Goal: Transaction & Acquisition: Book appointment/travel/reservation

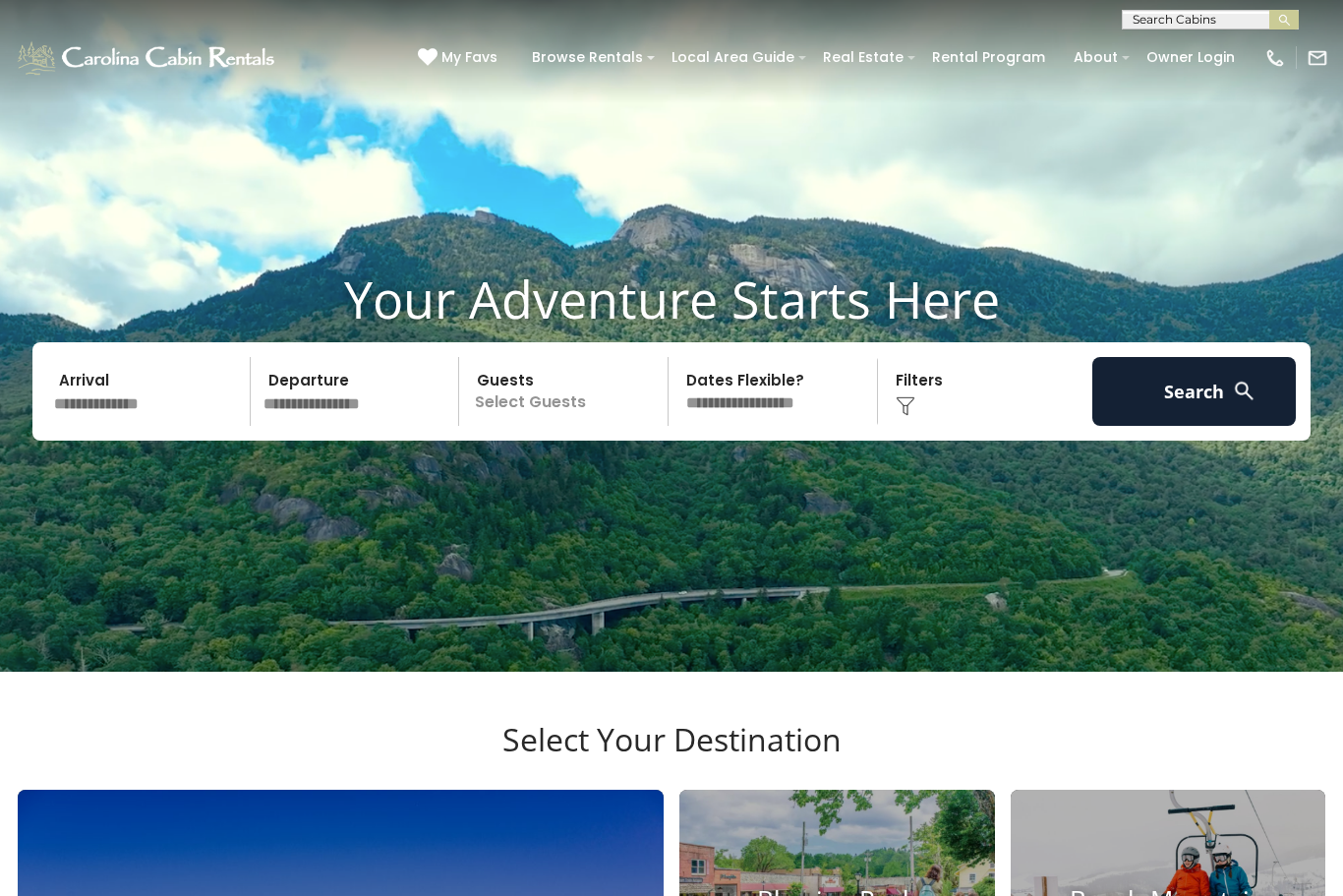
click at [105, 426] on input "text" at bounding box center [148, 391] width 203 height 69
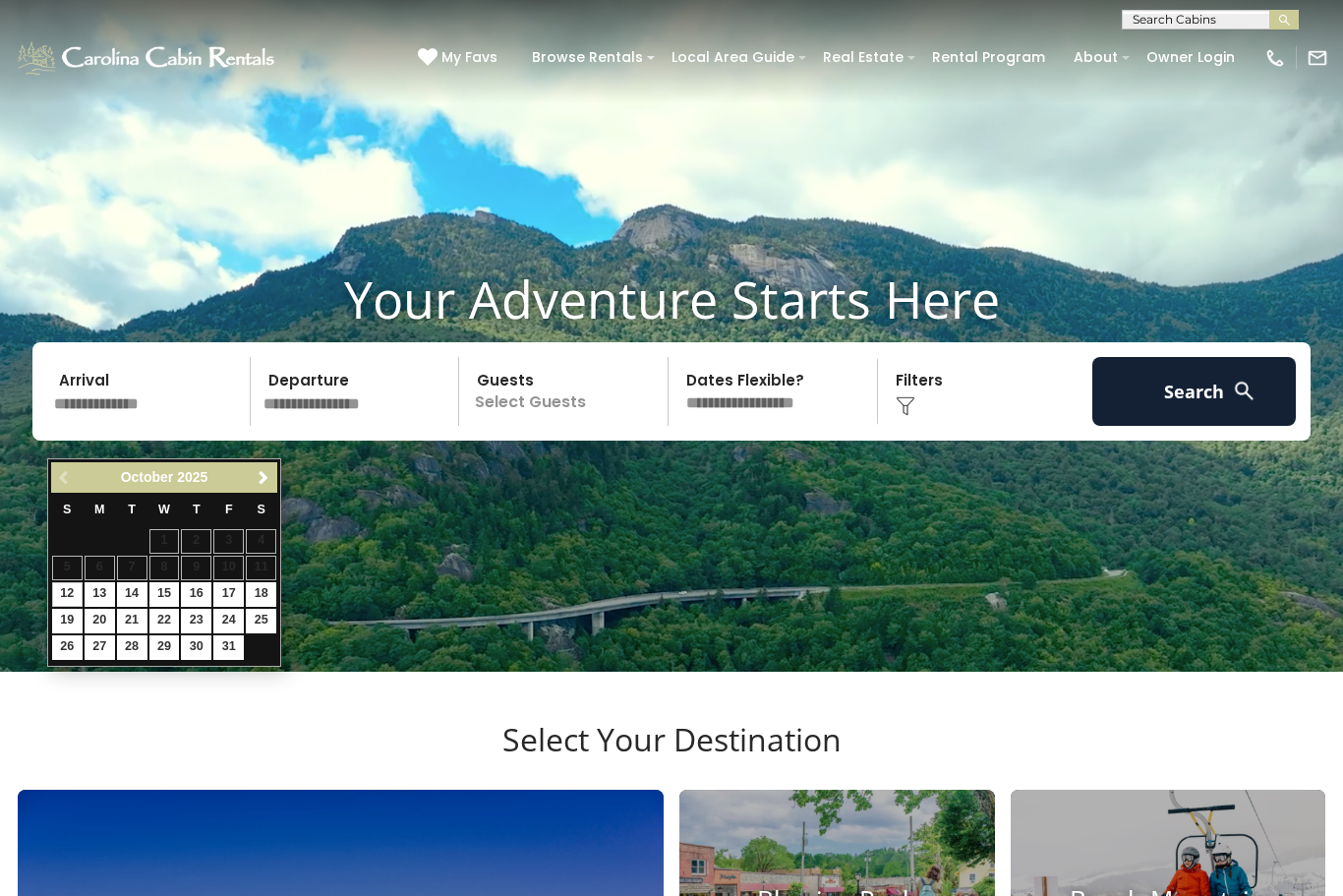
click at [260, 478] on span "Next" at bounding box center [264, 478] width 16 height 16
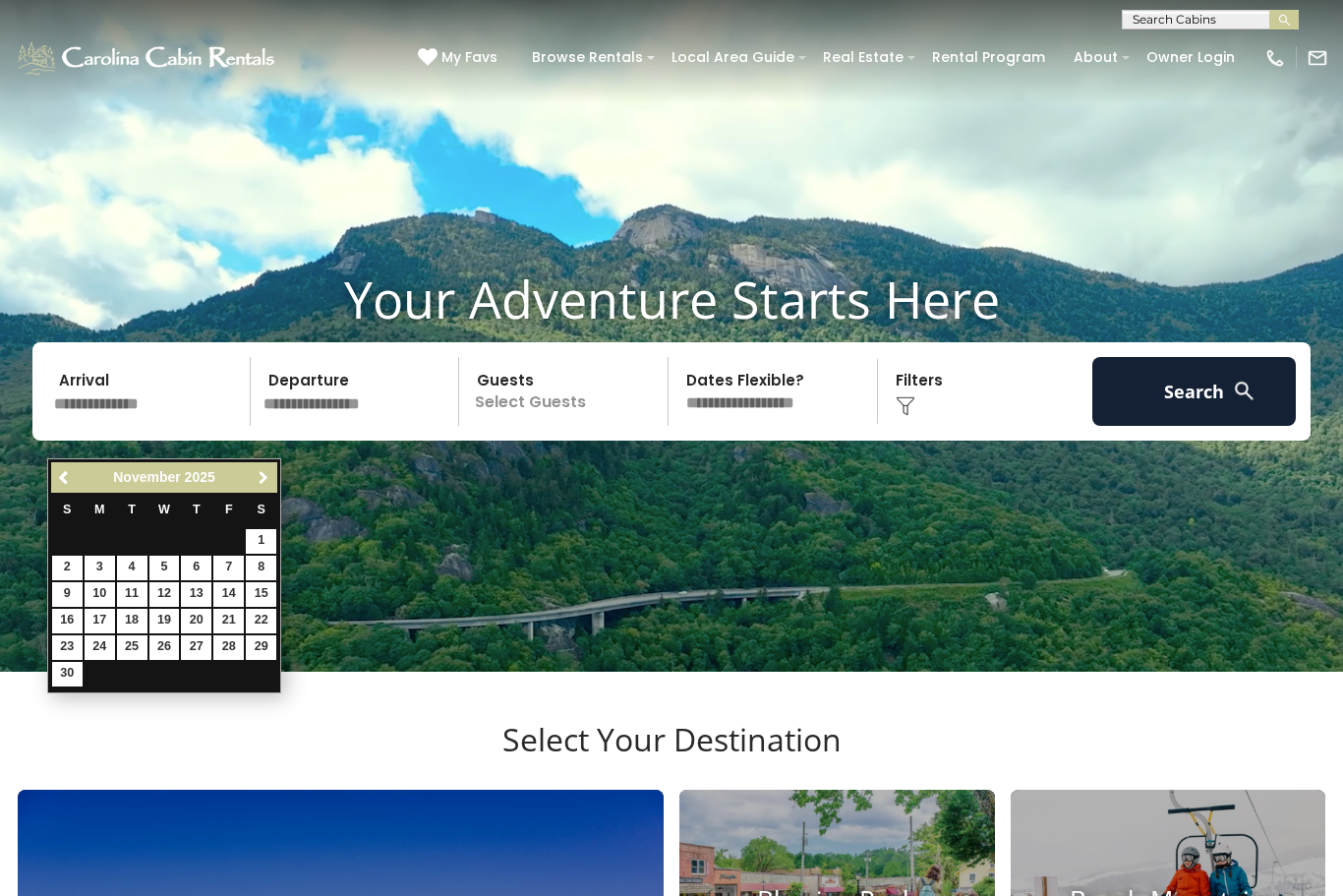
click at [256, 479] on span "Next" at bounding box center [264, 478] width 16 height 16
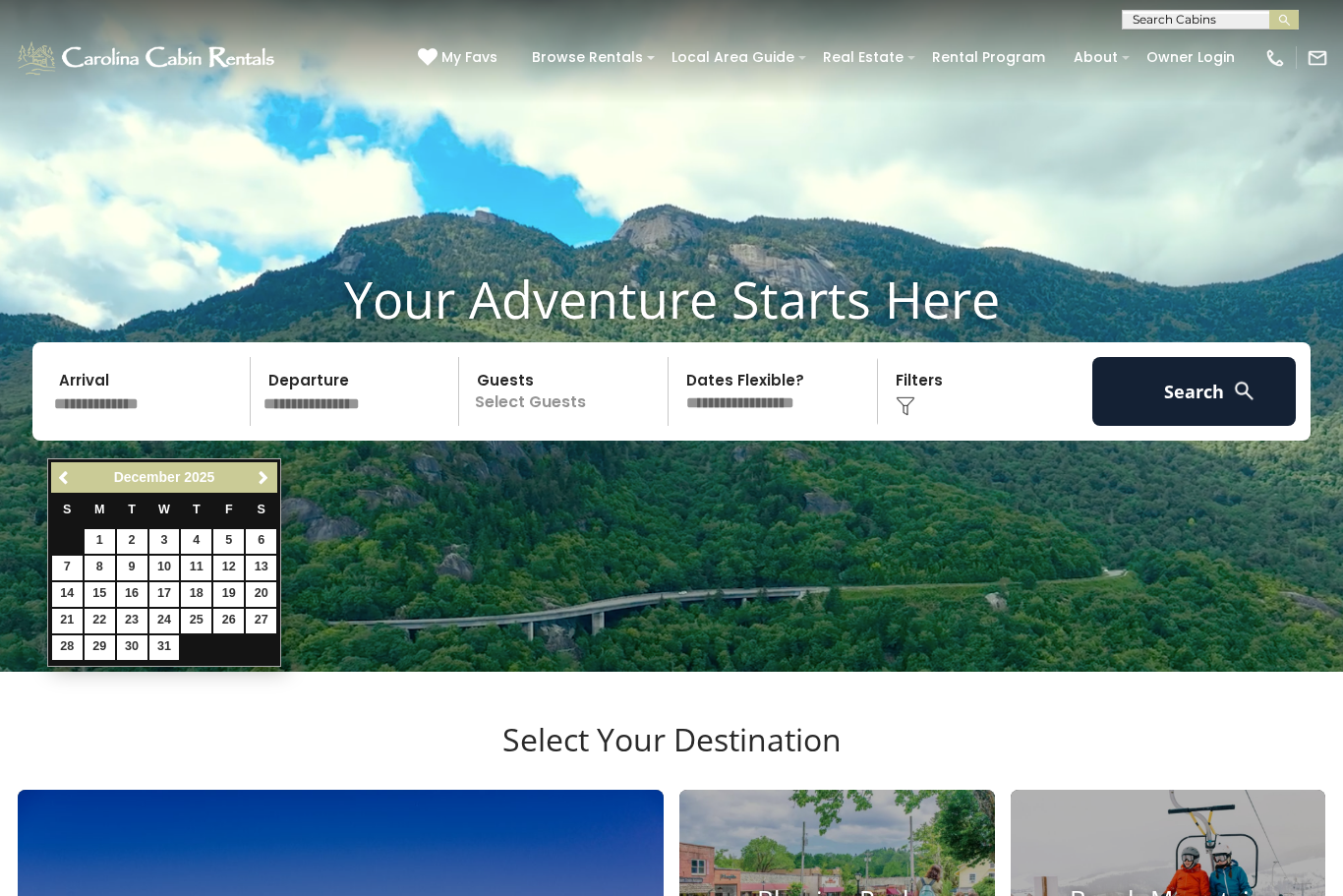
click at [76, 472] on link "Previous" at bounding box center [65, 477] width 25 height 25
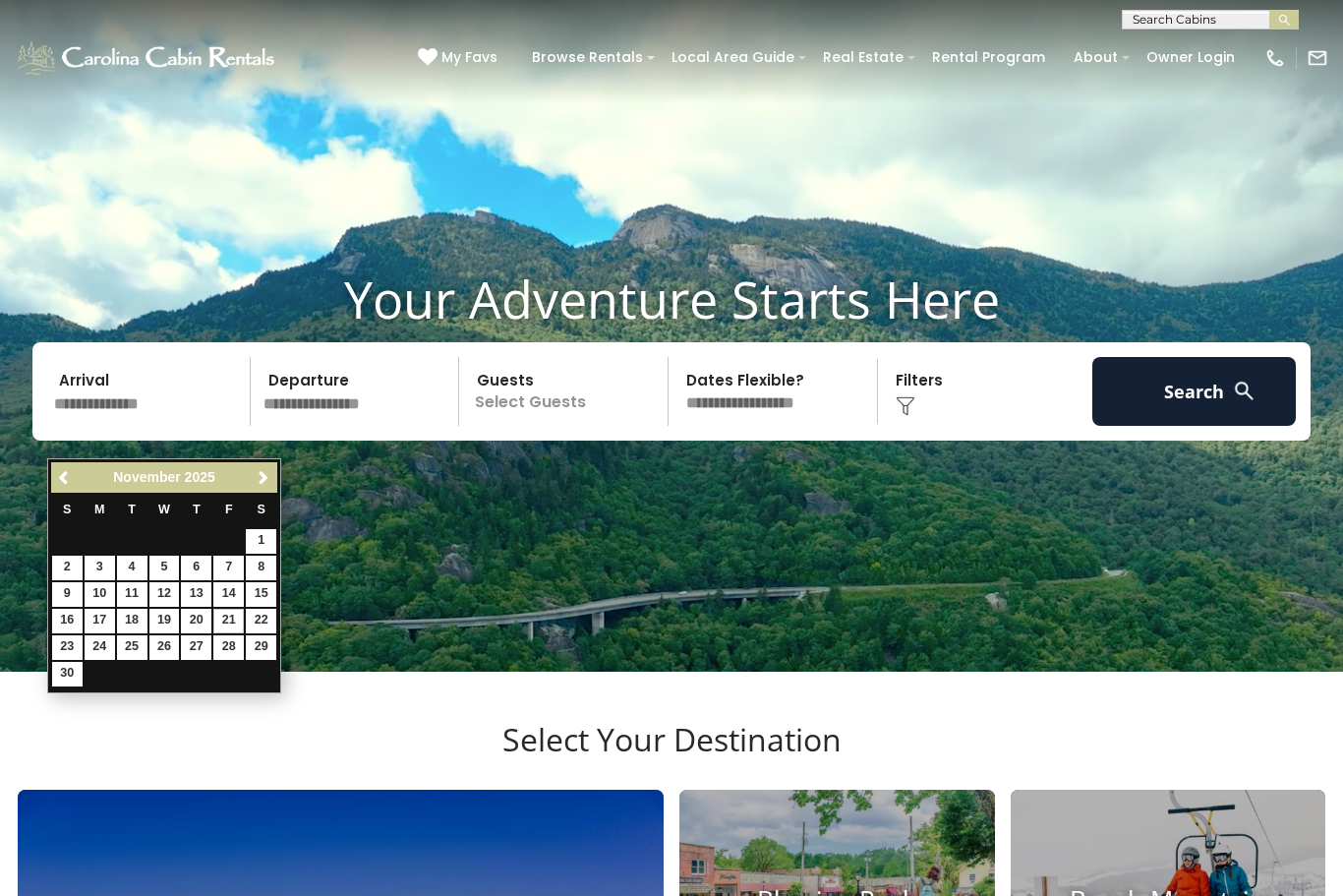
click at [236, 608] on link "21" at bounding box center [228, 620] width 31 height 25
type input "********"
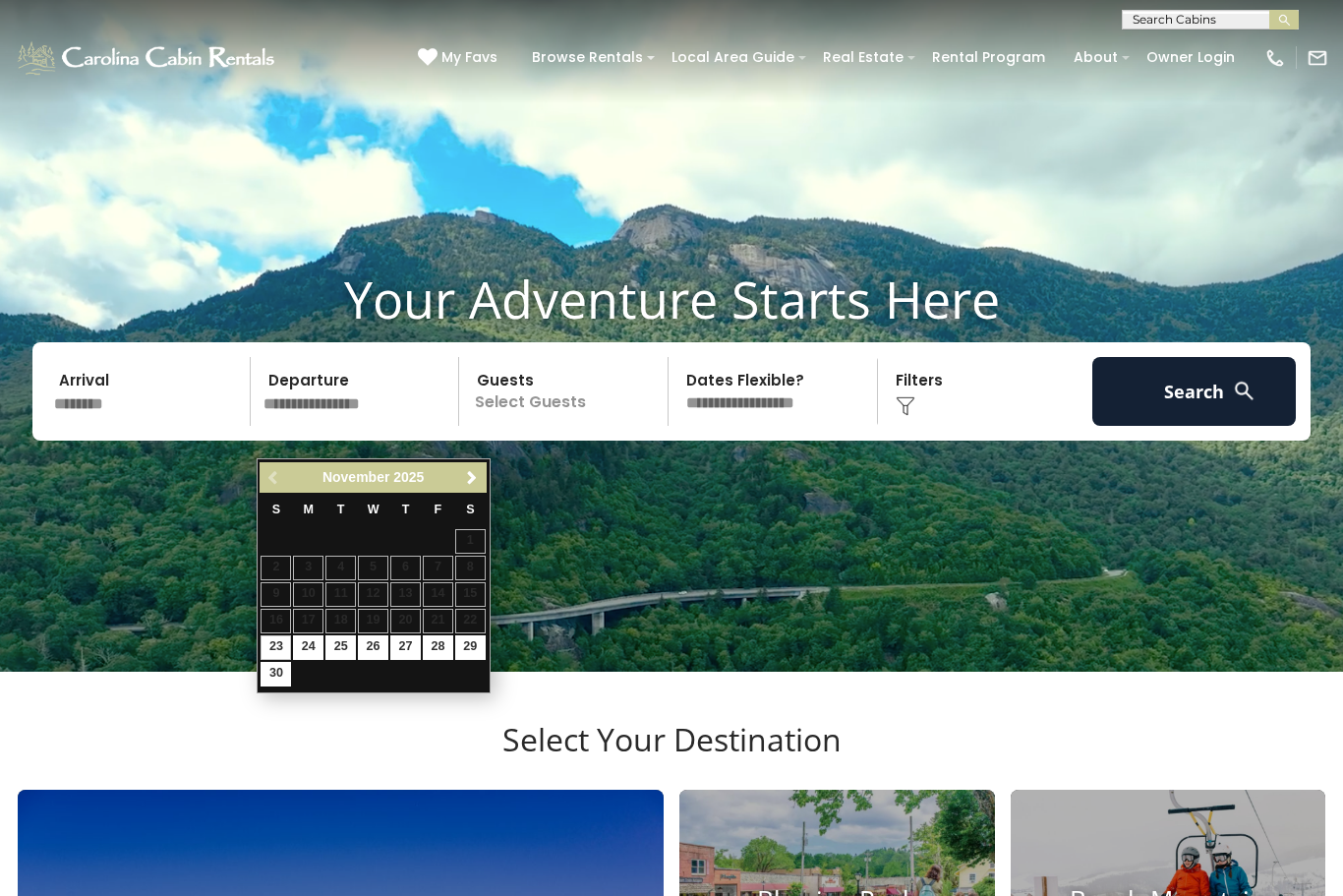
click at [357, 683] on div "Previous Next November 2025 S M T W T F S 1 2 3 4 5 6 7 8 9 10 11 12 13 14 15 1…" at bounding box center [373, 574] width 234 height 234
click at [346, 643] on link "25" at bounding box center [340, 647] width 31 height 25
type input "********"
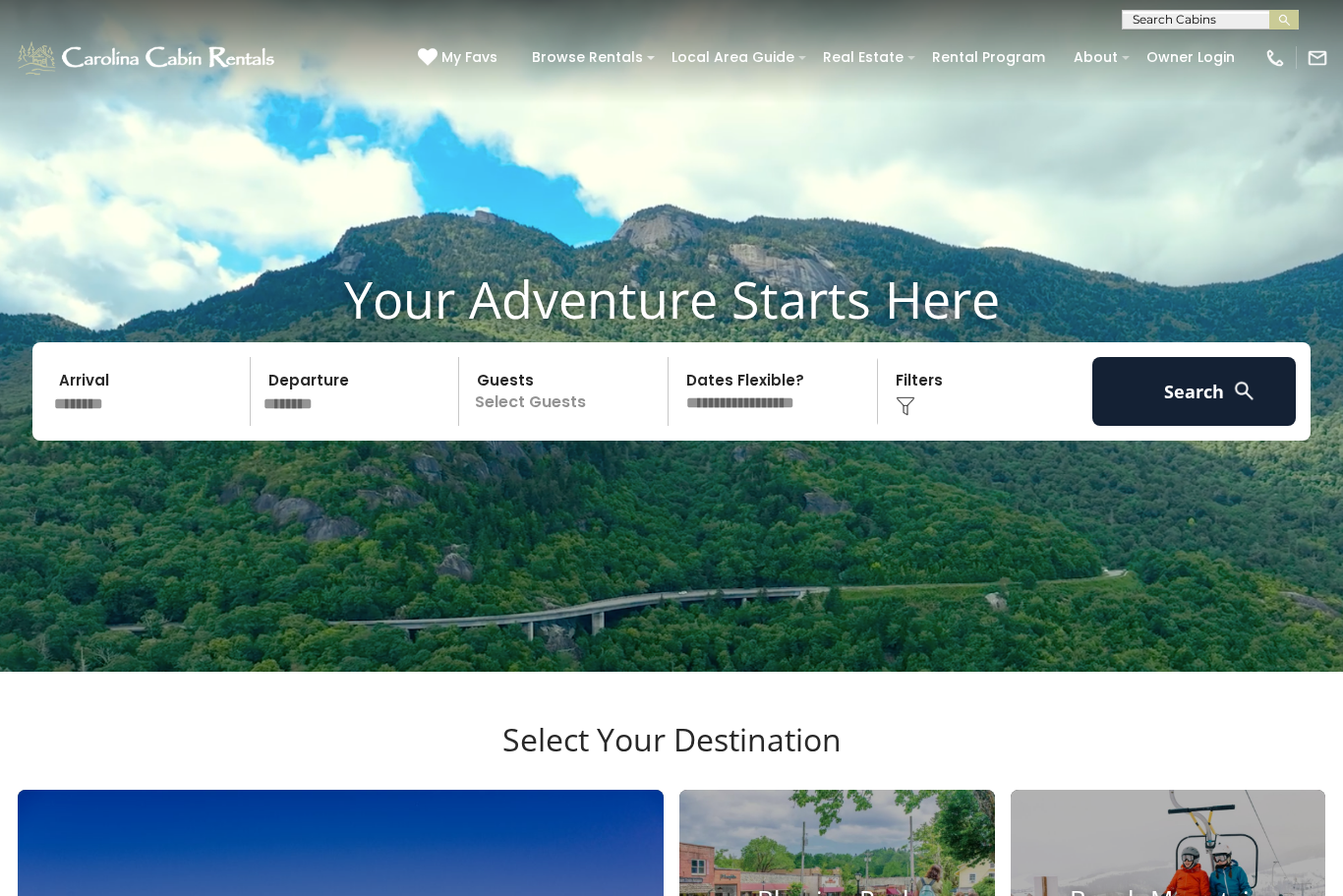
click at [362, 426] on input "********" at bounding box center [358, 391] width 203 height 69
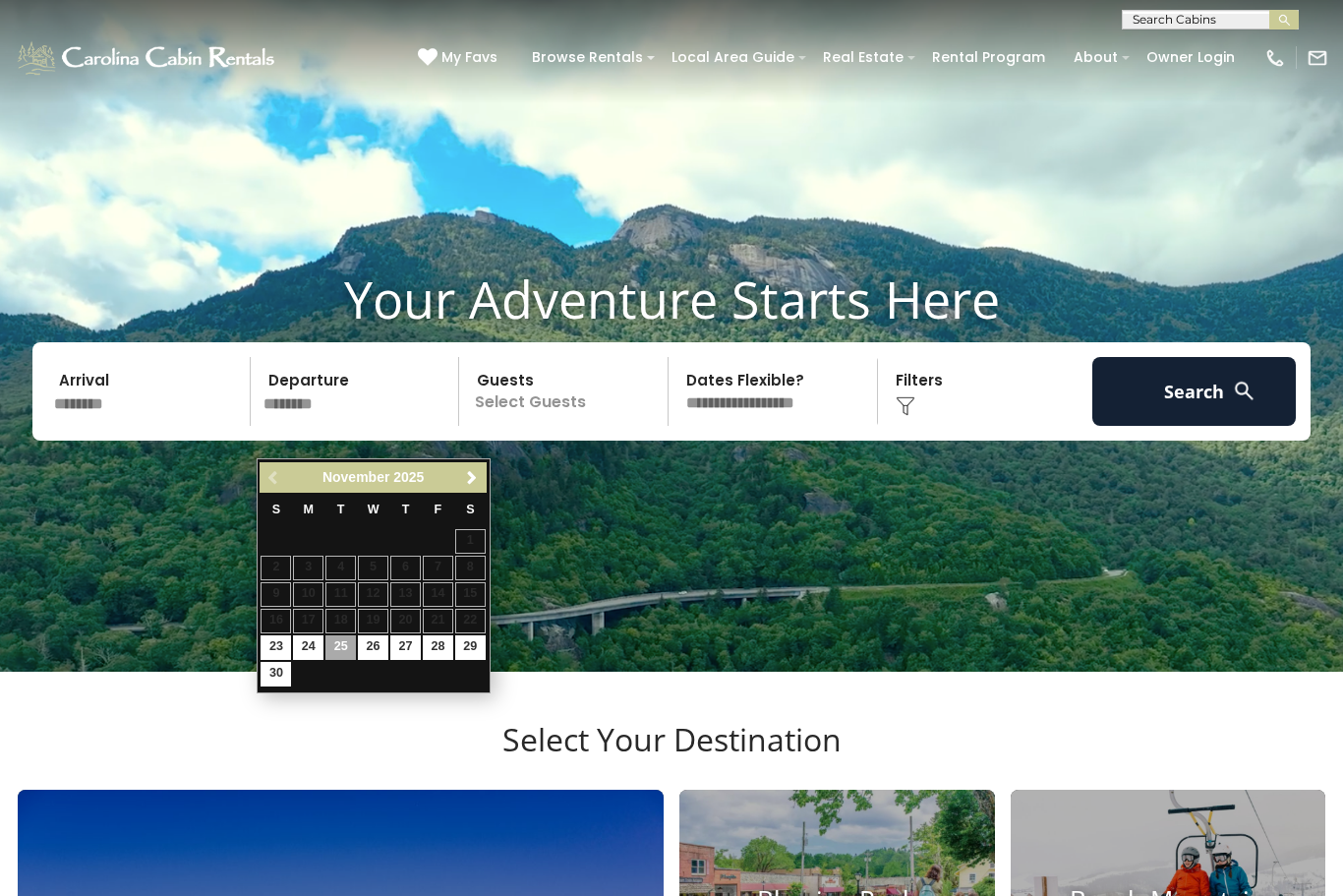
click at [589, 426] on p "Select Guests" at bounding box center [565, 391] width 202 height 69
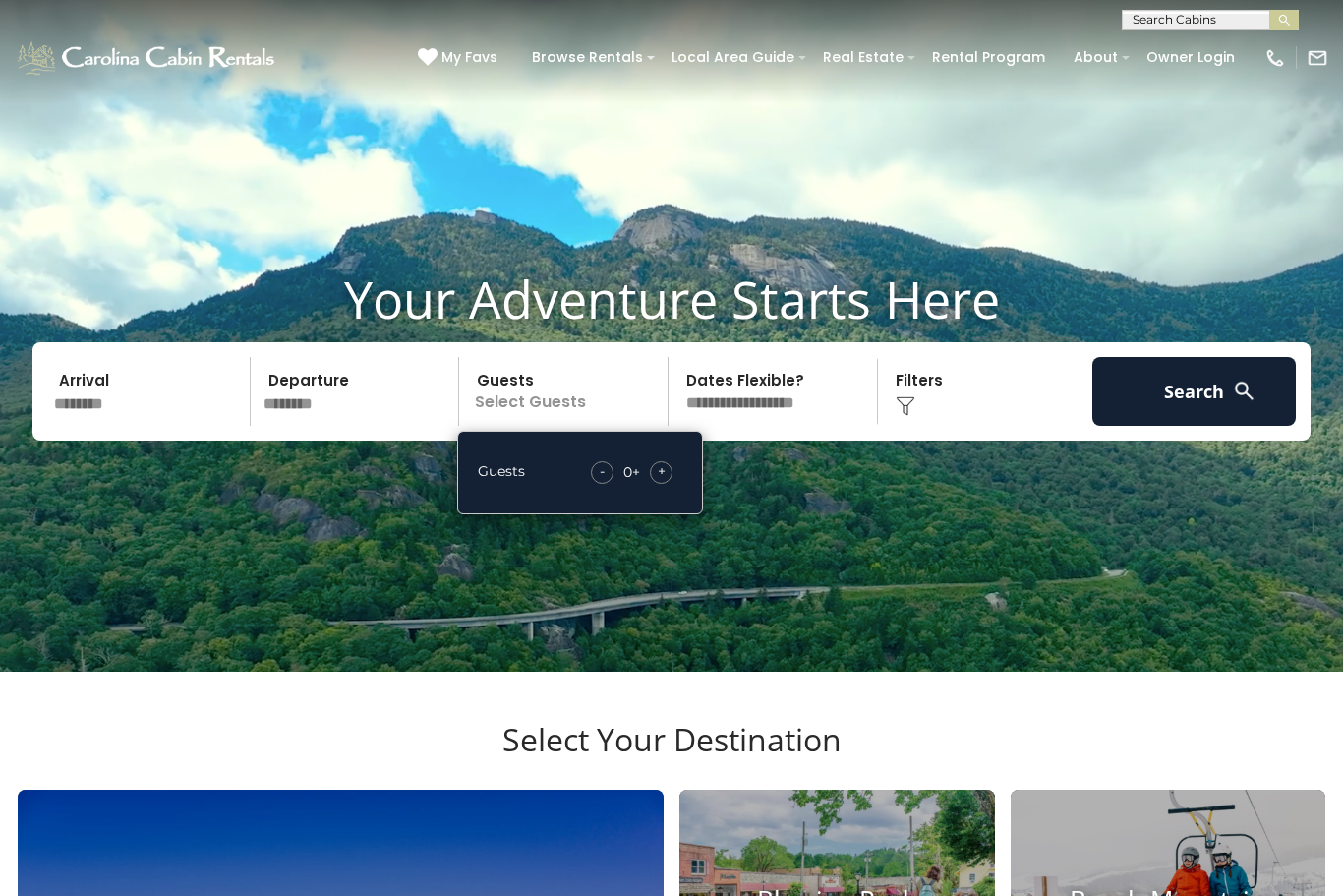
click at [667, 484] on div "+" at bounding box center [661, 472] width 23 height 23
click at [670, 484] on div "+" at bounding box center [661, 472] width 23 height 23
click at [669, 484] on div "+" at bounding box center [661, 472] width 23 height 23
click at [673, 484] on div "+" at bounding box center [661, 472] width 23 height 23
click at [670, 484] on div "+" at bounding box center [661, 472] width 23 height 23
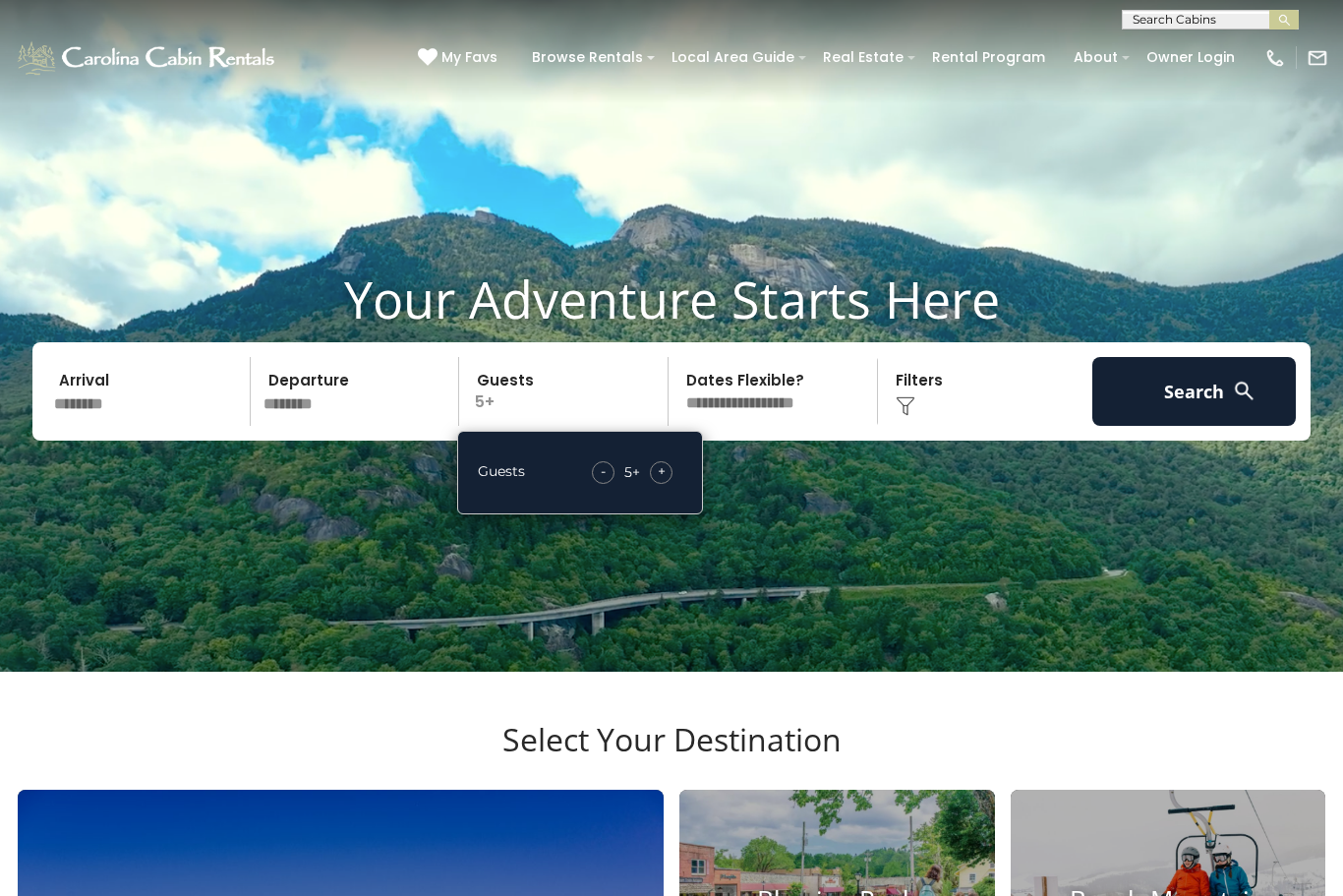
click at [673, 484] on div "+" at bounding box center [661, 472] width 23 height 23
click at [914, 416] on img at bounding box center [906, 406] width 20 height 20
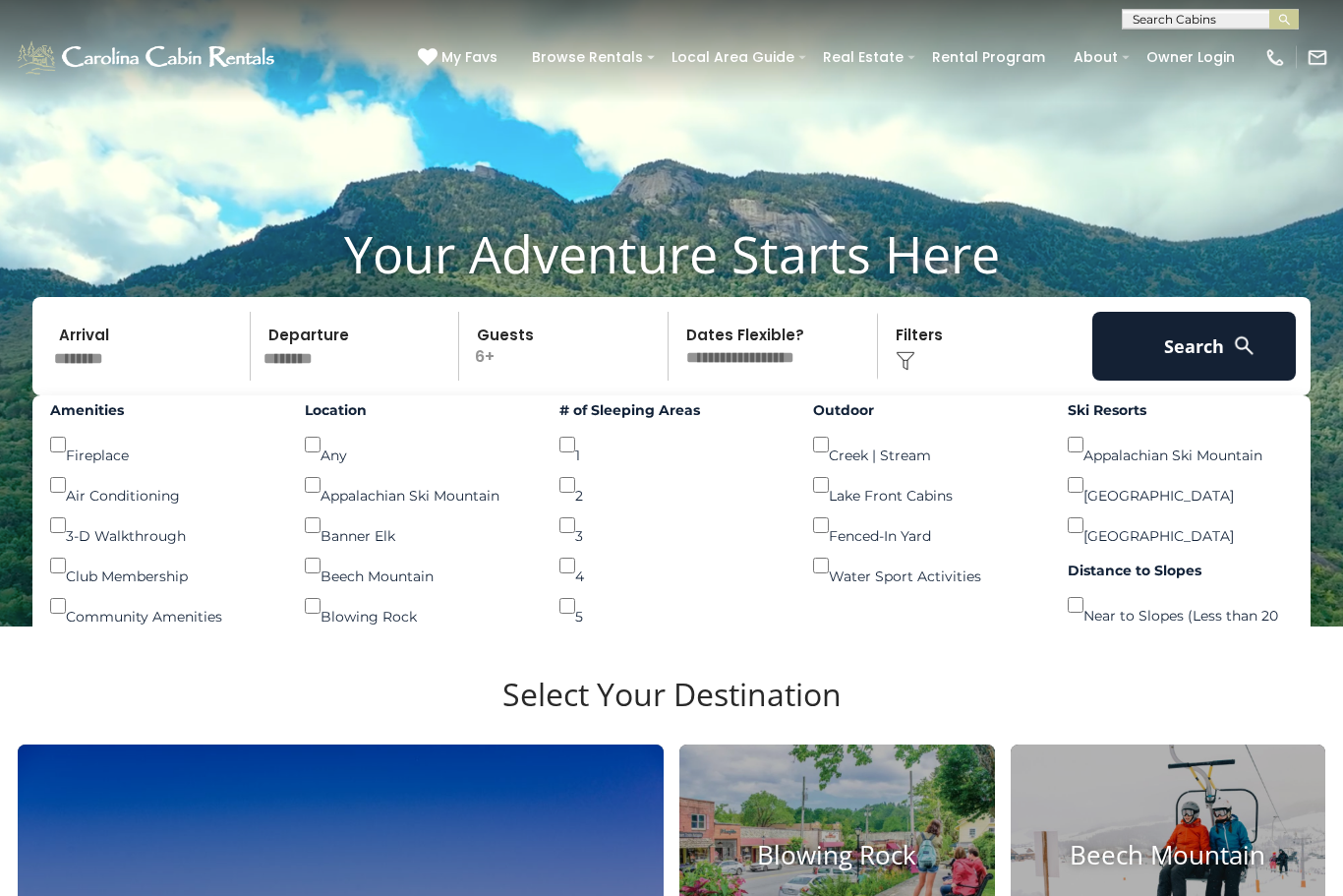
scroll to position [43, 0]
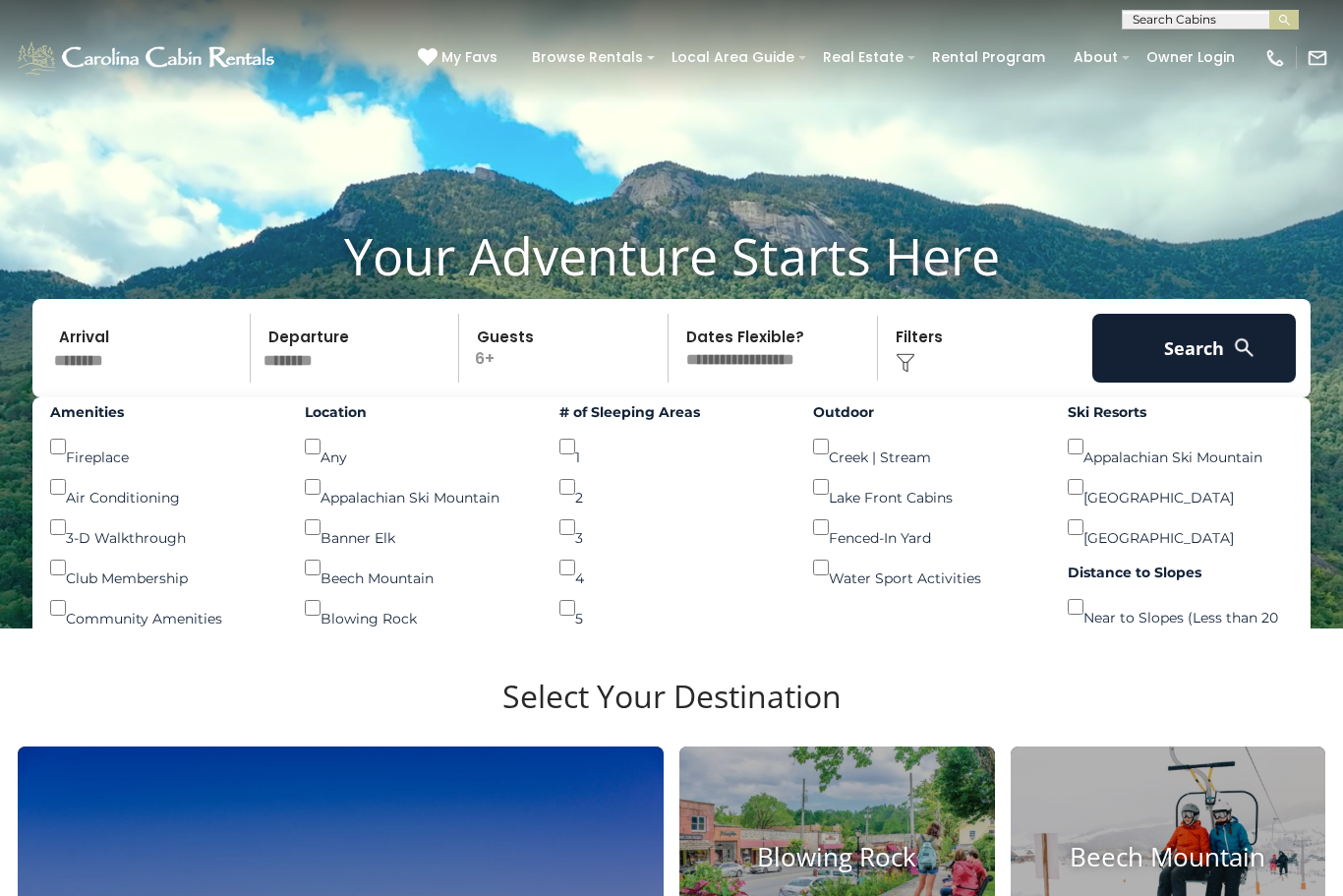
click at [1212, 382] on button "Search" at bounding box center [1194, 347] width 203 height 69
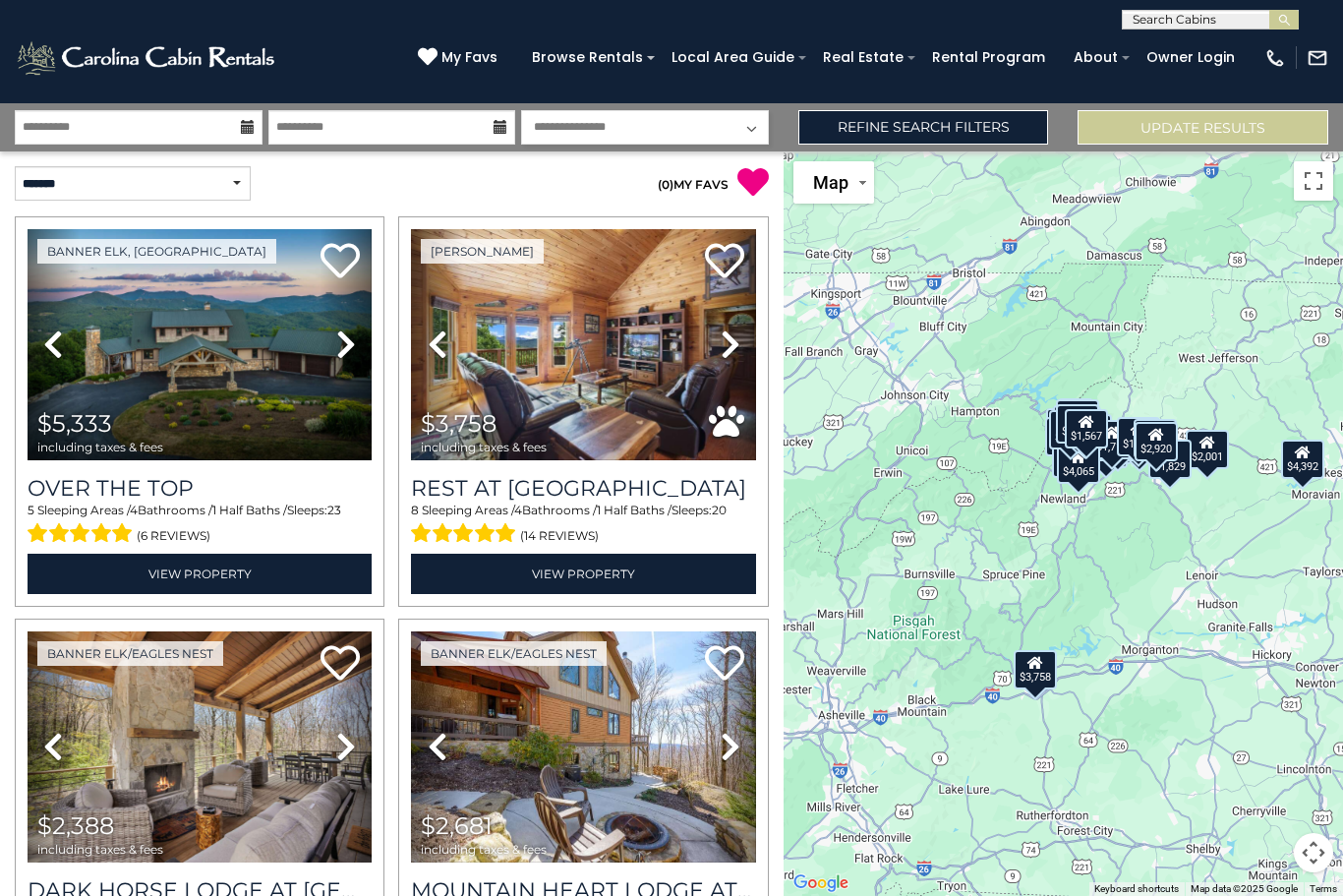
click at [1001, 127] on link "Refine Search Filters" at bounding box center [924, 127] width 251 height 35
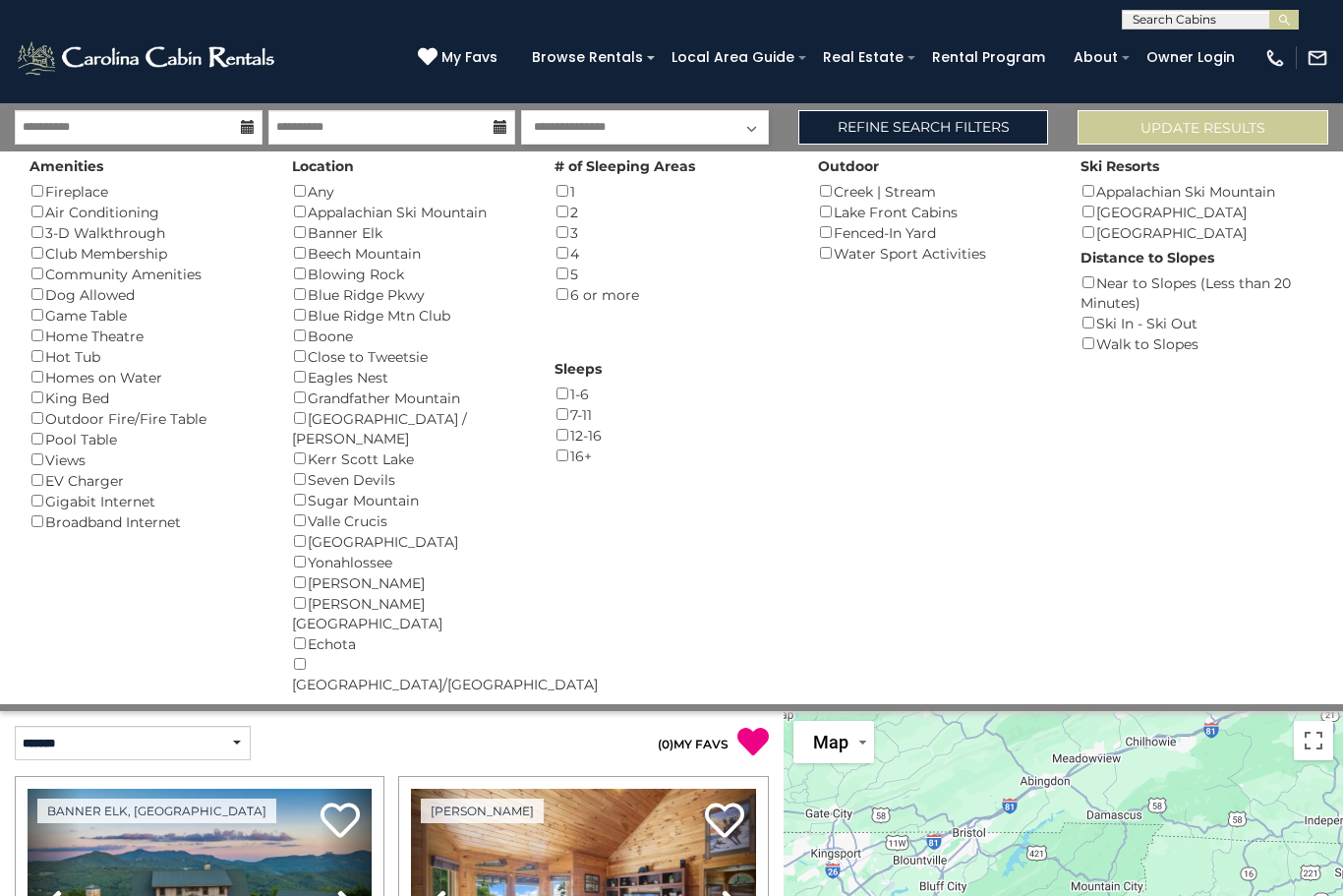
click at [585, 230] on div "3 ()" at bounding box center [671, 232] width 233 height 21
click at [559, 243] on div "4 ()" at bounding box center [671, 253] width 233 height 21
click at [573, 227] on div "3 ()" at bounding box center [671, 232] width 233 height 21
click at [1281, 129] on button "Please Update Results" at bounding box center [1203, 127] width 251 height 35
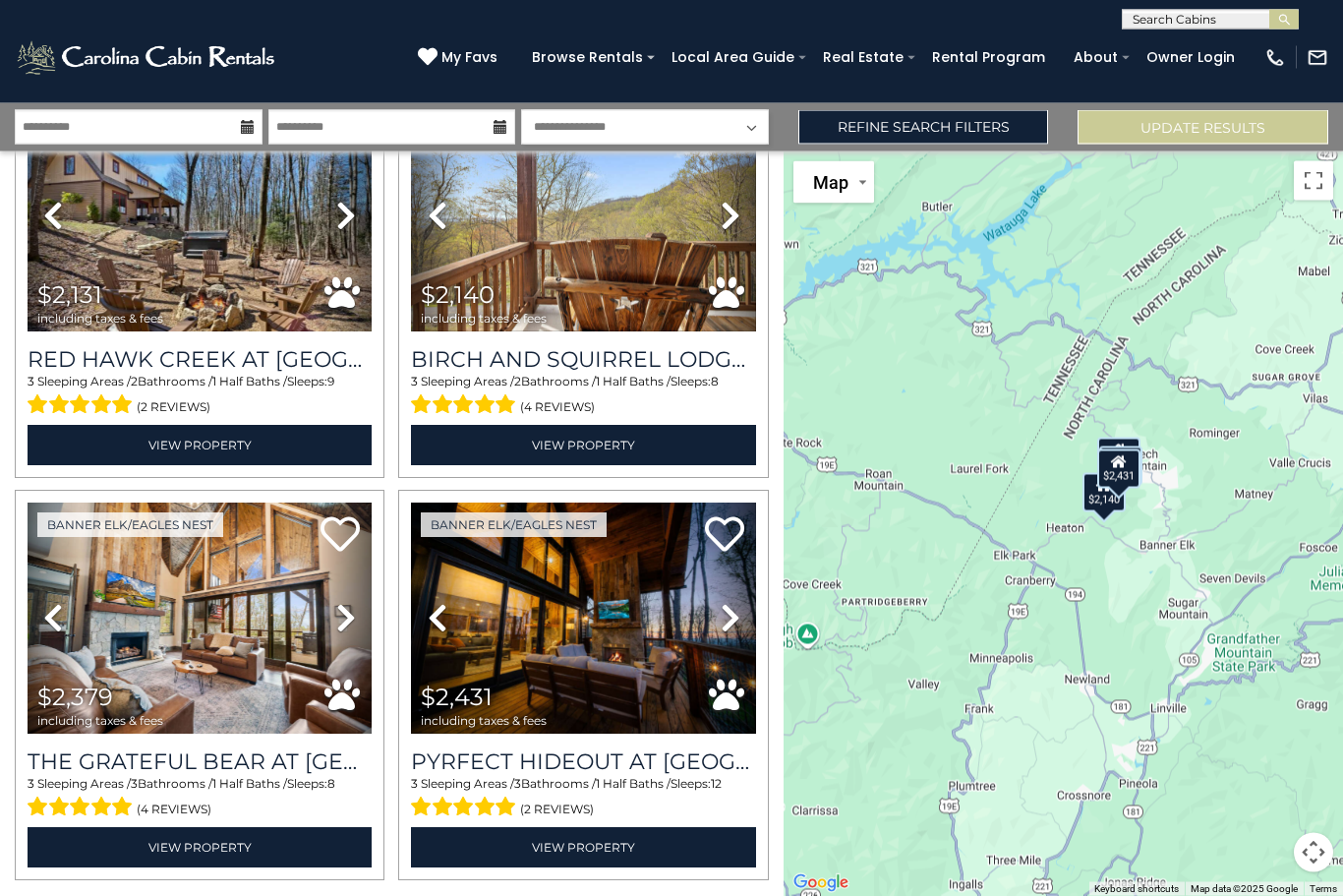
scroll to position [65, 0]
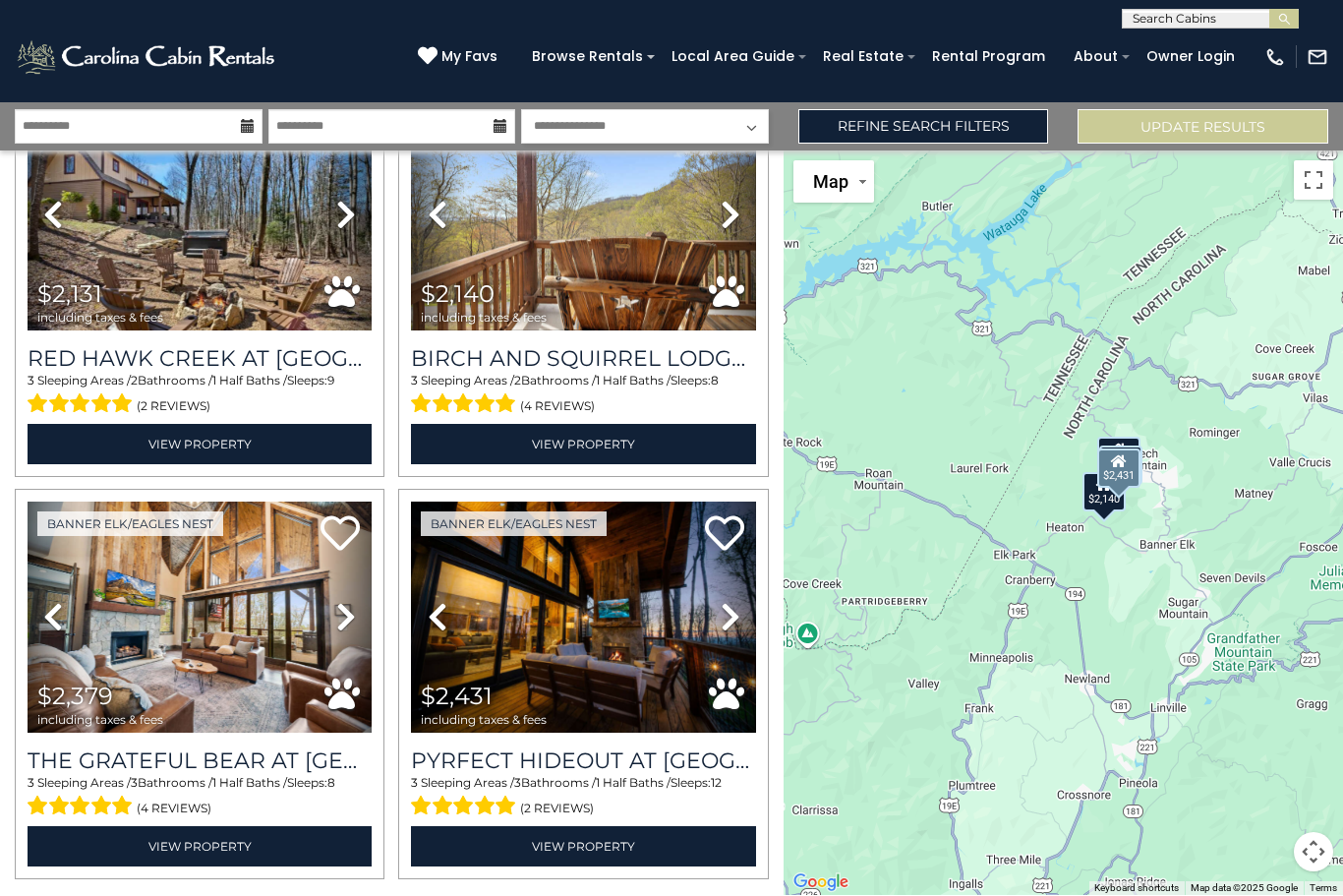
click at [614, 827] on link "View Property" at bounding box center [583, 847] width 344 height 40
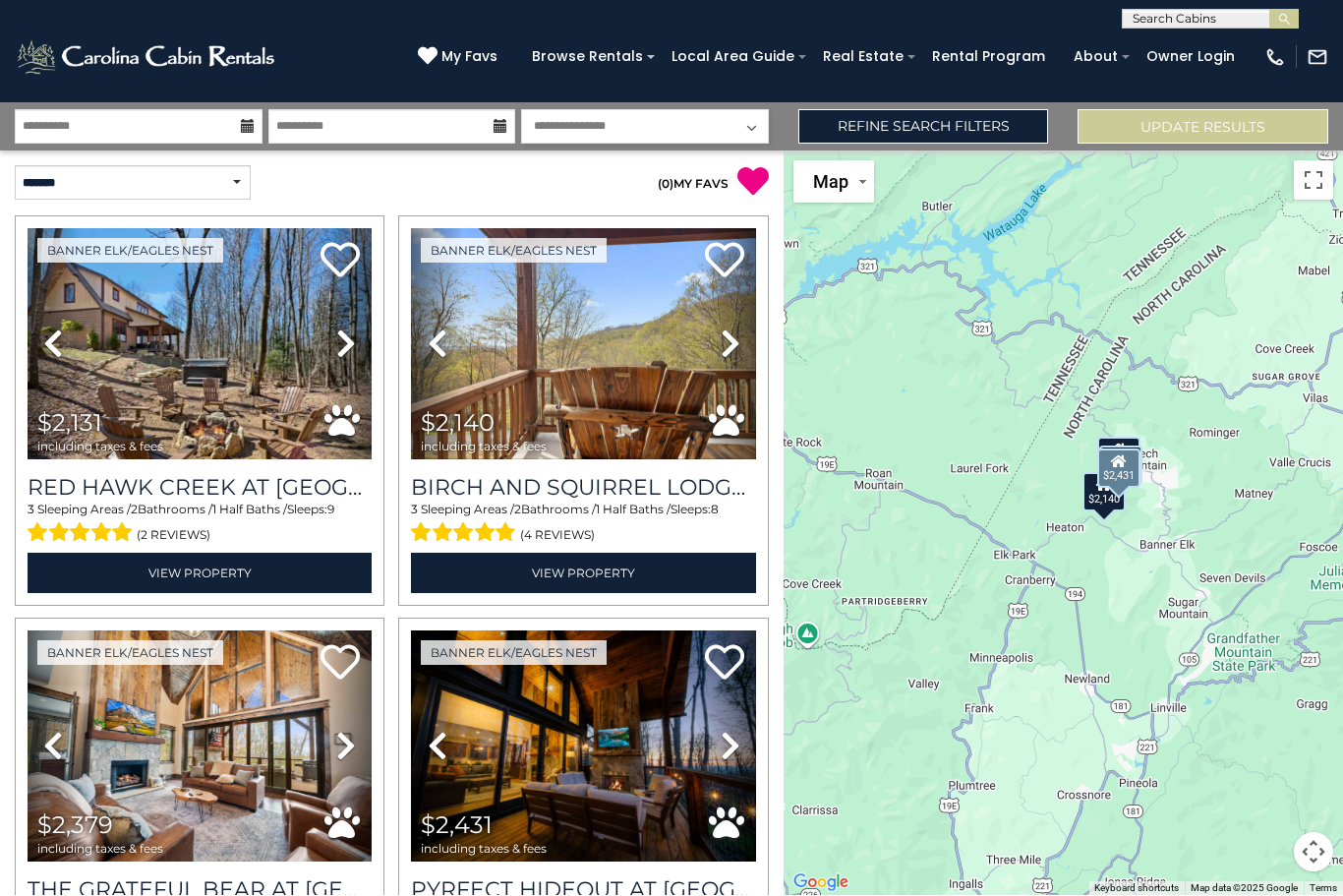
scroll to position [0, 0]
click at [967, 111] on link "Refine Search Filters" at bounding box center [924, 127] width 251 height 35
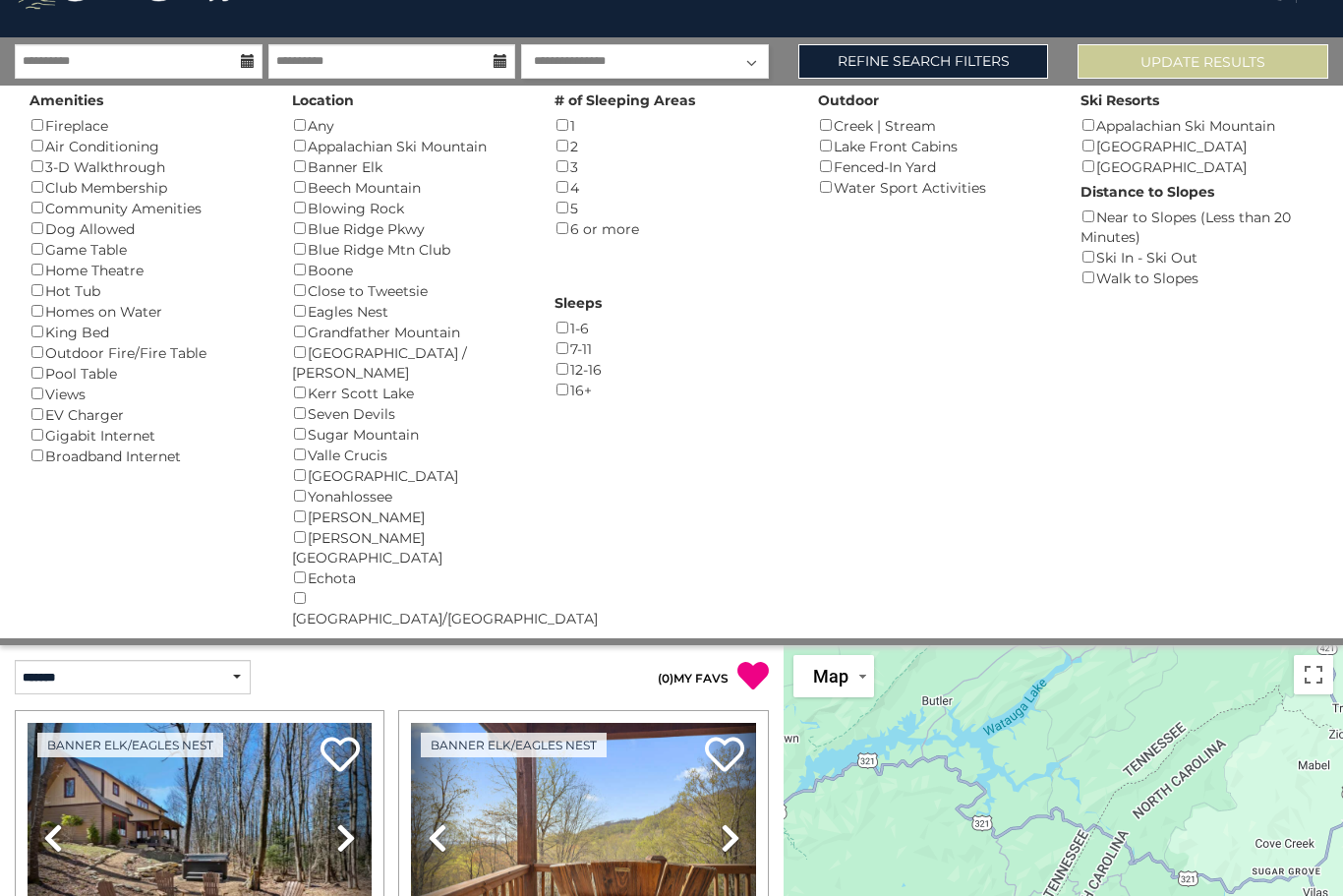
click at [451, 241] on div "Blue Ridge Mtn Club ()" at bounding box center [408, 249] width 233 height 21
click at [351, 252] on div "Blue Ridge Mtn Club ()" at bounding box center [408, 249] width 233 height 21
click at [370, 307] on div "Eagles Nest ()" at bounding box center [408, 311] width 233 height 21
click at [1224, 70] on button "Please Update Results" at bounding box center [1203, 61] width 251 height 35
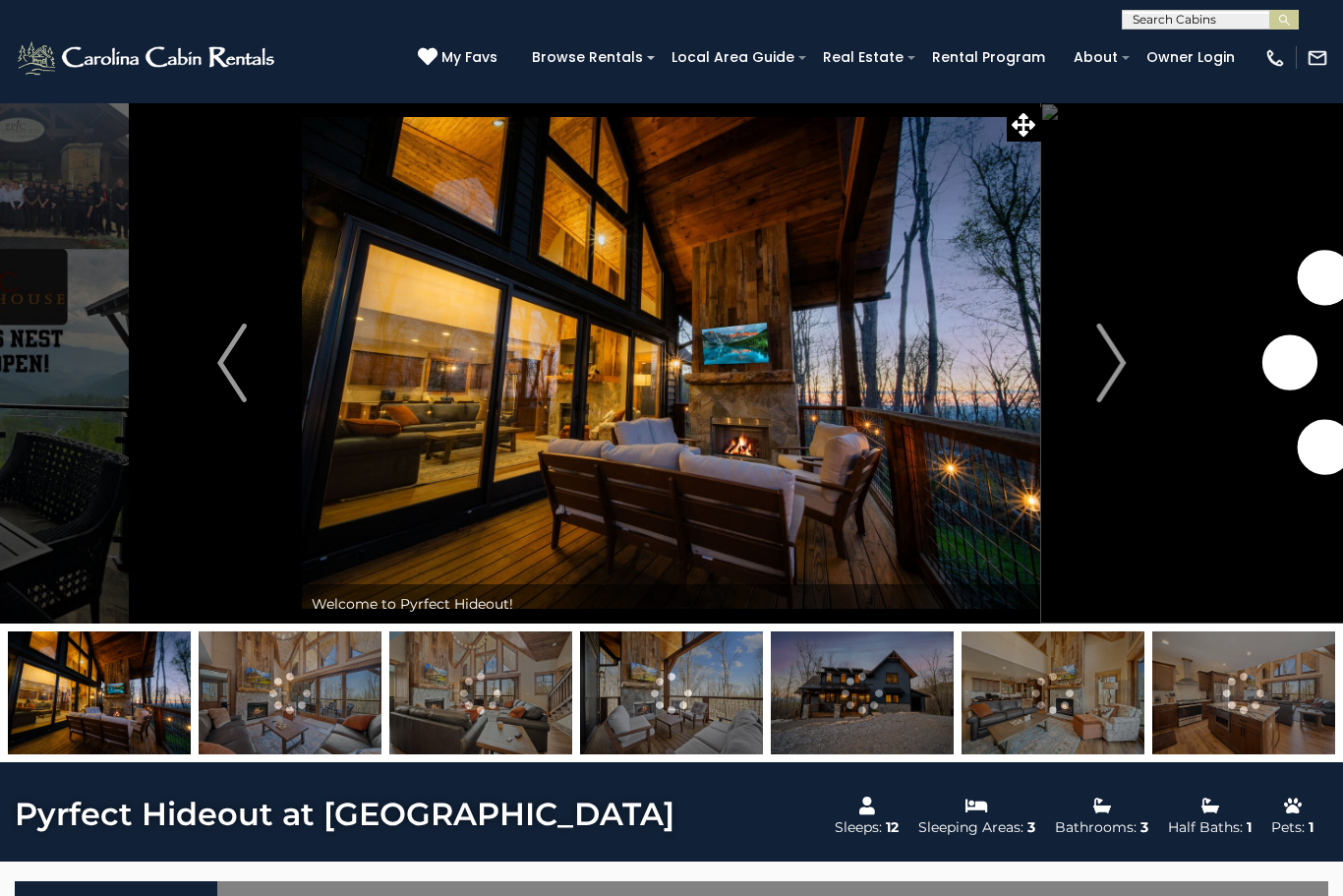
click at [1107, 363] on img "Next" at bounding box center [1111, 362] width 30 height 79
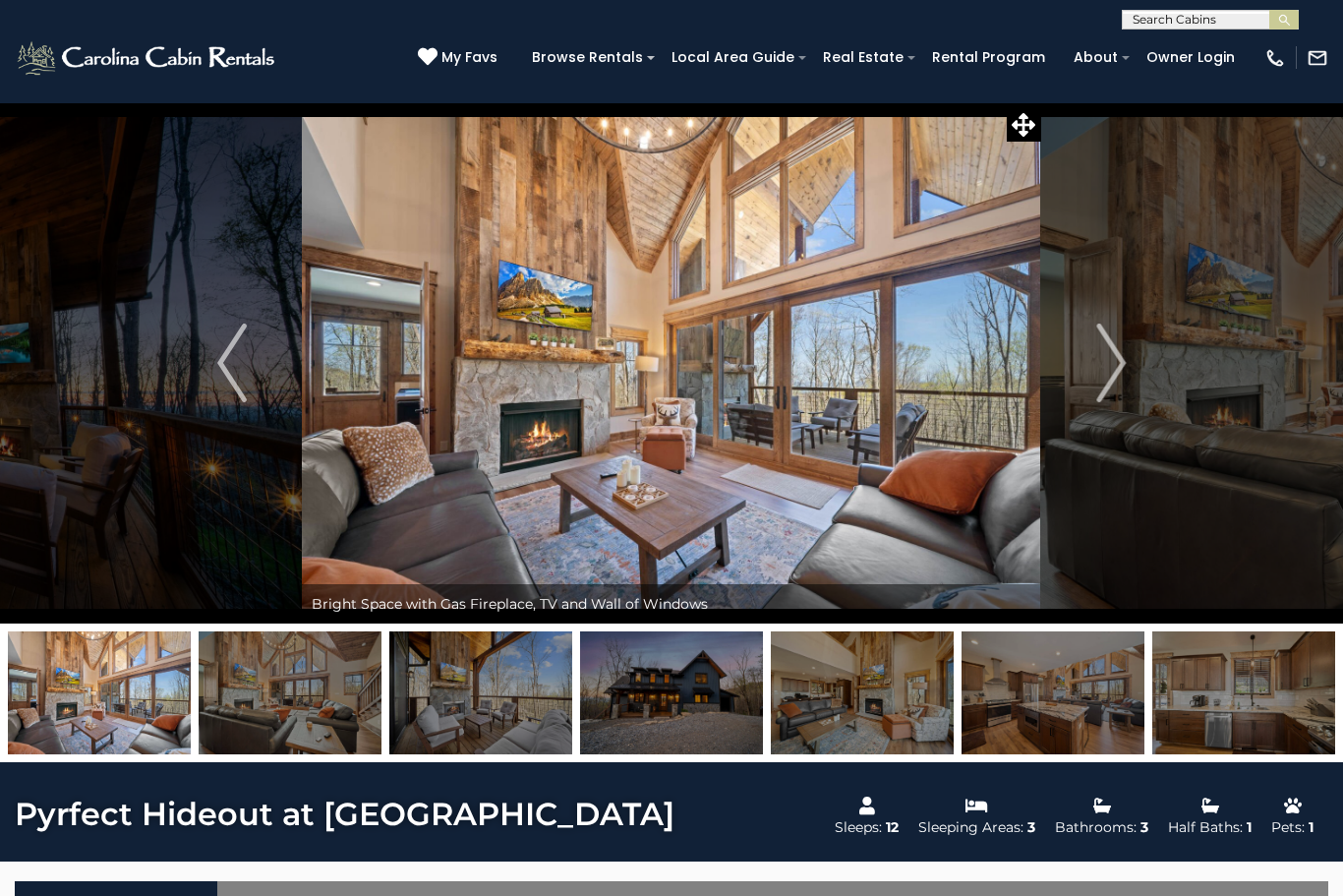
click at [1111, 361] on img "Next" at bounding box center [1111, 362] width 30 height 79
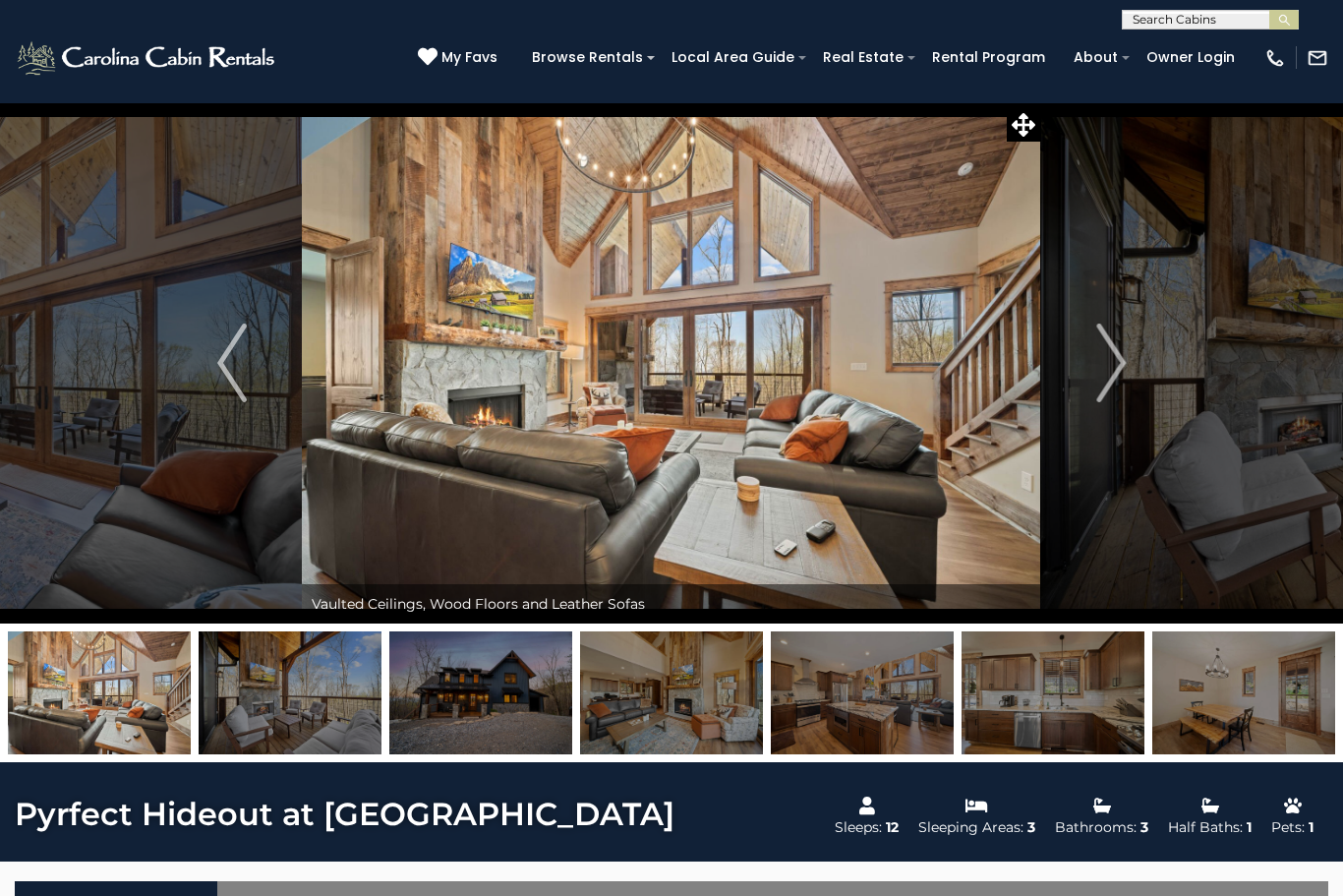
click at [1113, 349] on img "Next" at bounding box center [1111, 362] width 30 height 79
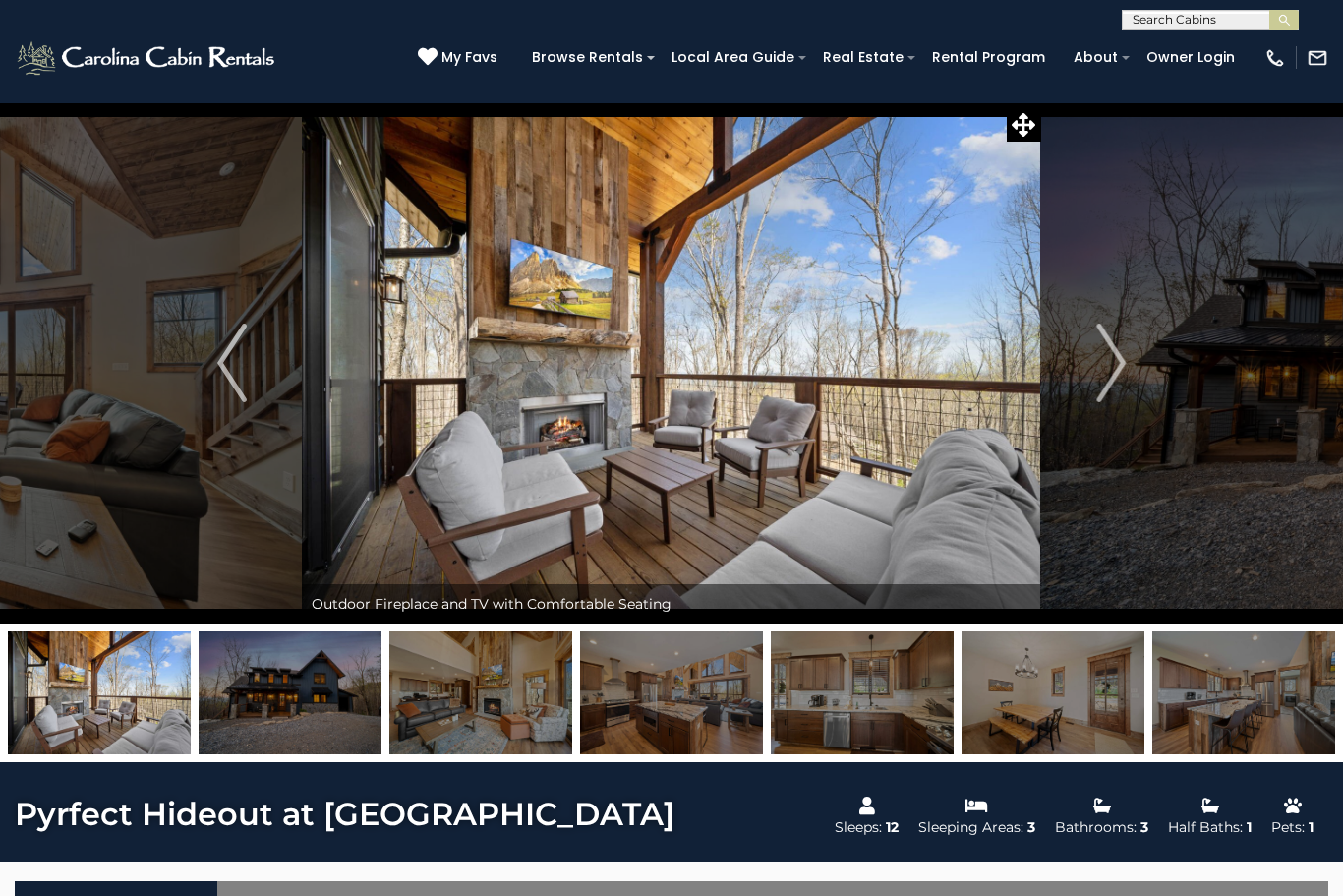
click at [1113, 354] on img "Next" at bounding box center [1111, 362] width 30 height 79
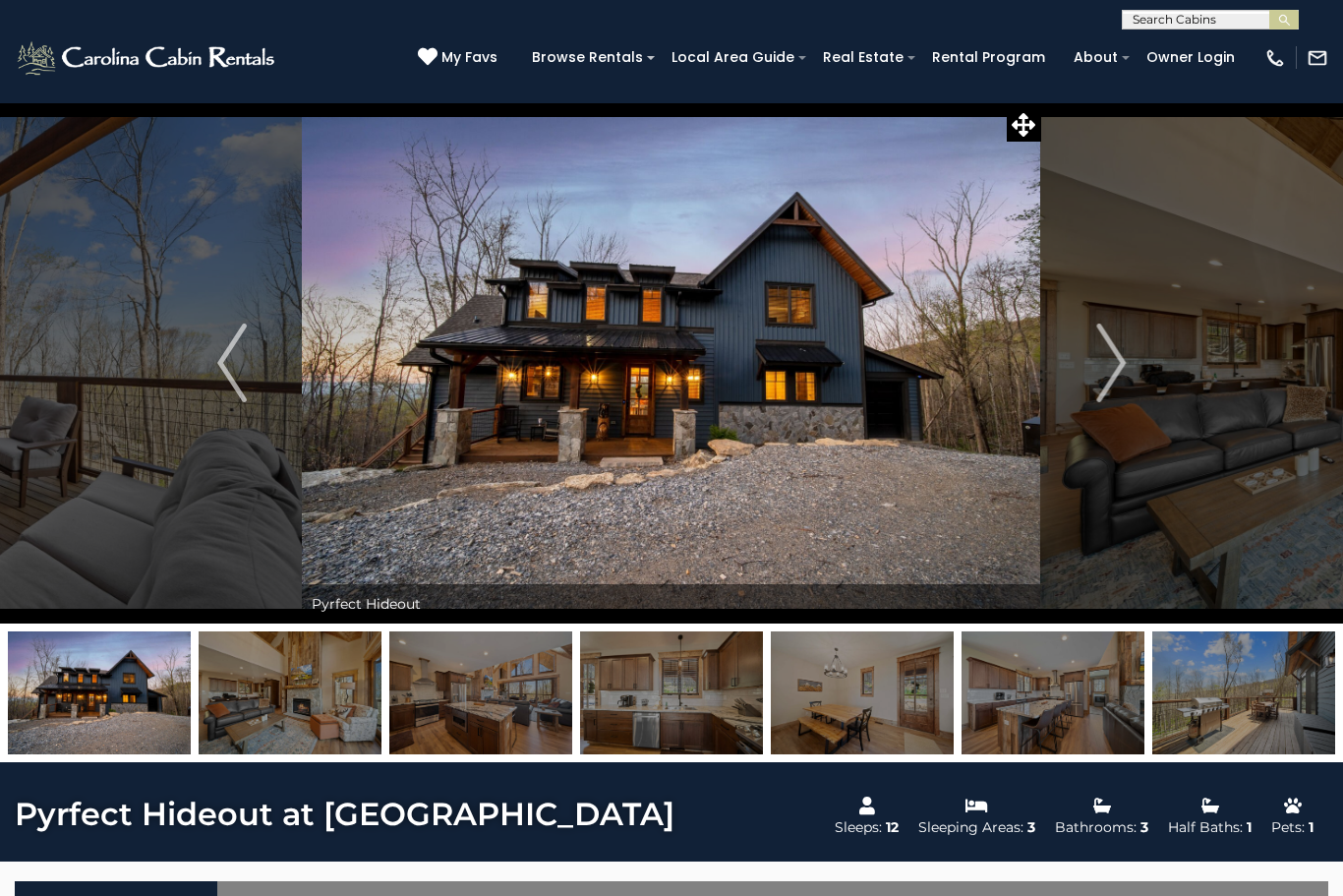
click at [1099, 361] on img "Next" at bounding box center [1111, 362] width 30 height 79
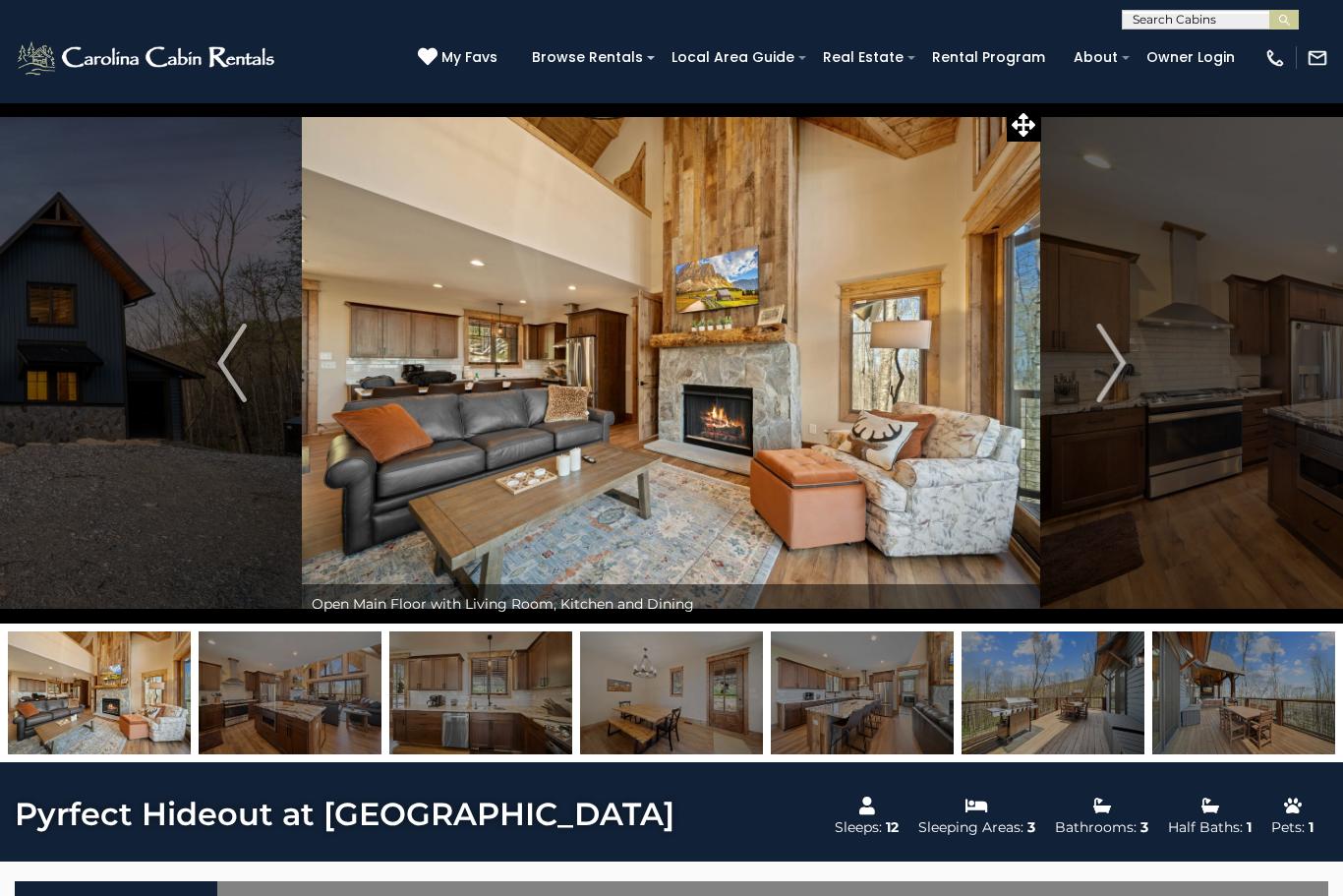
click at [1110, 356] on img "Next" at bounding box center [1111, 362] width 30 height 79
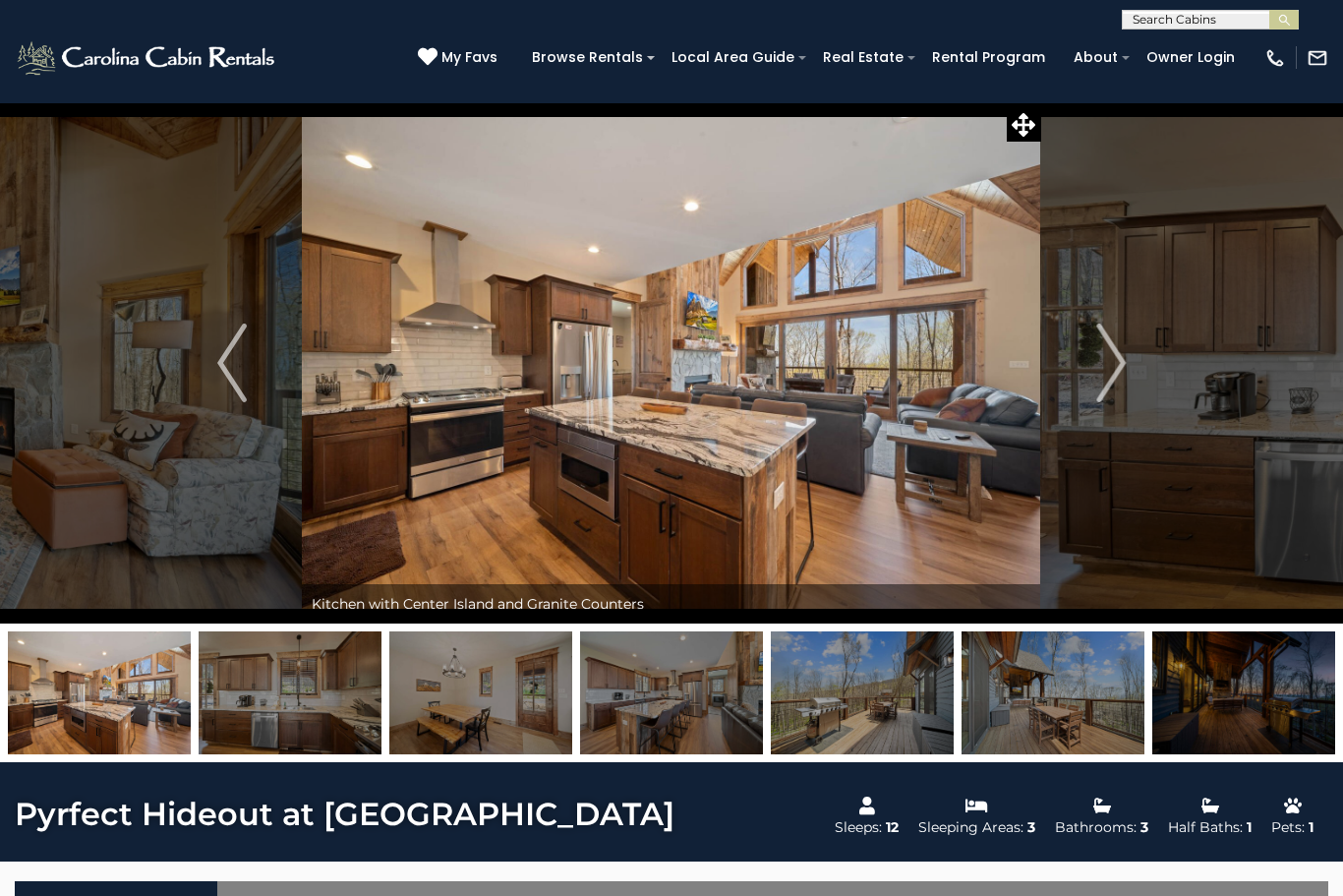
click at [1114, 353] on img "Next" at bounding box center [1111, 362] width 30 height 79
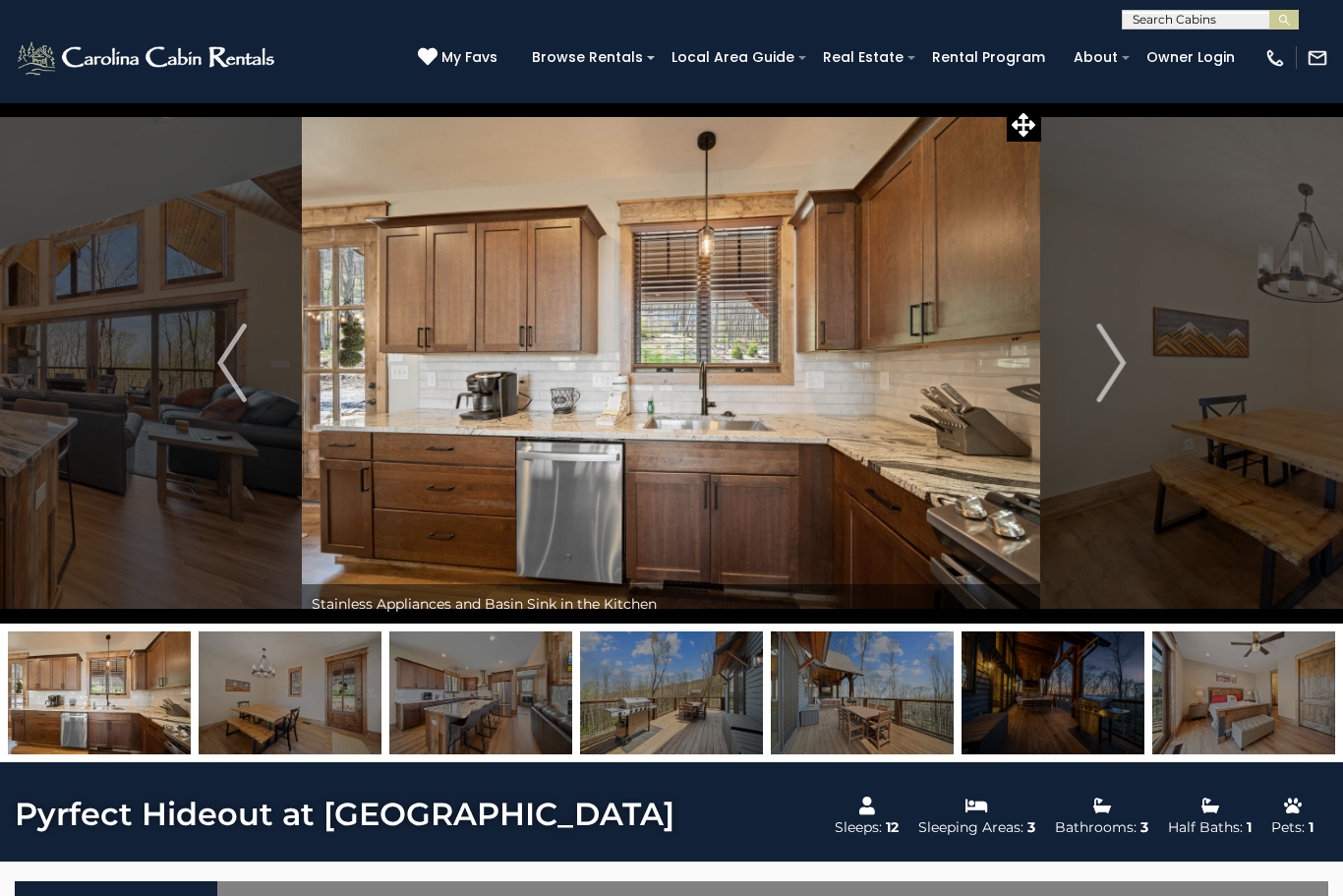
click at [1111, 355] on img "Next" at bounding box center [1111, 362] width 30 height 79
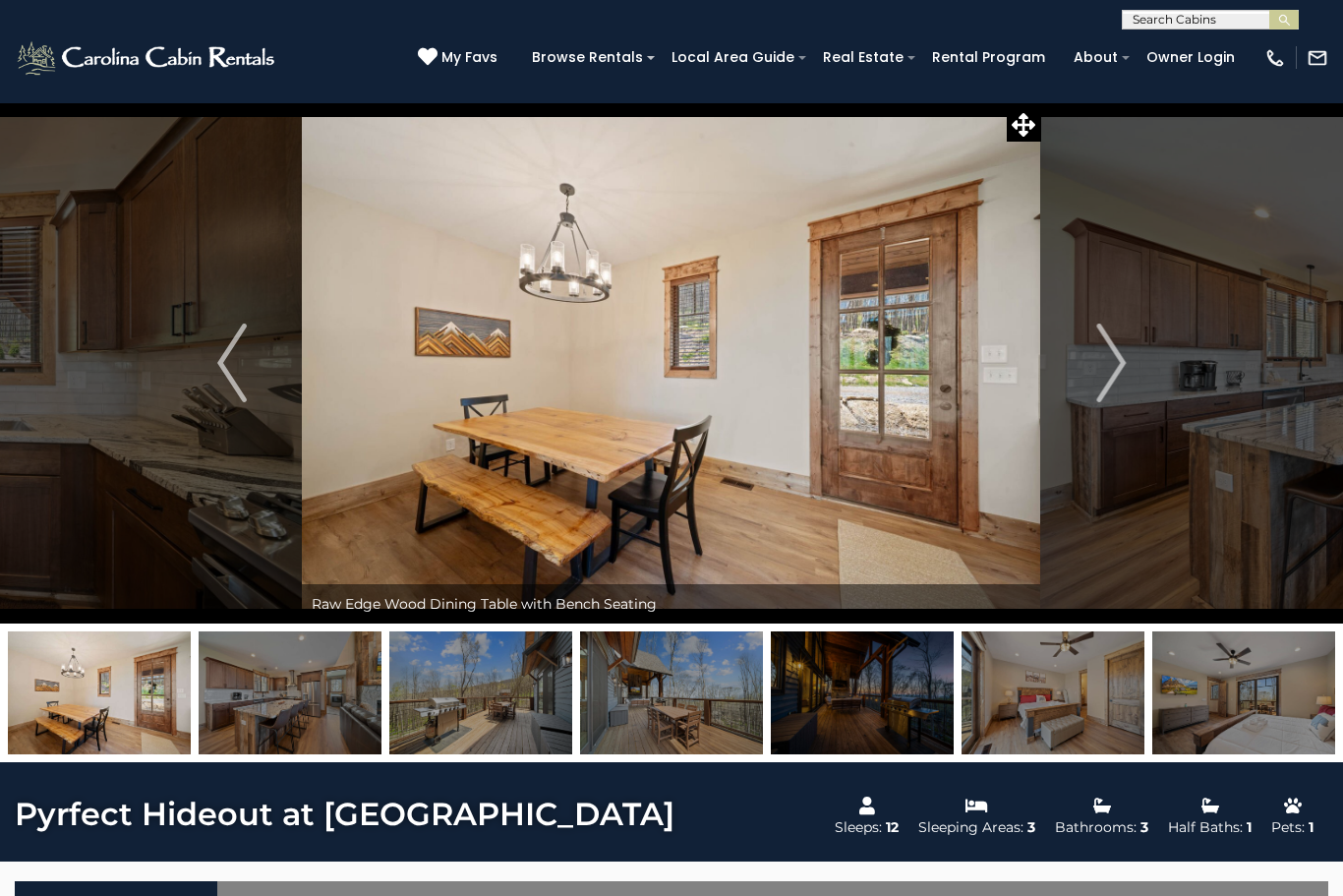
click at [1109, 360] on img "Next" at bounding box center [1111, 362] width 30 height 79
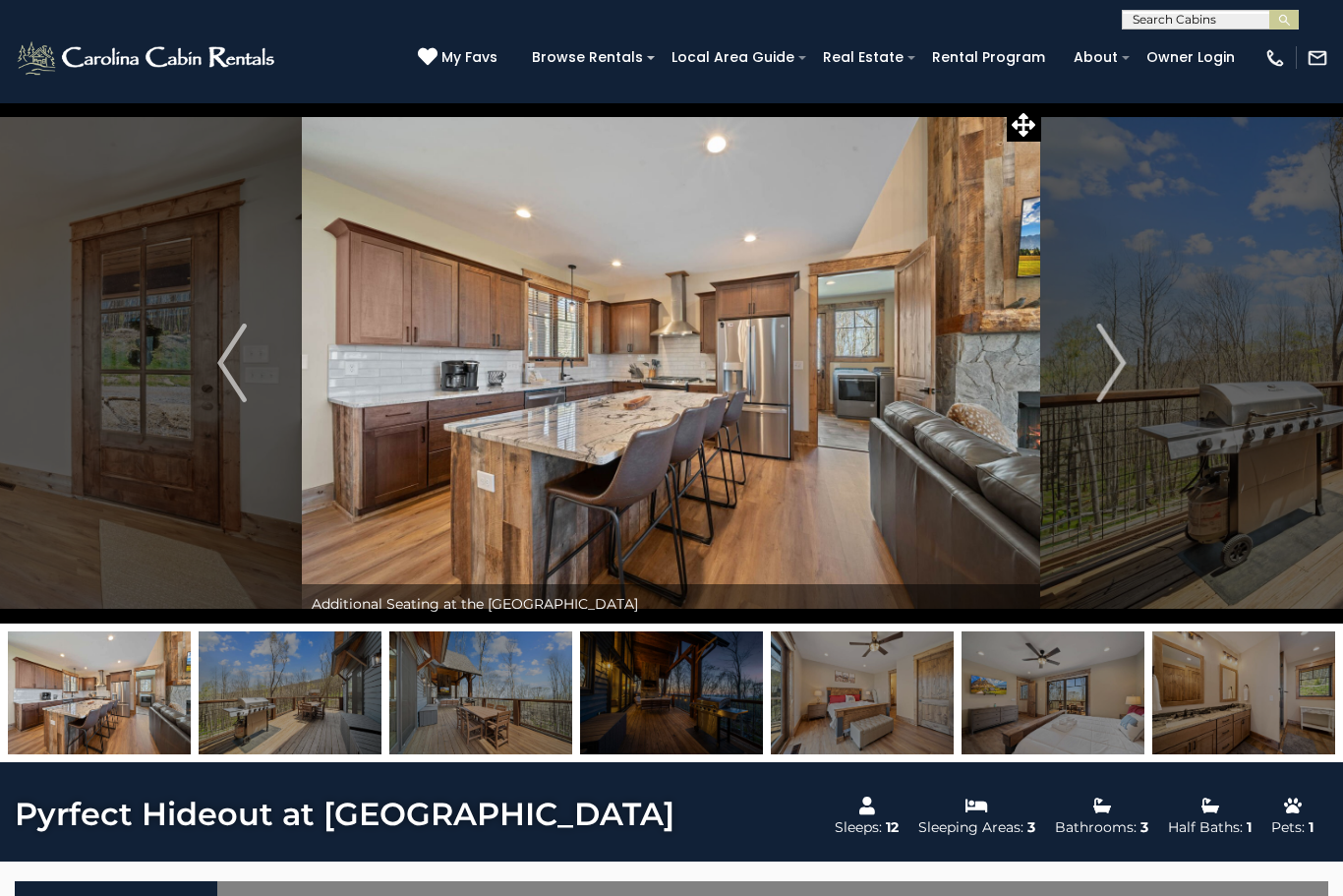
click at [1112, 355] on img "Next" at bounding box center [1111, 362] width 30 height 79
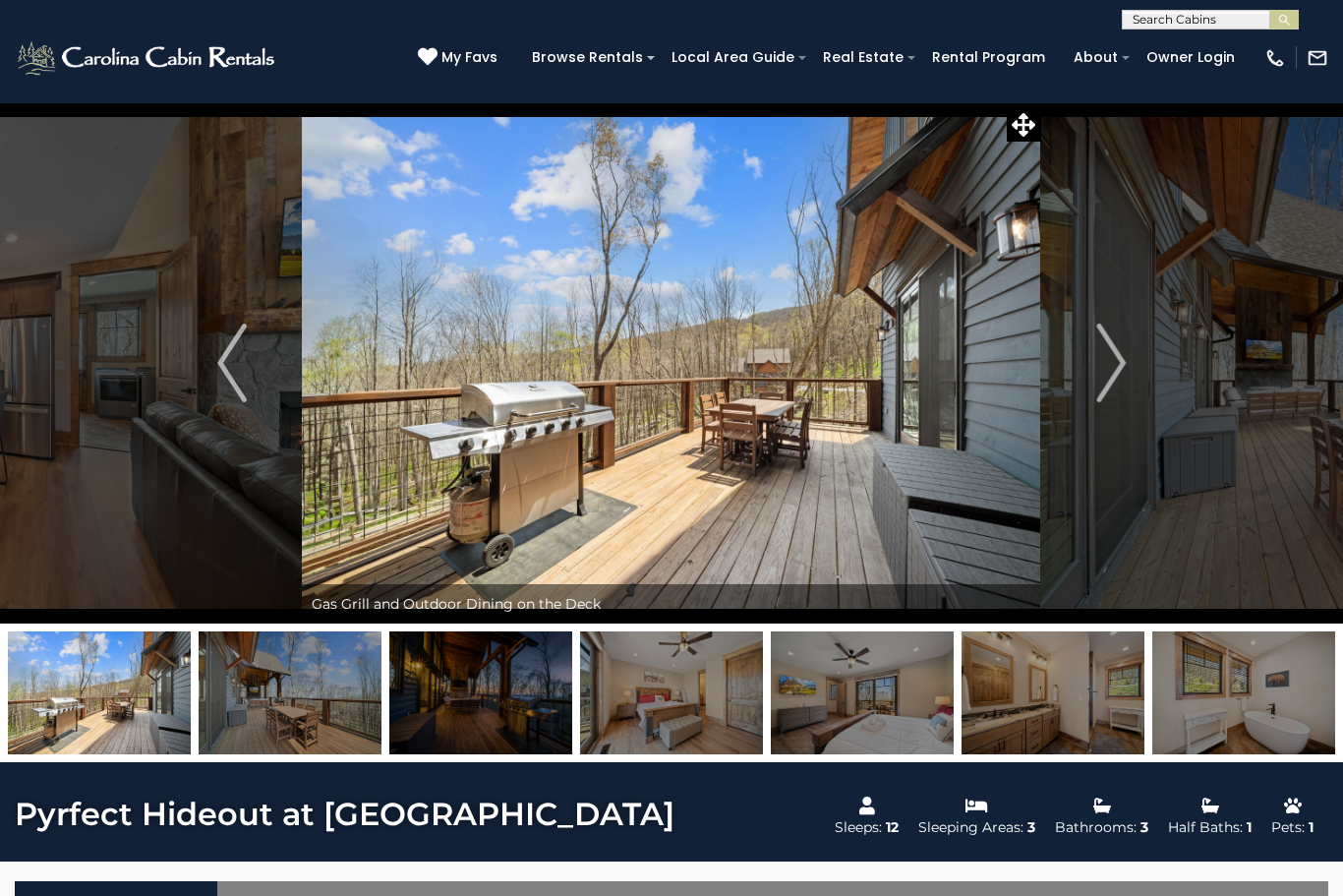
click at [1104, 365] on img "Next" at bounding box center [1111, 362] width 30 height 79
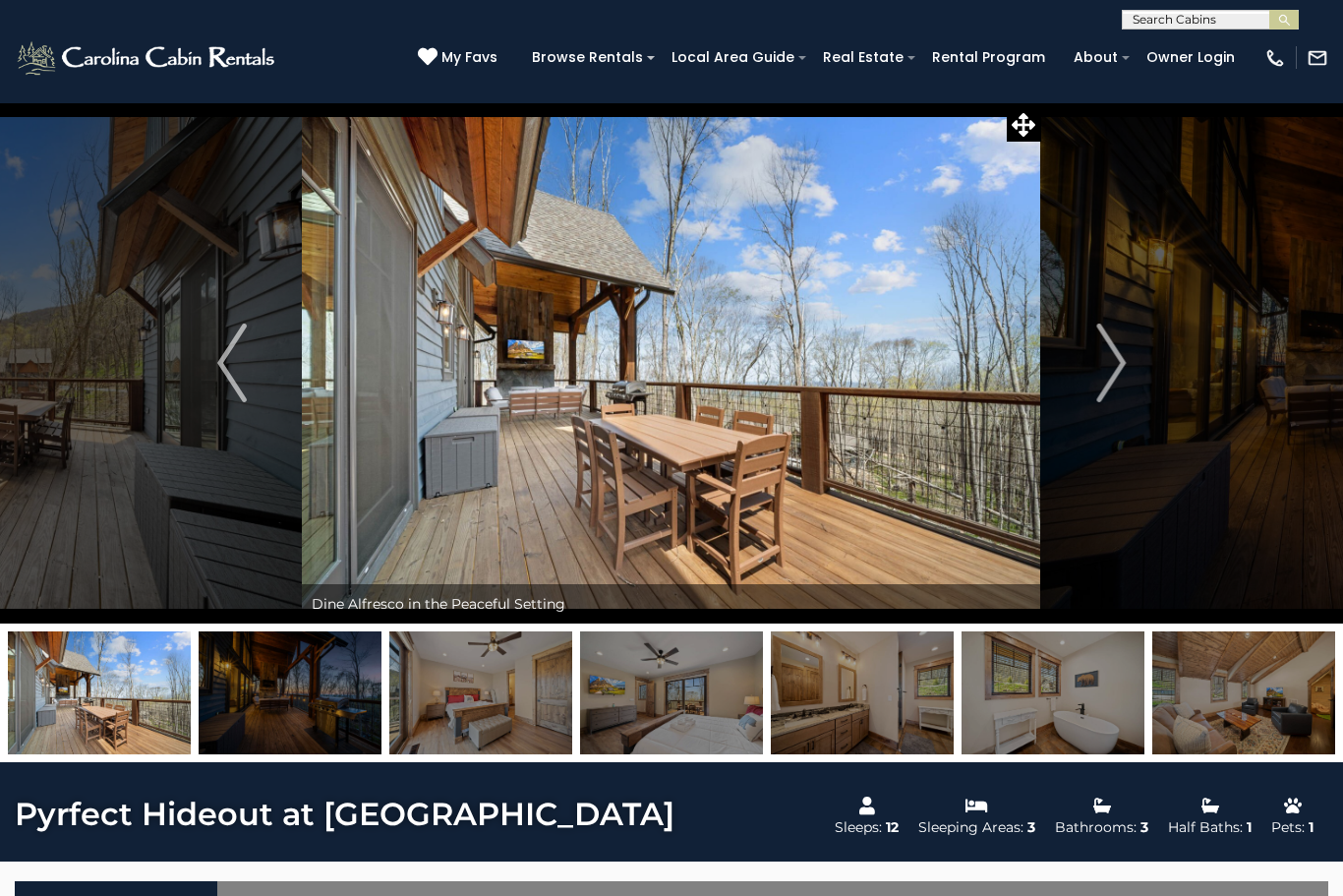
click at [1112, 362] on img "Next" at bounding box center [1111, 362] width 30 height 79
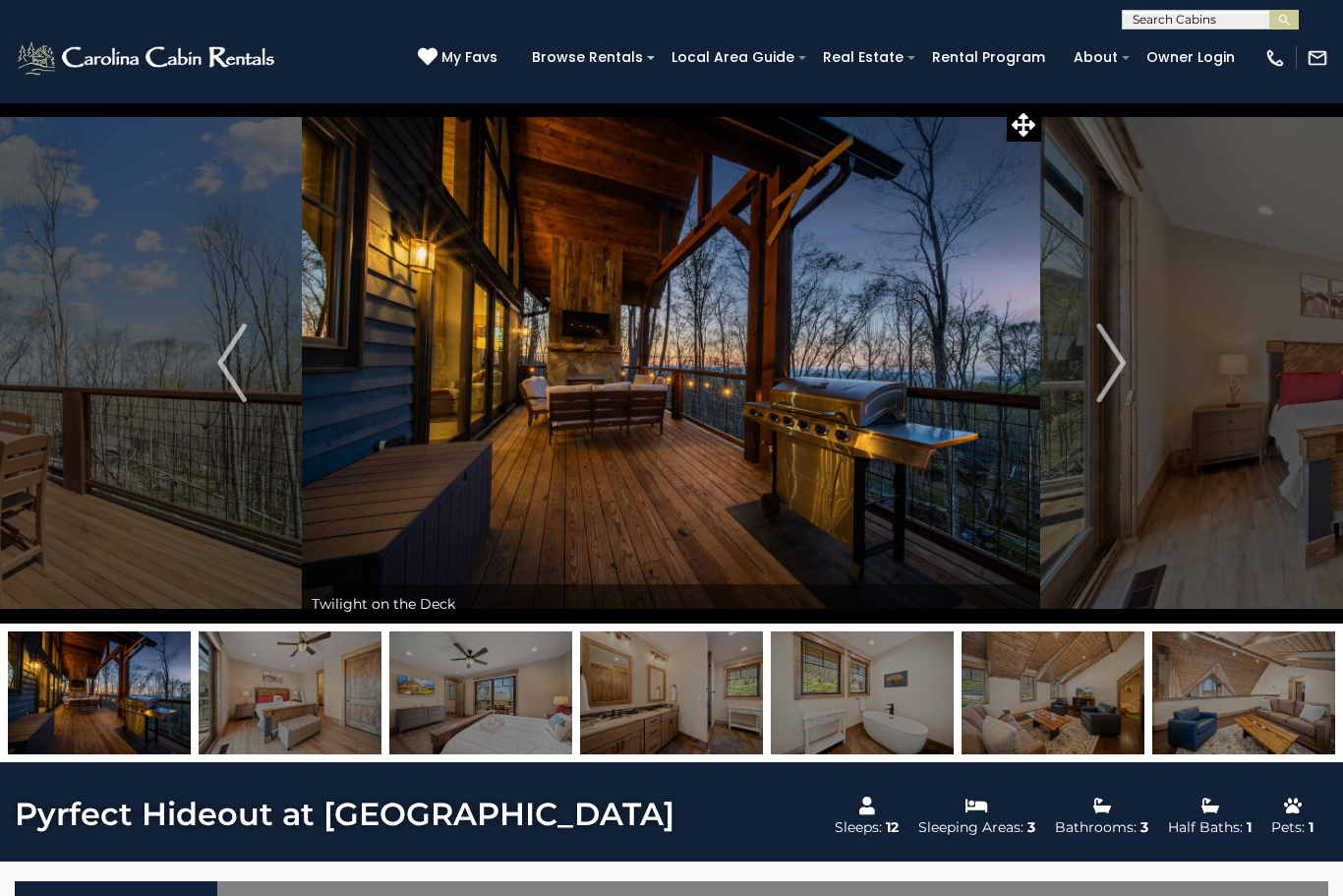
click at [1111, 366] on img "Next" at bounding box center [1111, 362] width 30 height 79
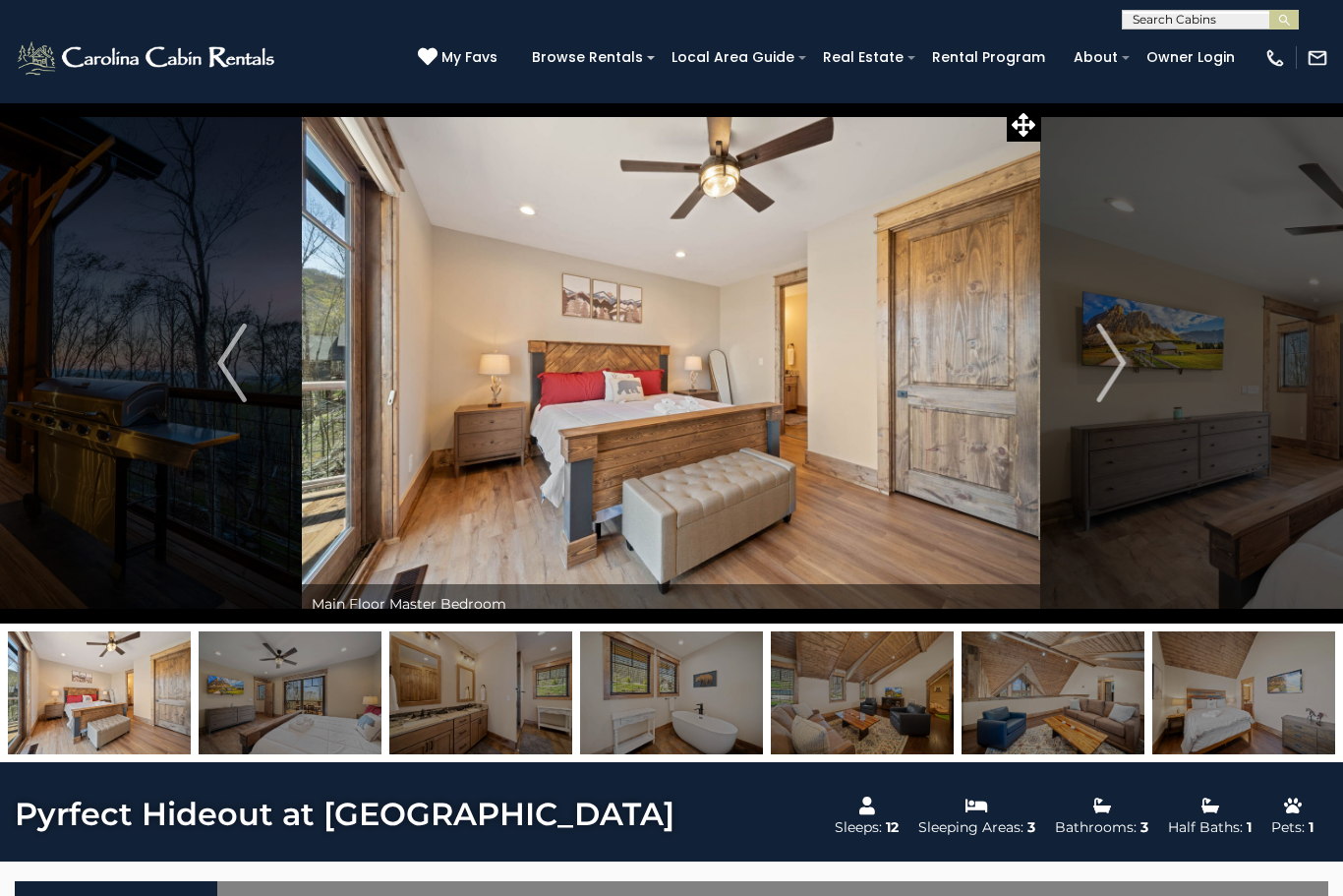
click at [1109, 365] on img "Next" at bounding box center [1111, 362] width 30 height 79
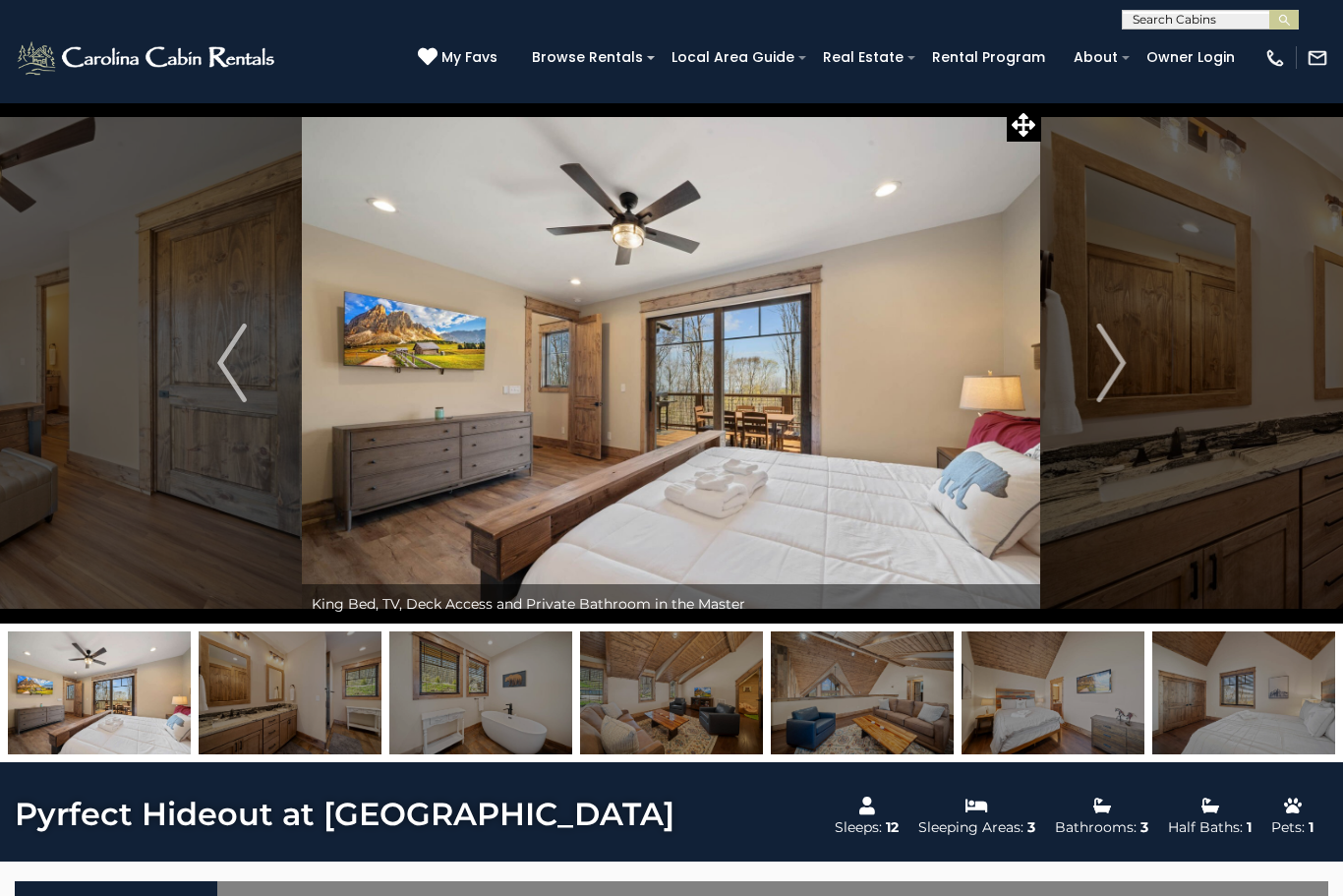
click at [1104, 361] on img "Next" at bounding box center [1111, 362] width 30 height 79
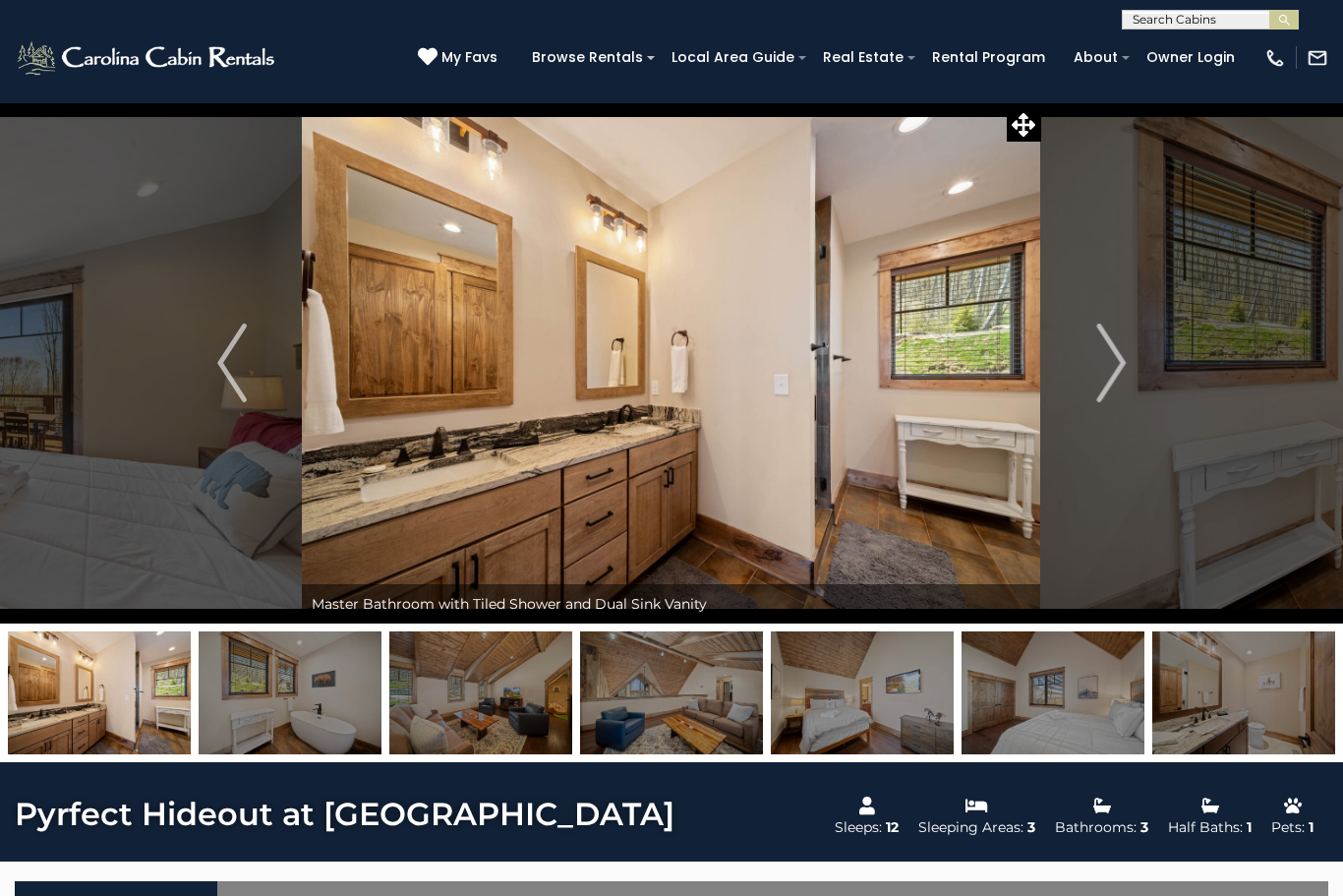
click at [1117, 348] on img "Next" at bounding box center [1111, 362] width 30 height 79
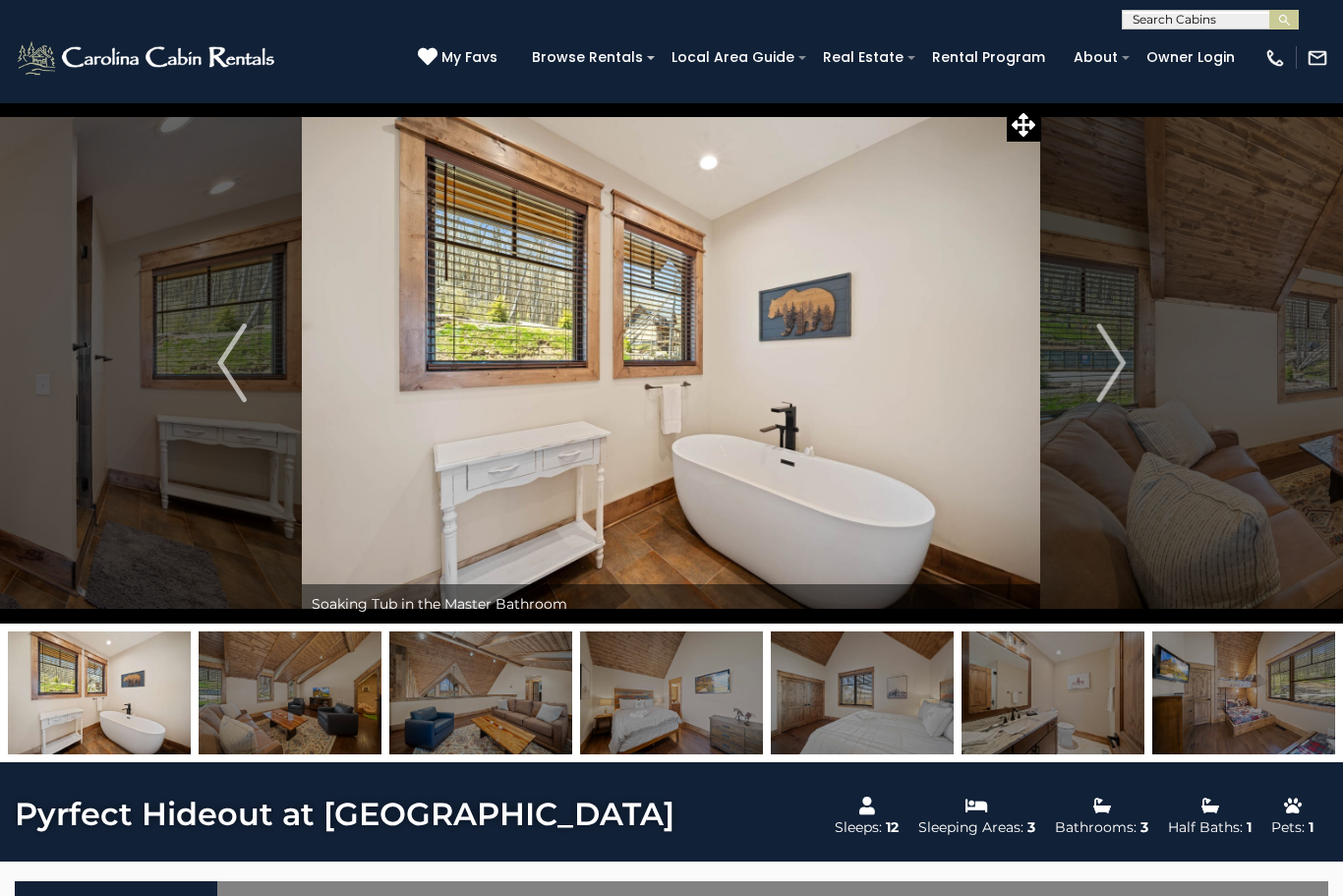
click at [1104, 360] on img "Next" at bounding box center [1111, 362] width 30 height 79
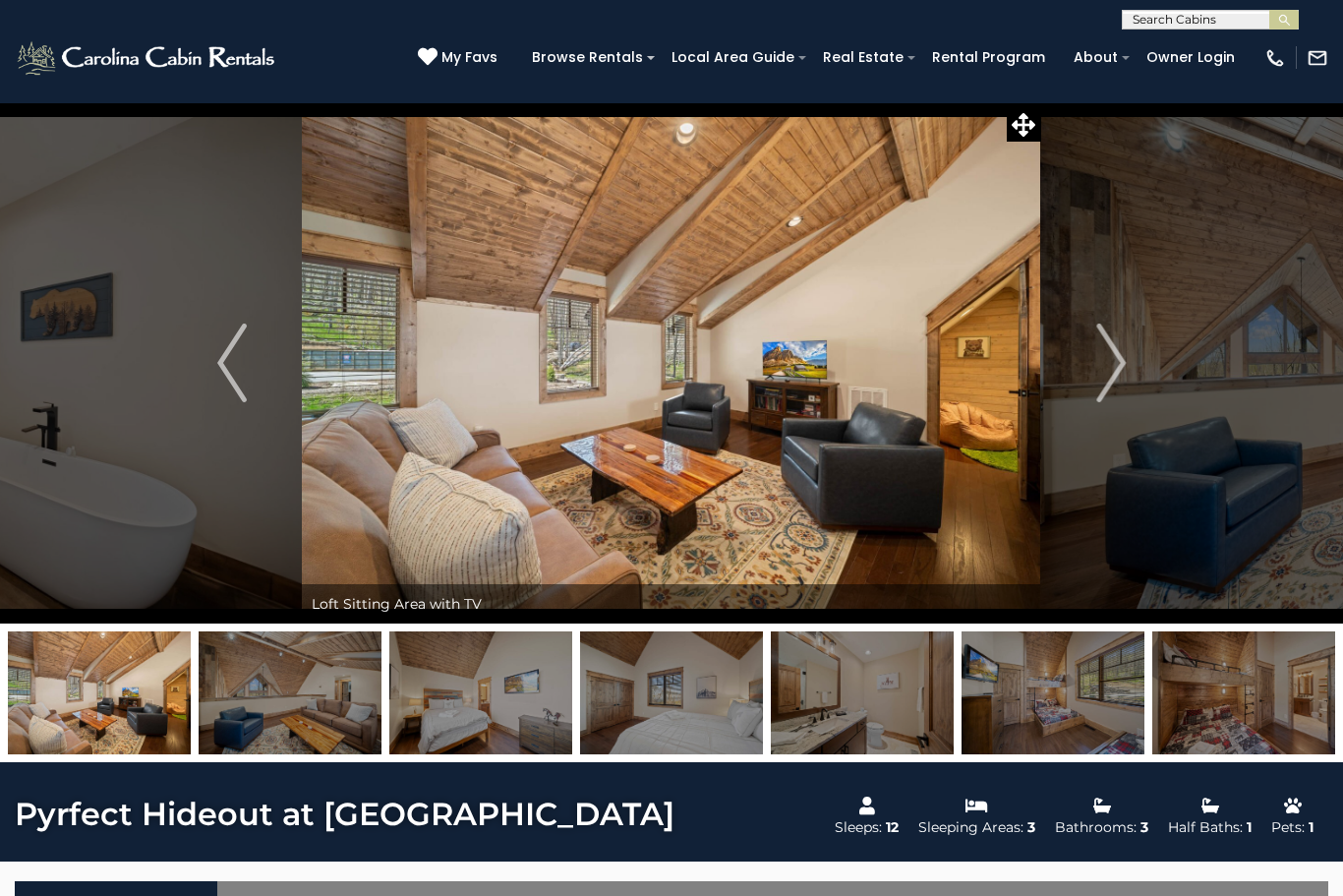
click at [1103, 353] on img "Next" at bounding box center [1111, 362] width 30 height 79
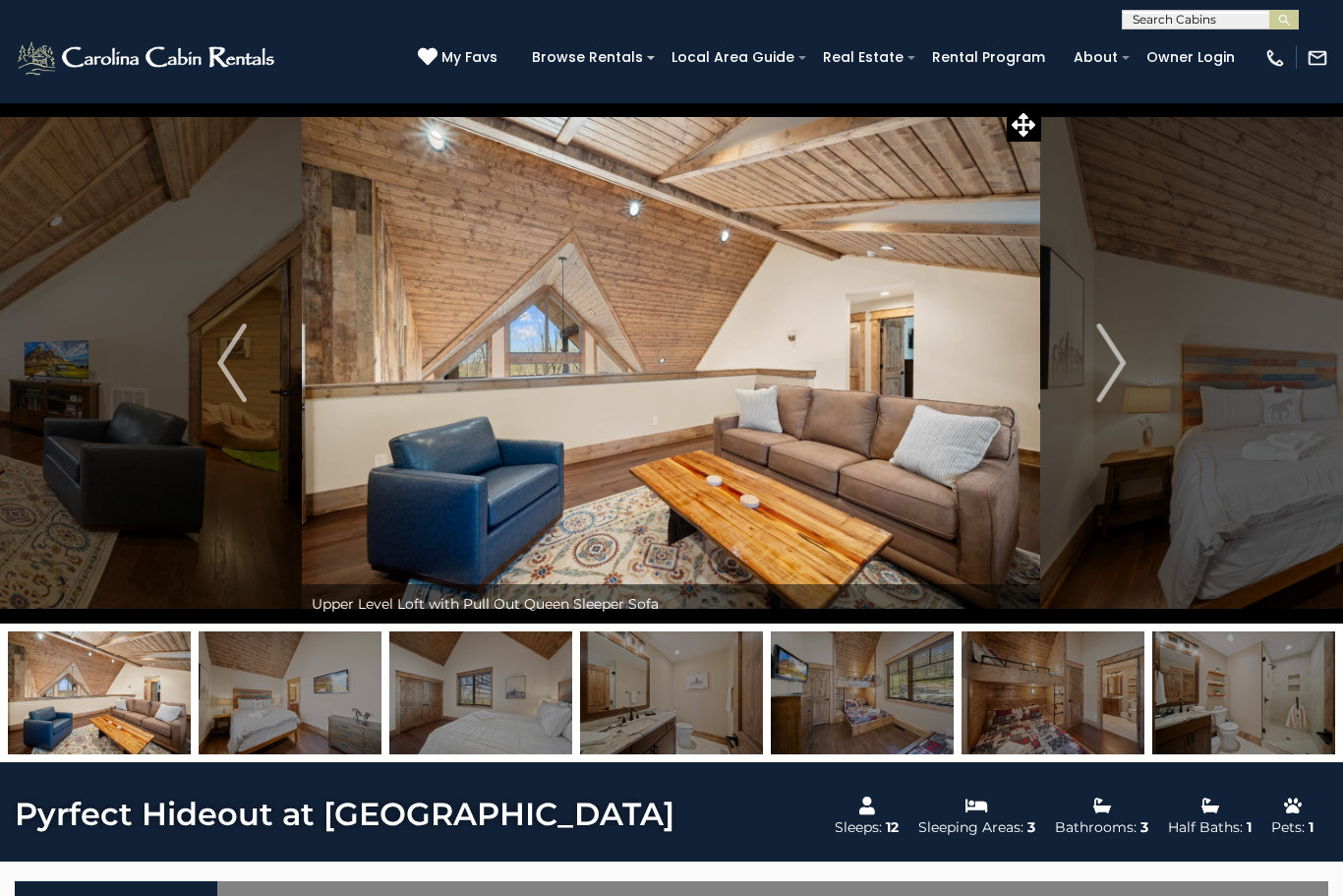
click at [1096, 353] on img "Next" at bounding box center [1111, 362] width 30 height 79
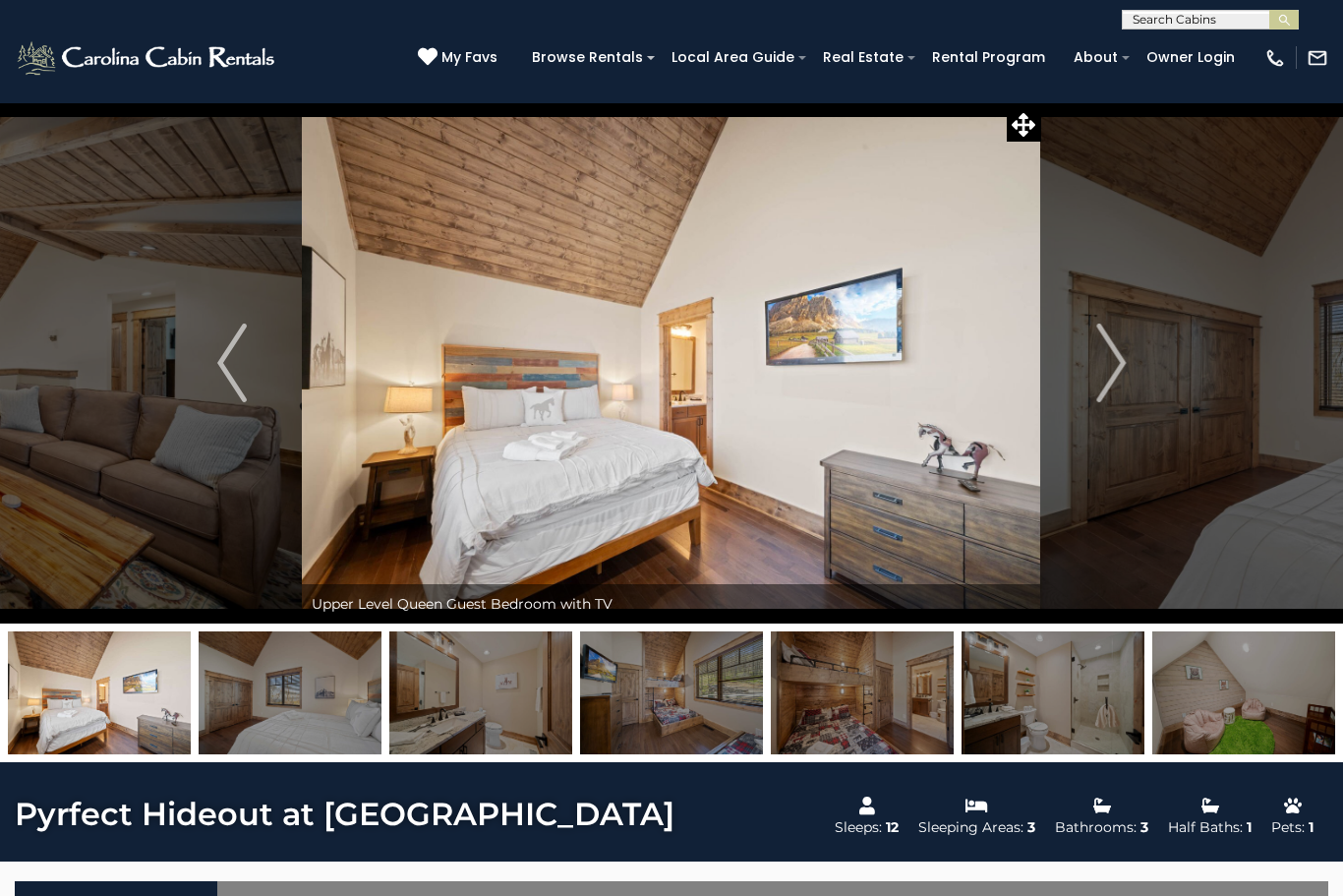
click at [1092, 365] on button "Next" at bounding box center [1111, 362] width 139 height 521
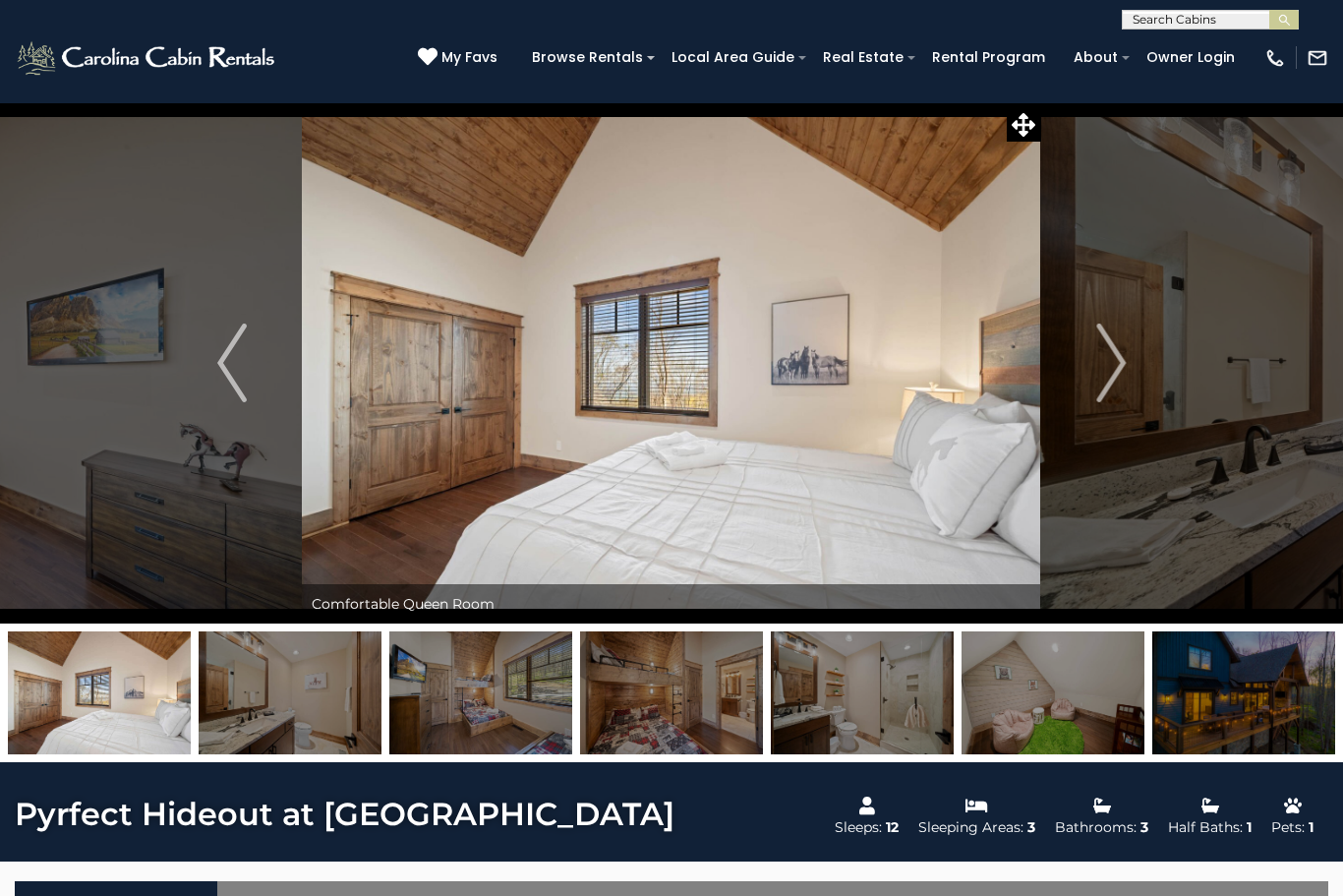
click at [1096, 364] on img "Next" at bounding box center [1111, 362] width 30 height 79
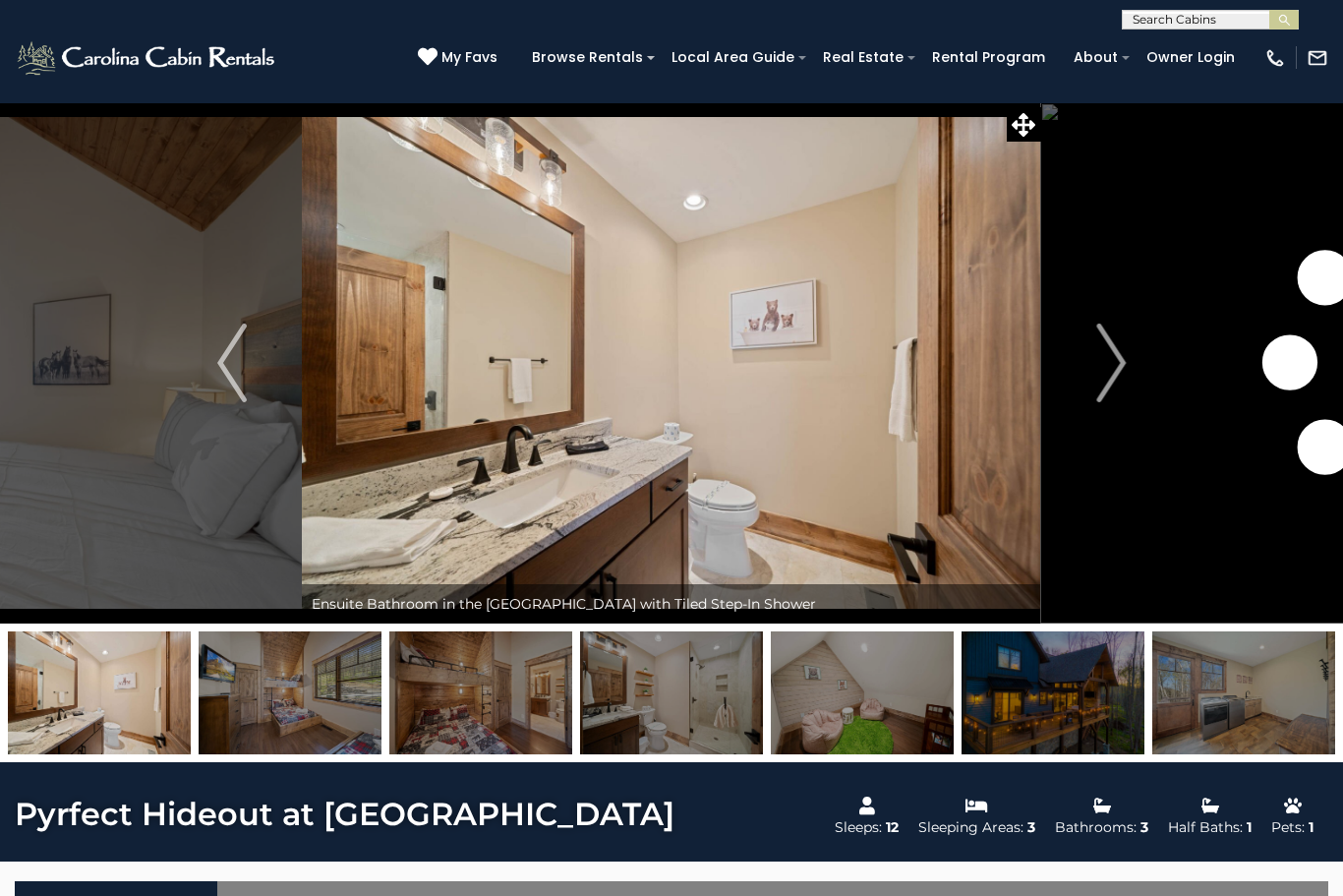
click at [1097, 359] on img "Next" at bounding box center [1111, 362] width 30 height 79
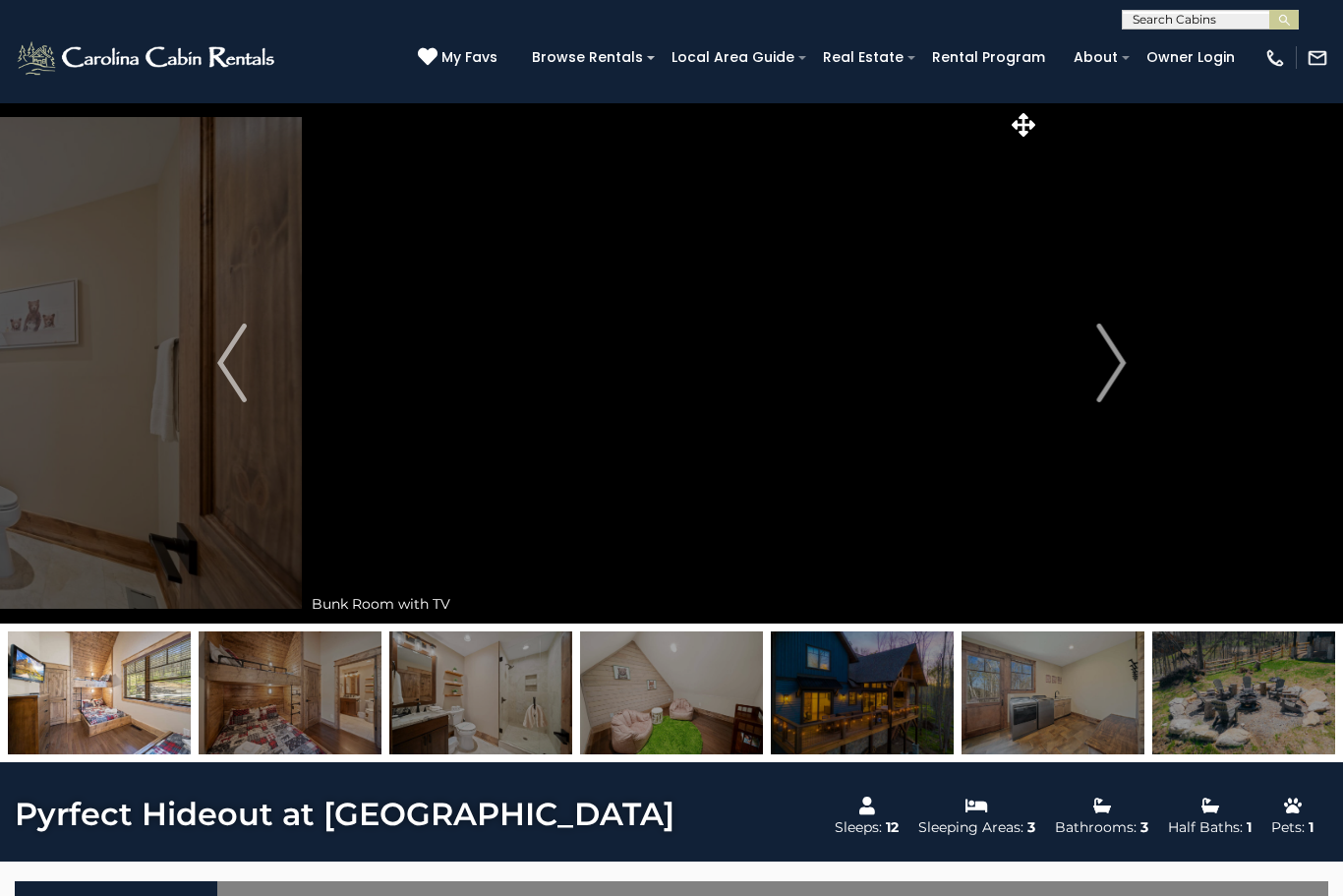
click at [1097, 355] on img "Next" at bounding box center [1111, 362] width 30 height 79
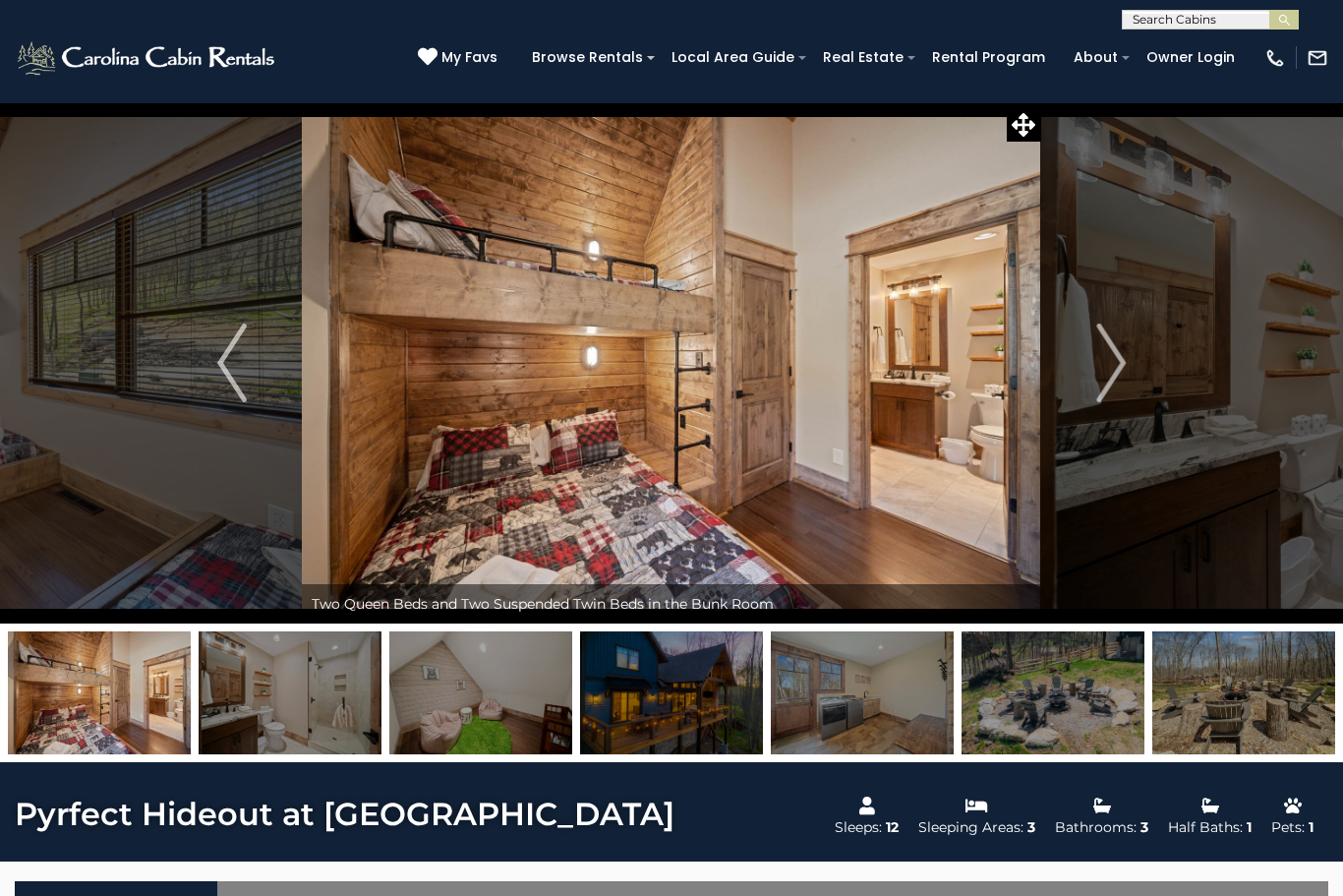
click at [1099, 355] on img "Next" at bounding box center [1111, 362] width 30 height 79
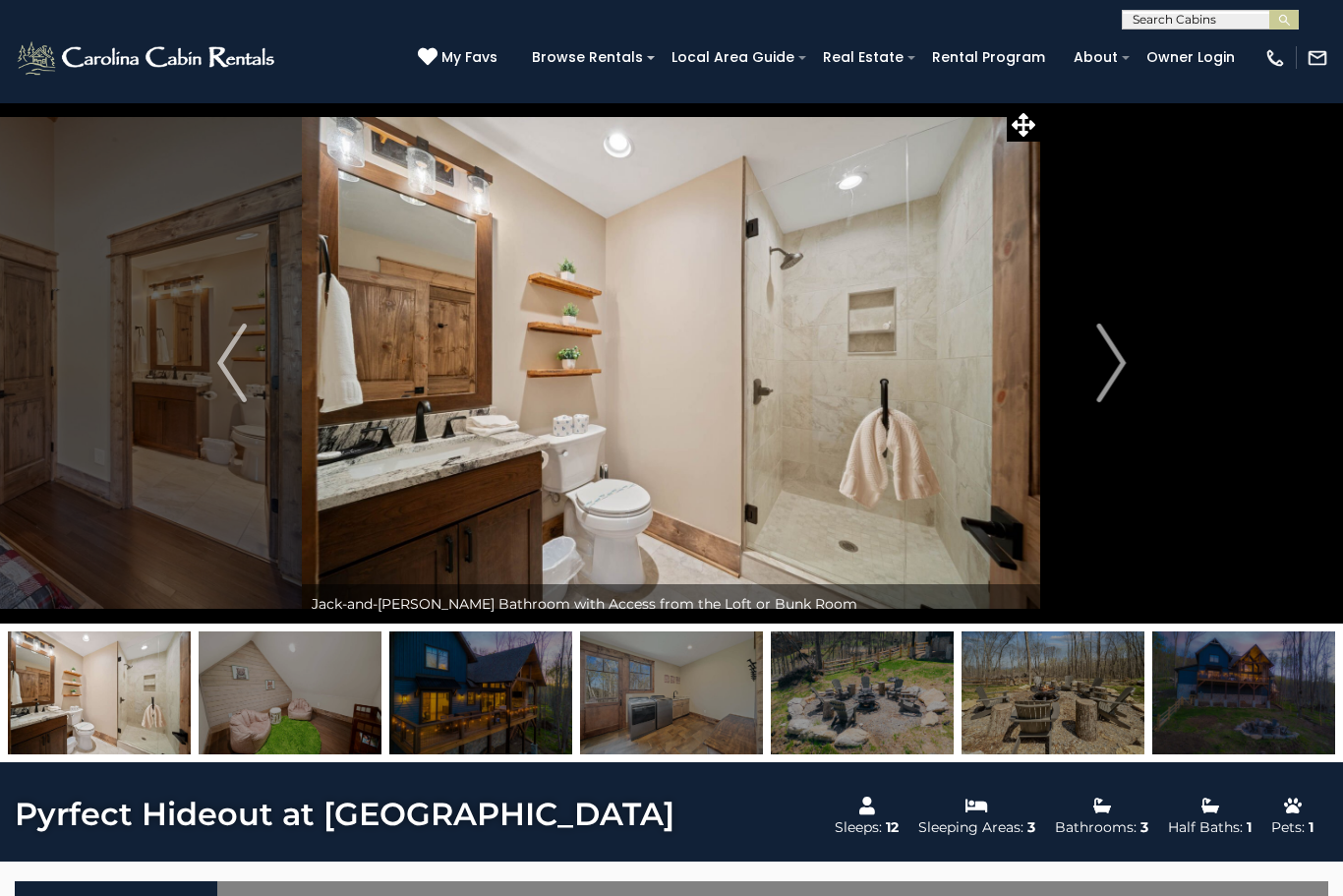
click at [1104, 346] on img "Next" at bounding box center [1111, 362] width 30 height 79
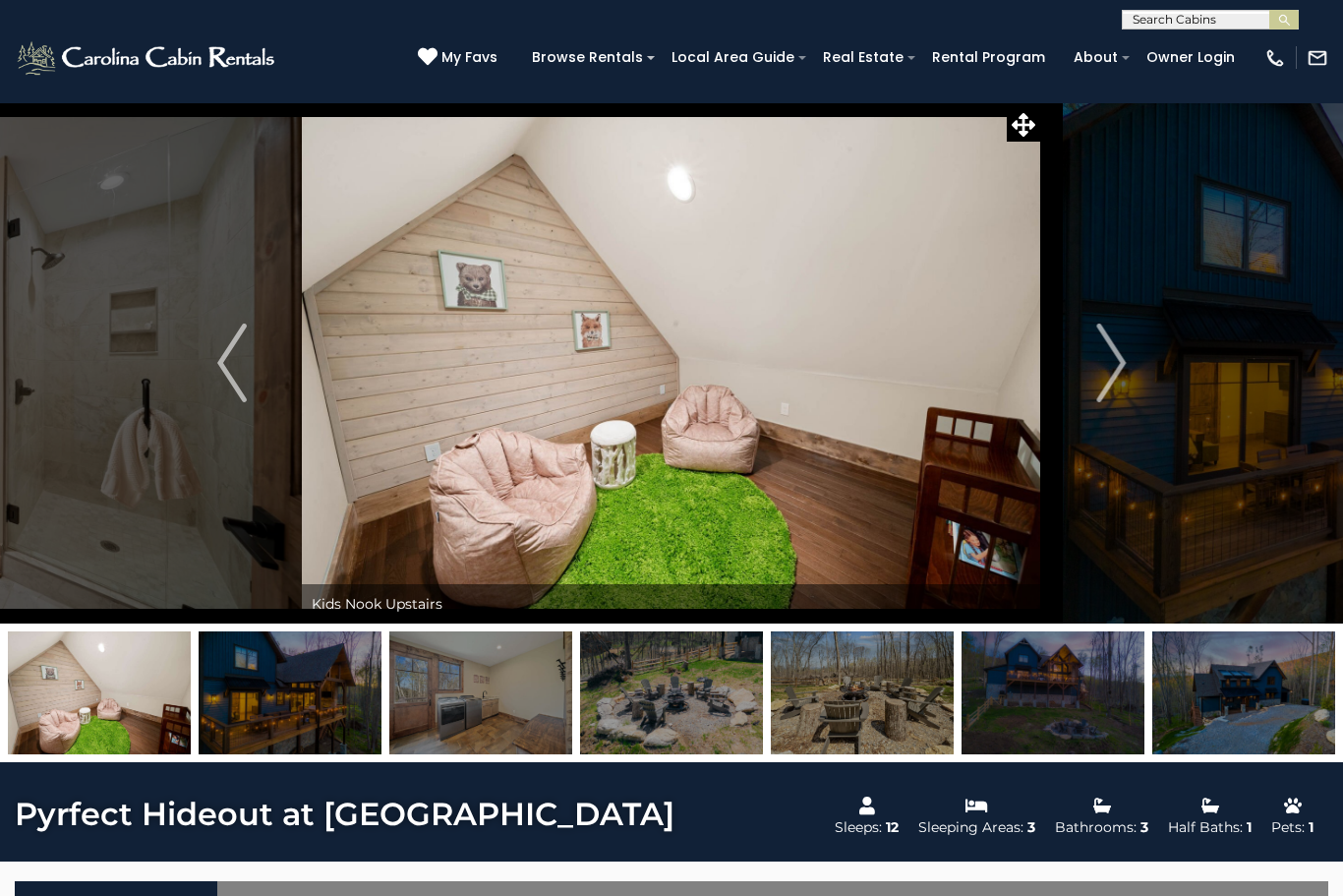
click at [1103, 349] on img "Next" at bounding box center [1111, 362] width 30 height 79
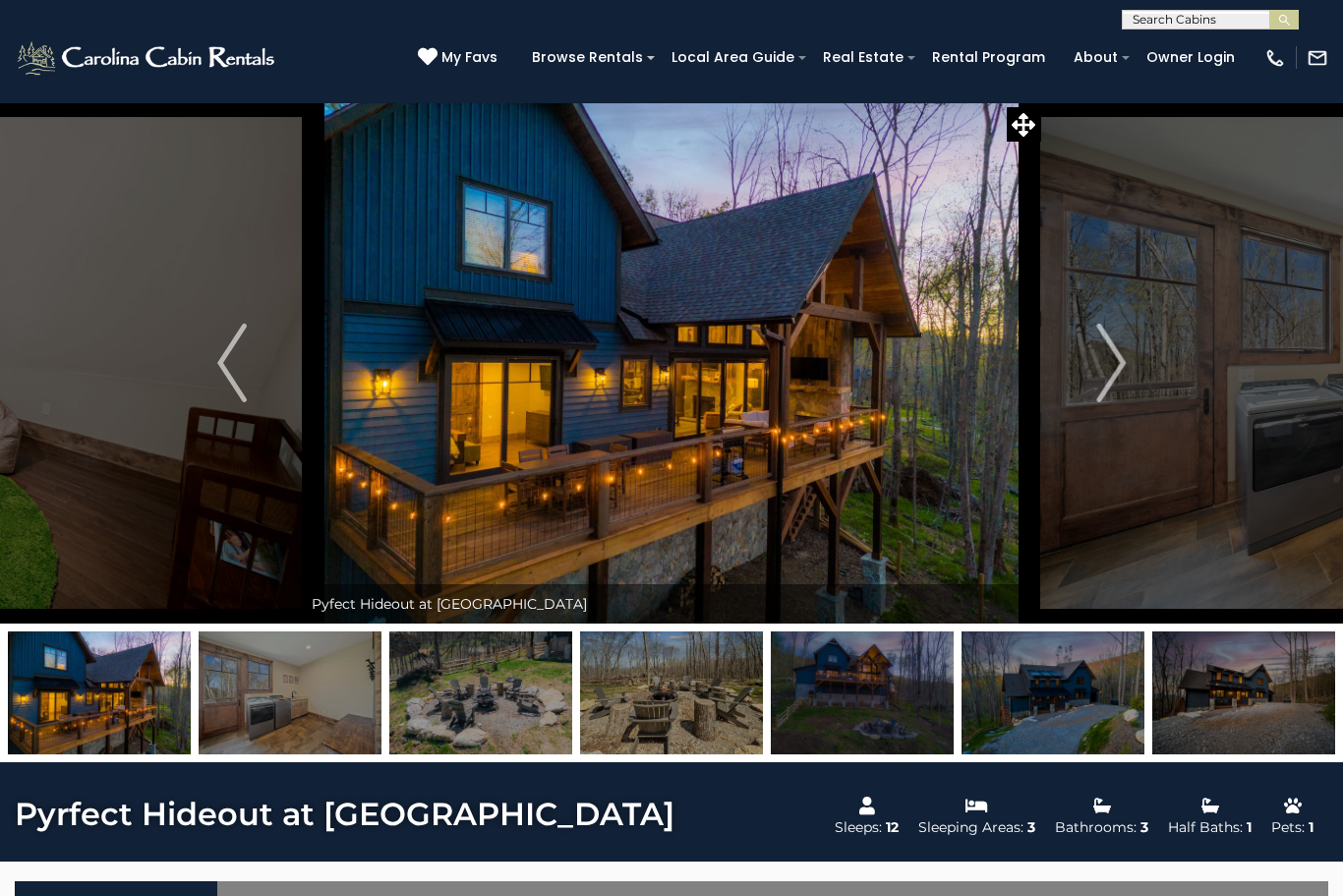
click at [1100, 354] on img "Next" at bounding box center [1111, 362] width 30 height 79
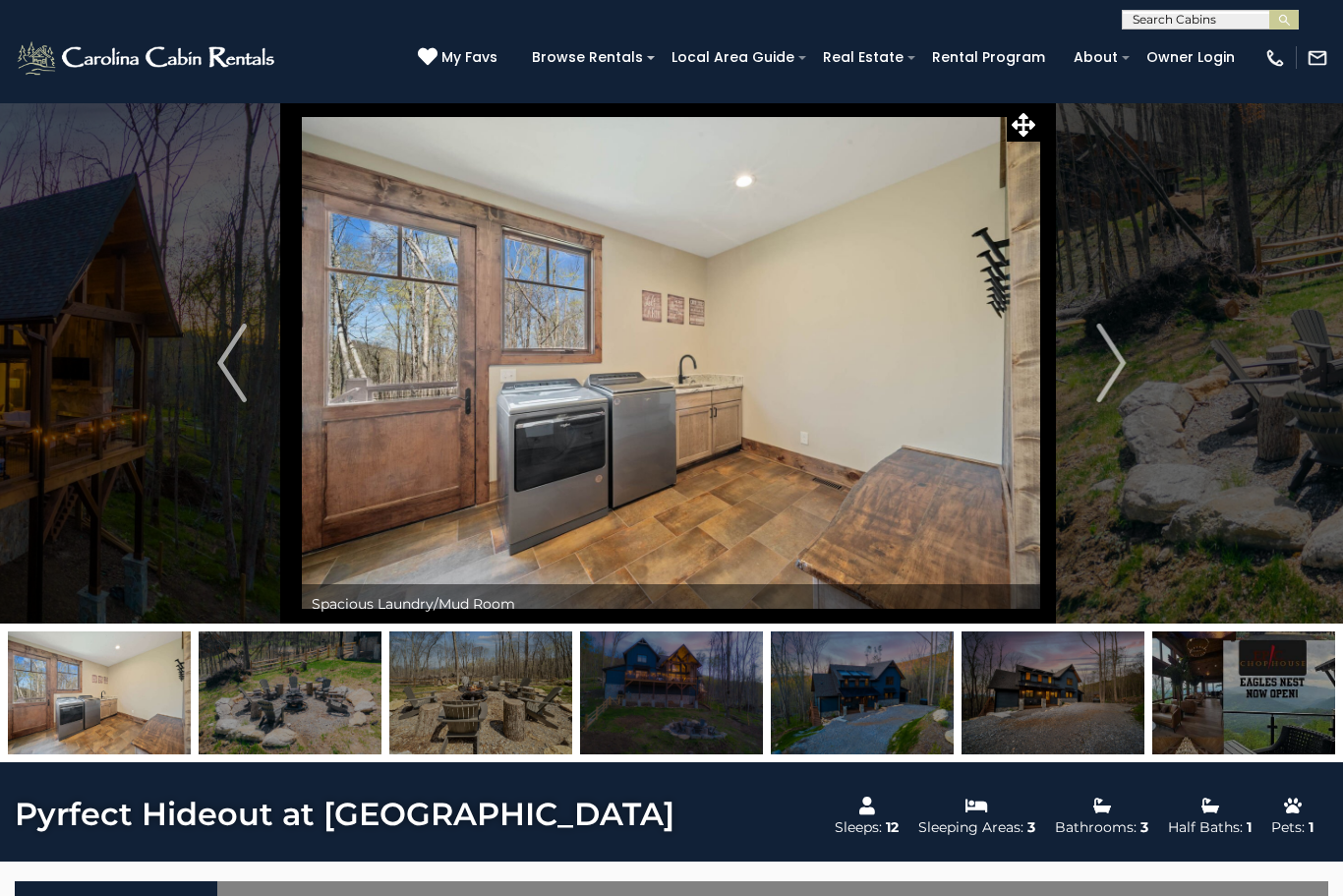
click at [1101, 356] on img "Next" at bounding box center [1111, 362] width 30 height 79
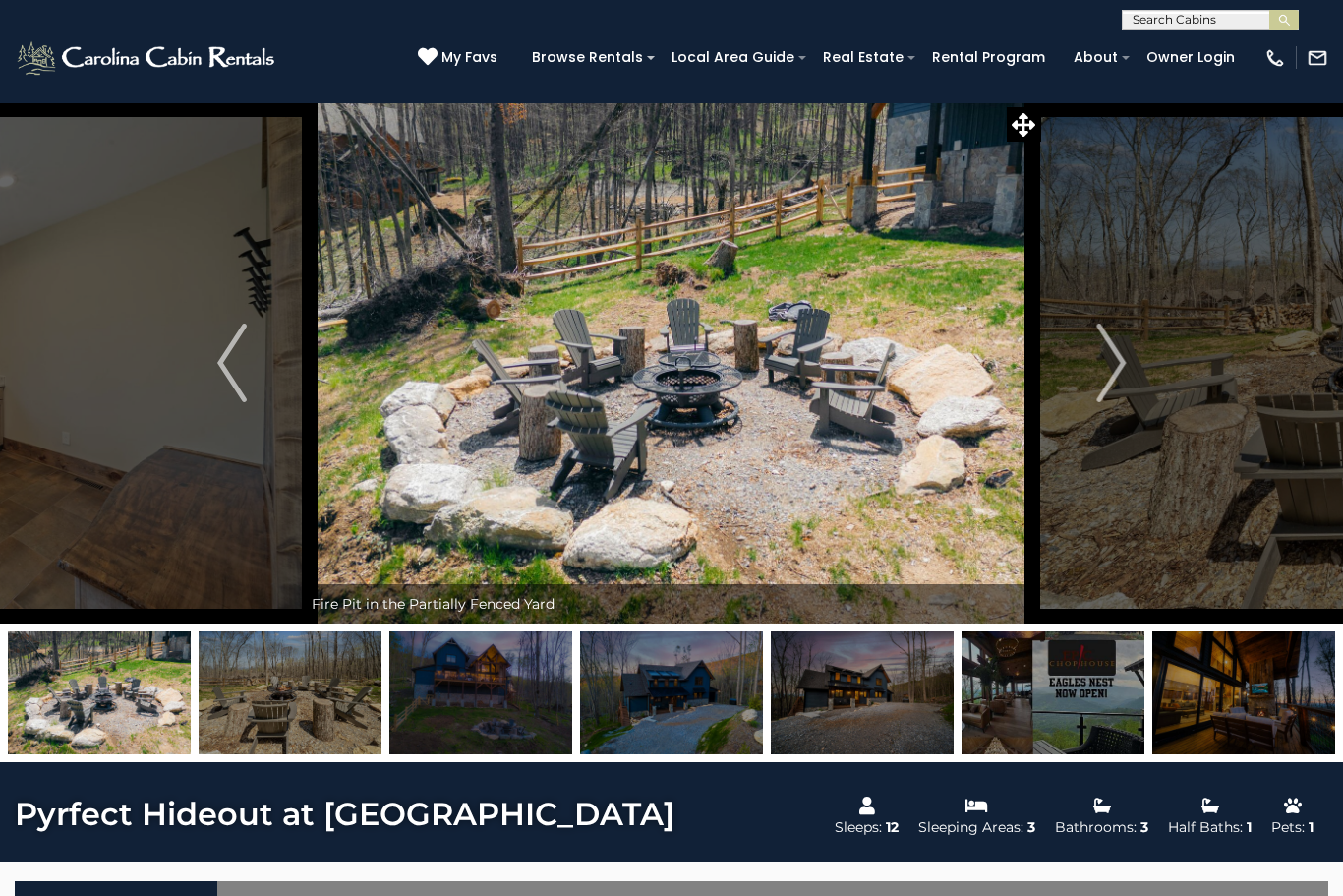
click at [1112, 355] on img "Next" at bounding box center [1111, 362] width 30 height 79
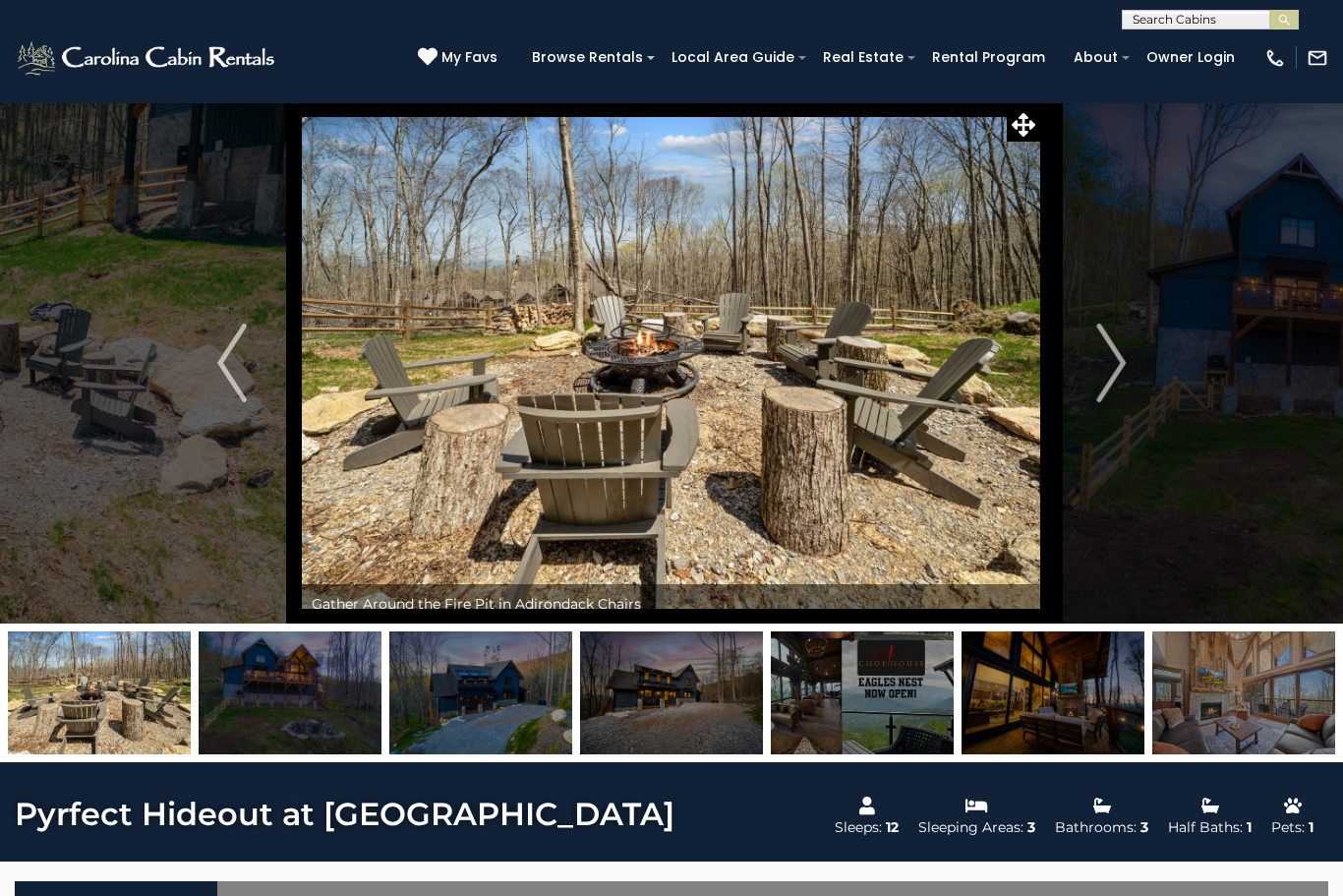
click at [1110, 354] on img "Next" at bounding box center [1111, 362] width 30 height 79
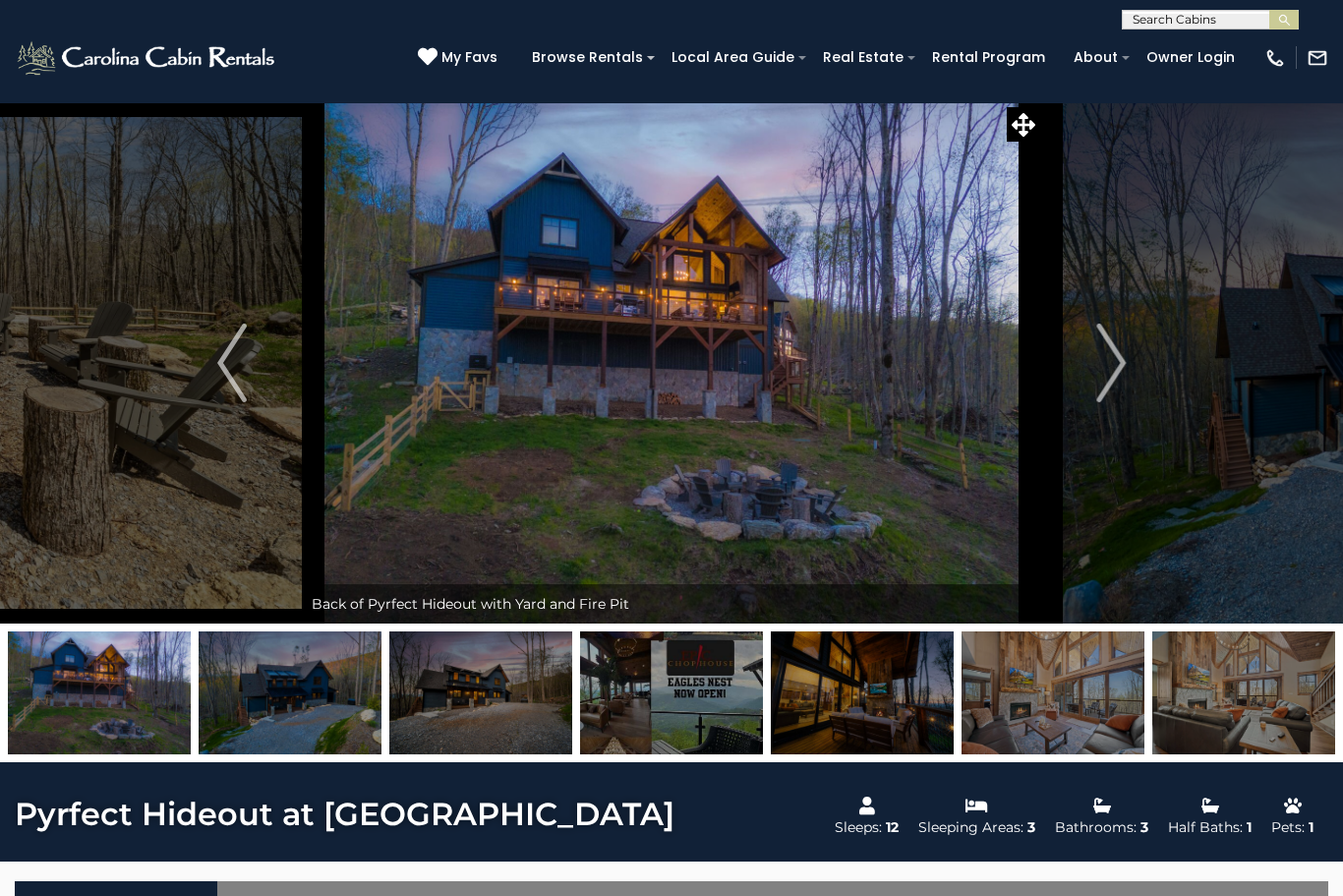
click at [1113, 357] on img "Next" at bounding box center [1111, 362] width 30 height 79
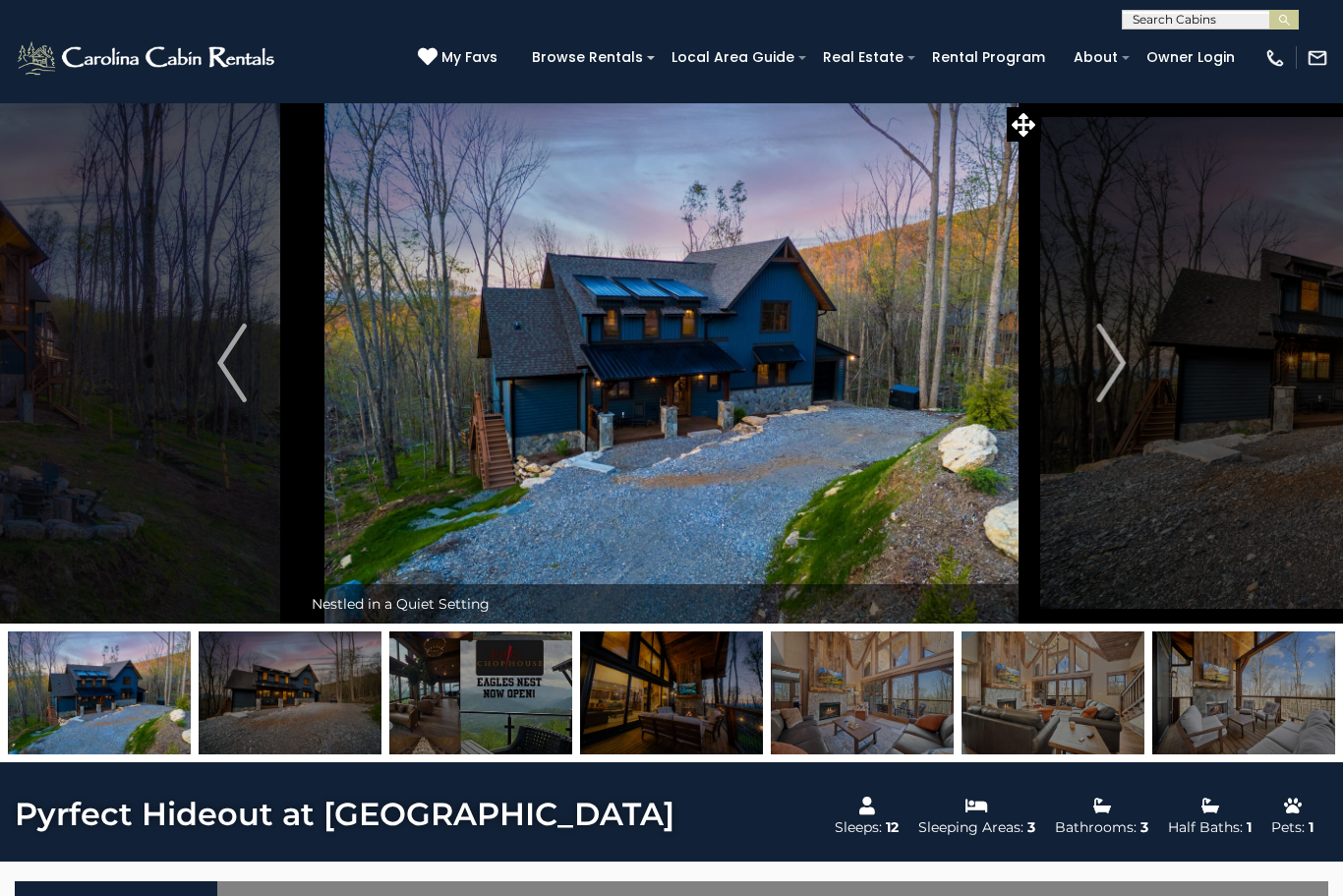
click at [1112, 357] on img "Next" at bounding box center [1111, 362] width 30 height 79
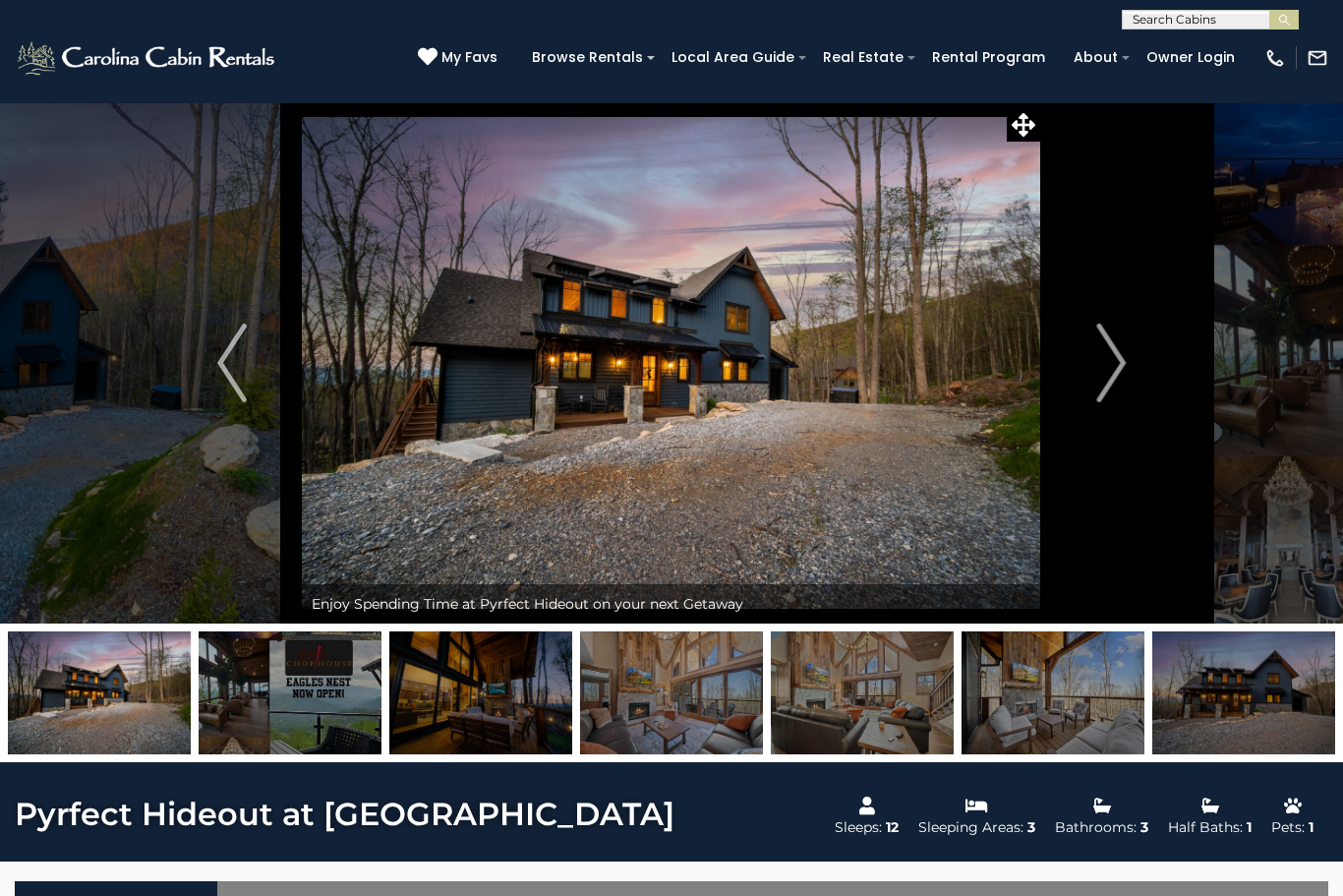
click at [1113, 353] on img "Next" at bounding box center [1111, 362] width 30 height 79
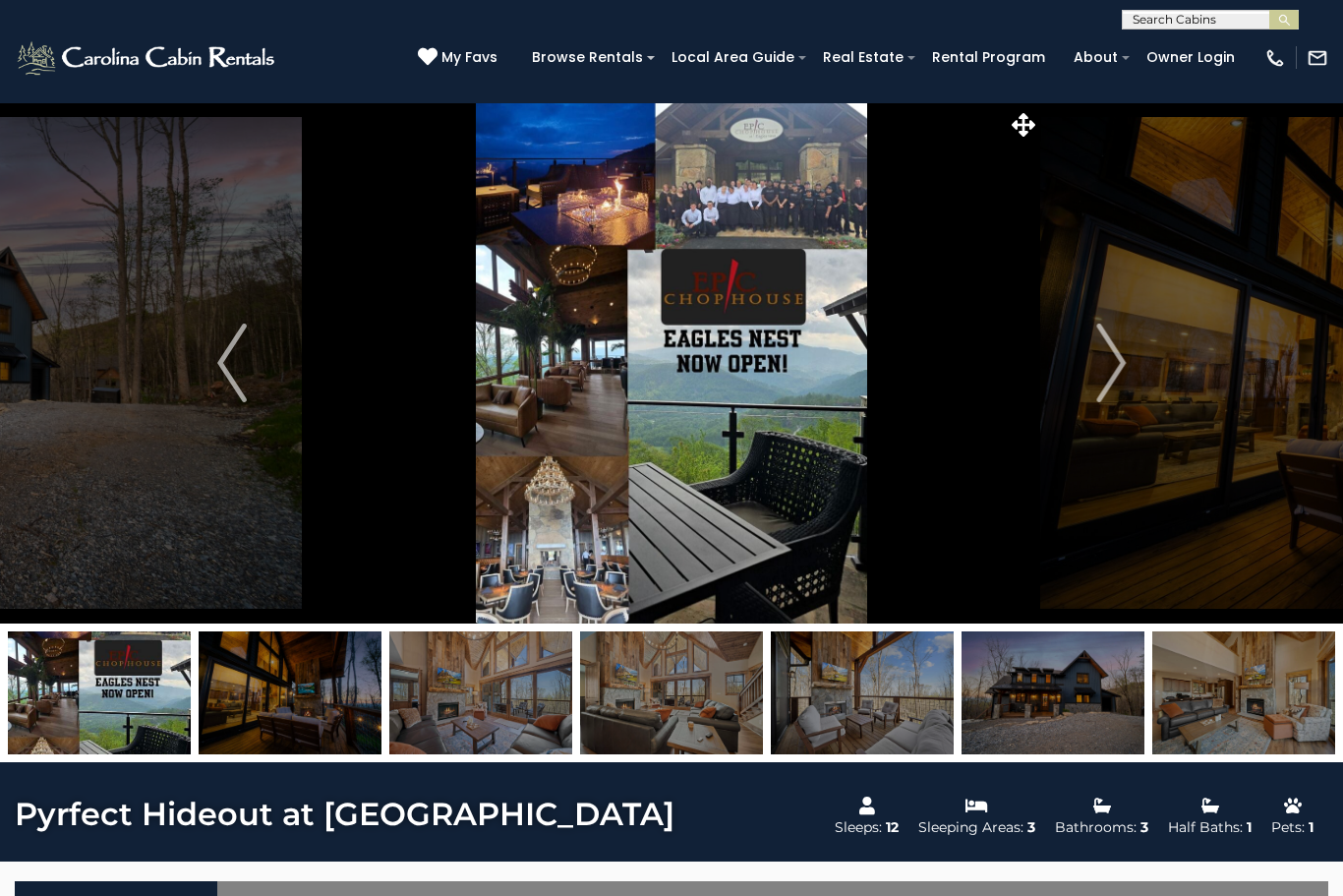
click at [1106, 362] on img "Next" at bounding box center [1111, 362] width 30 height 79
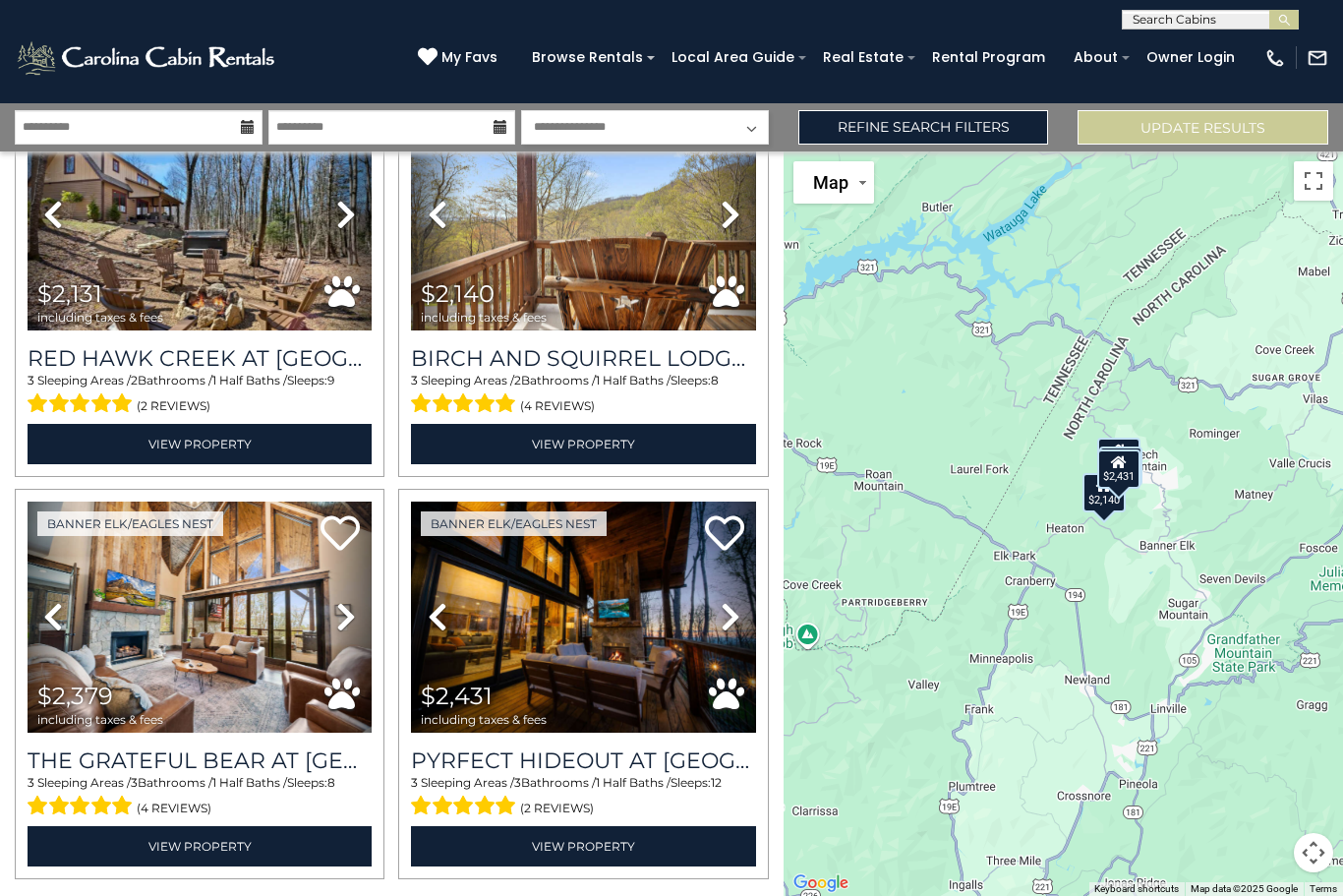
scroll to position [128, 0]
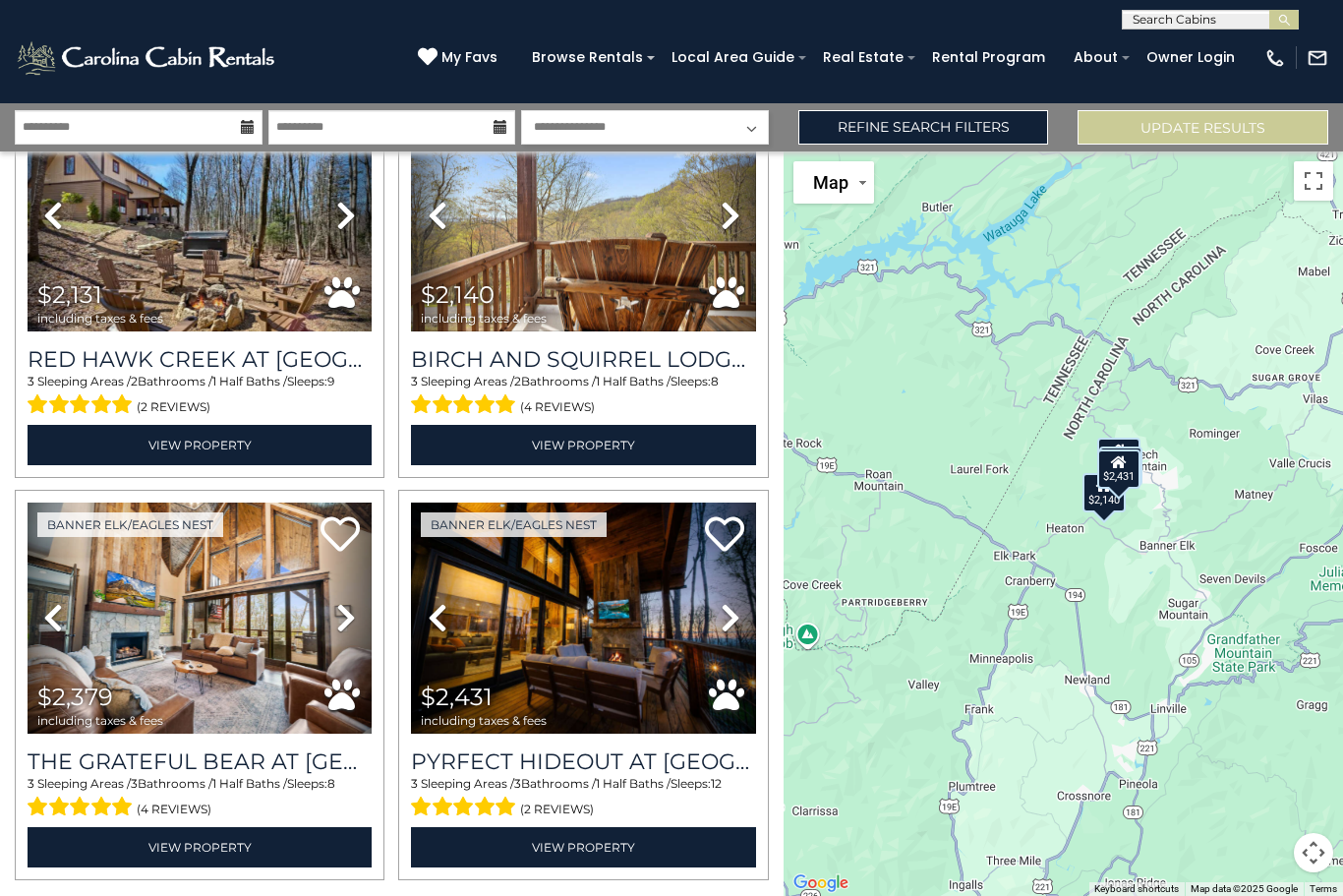
click at [627, 850] on link "View Property" at bounding box center [583, 847] width 344 height 40
click at [952, 119] on link "Refine Search Filters" at bounding box center [924, 127] width 251 height 35
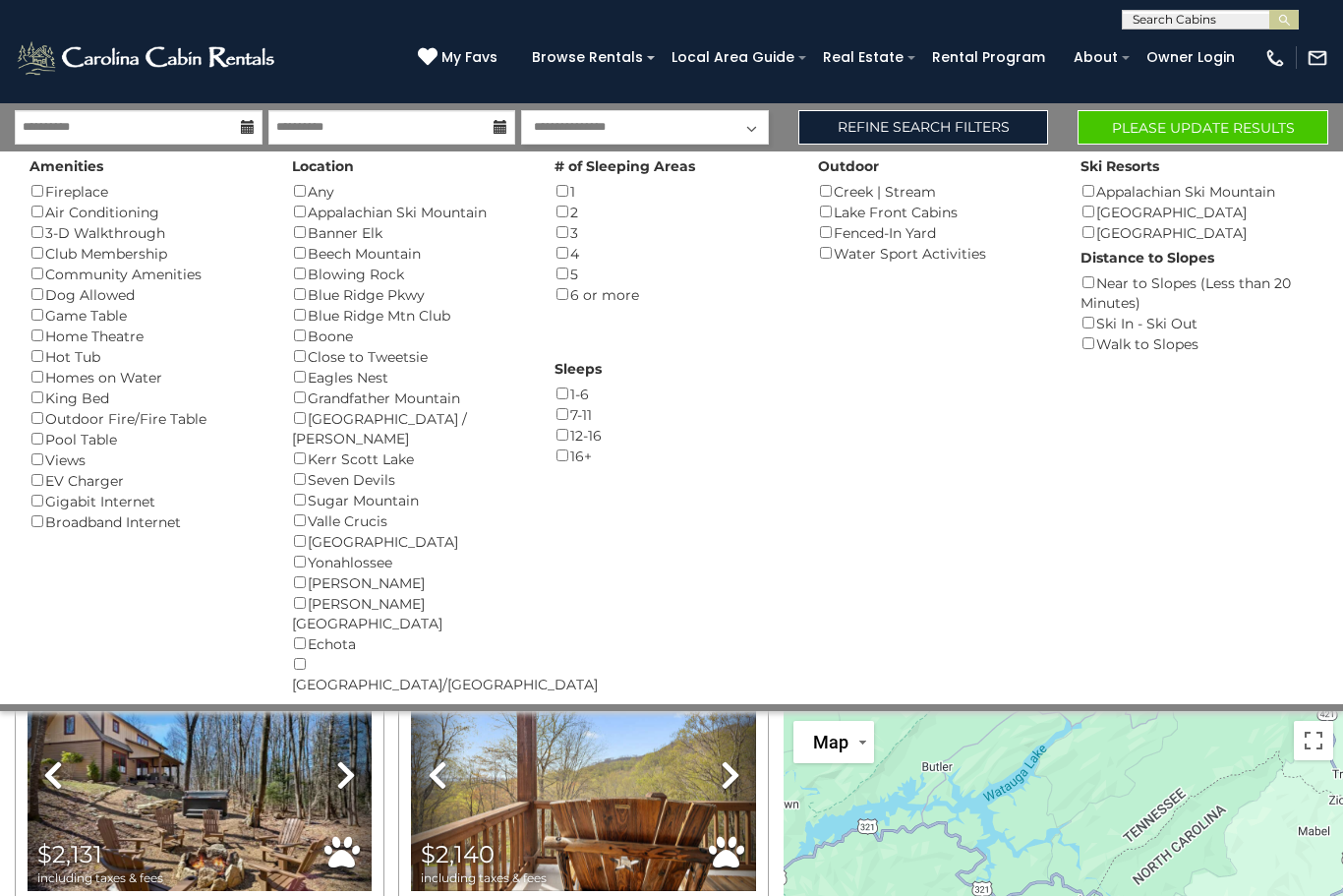
click at [313, 327] on div "[PERSON_NAME] ()" at bounding box center [408, 336] width 233 height 21
click at [55, 284] on div "Dog Allowed ()" at bounding box center [146, 294] width 233 height 21
click at [1226, 136] on button "Please Update Results" at bounding box center [1203, 127] width 251 height 35
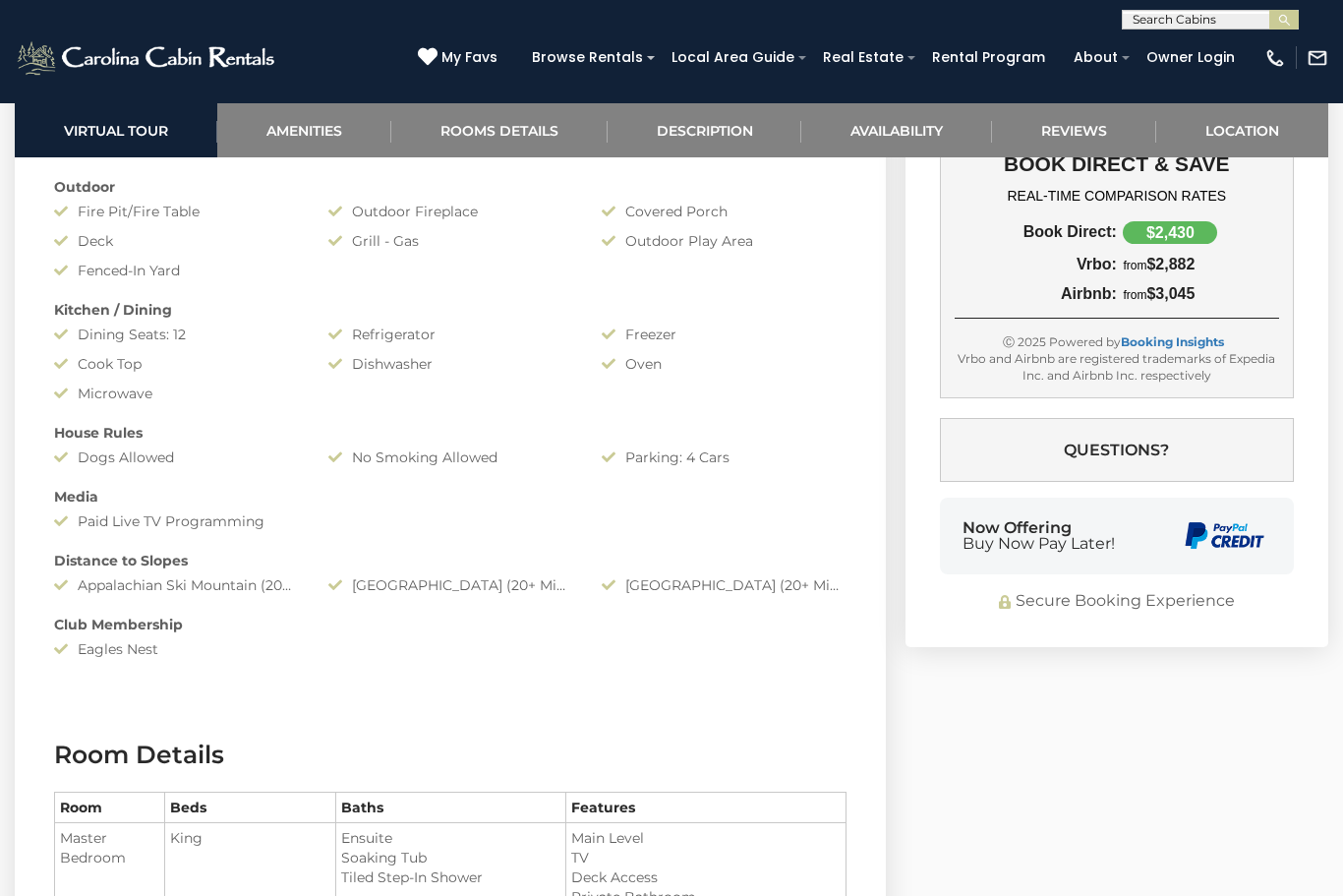
scroll to position [1612, 0]
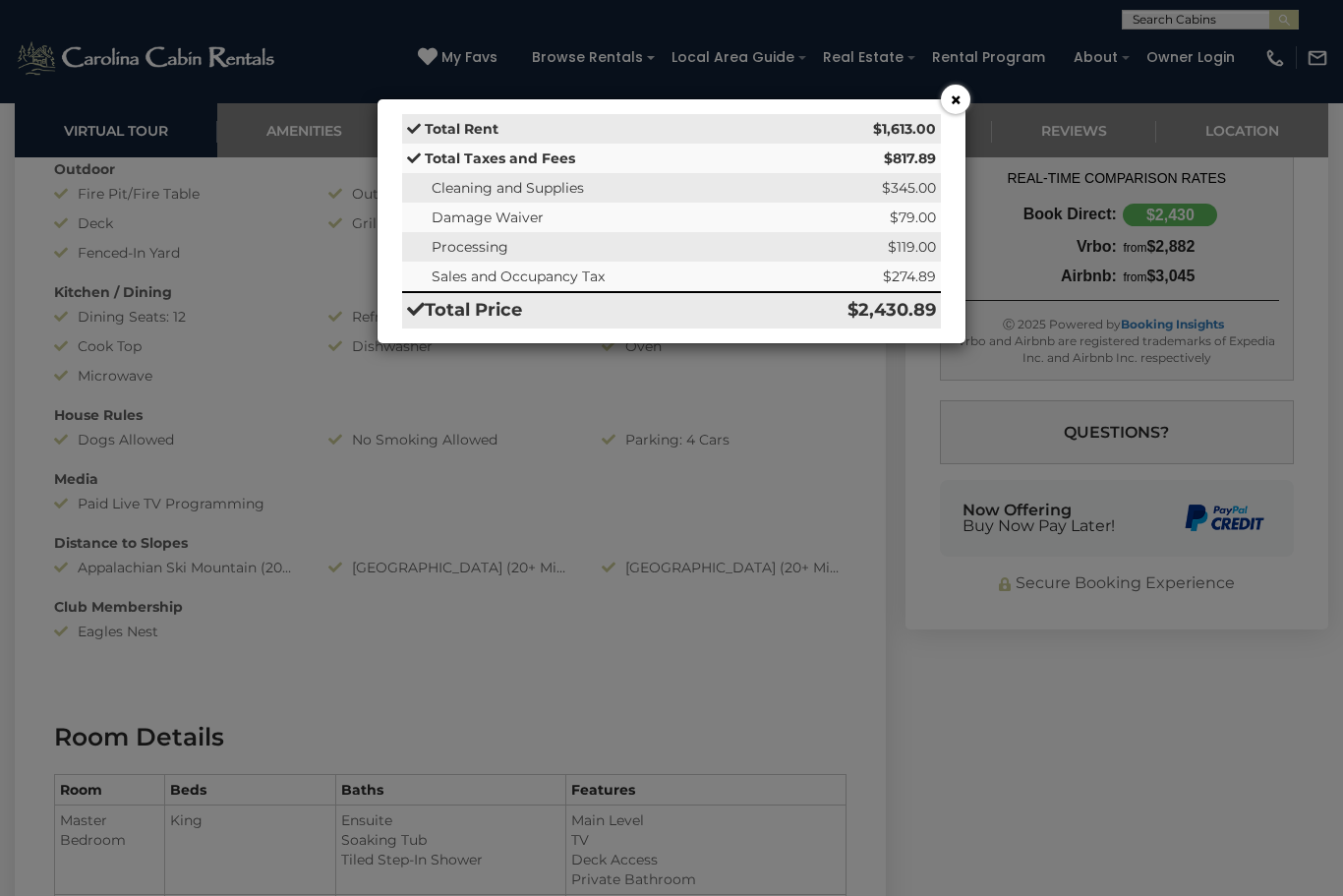
click at [965, 94] on button "×" at bounding box center [956, 100] width 30 height 30
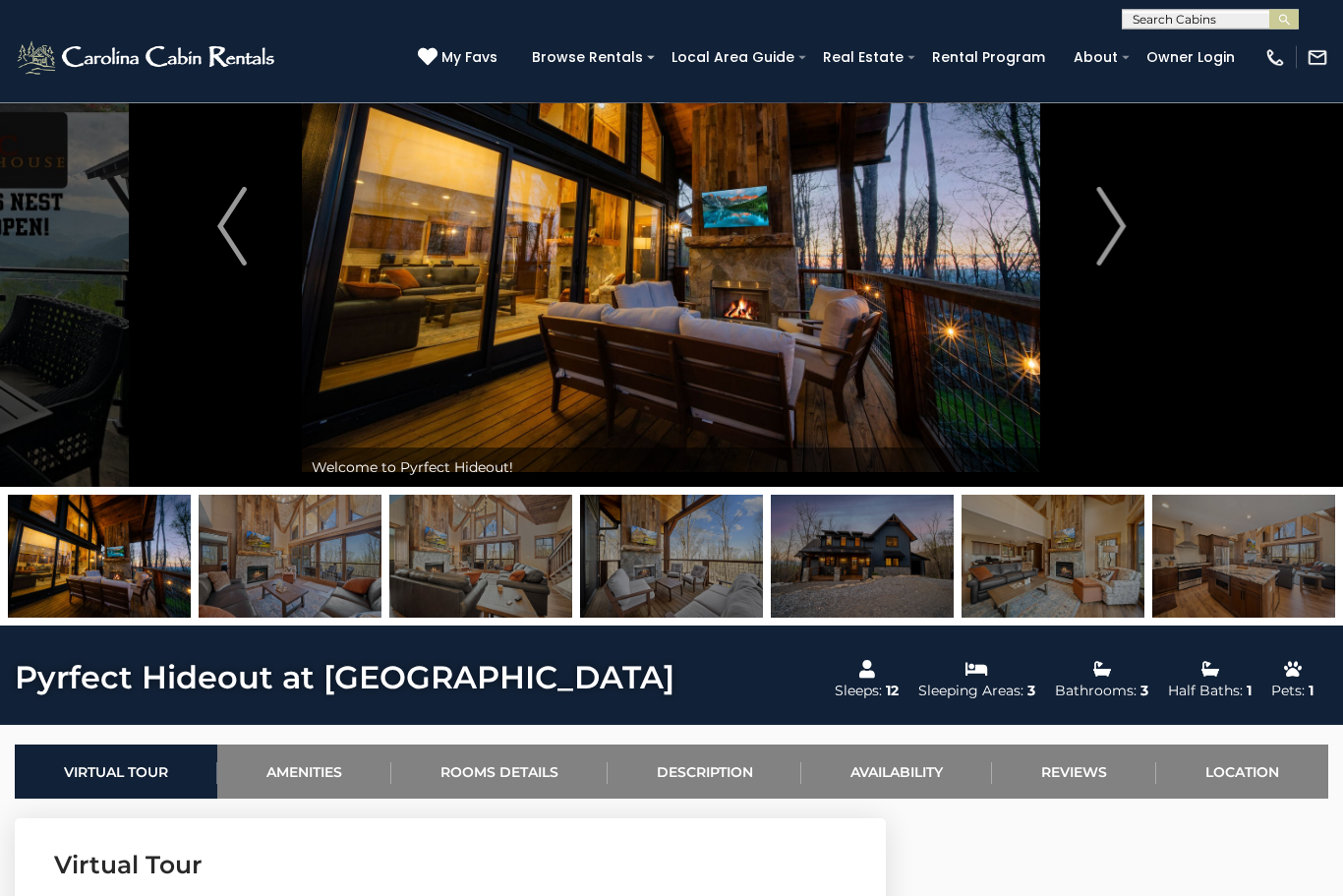
scroll to position [0, 0]
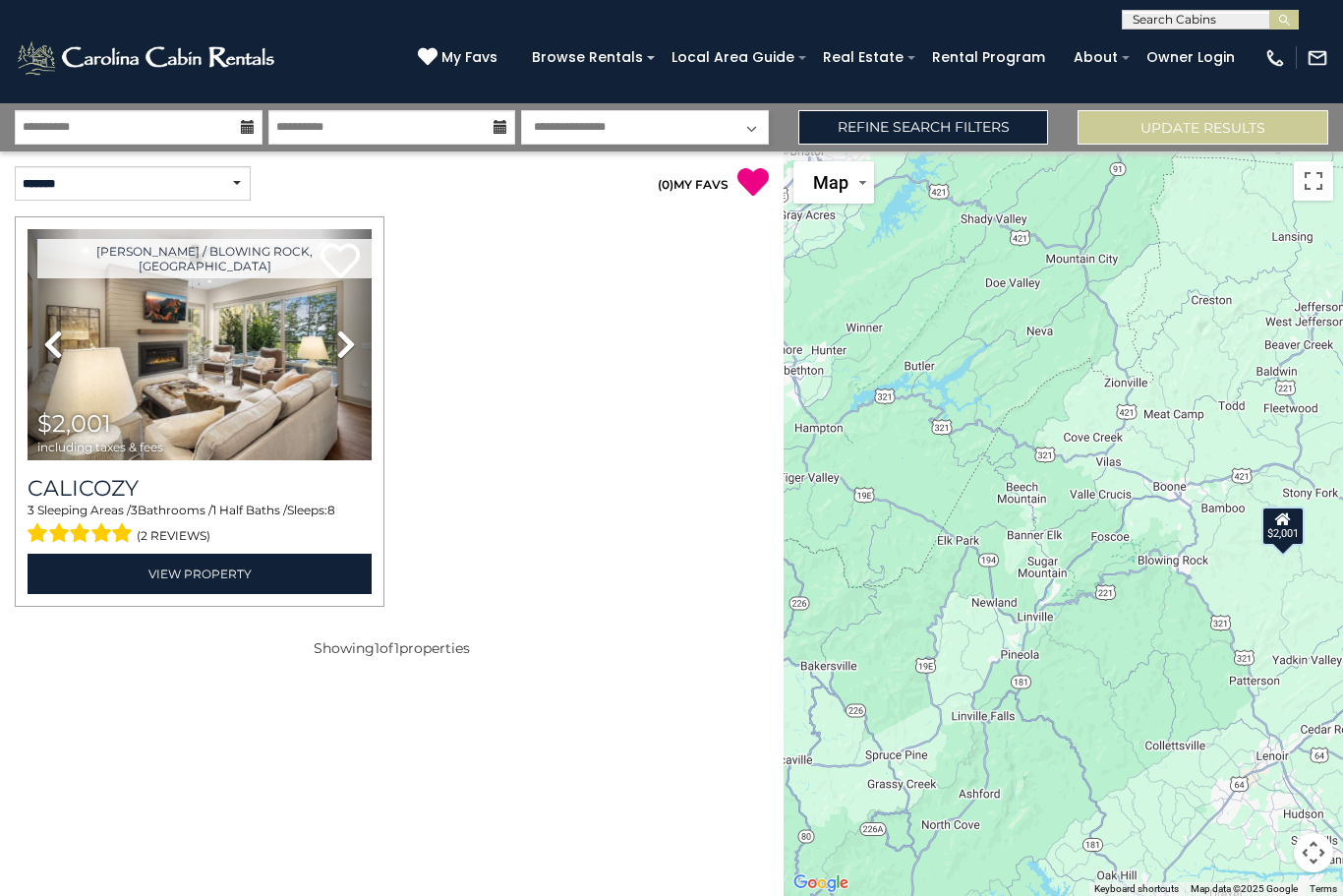
click at [905, 129] on link "Refine Search Filters" at bounding box center [924, 127] width 251 height 35
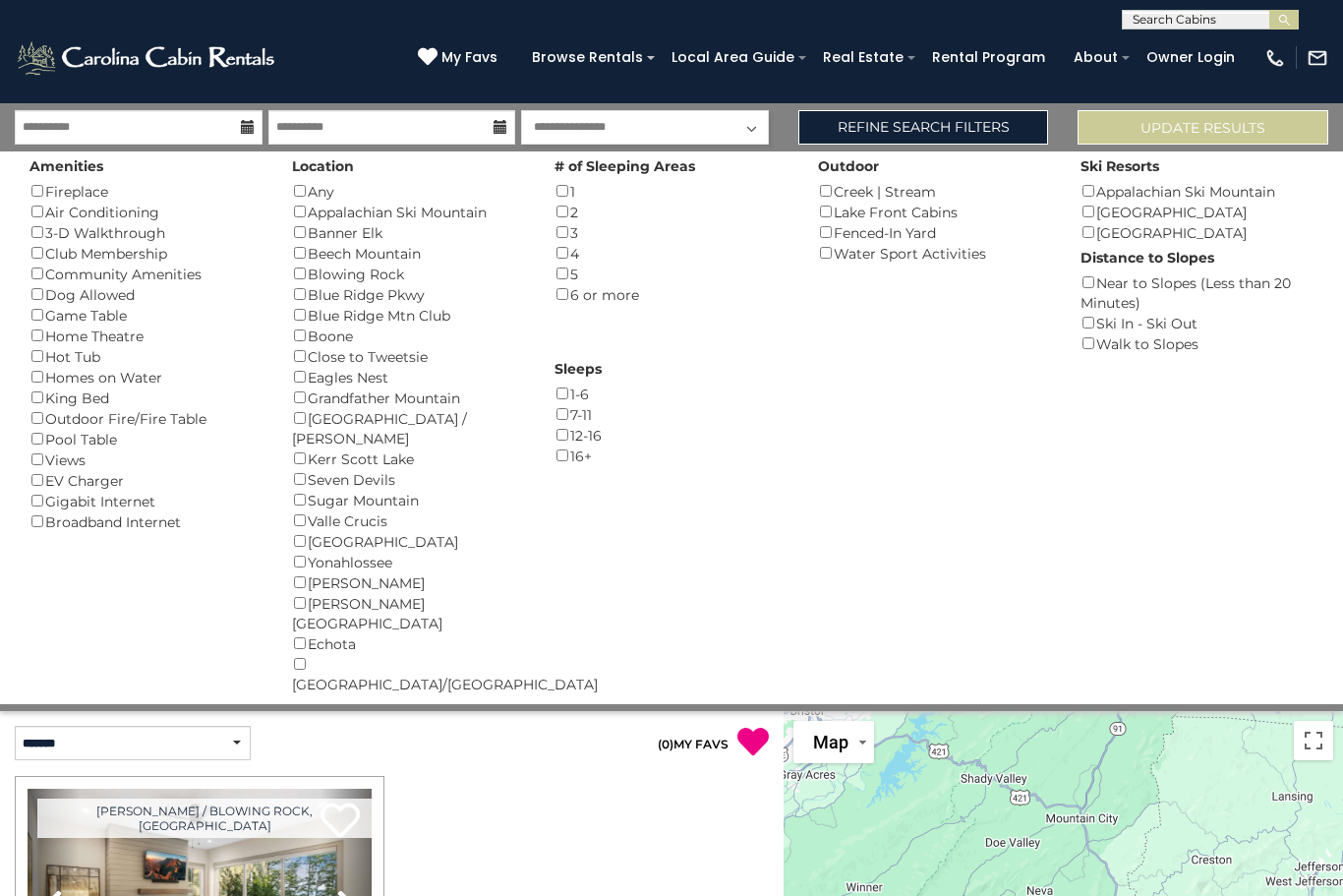
click at [55, 289] on div "Dog Allowed ()" at bounding box center [146, 294] width 233 height 21
click at [57, 294] on div "Dog Allowed ()" at bounding box center [146, 294] width 233 height 21
click at [320, 469] on div "Seven Devils ()" at bounding box center [408, 479] width 233 height 21
click at [317, 469] on div "Seven Devils ()" at bounding box center [408, 479] width 233 height 21
click at [1225, 129] on button "Please Update Results" at bounding box center [1203, 127] width 251 height 35
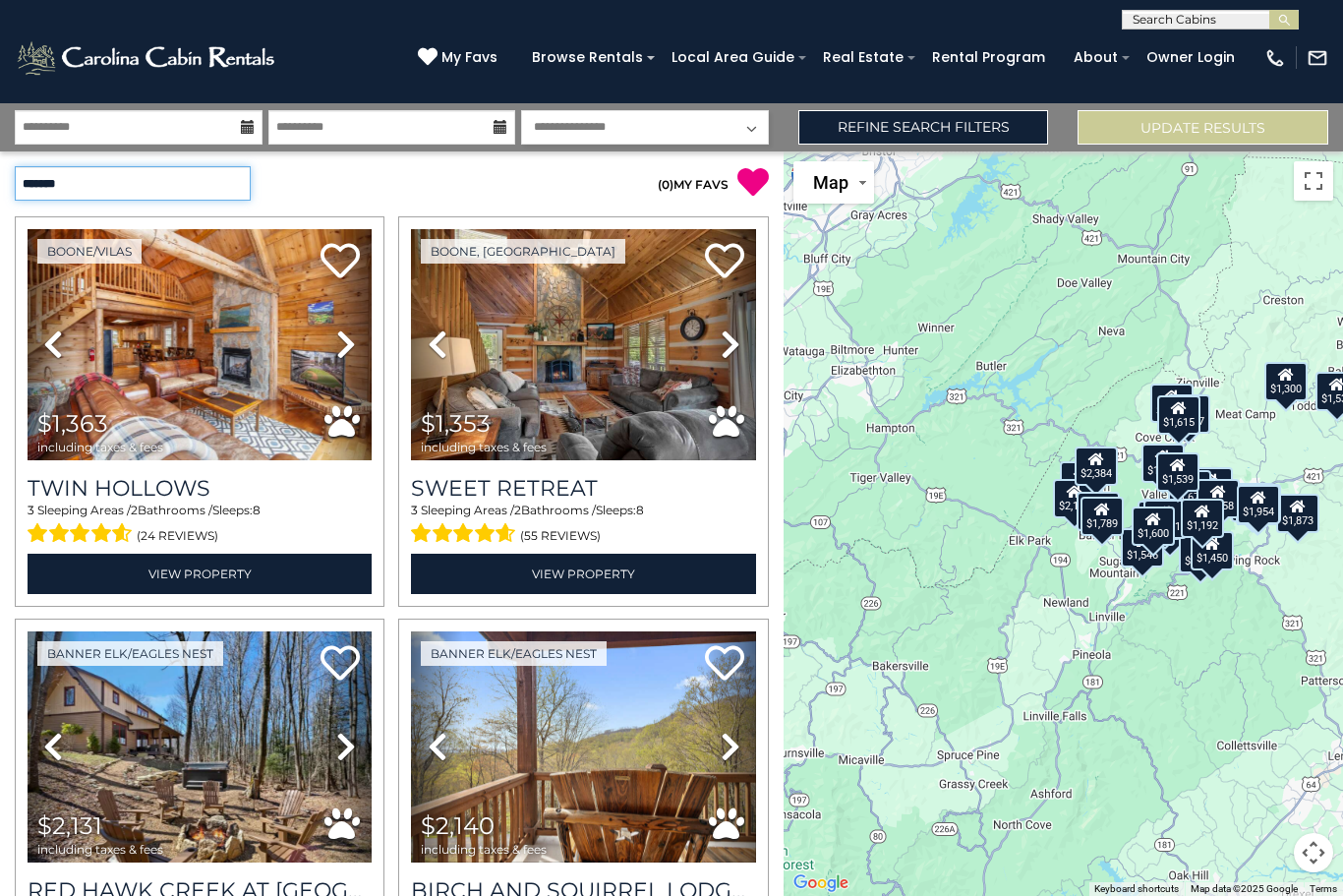
click at [221, 187] on select "**********" at bounding box center [132, 183] width 236 height 35
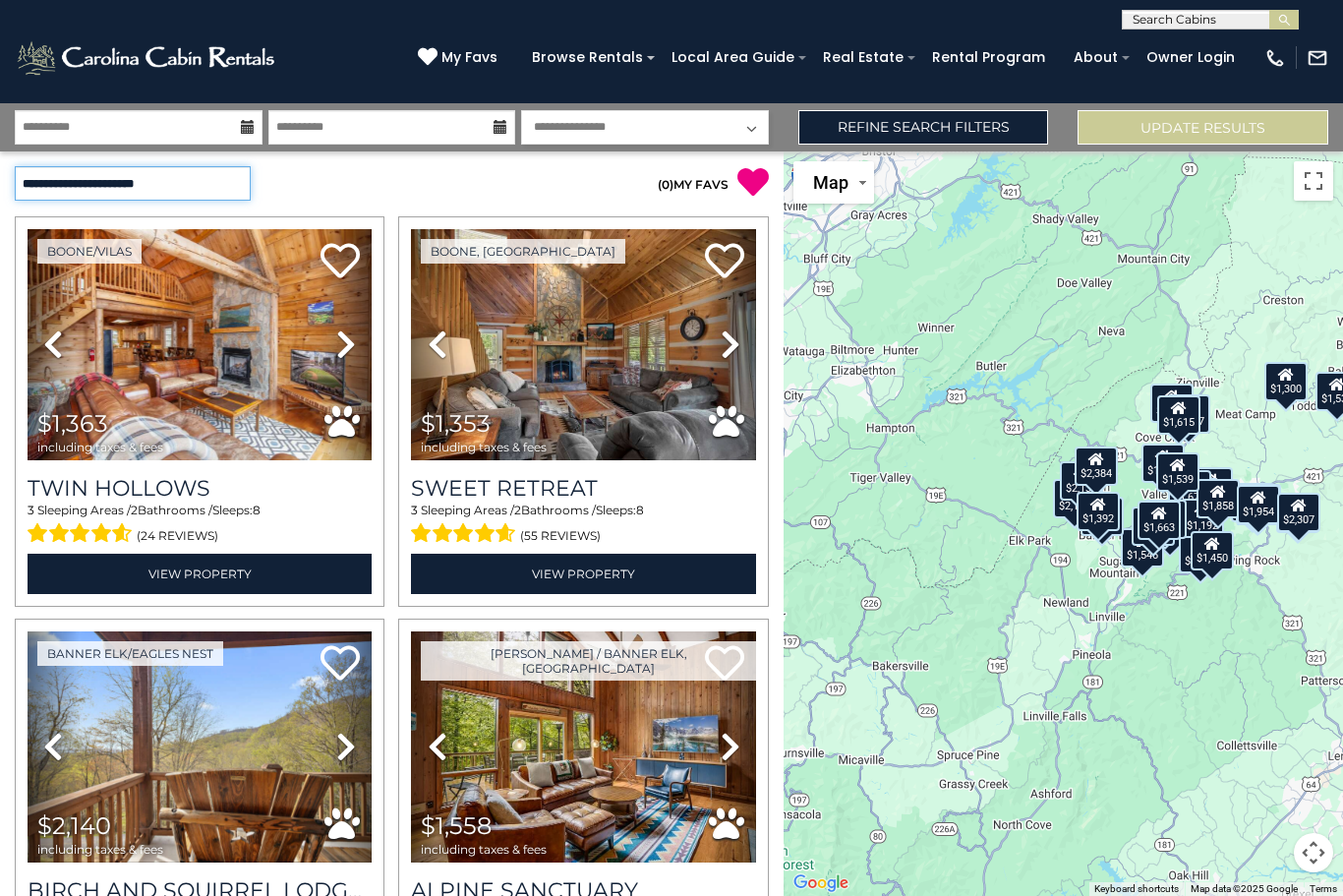
click at [201, 185] on select "**********" at bounding box center [132, 183] width 236 height 35
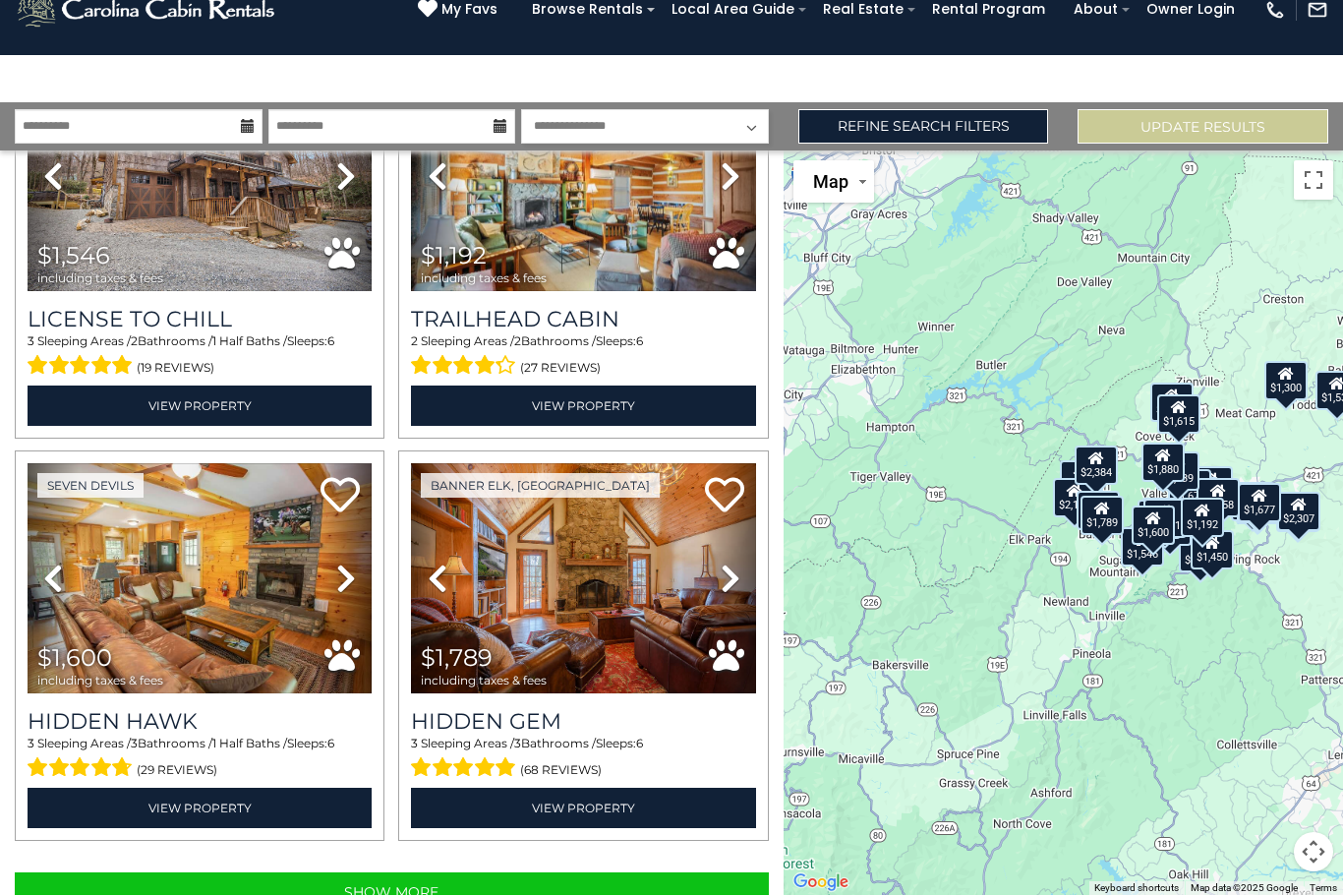
scroll to position [112, 0]
click at [493, 873] on button "Show More" at bounding box center [391, 893] width 754 height 40
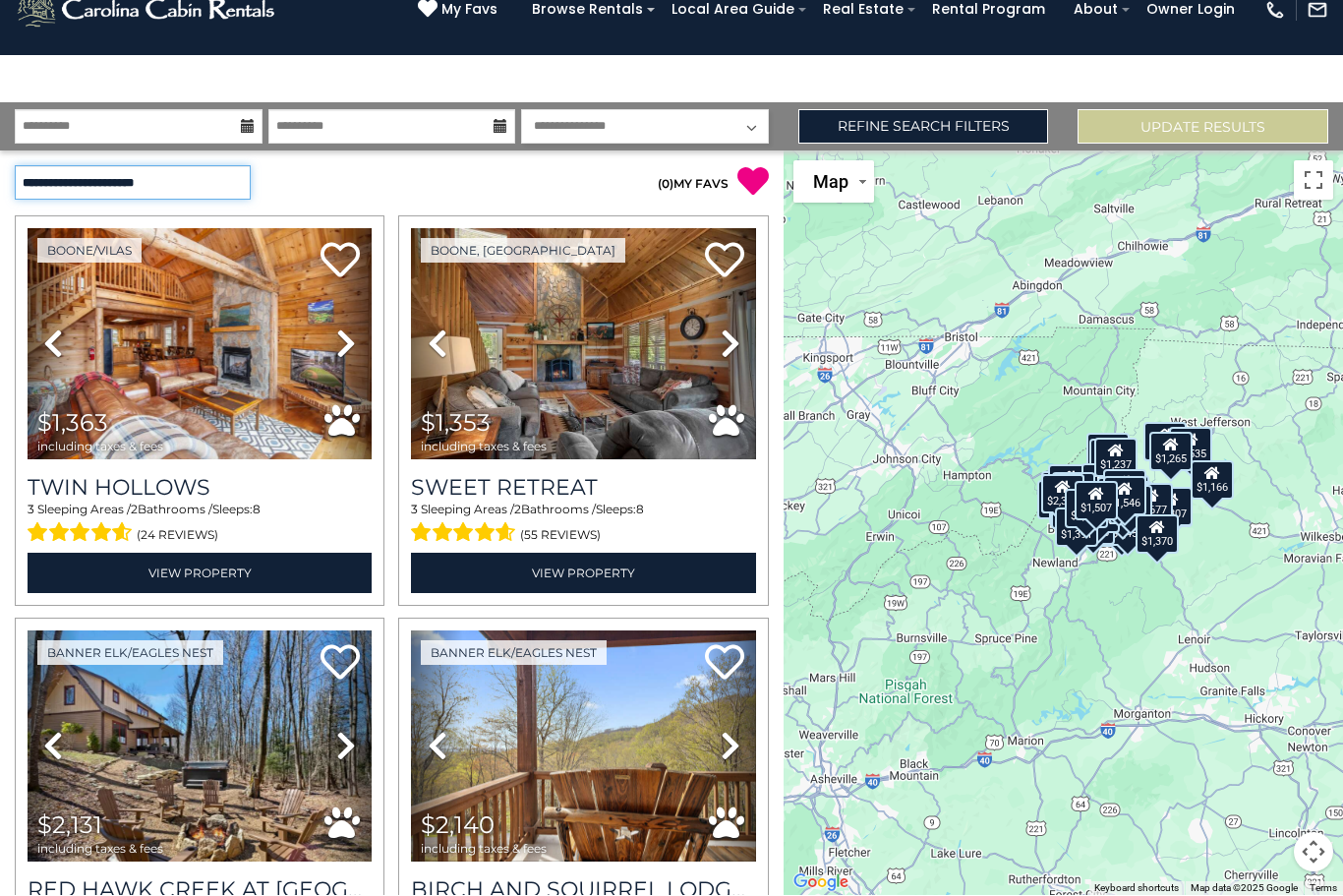
click at [220, 166] on select "**********" at bounding box center [132, 183] width 236 height 35
select select "*****"
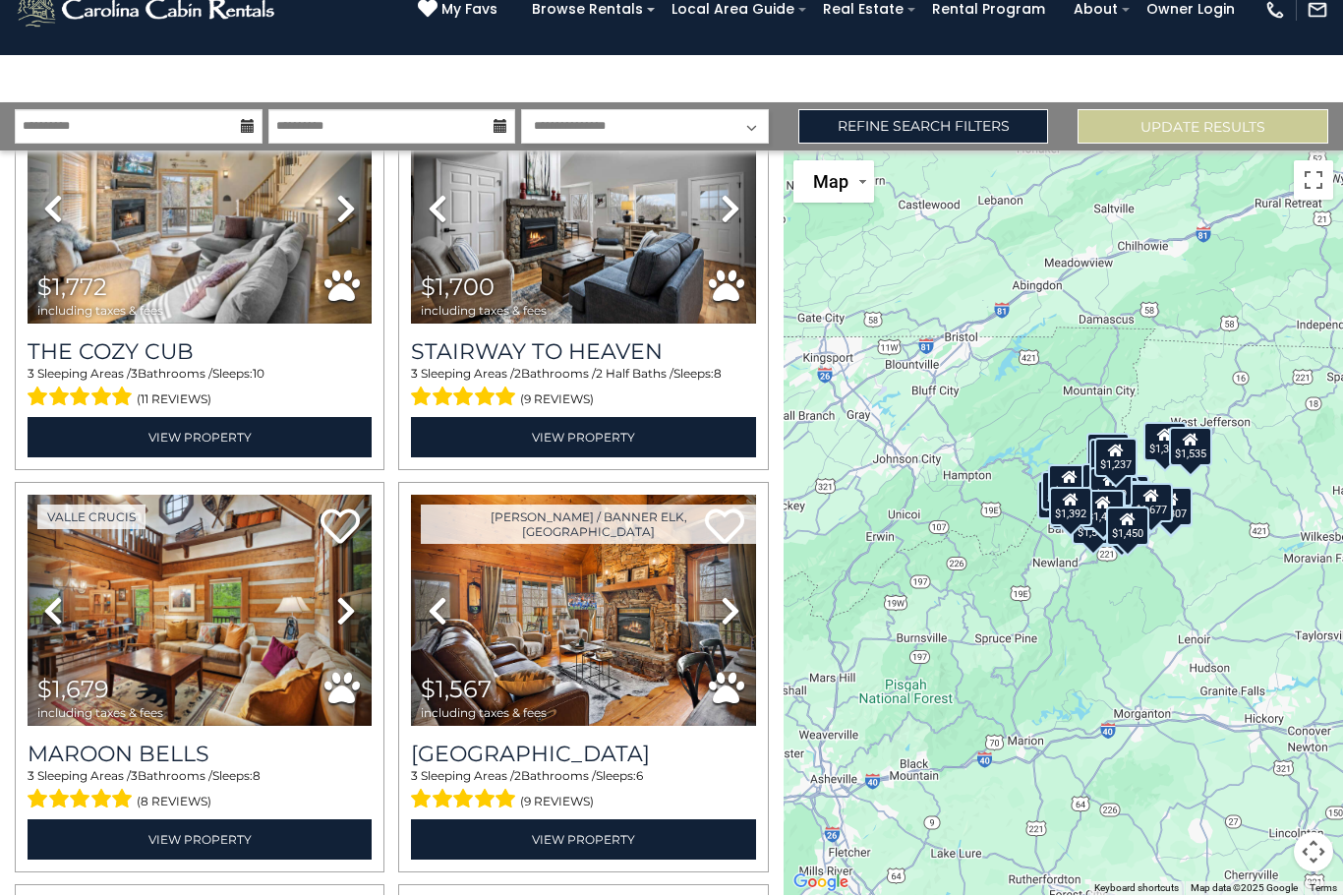
scroll to position [1745, 0]
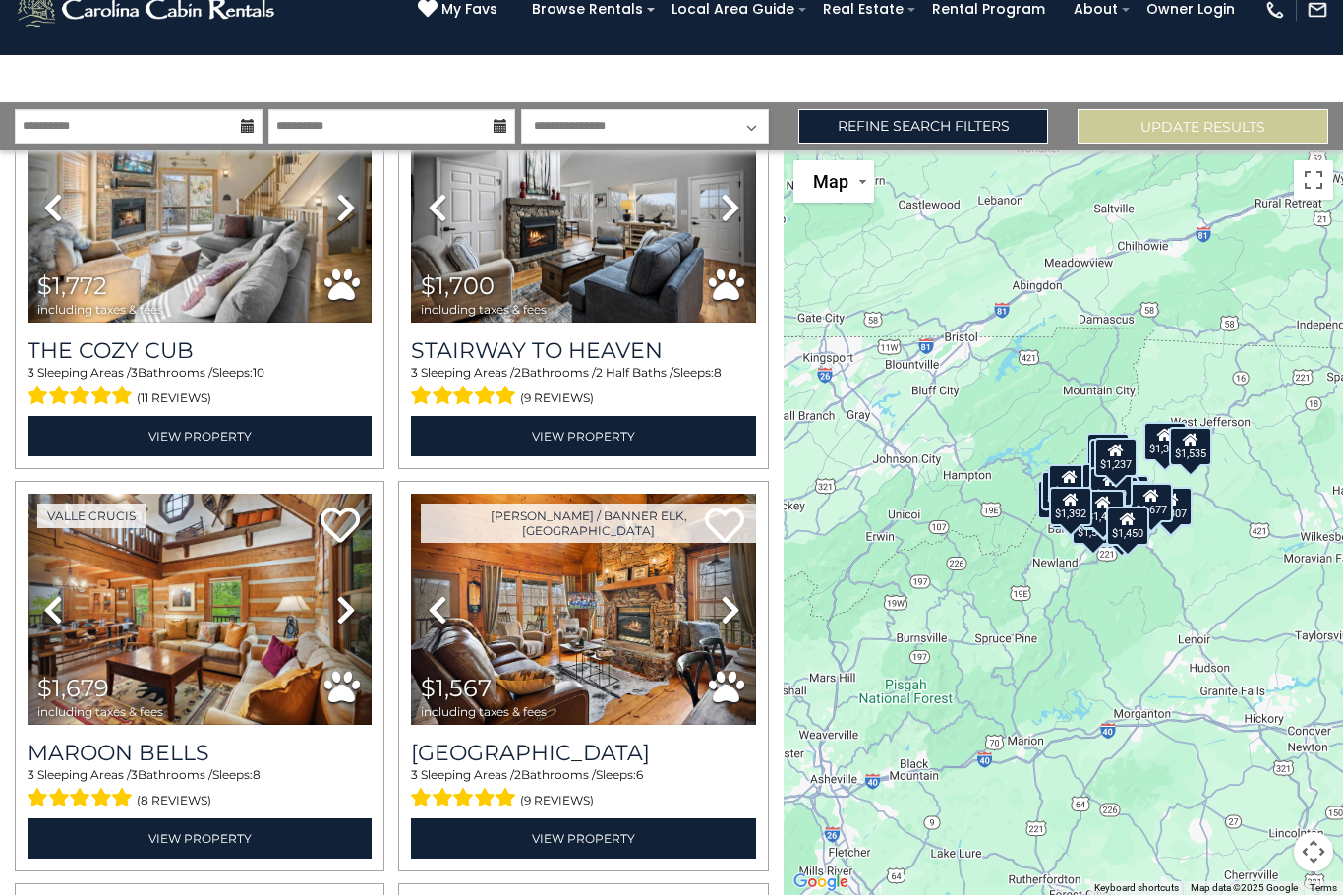
click at [940, 111] on link "Refine Search Filters" at bounding box center [924, 127] width 251 height 35
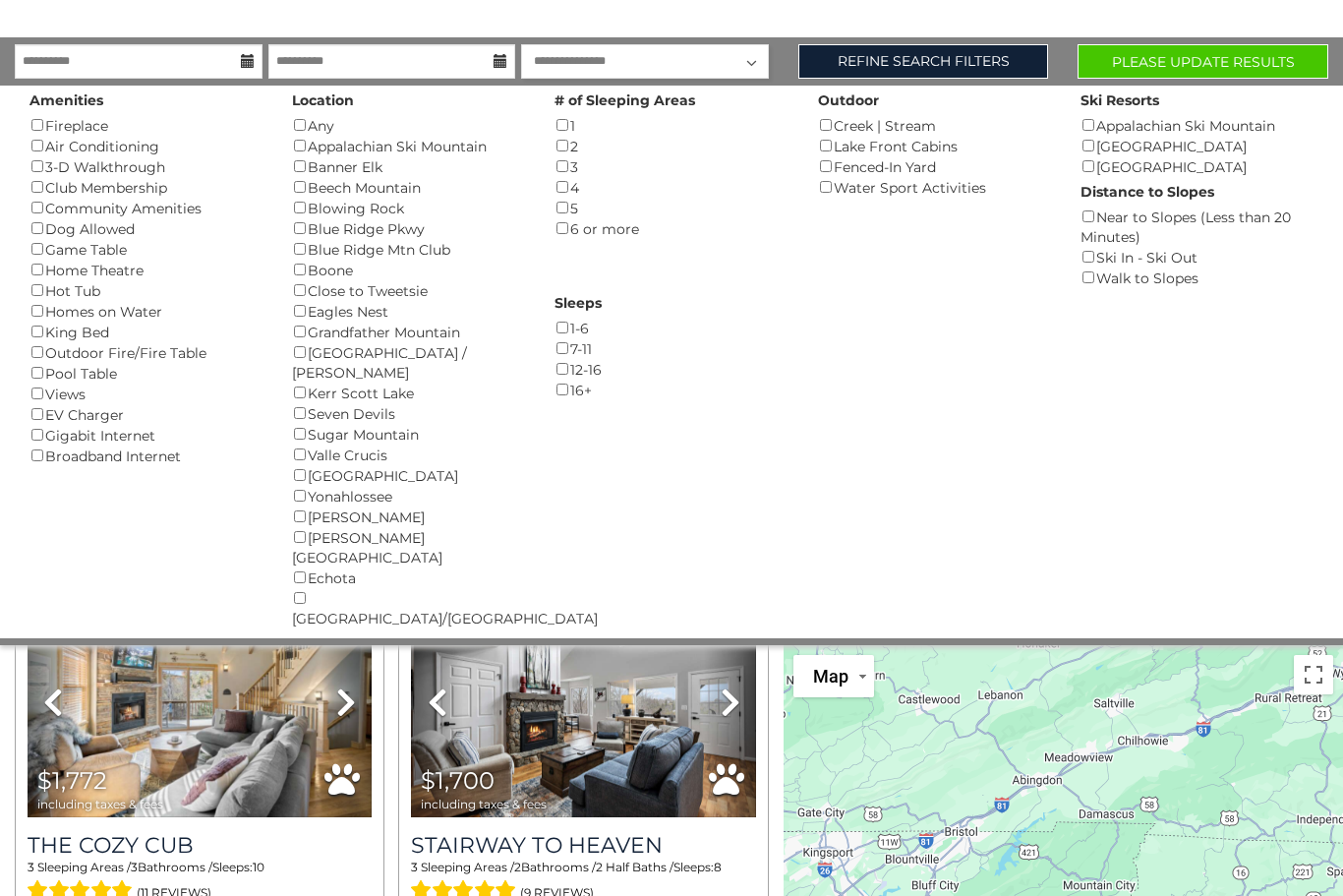
click at [581, 343] on div "7-11 ()" at bounding box center [671, 348] width 233 height 21
click at [1266, 53] on button "Please Update Results" at bounding box center [1203, 61] width 251 height 35
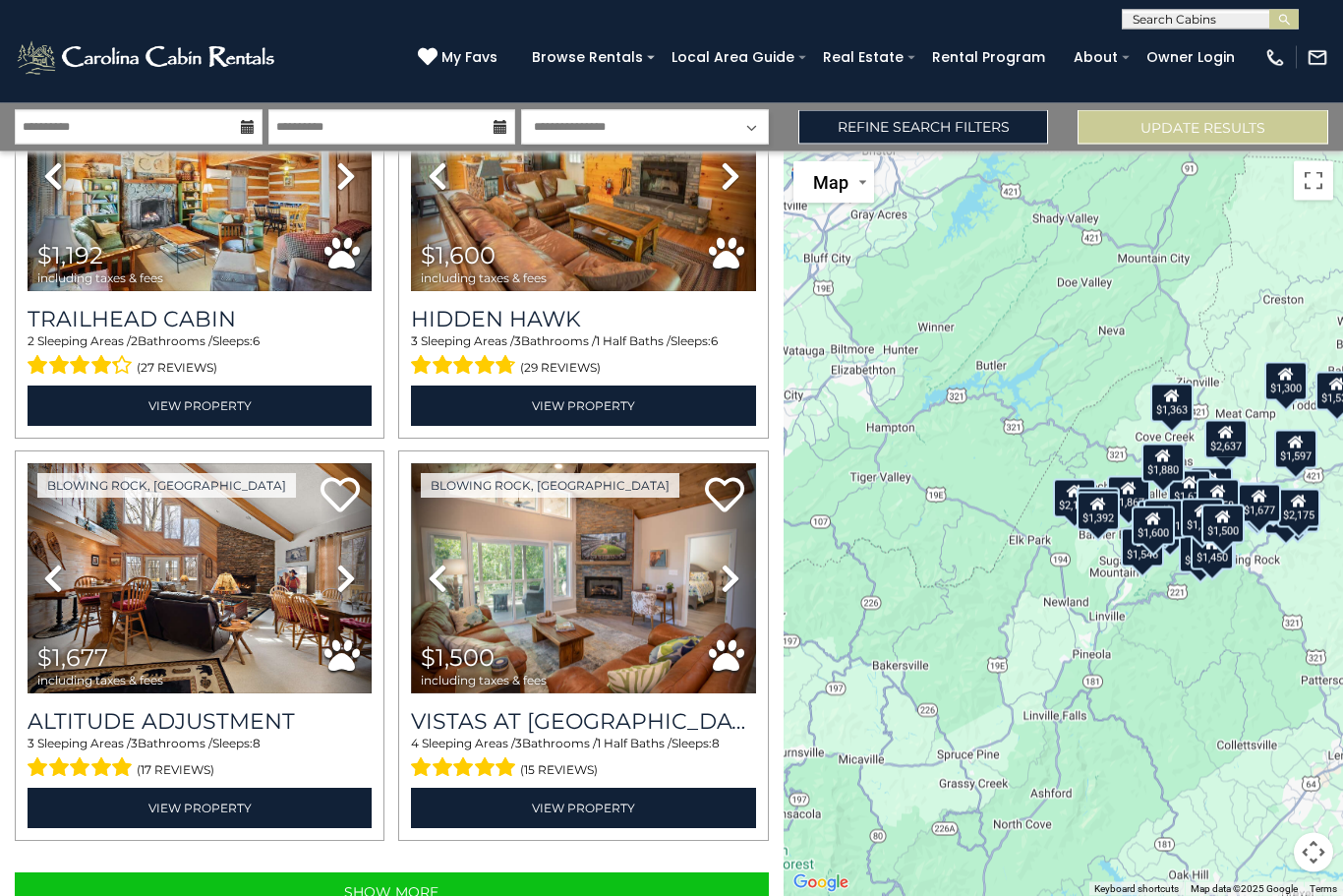
scroll to position [112, 0]
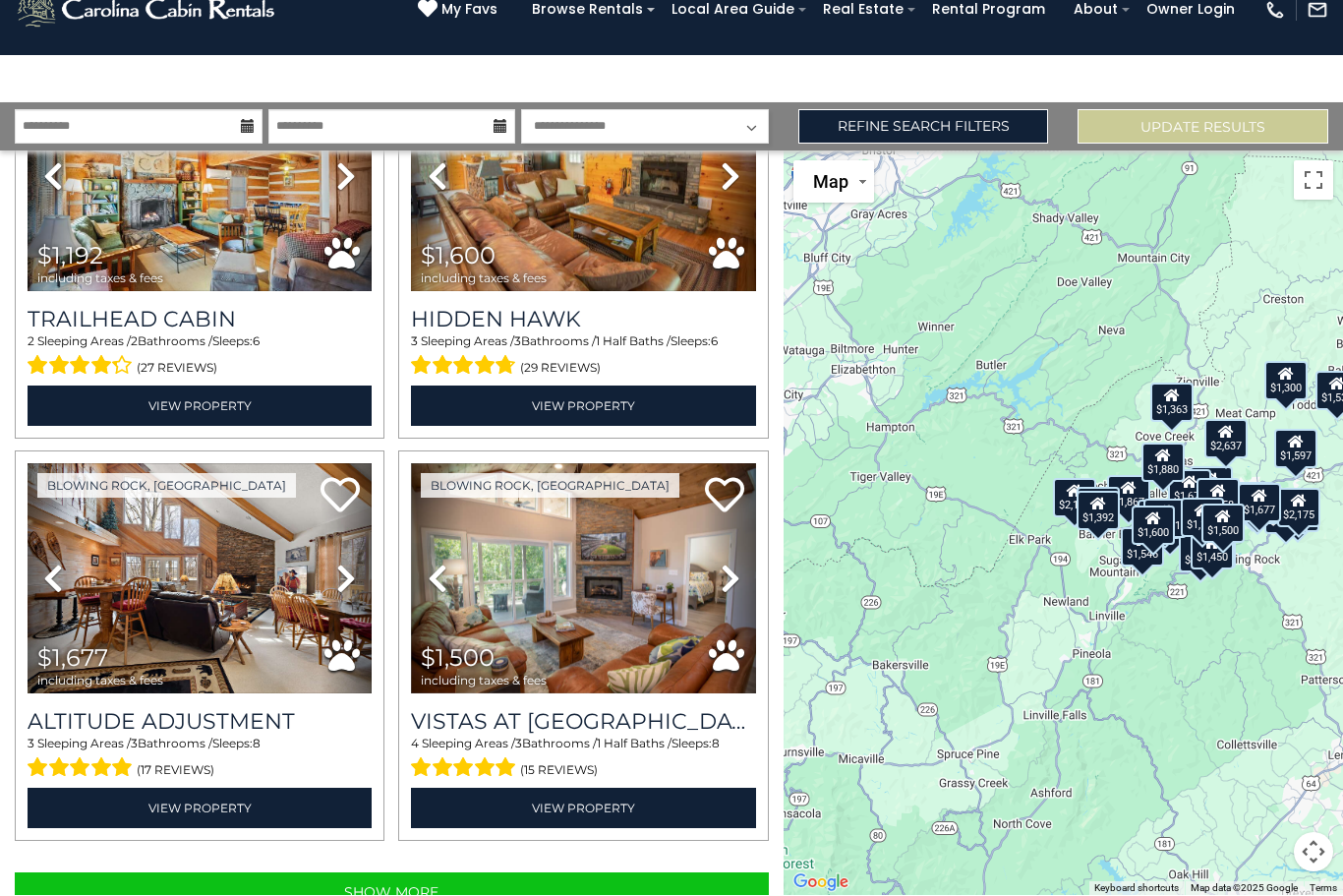
click at [551, 873] on button "Show More" at bounding box center [391, 893] width 754 height 40
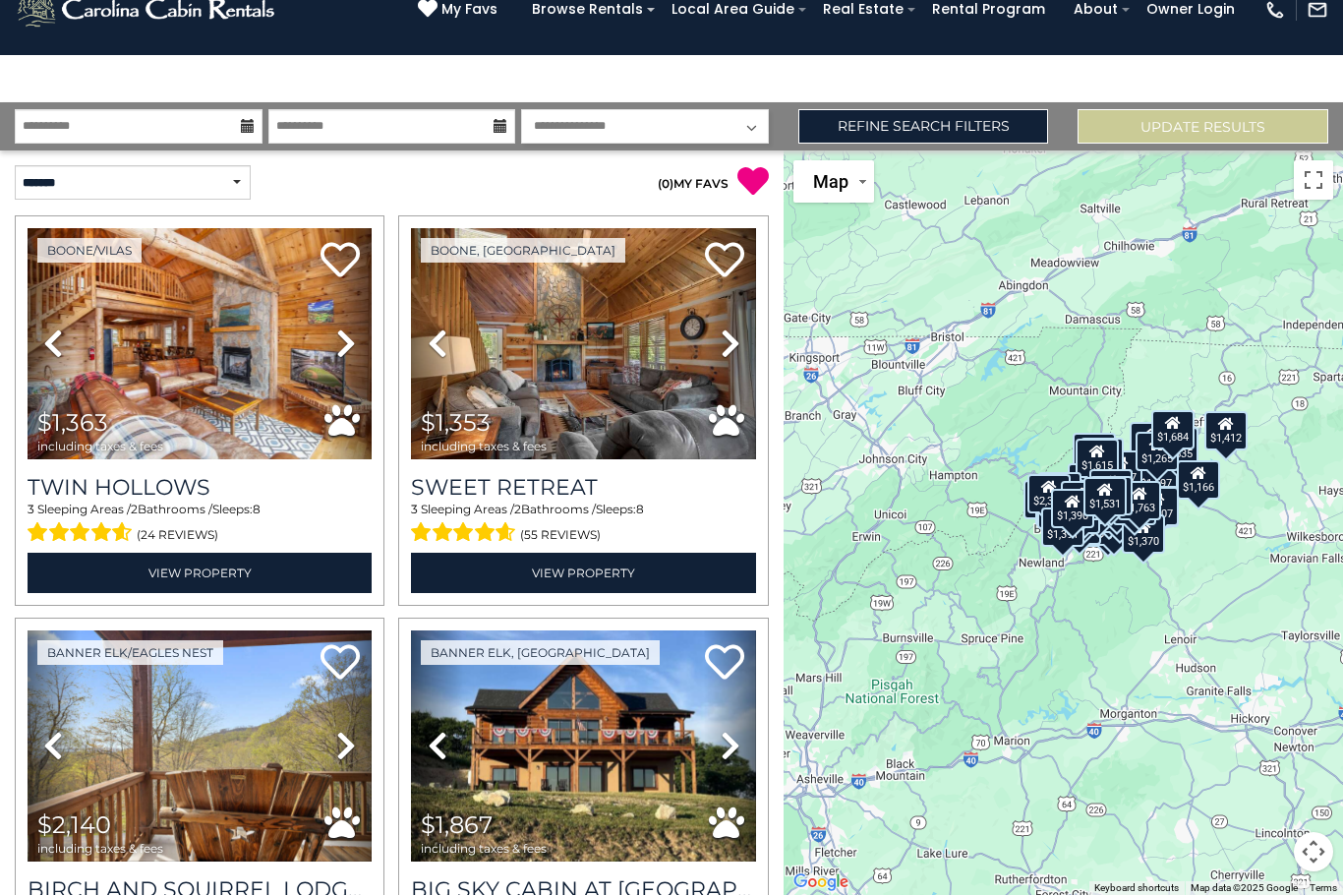
click at [913, 111] on link "Refine Search Filters" at bounding box center [924, 127] width 251 height 35
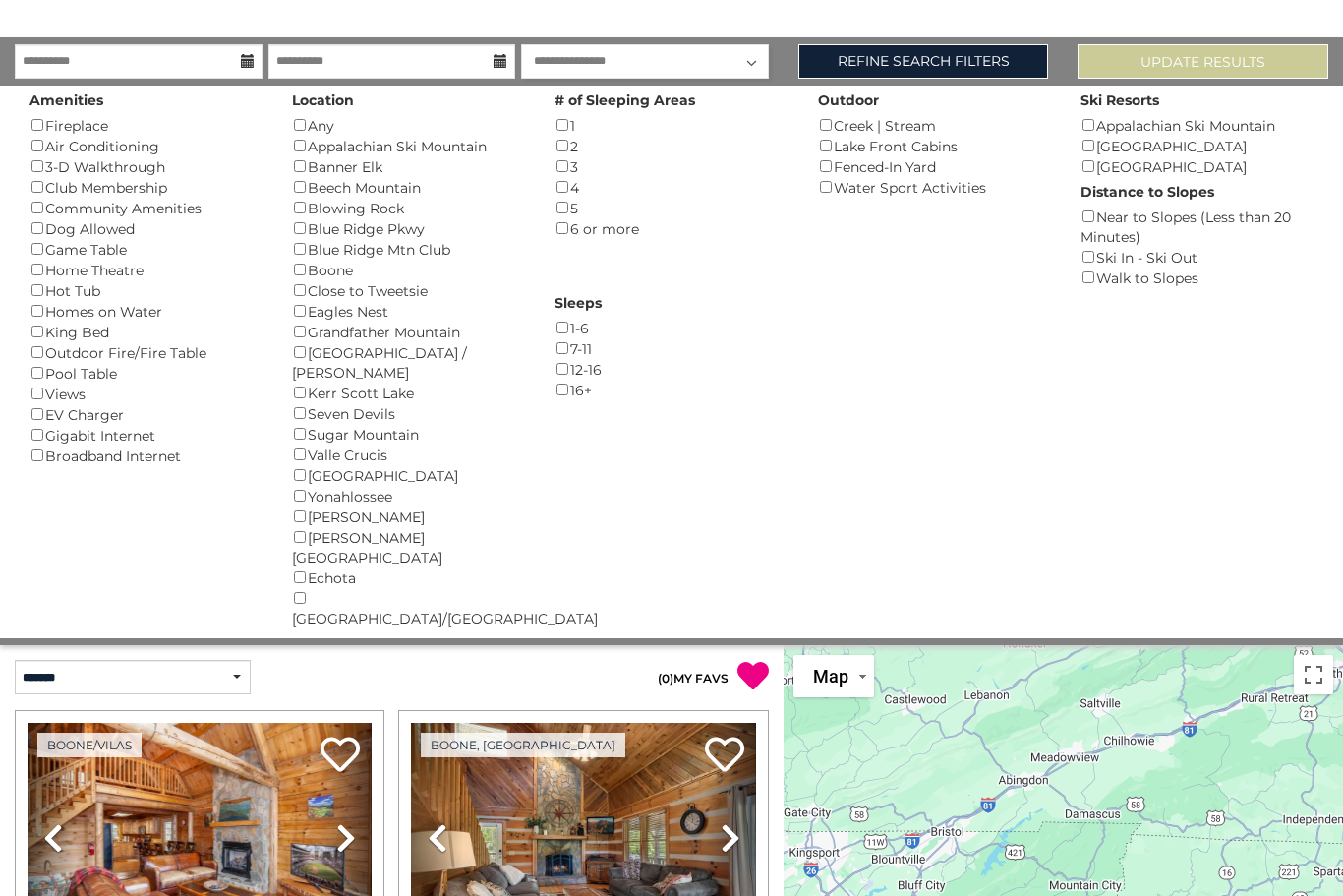
click at [314, 164] on div "Banner Elk ()" at bounding box center [408, 166] width 233 height 21
click at [1220, 72] on button "Please Update Results" at bounding box center [1203, 61] width 251 height 35
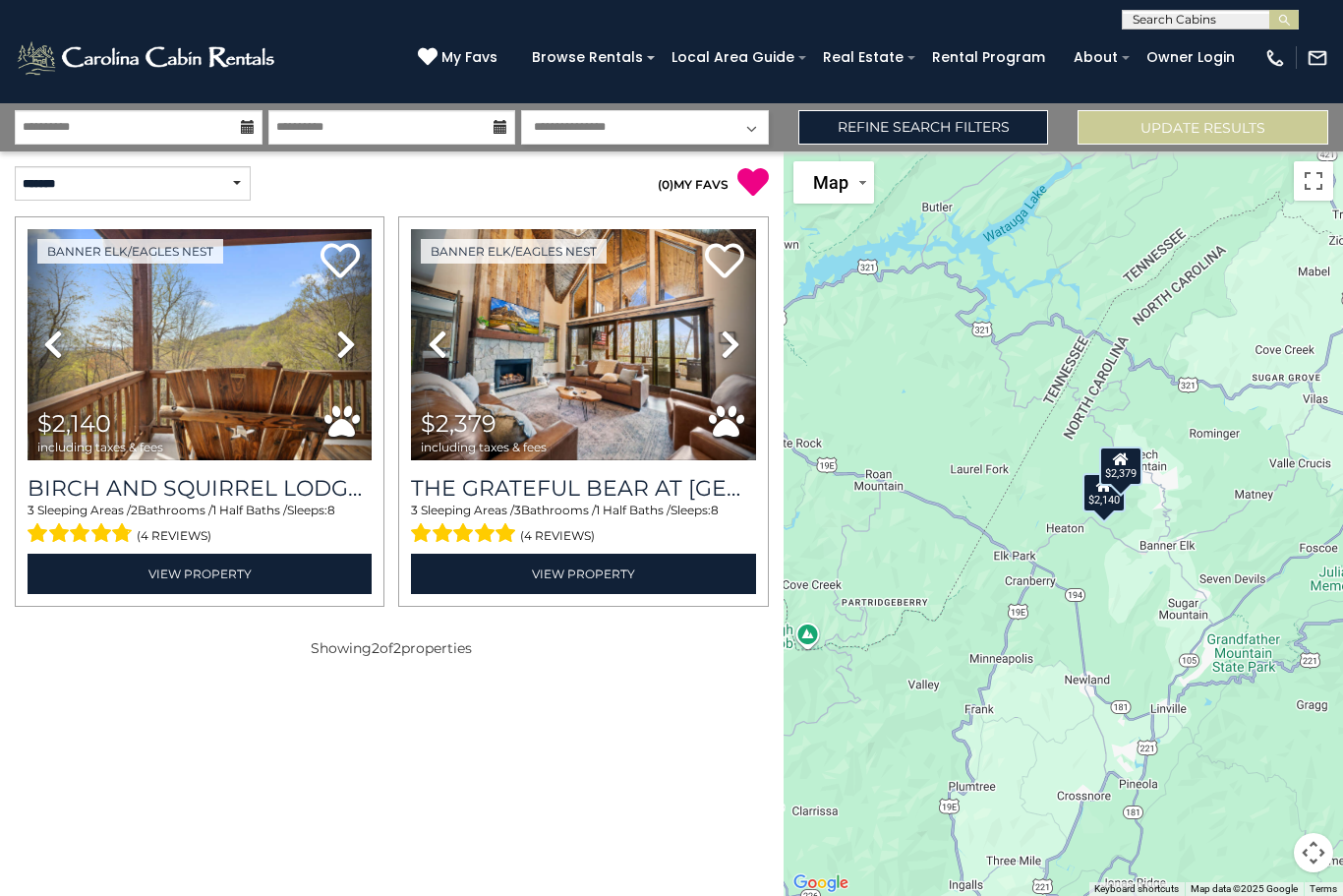
click at [919, 132] on link "Refine Search Filters" at bounding box center [924, 127] width 251 height 35
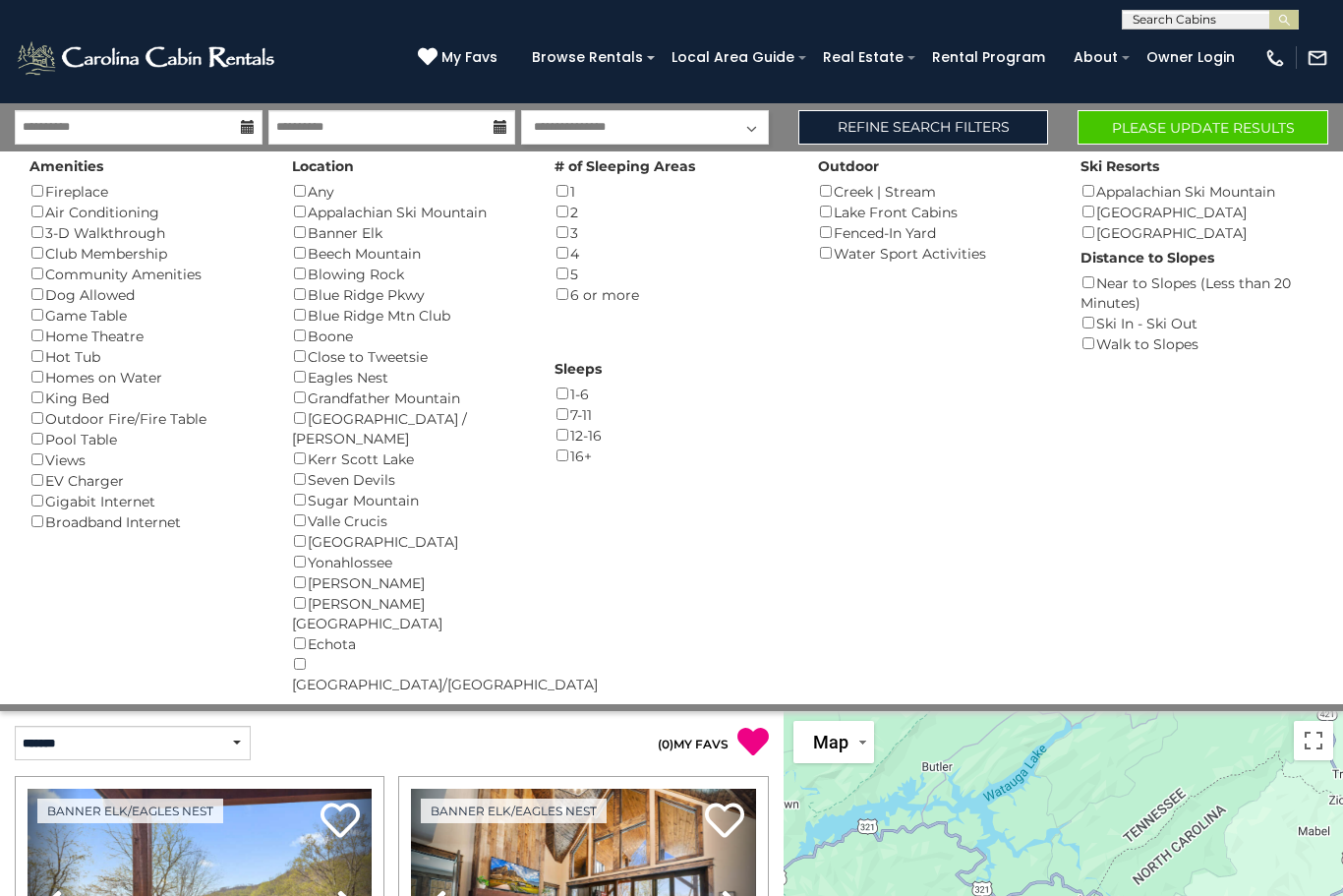
click at [1241, 119] on button "Please Update Results" at bounding box center [1203, 127] width 251 height 35
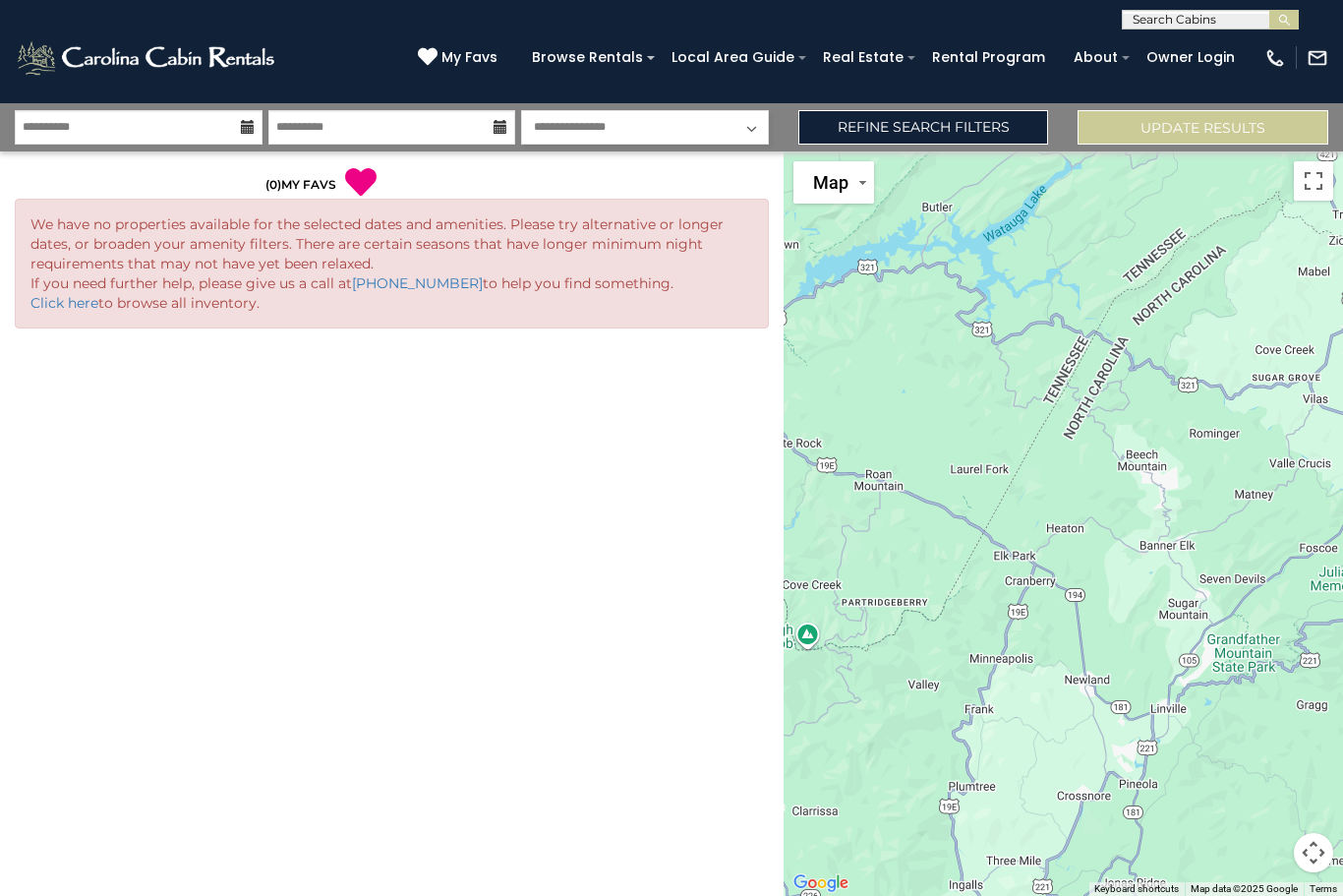
click at [986, 125] on link "Refine Search Filters" at bounding box center [924, 127] width 251 height 35
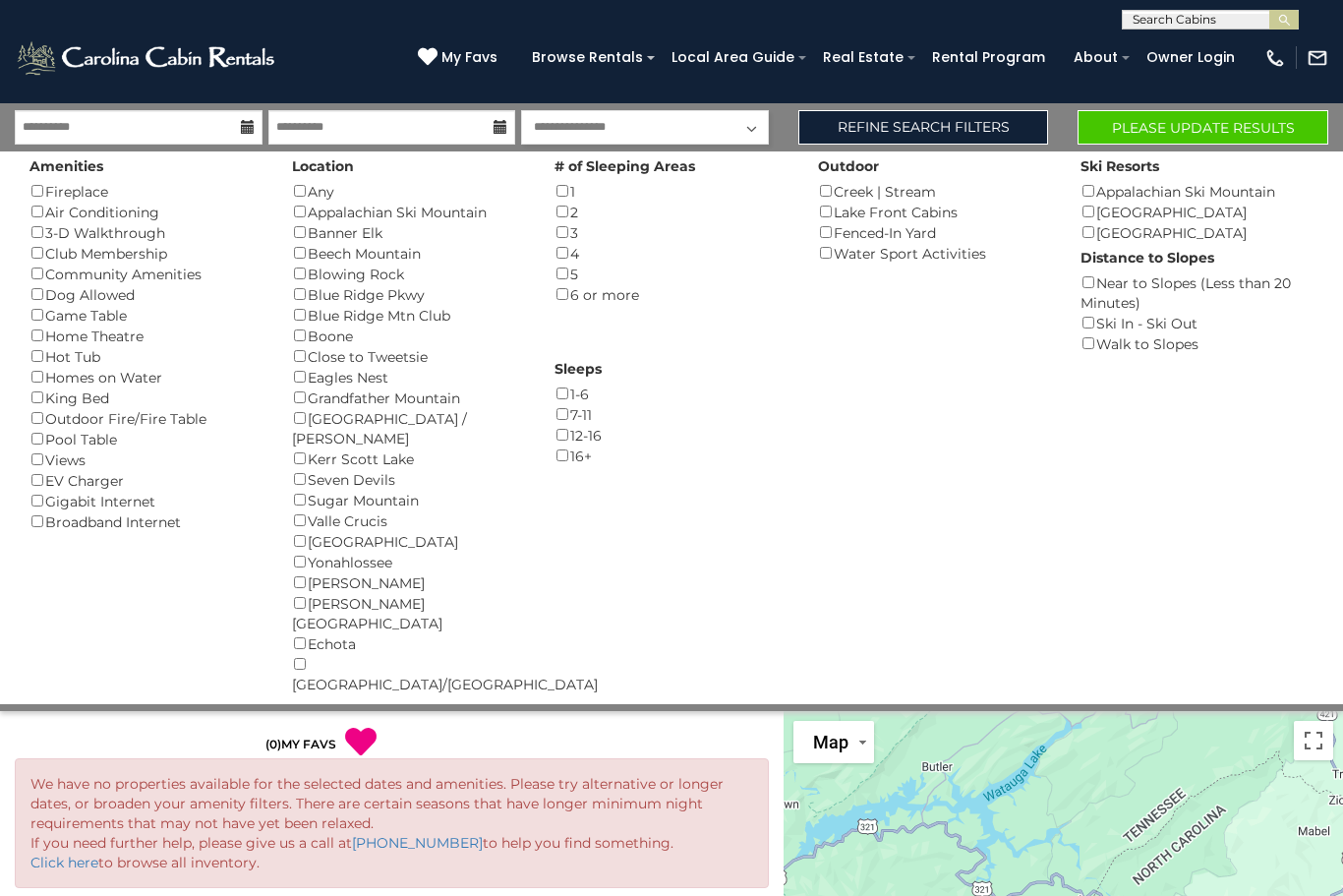
click at [1241, 123] on button "Please Update Results" at bounding box center [1203, 127] width 251 height 35
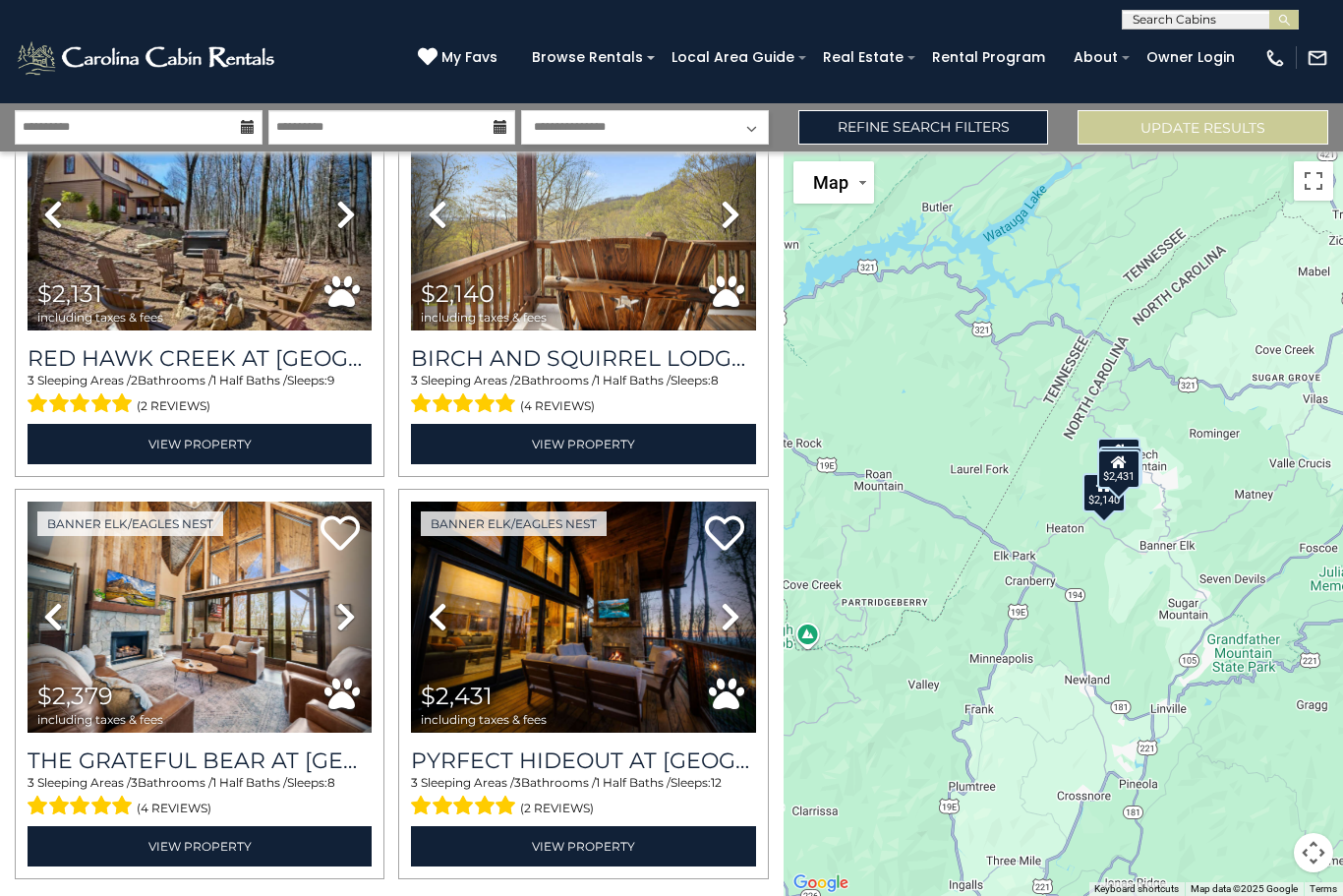
scroll to position [128, 0]
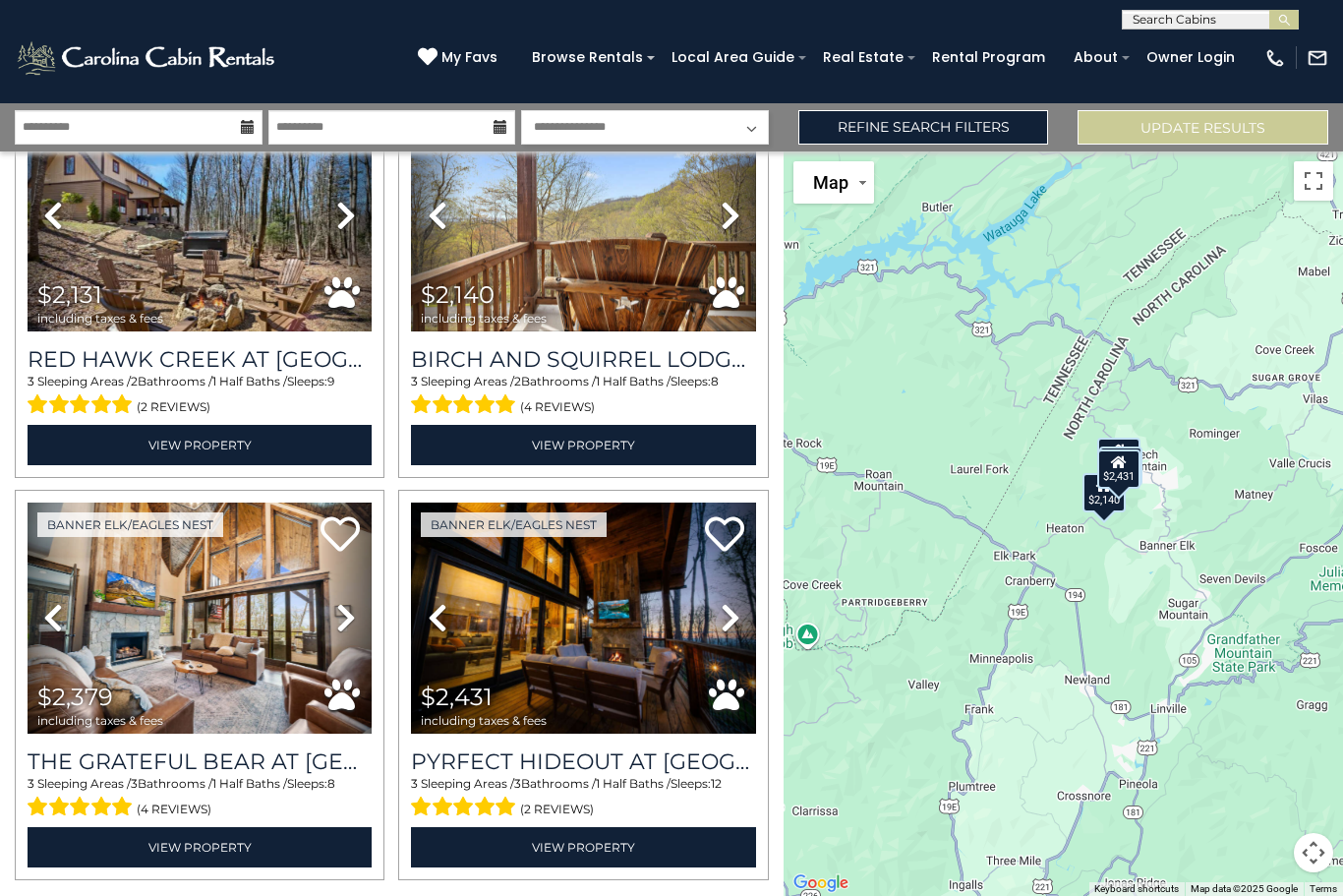
click at [979, 113] on link "Refine Search Filters" at bounding box center [924, 127] width 251 height 35
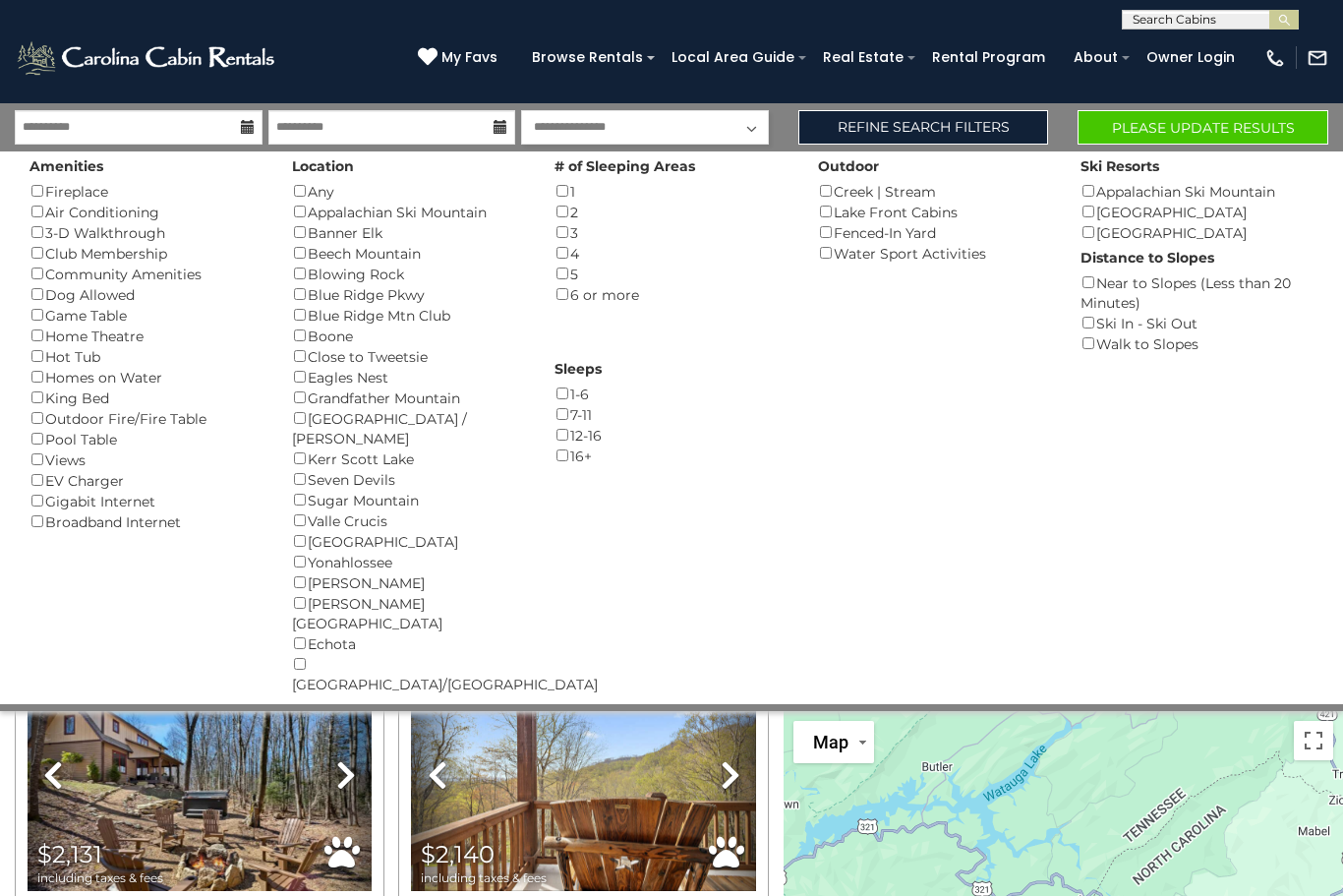
click at [1182, 125] on button "Please Update Results" at bounding box center [1203, 127] width 251 height 35
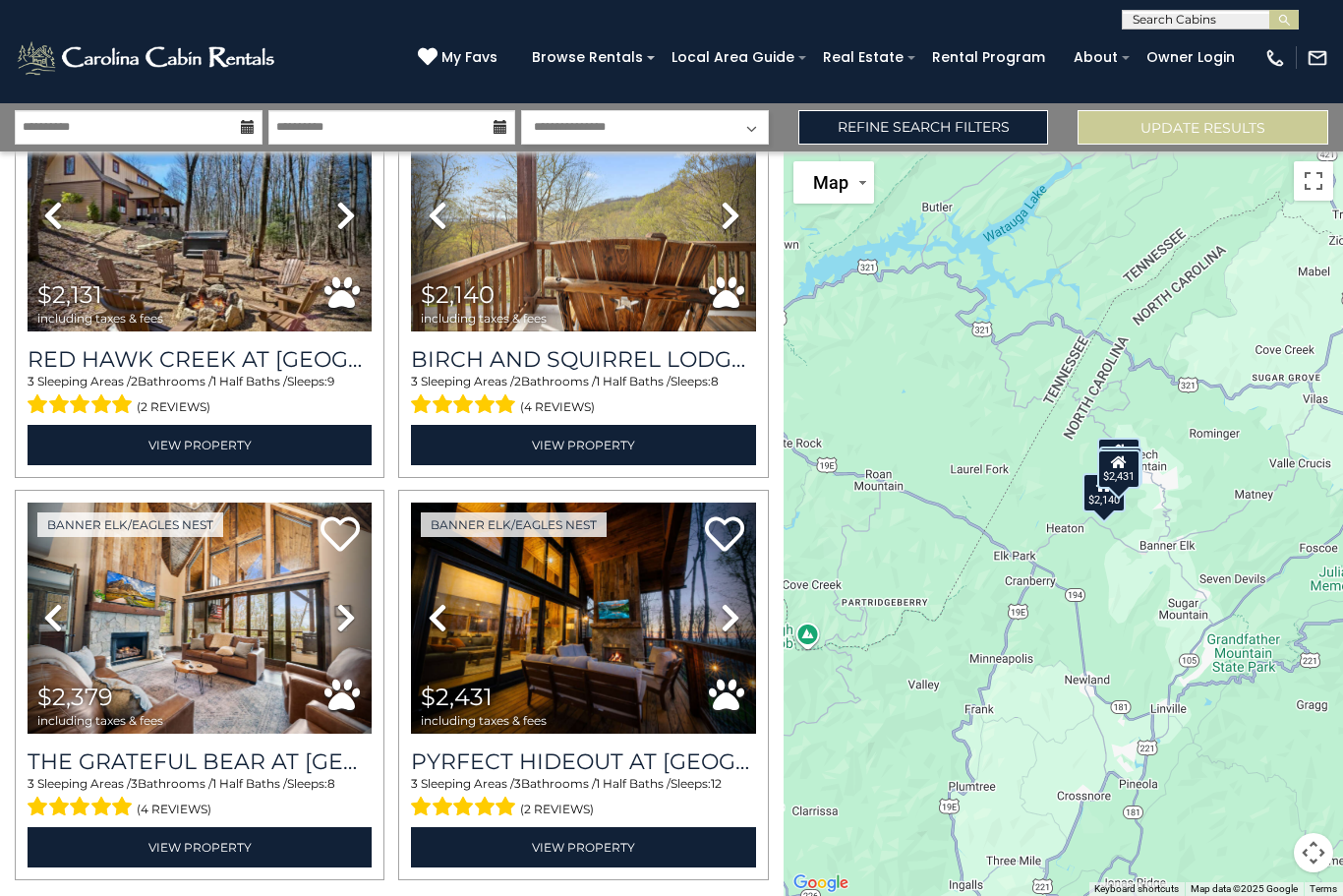
scroll to position [128, 0]
click at [915, 121] on link "Refine Search Filters" at bounding box center [924, 127] width 251 height 35
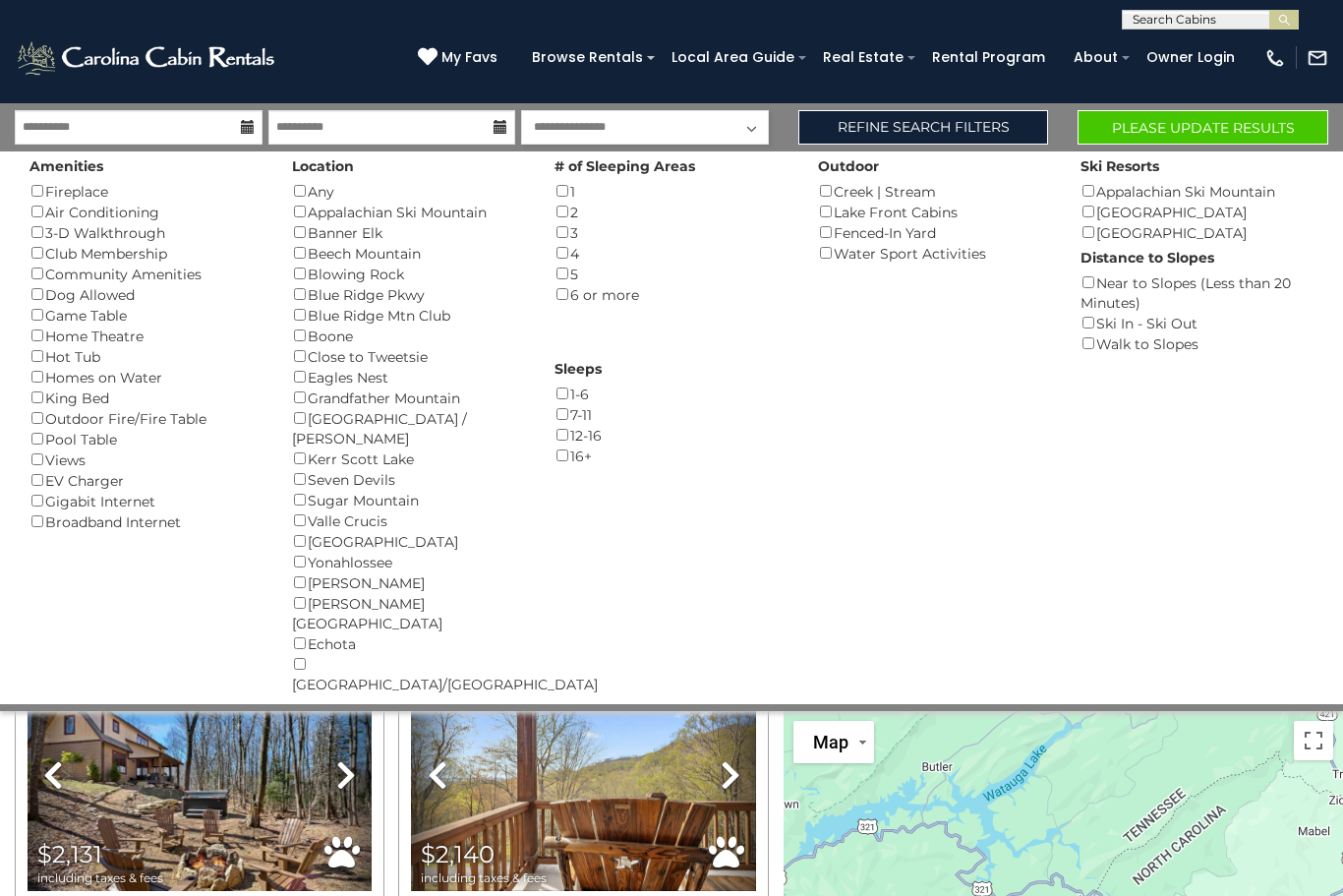
click at [1242, 119] on button "Please Update Results" at bounding box center [1203, 127] width 251 height 35
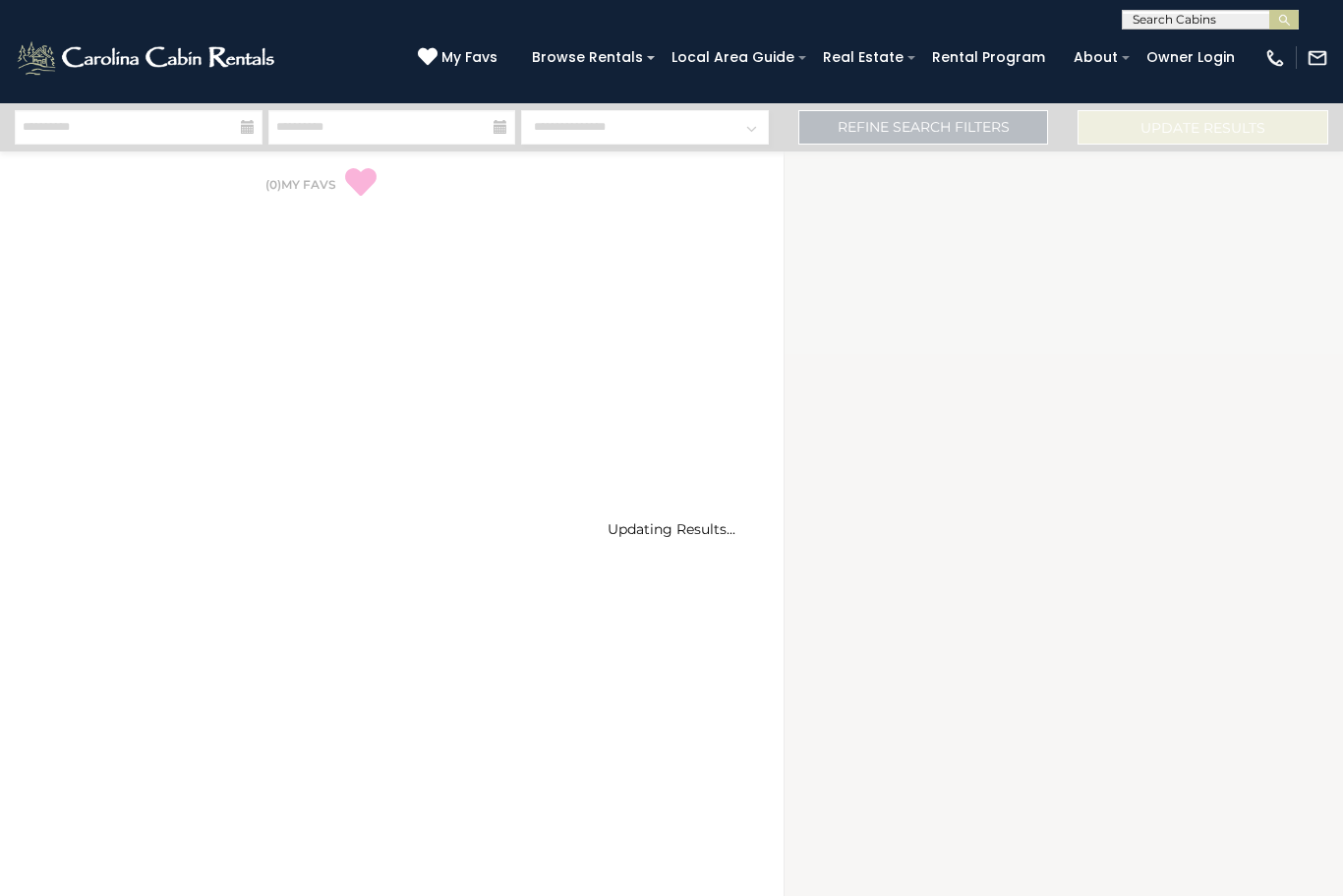
click at [1253, 138] on div "Updating Results..." at bounding box center [671, 500] width 1343 height 792
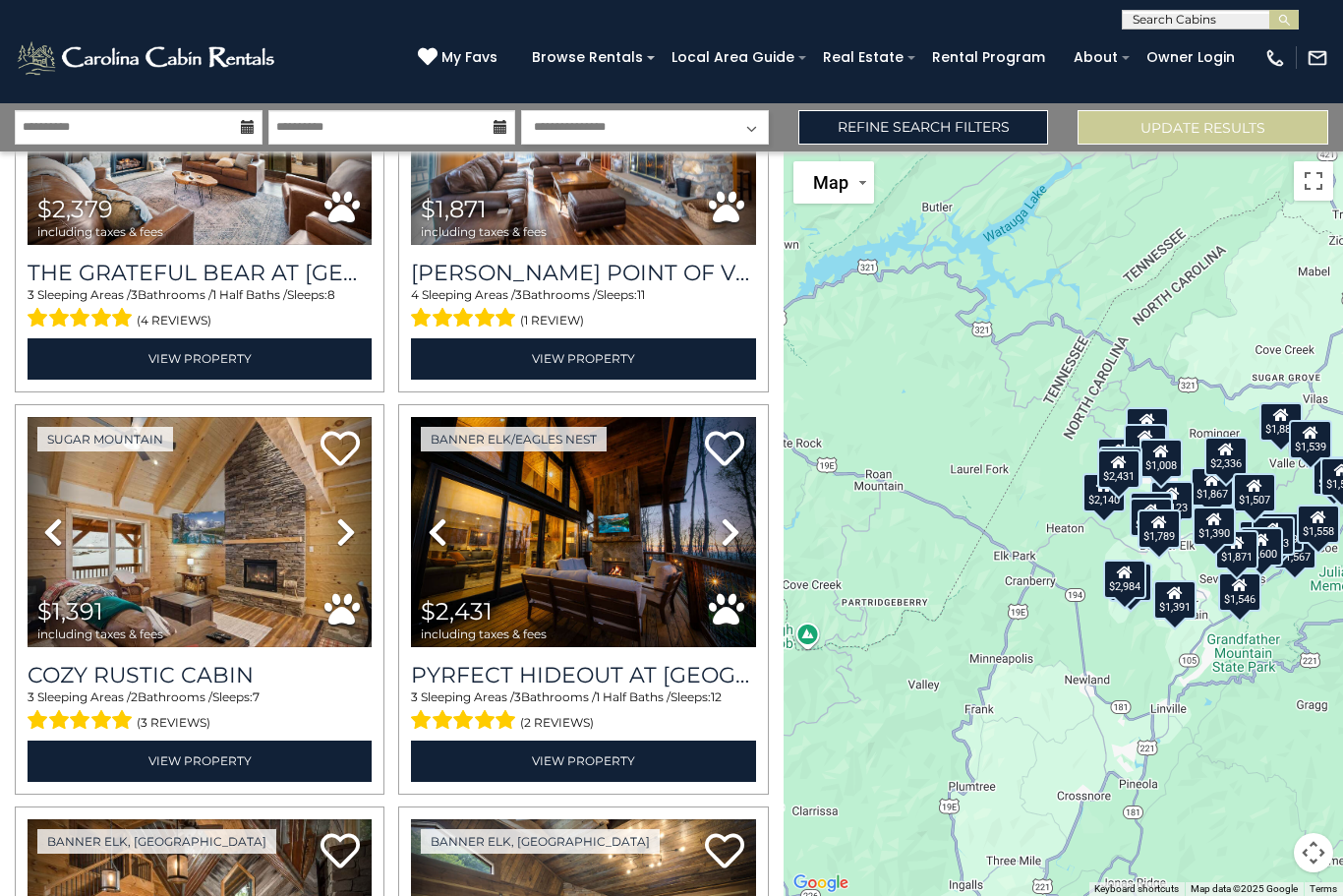
scroll to position [4637, 0]
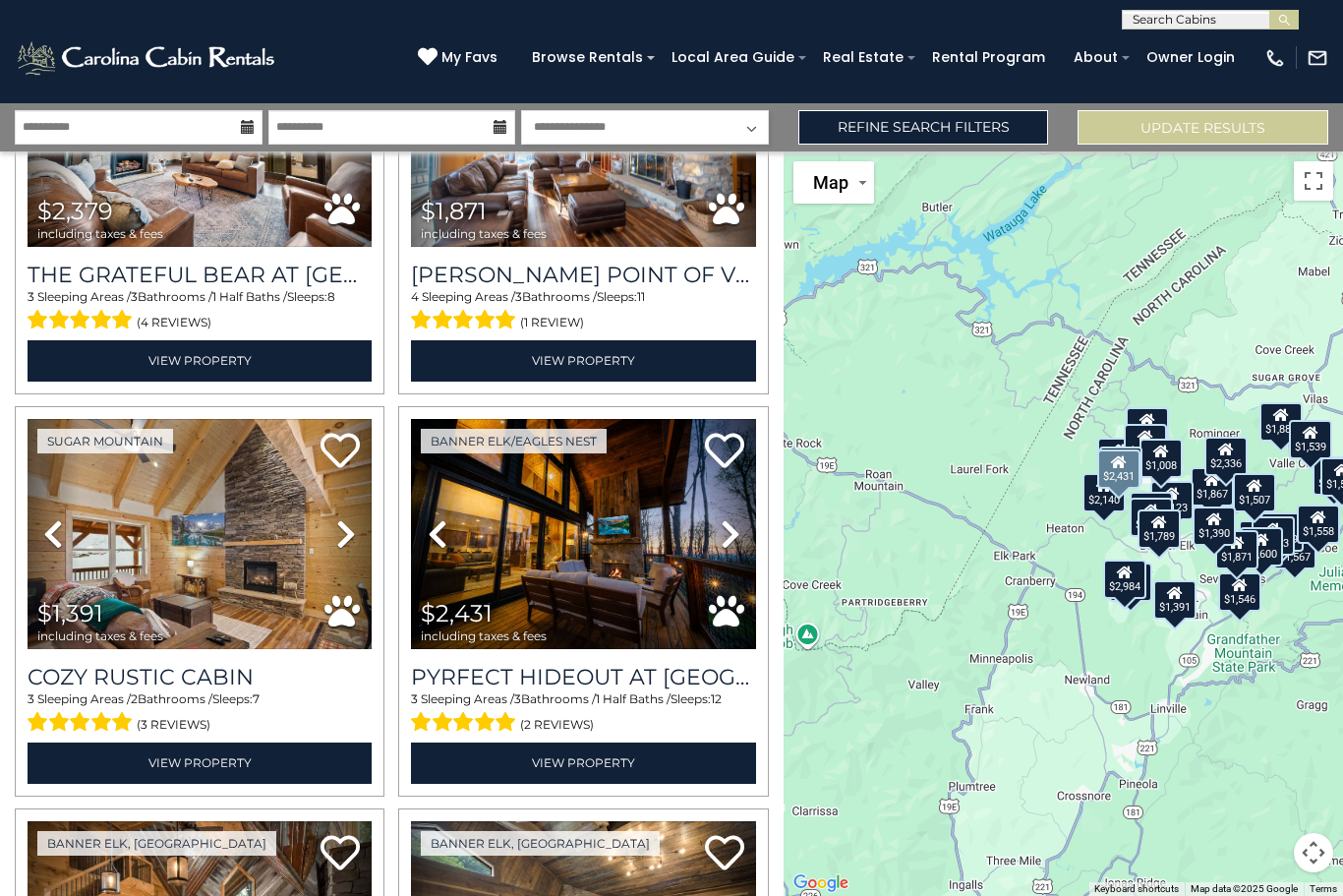
click at [628, 689] on h3 "Pyrfect Hideout at [GEOGRAPHIC_DATA]" at bounding box center [583, 677] width 344 height 27
click at [944, 132] on link "Refine Search Filters" at bounding box center [924, 127] width 251 height 35
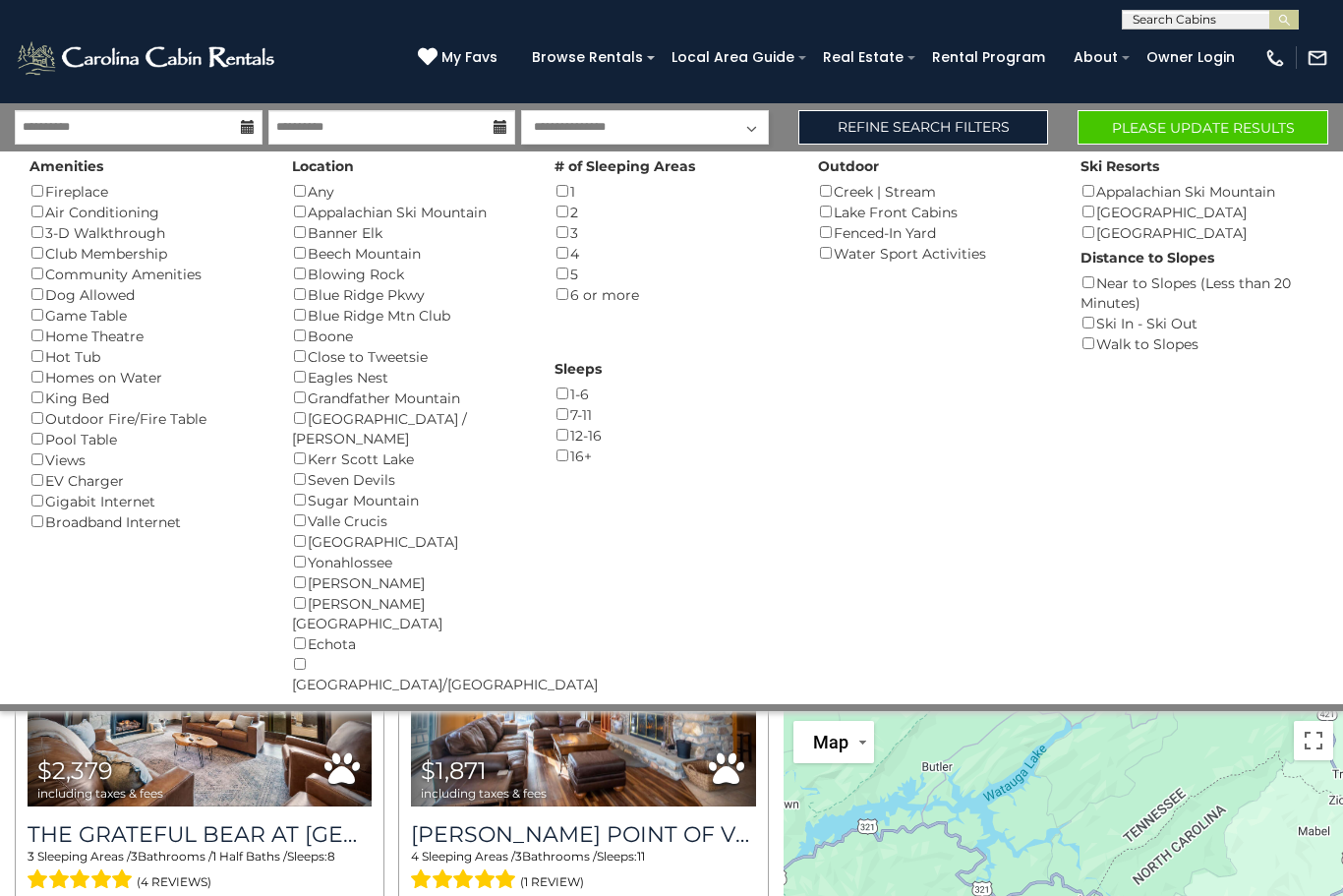
click at [313, 328] on div "Boone ()" at bounding box center [408, 336] width 233 height 21
click at [316, 250] on div "Beech Mountain ()" at bounding box center [408, 253] width 233 height 21
click at [308, 286] on div "Blue Ridge Pkwy ()" at bounding box center [408, 294] width 233 height 21
click at [308, 267] on div "Blowing Rock ()" at bounding box center [408, 274] width 233 height 21
click at [1227, 135] on button "Please Update Results" at bounding box center [1203, 127] width 251 height 35
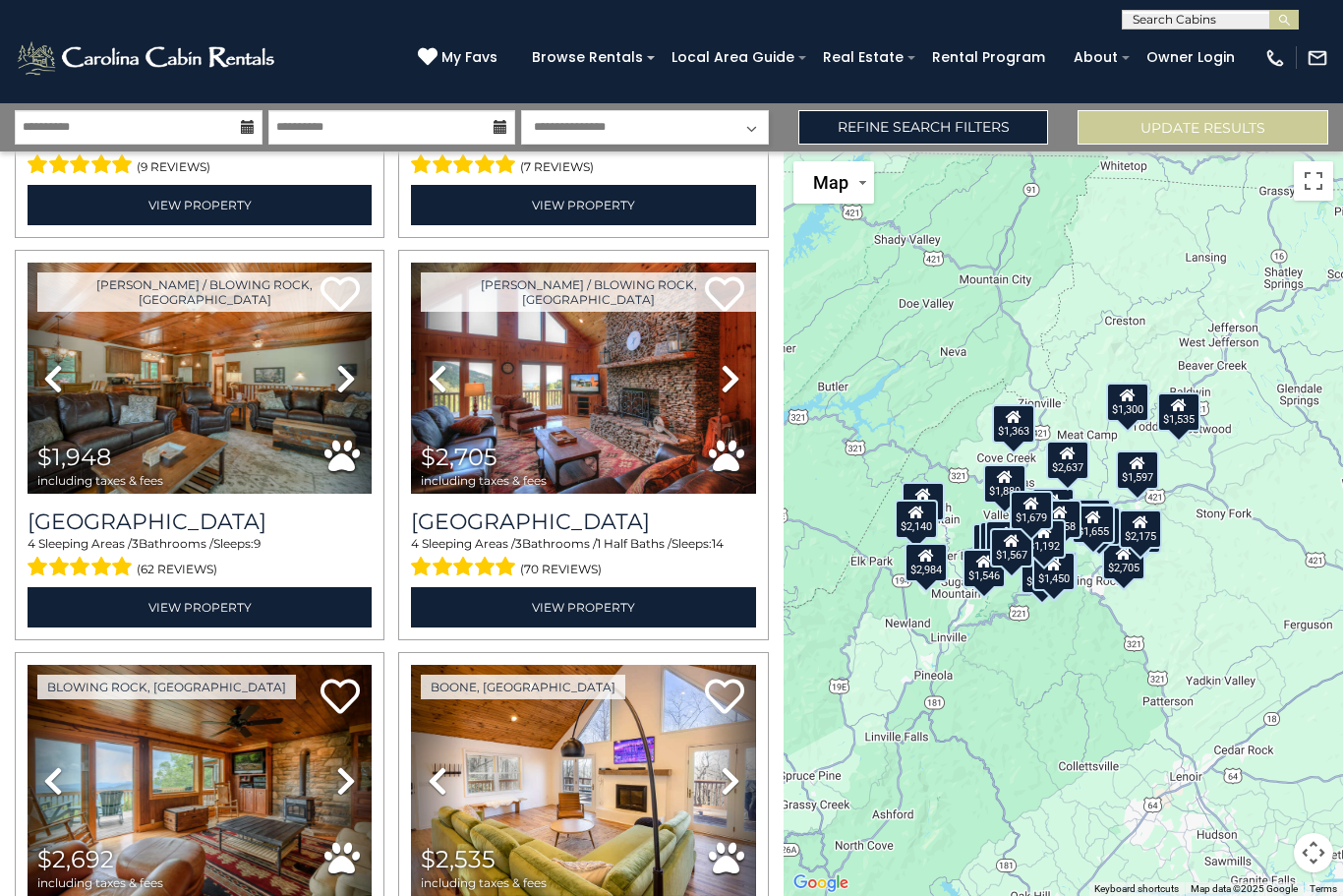
scroll to position [1976, 0]
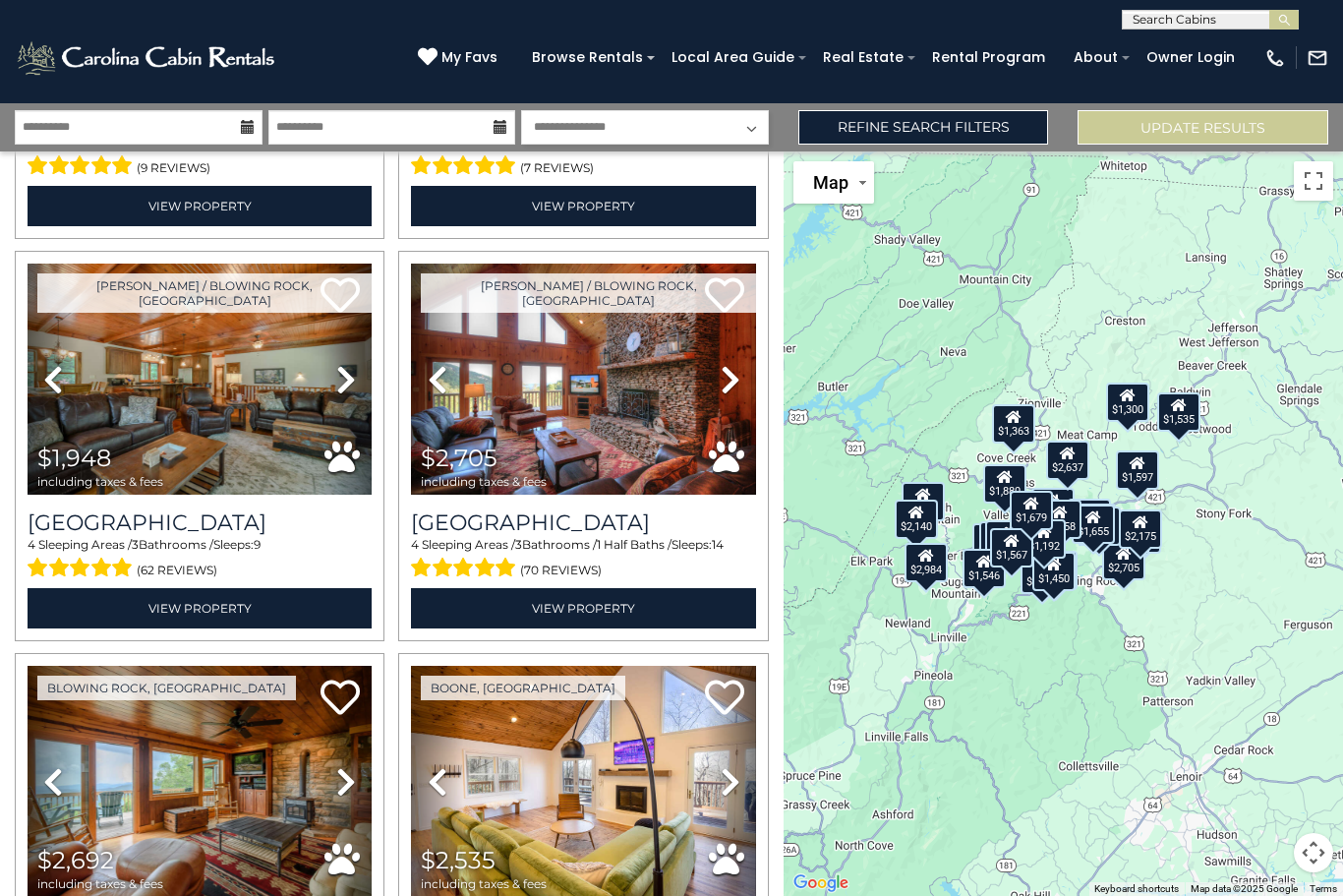
click at [604, 528] on h3 "[GEOGRAPHIC_DATA]" at bounding box center [583, 523] width 344 height 27
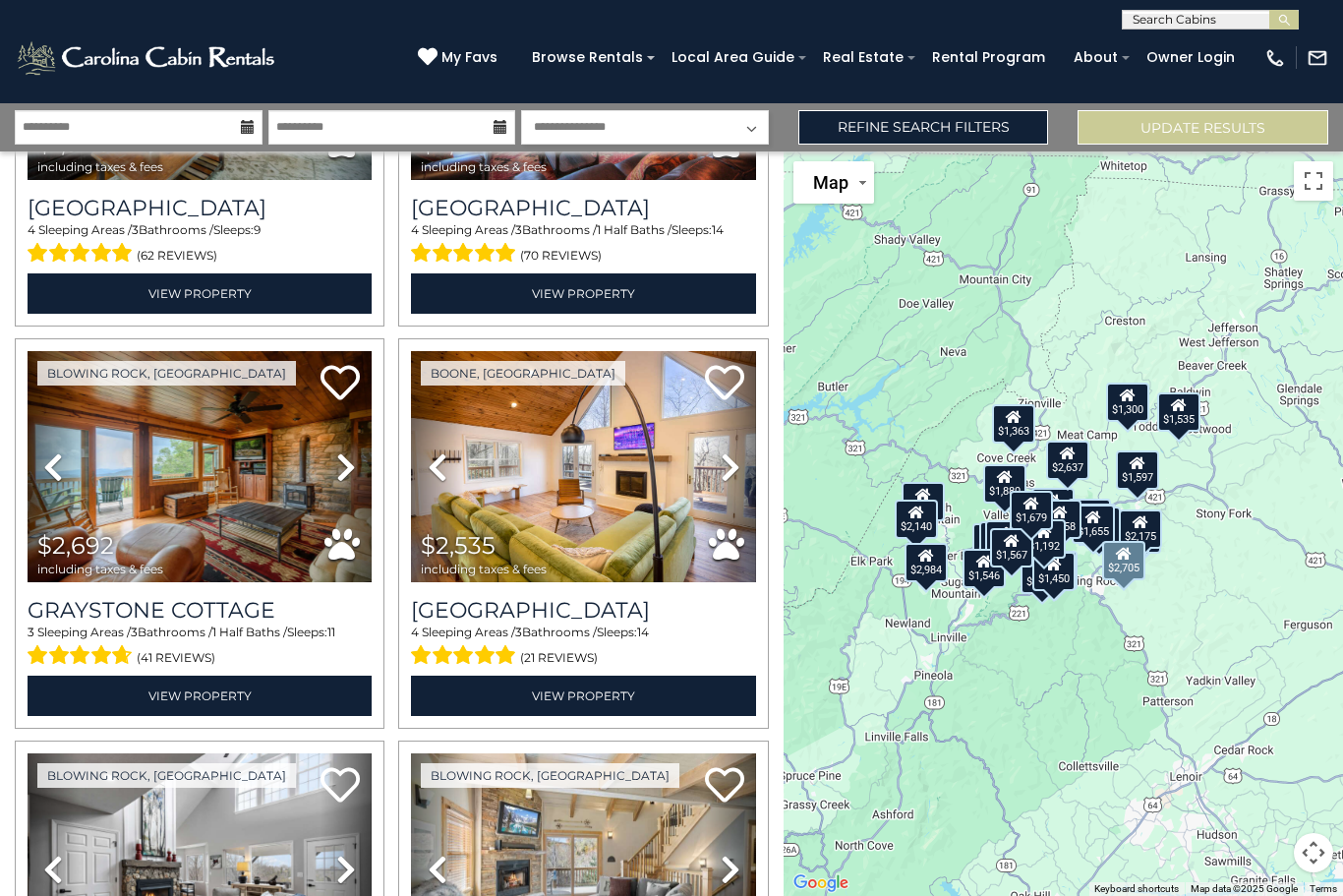
scroll to position [2305, 0]
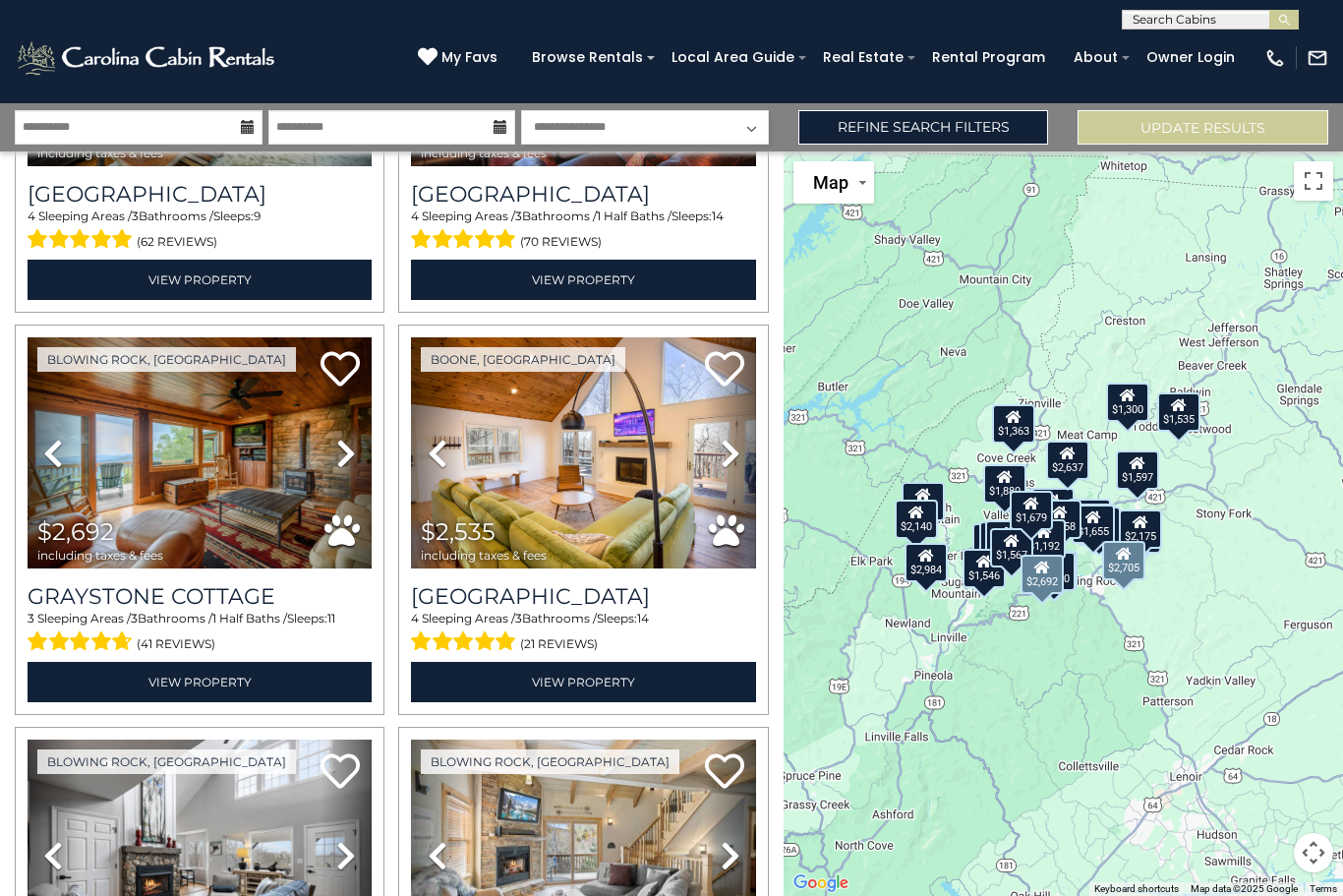
click at [334, 607] on h3 "Graystone Cottage" at bounding box center [200, 596] width 344 height 27
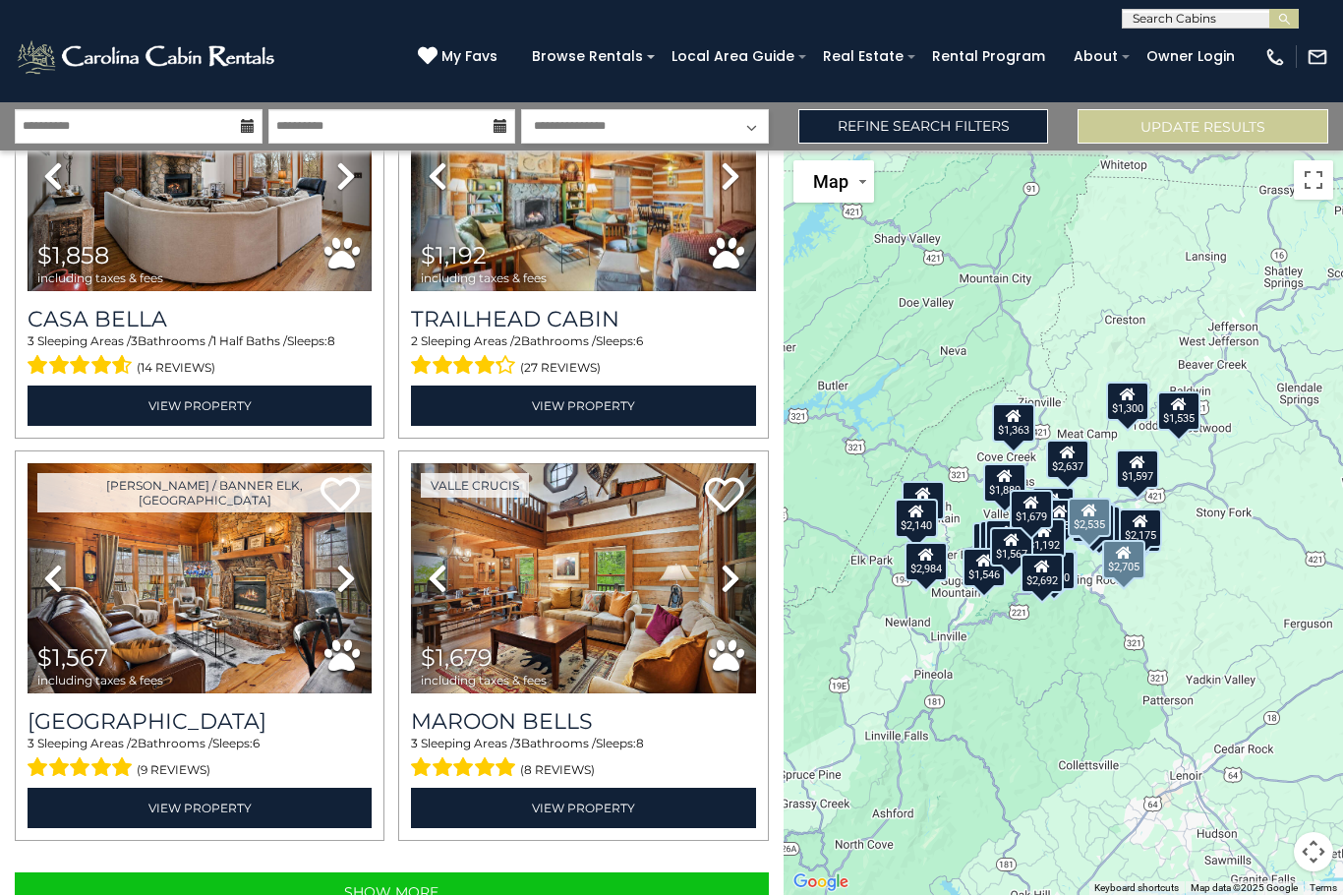
scroll to position [112, 0]
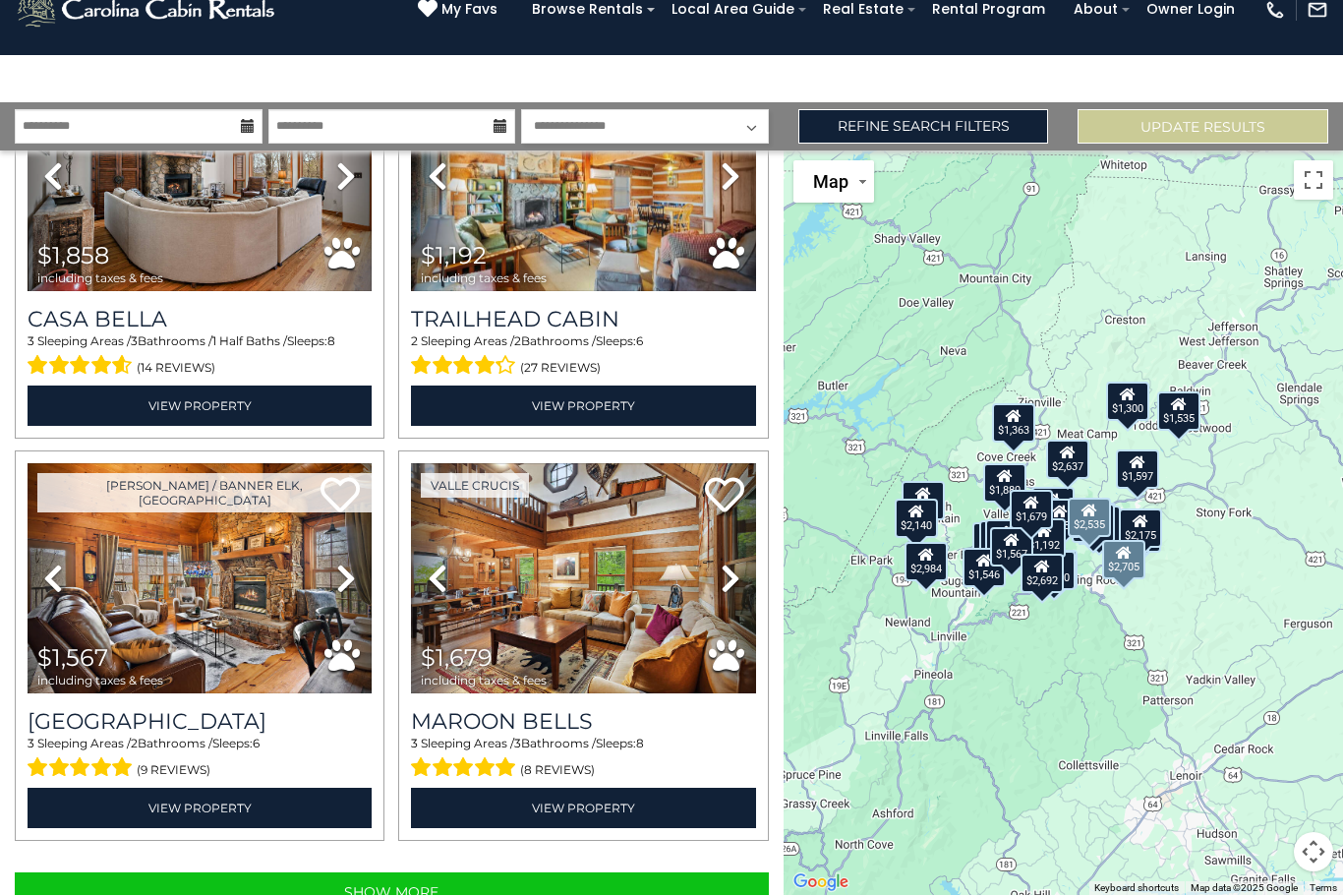
click at [582, 873] on button "Show More" at bounding box center [391, 893] width 754 height 40
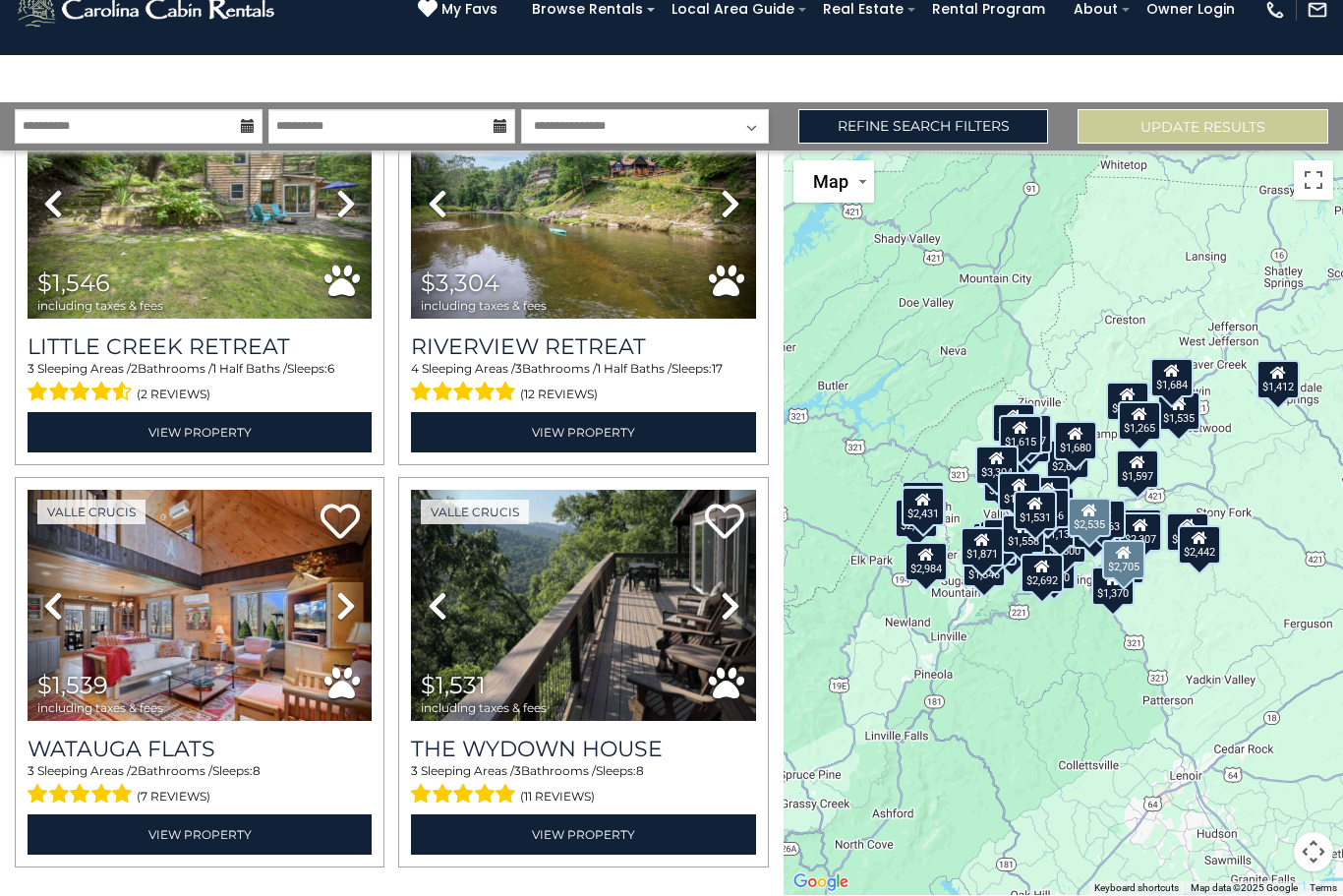
scroll to position [11421, 0]
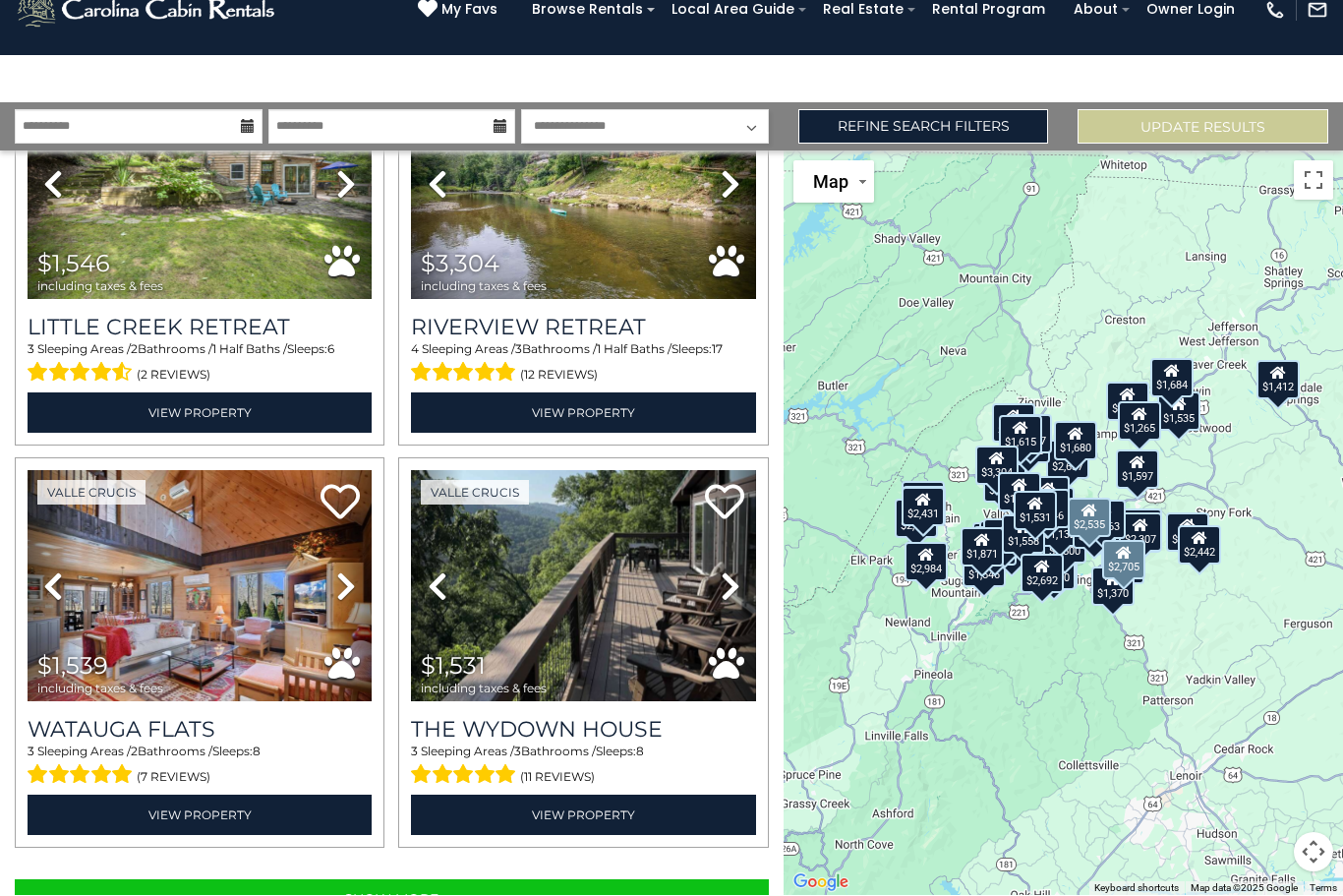
click at [621, 880] on button "Show More" at bounding box center [391, 900] width 754 height 40
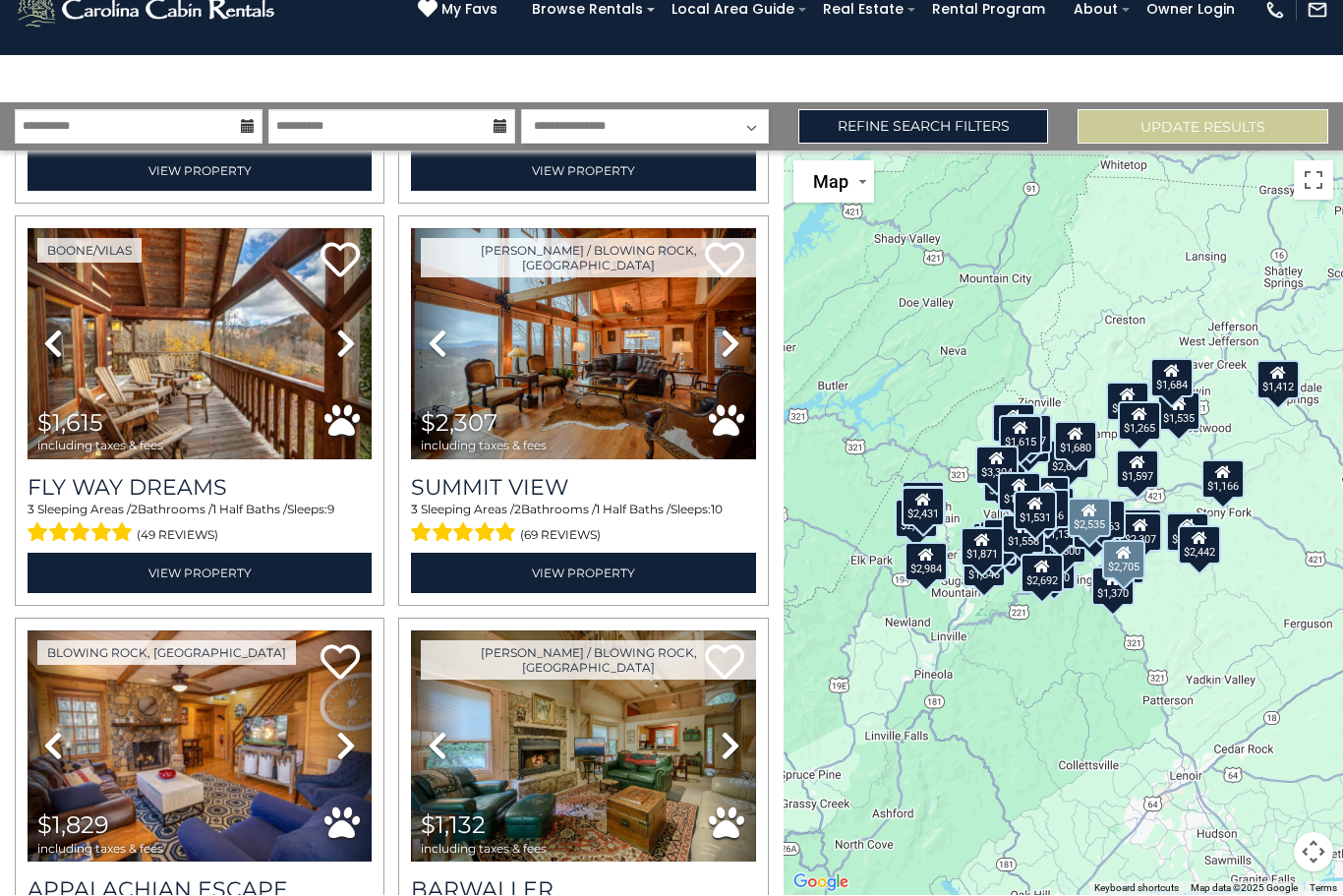
click at [947, 111] on link "Refine Search Filters" at bounding box center [924, 127] width 251 height 35
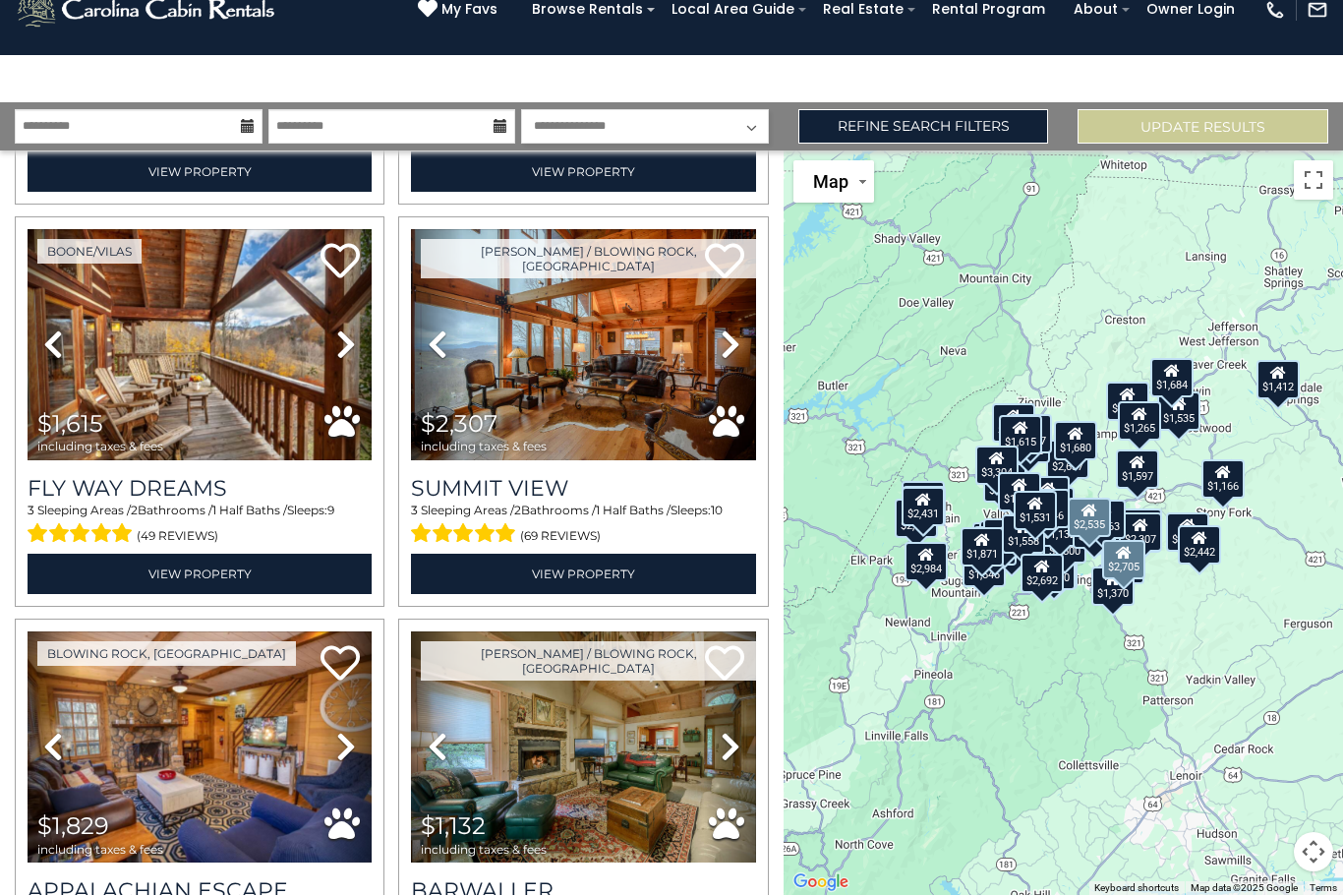
scroll to position [113, 0]
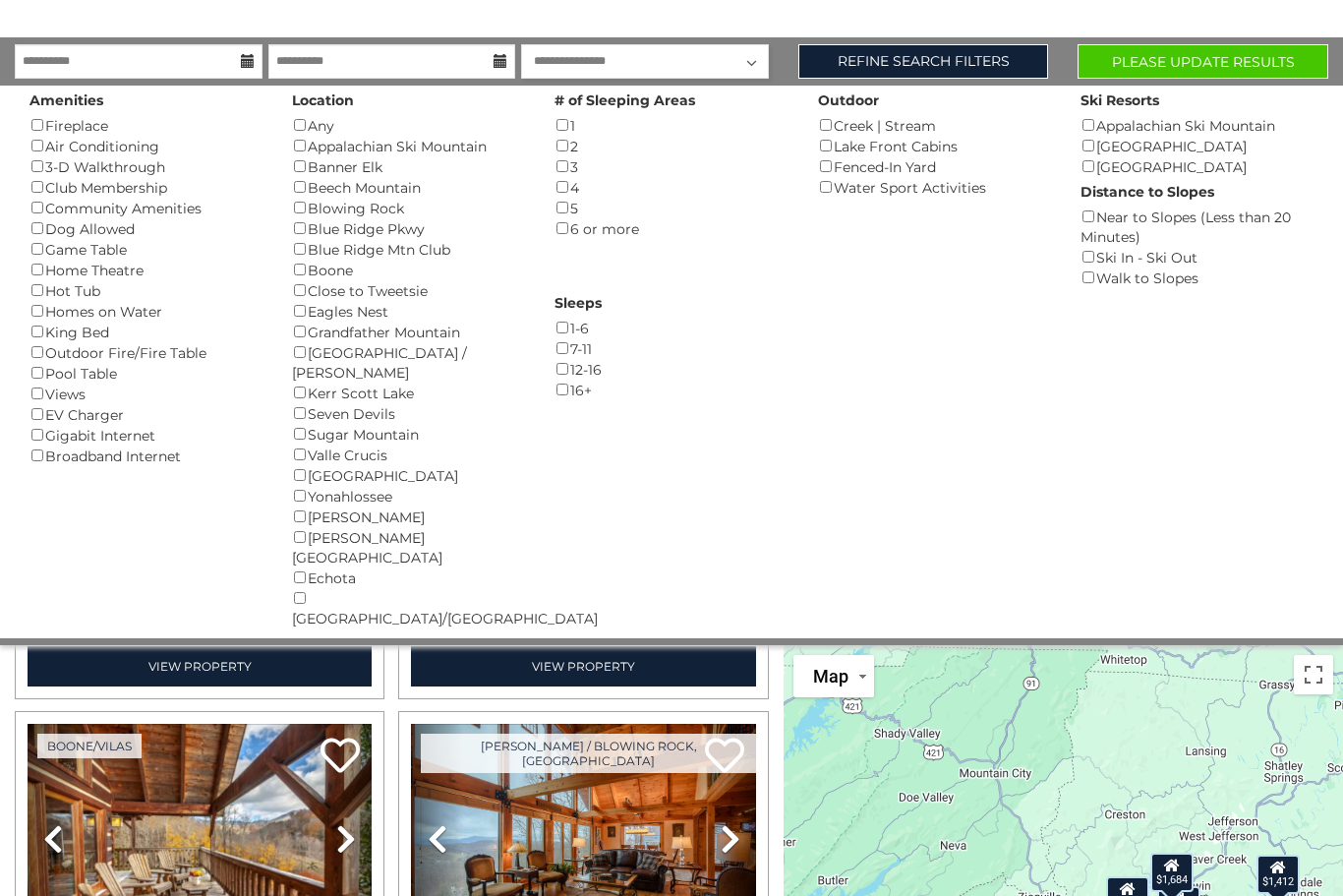
click at [1223, 63] on button "Please Update Results" at bounding box center [1203, 61] width 251 height 35
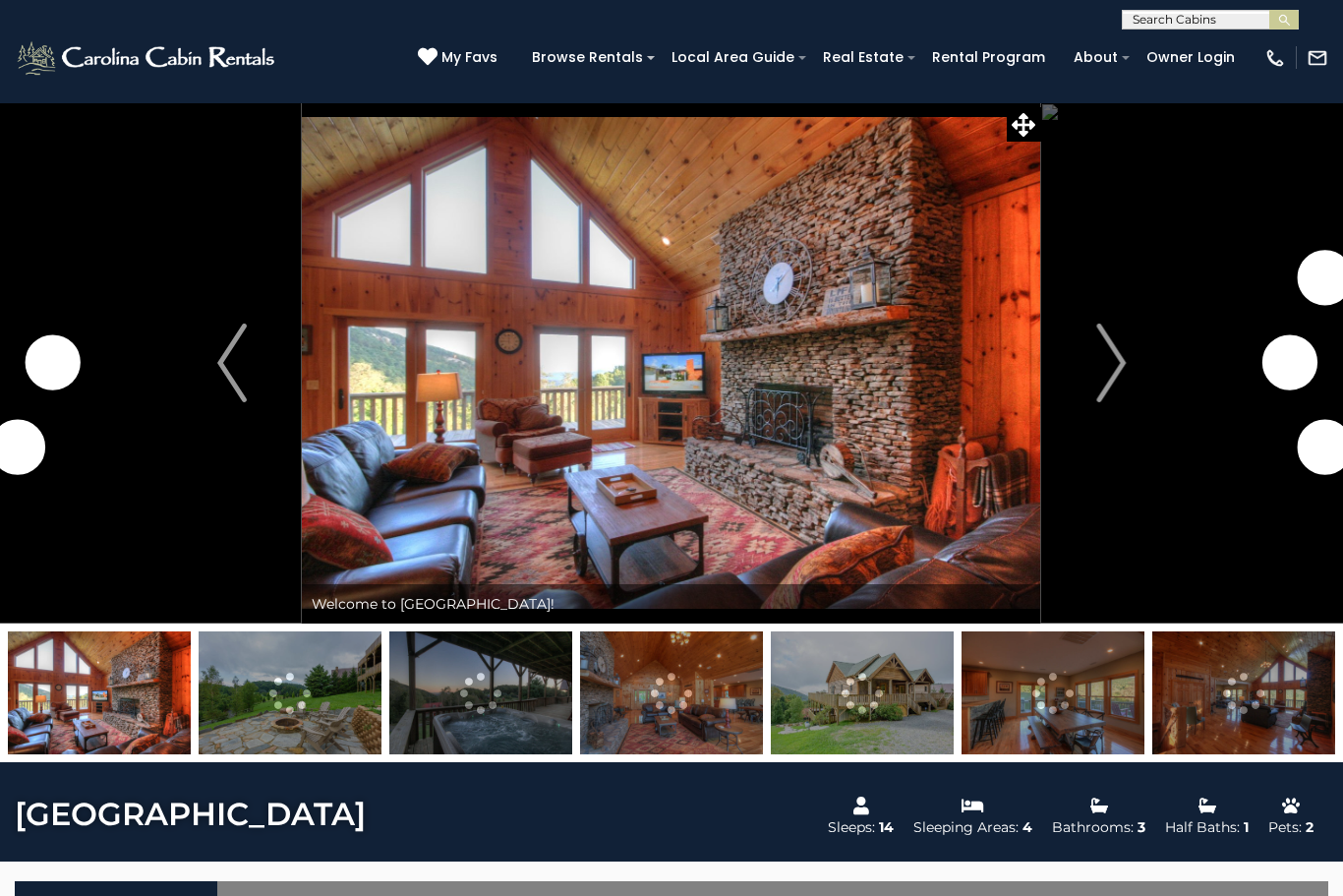
click at [1111, 366] on img "Next" at bounding box center [1111, 362] width 30 height 79
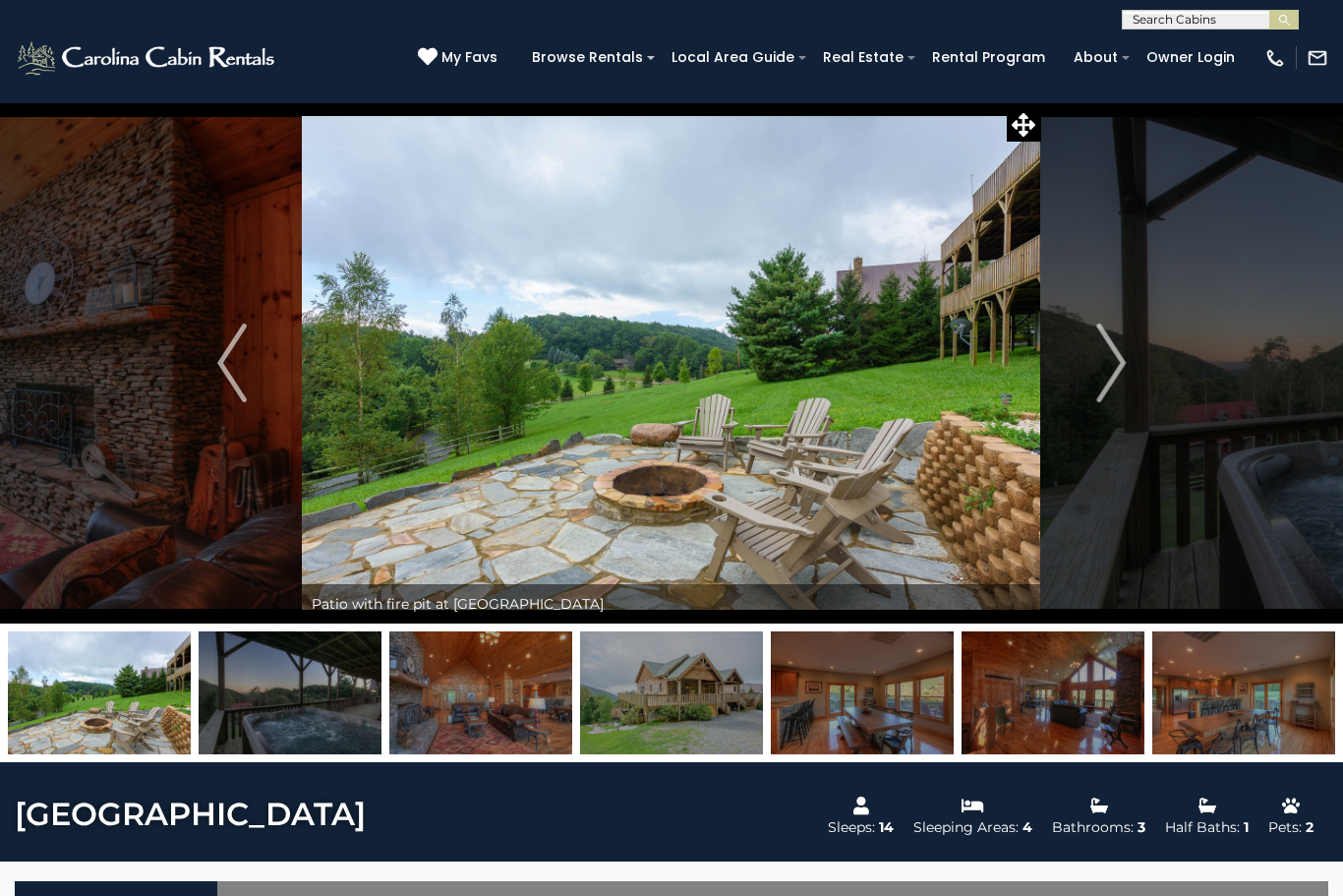
click at [1105, 367] on img "Next" at bounding box center [1111, 362] width 30 height 79
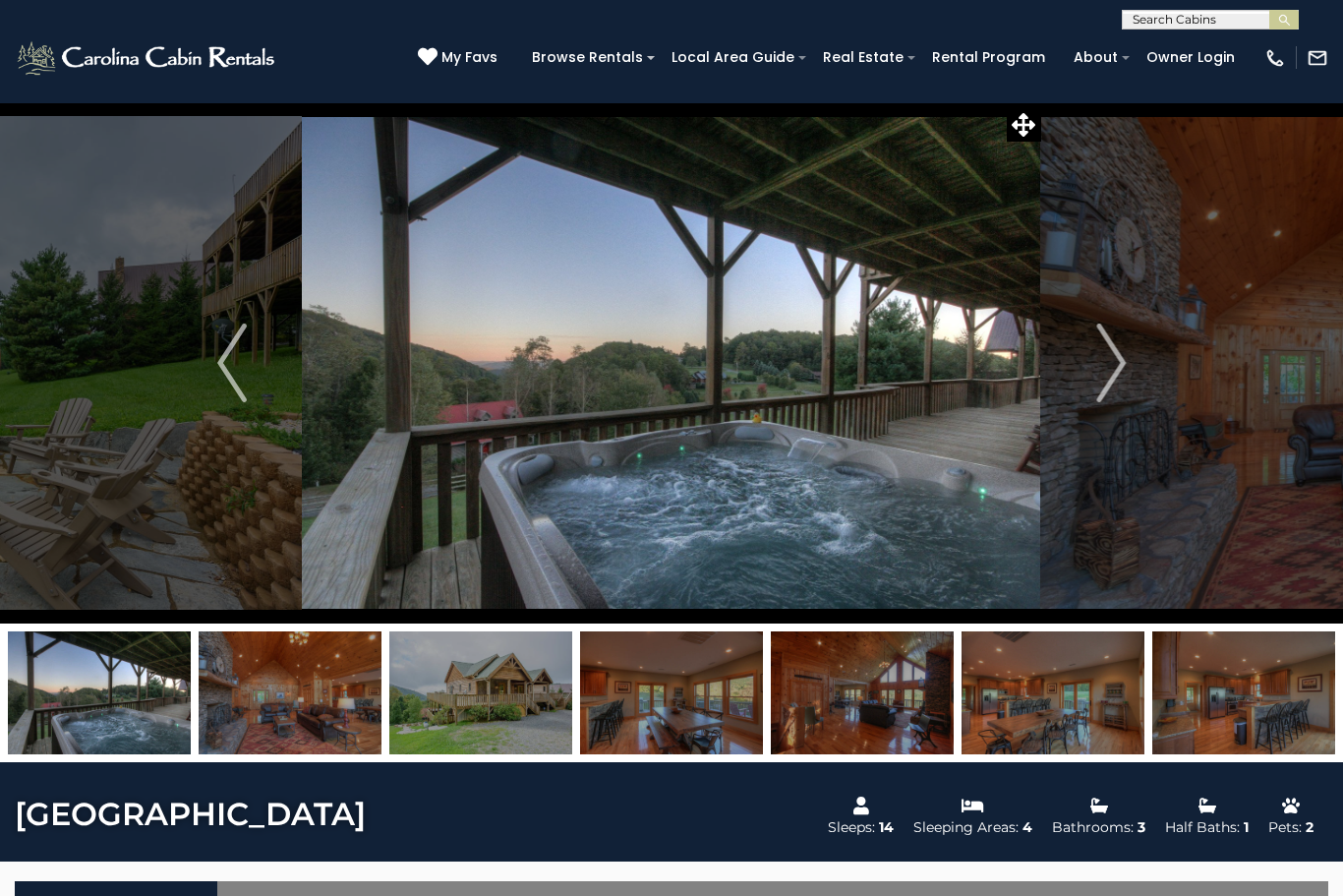
click at [1114, 364] on img "Next" at bounding box center [1111, 362] width 30 height 79
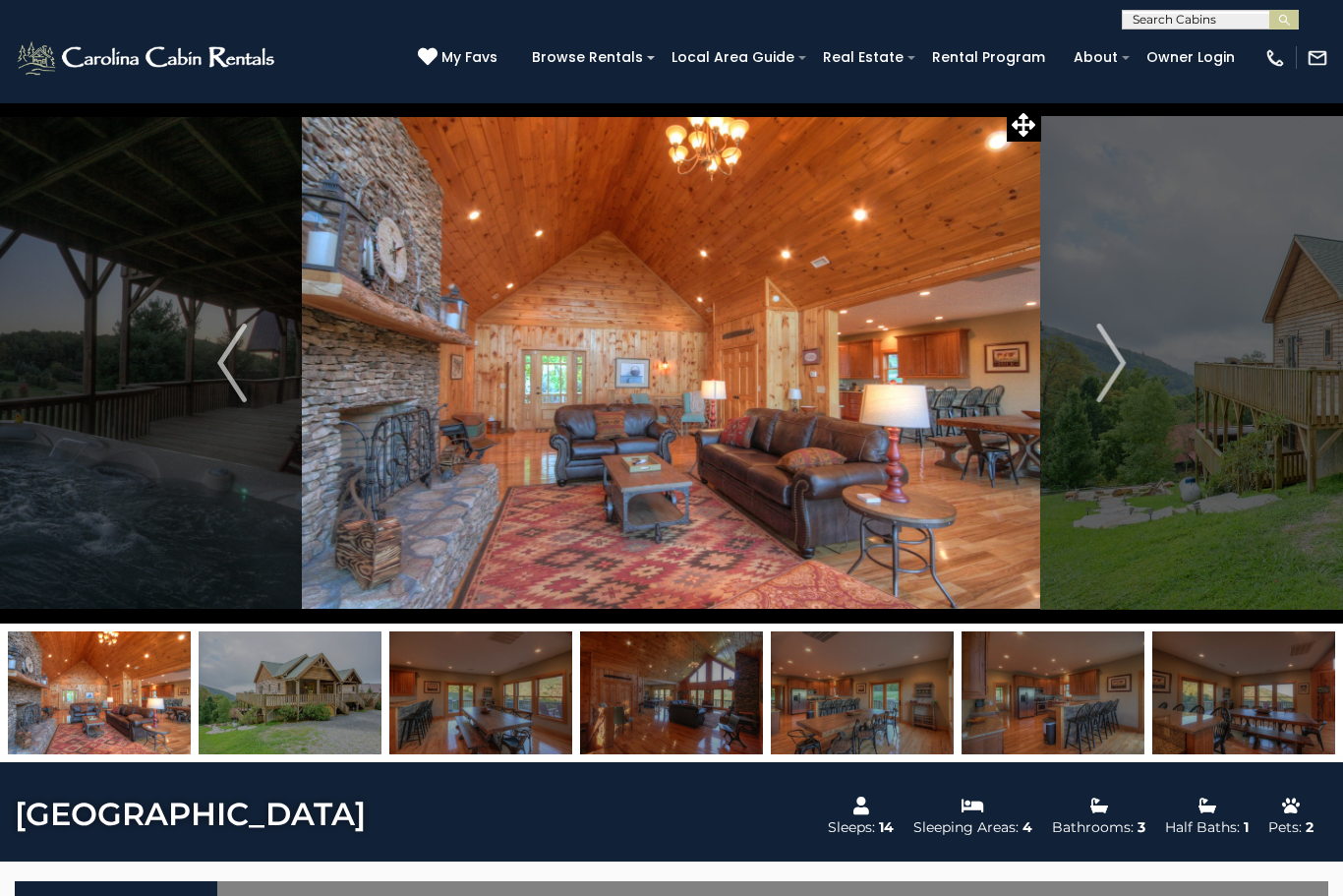
click at [1105, 359] on img "Next" at bounding box center [1111, 362] width 30 height 79
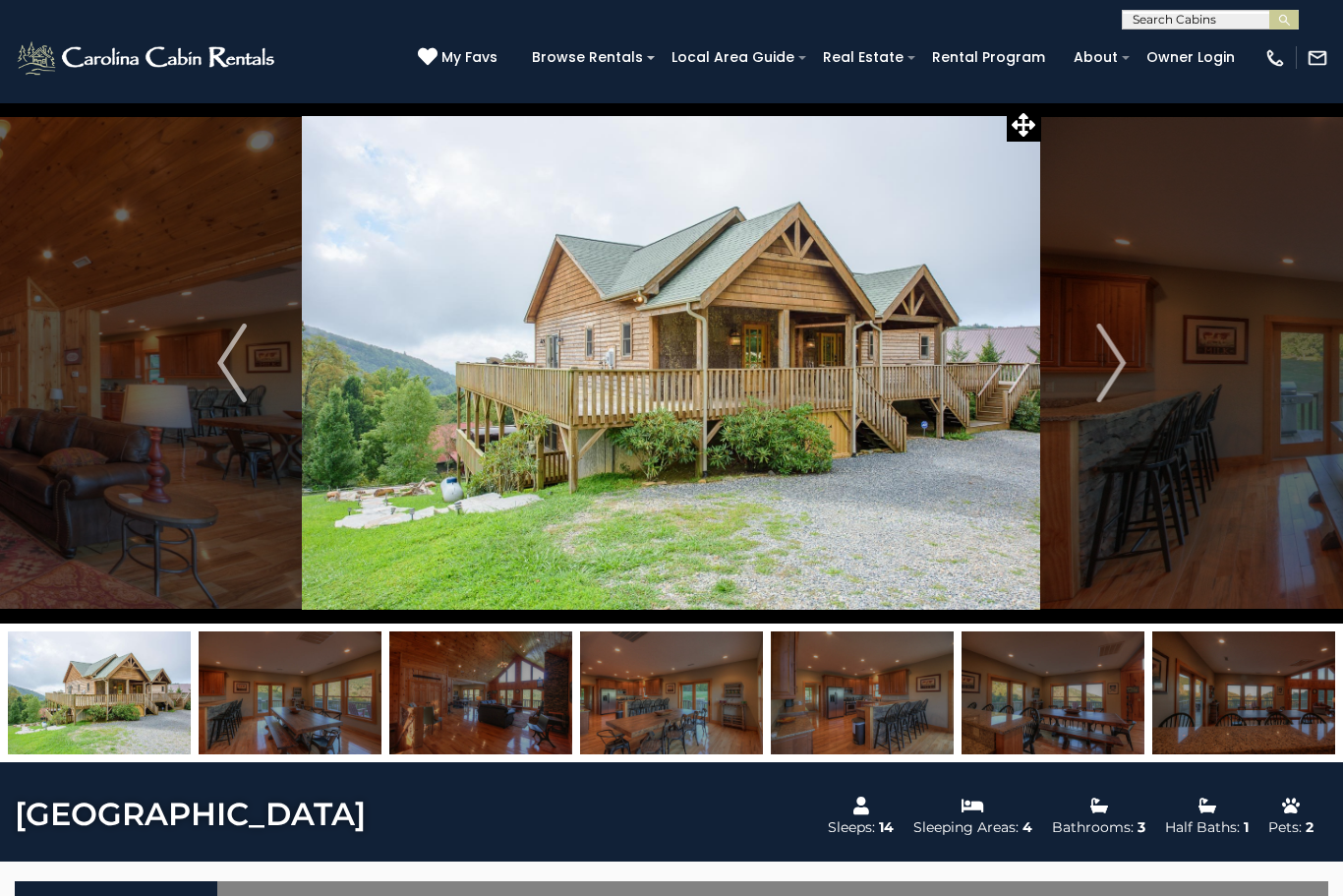
click at [1110, 357] on img "Next" at bounding box center [1111, 362] width 30 height 79
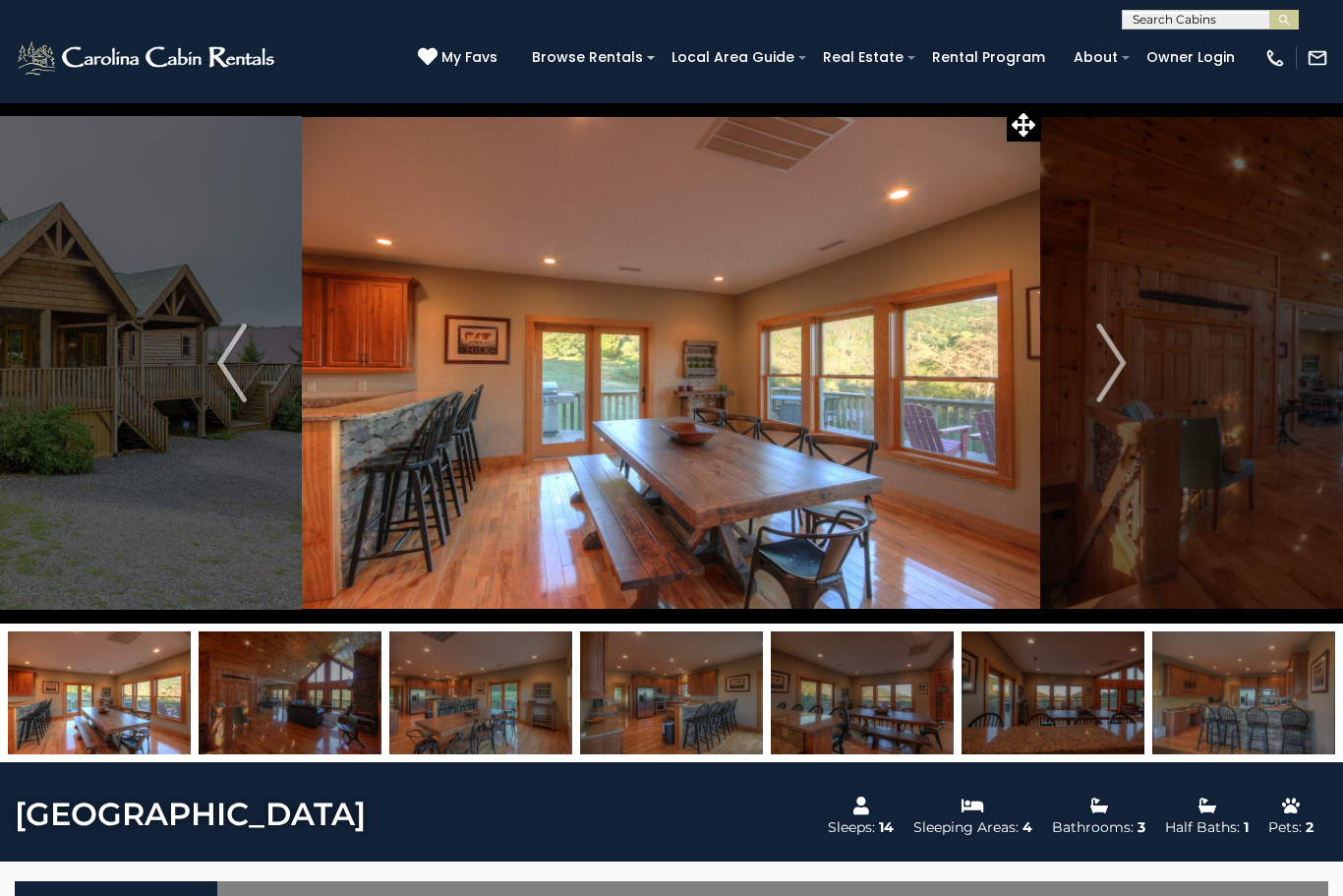
click at [1111, 357] on img "Next" at bounding box center [1111, 362] width 30 height 79
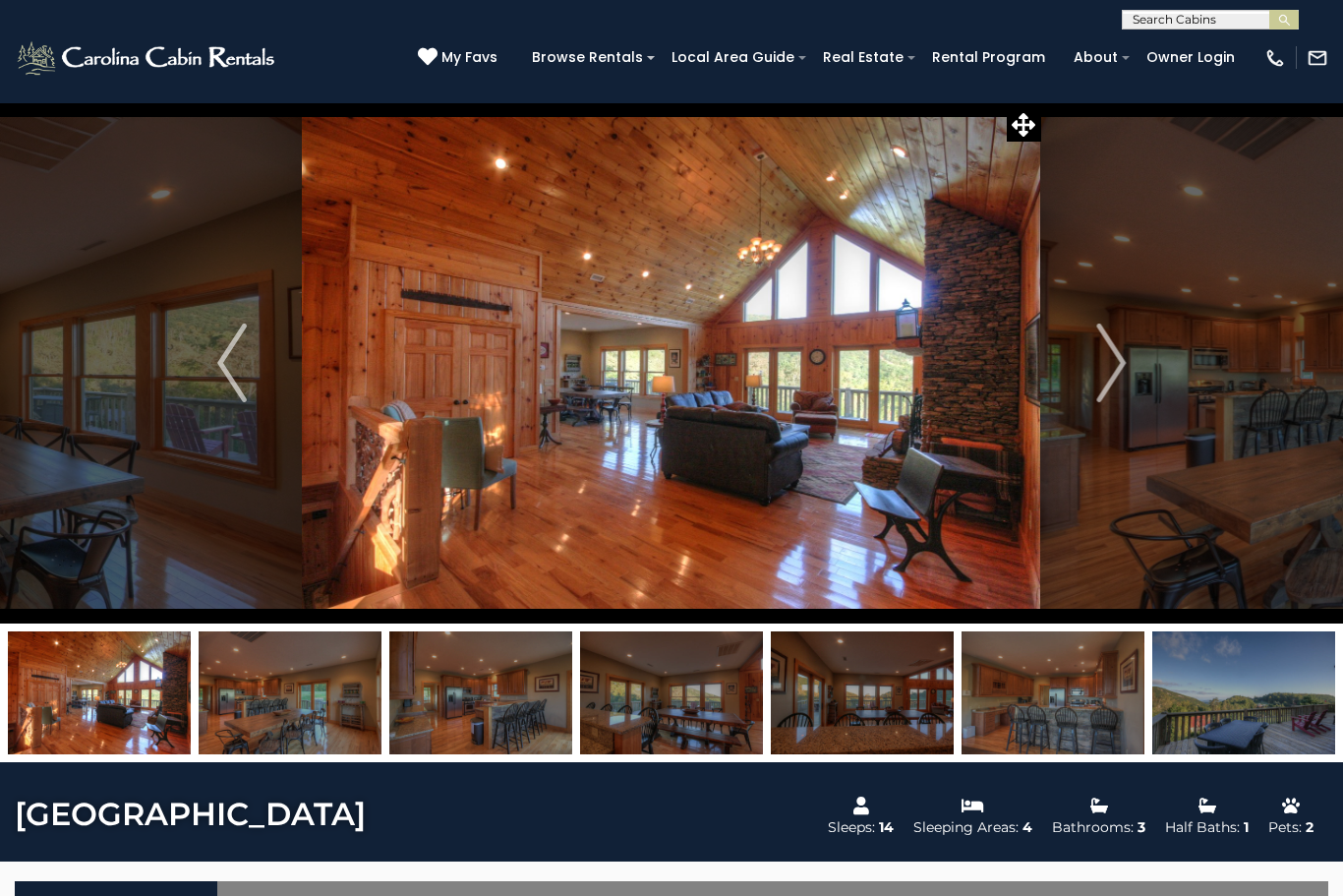
click at [1114, 356] on img "Next" at bounding box center [1111, 362] width 30 height 79
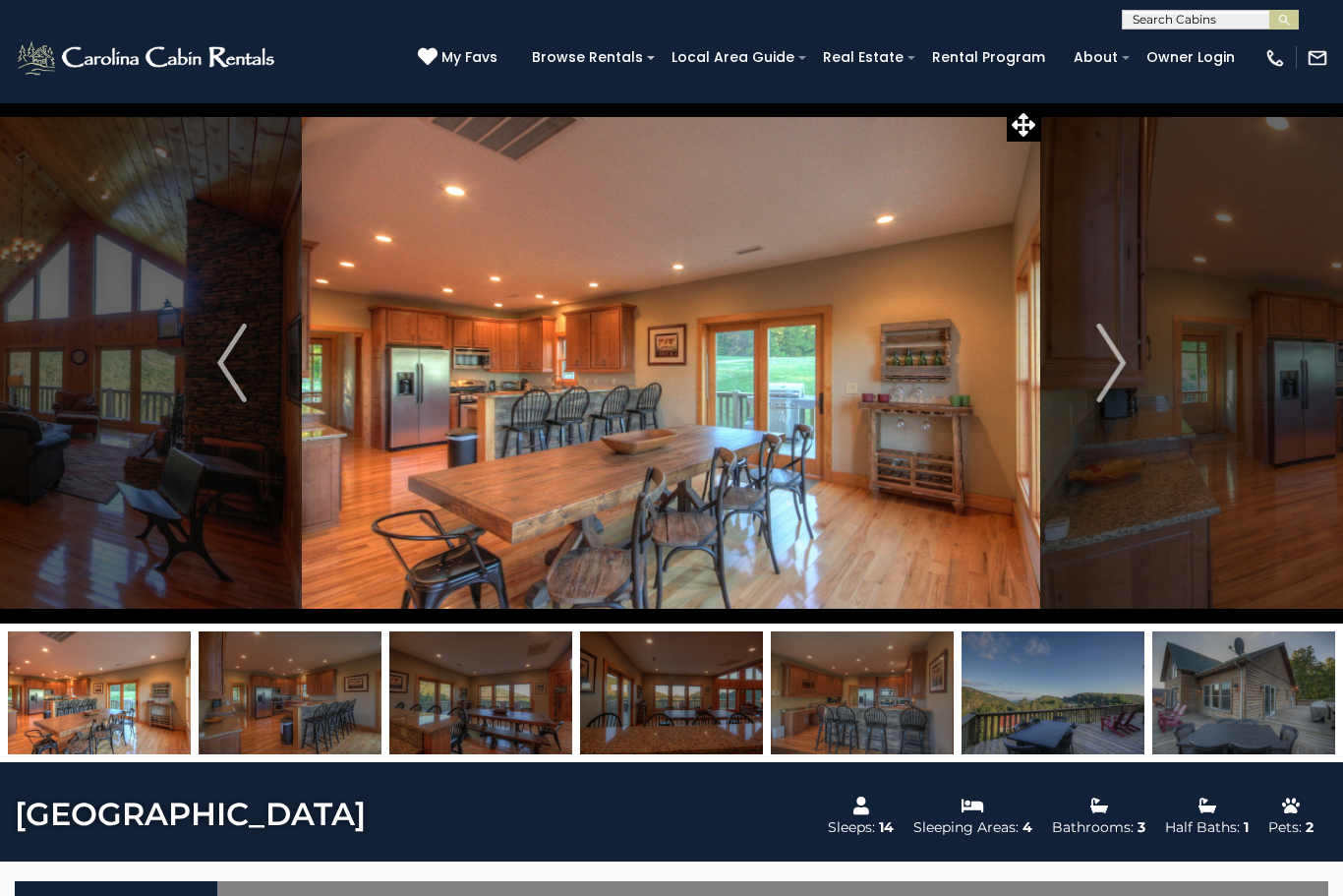
click at [1114, 355] on img "Next" at bounding box center [1111, 362] width 30 height 79
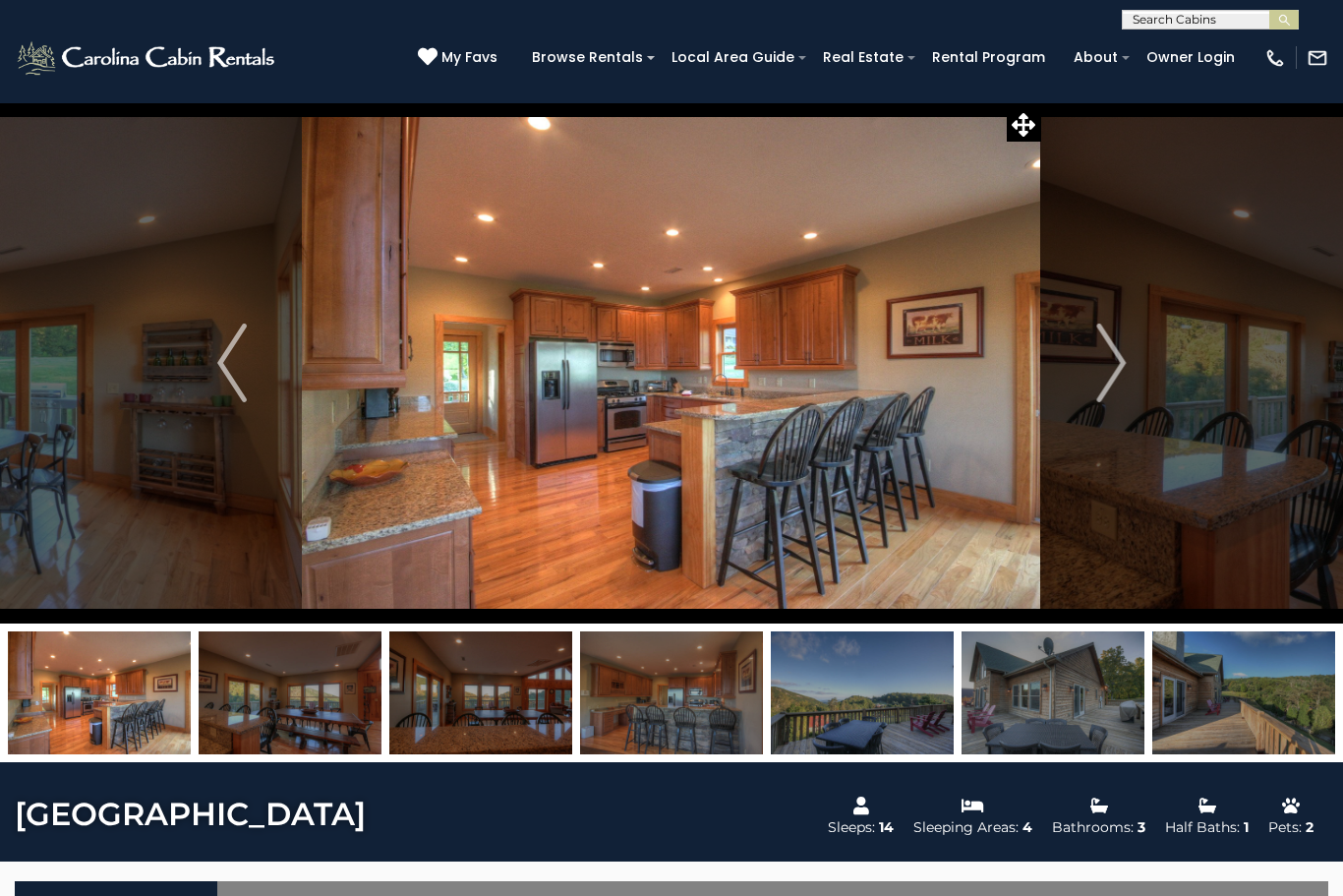
click at [1114, 357] on img "Next" at bounding box center [1111, 362] width 30 height 79
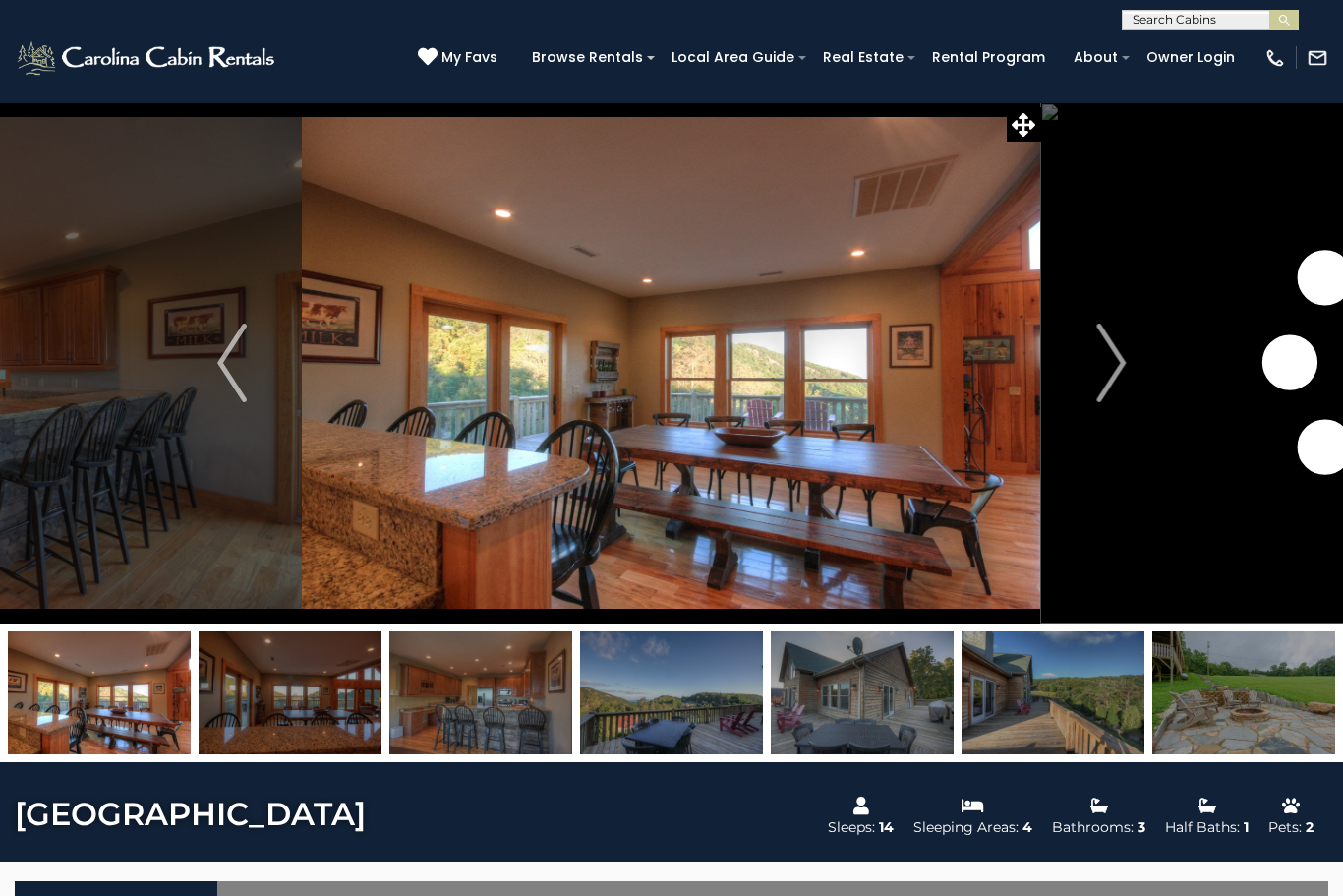
click at [1106, 360] on img "Next" at bounding box center [1111, 362] width 30 height 79
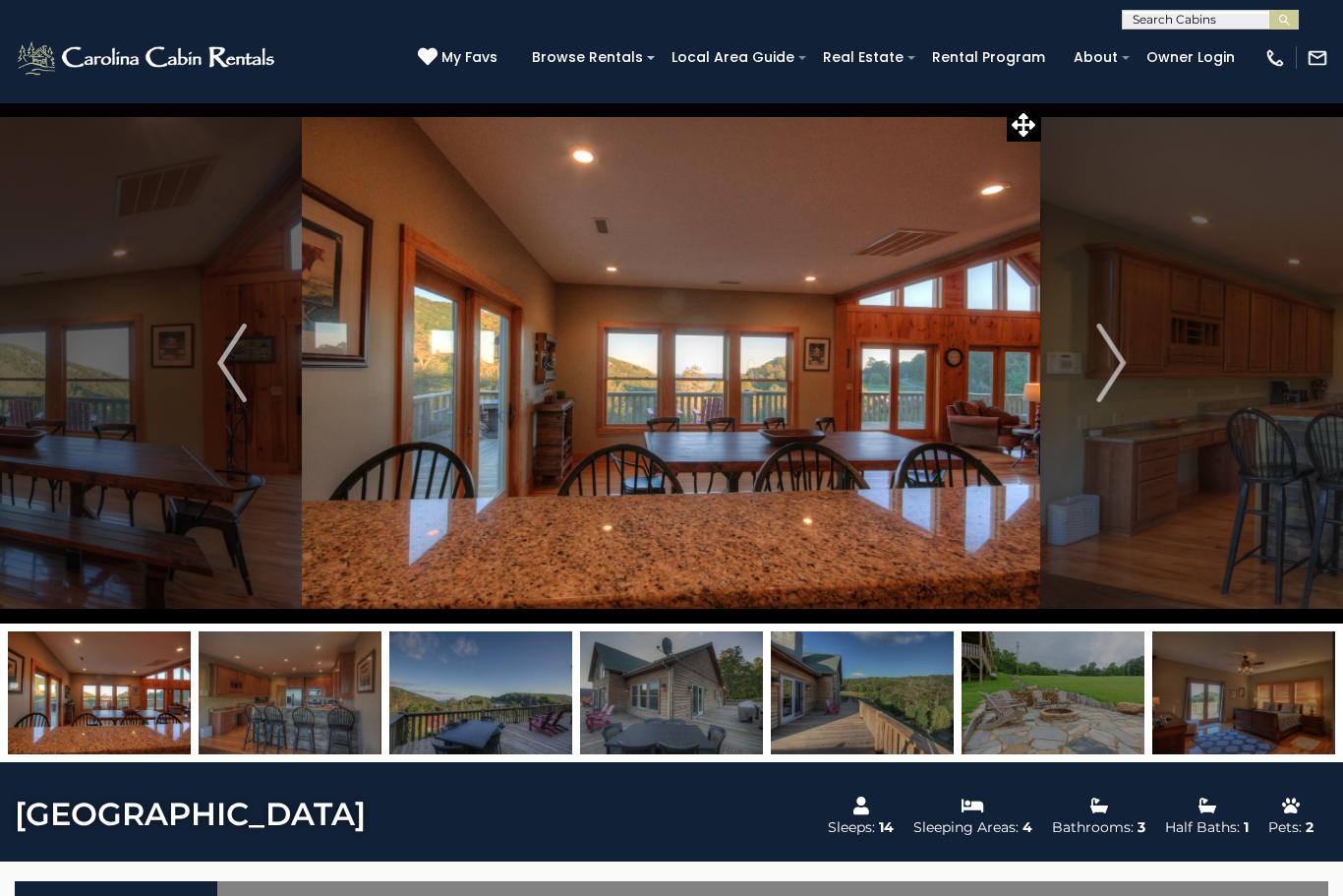
click at [1105, 358] on img "Next" at bounding box center [1111, 362] width 30 height 79
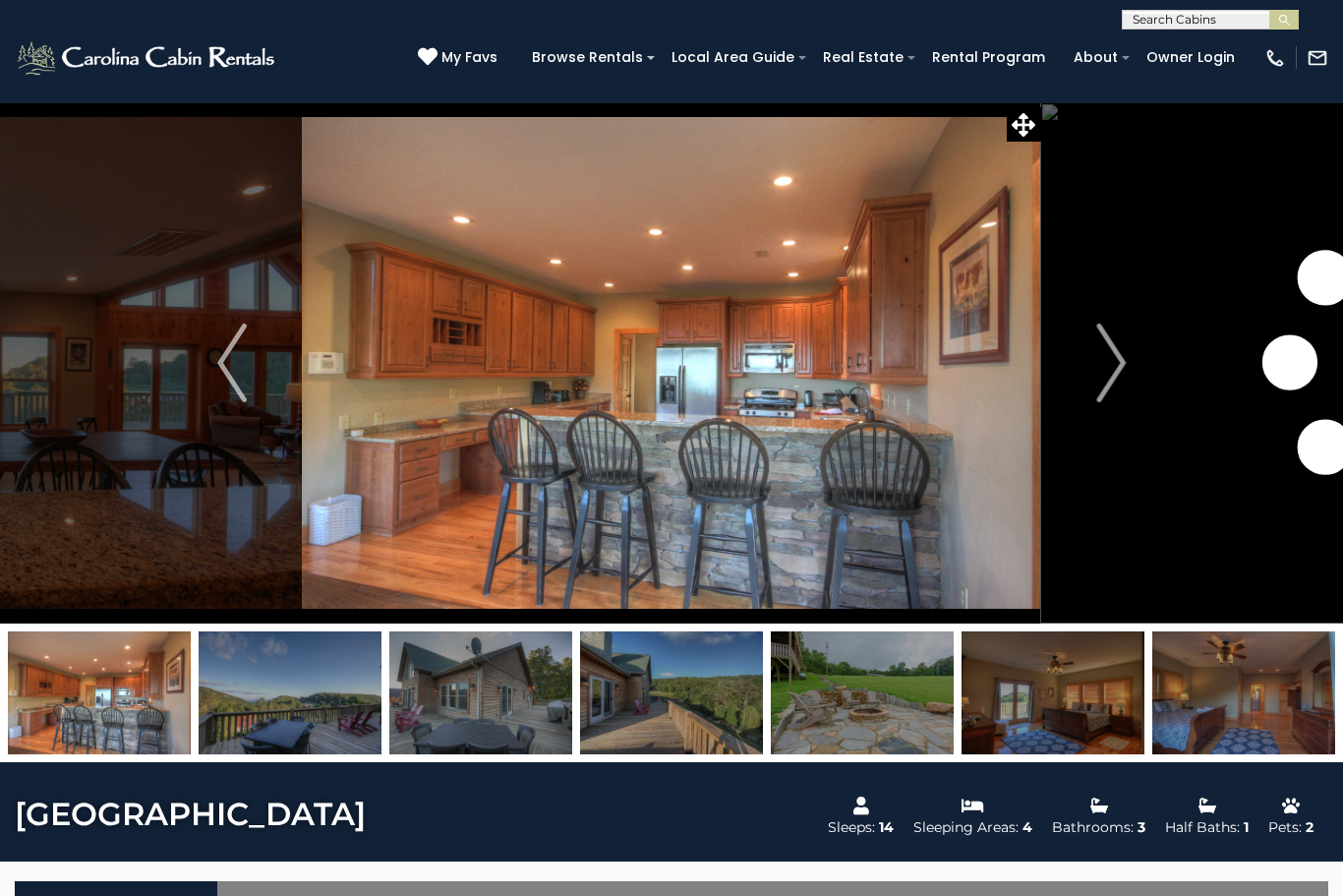
click at [1109, 357] on img "Next" at bounding box center [1111, 362] width 30 height 79
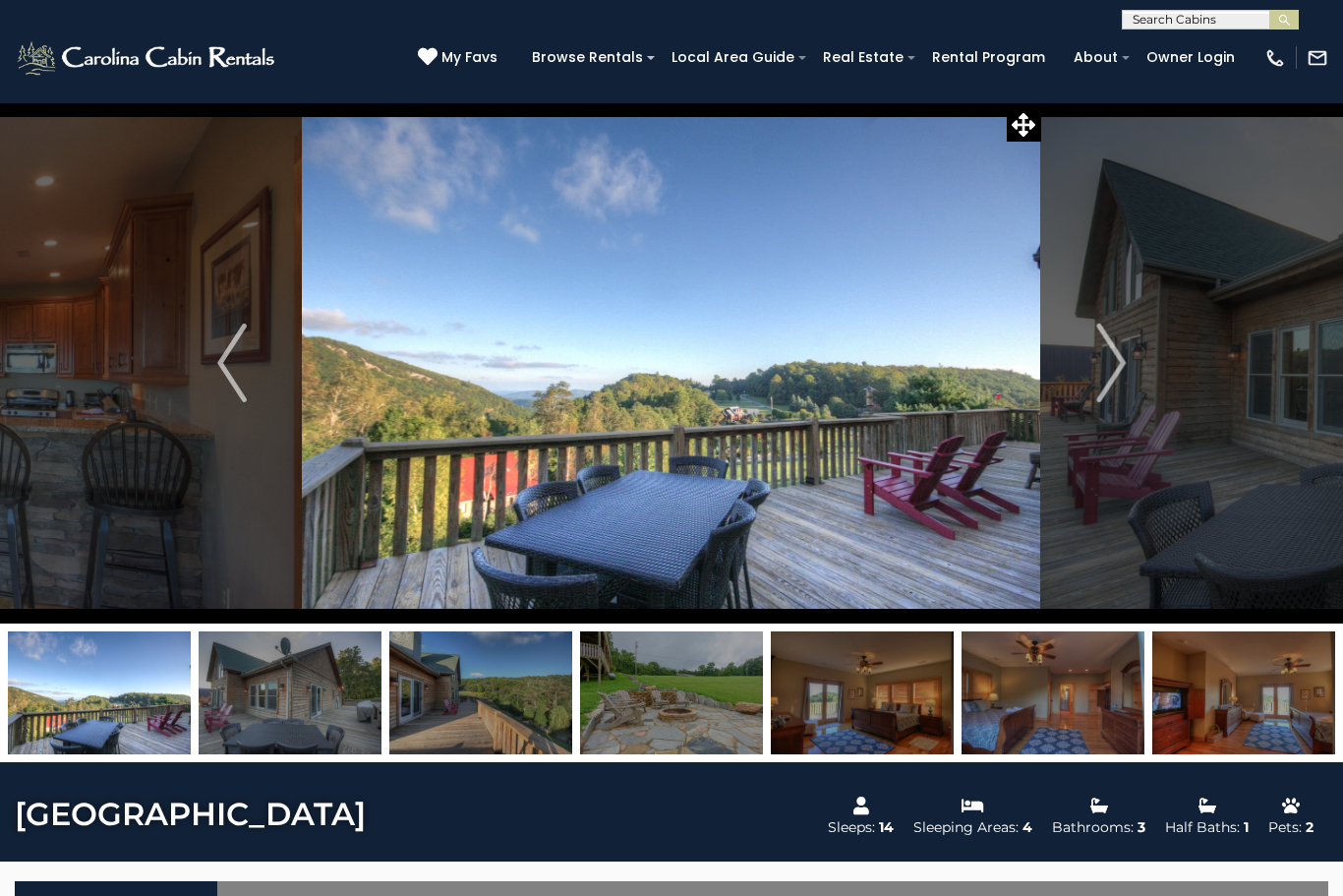
click at [1114, 357] on img "Next" at bounding box center [1111, 362] width 30 height 79
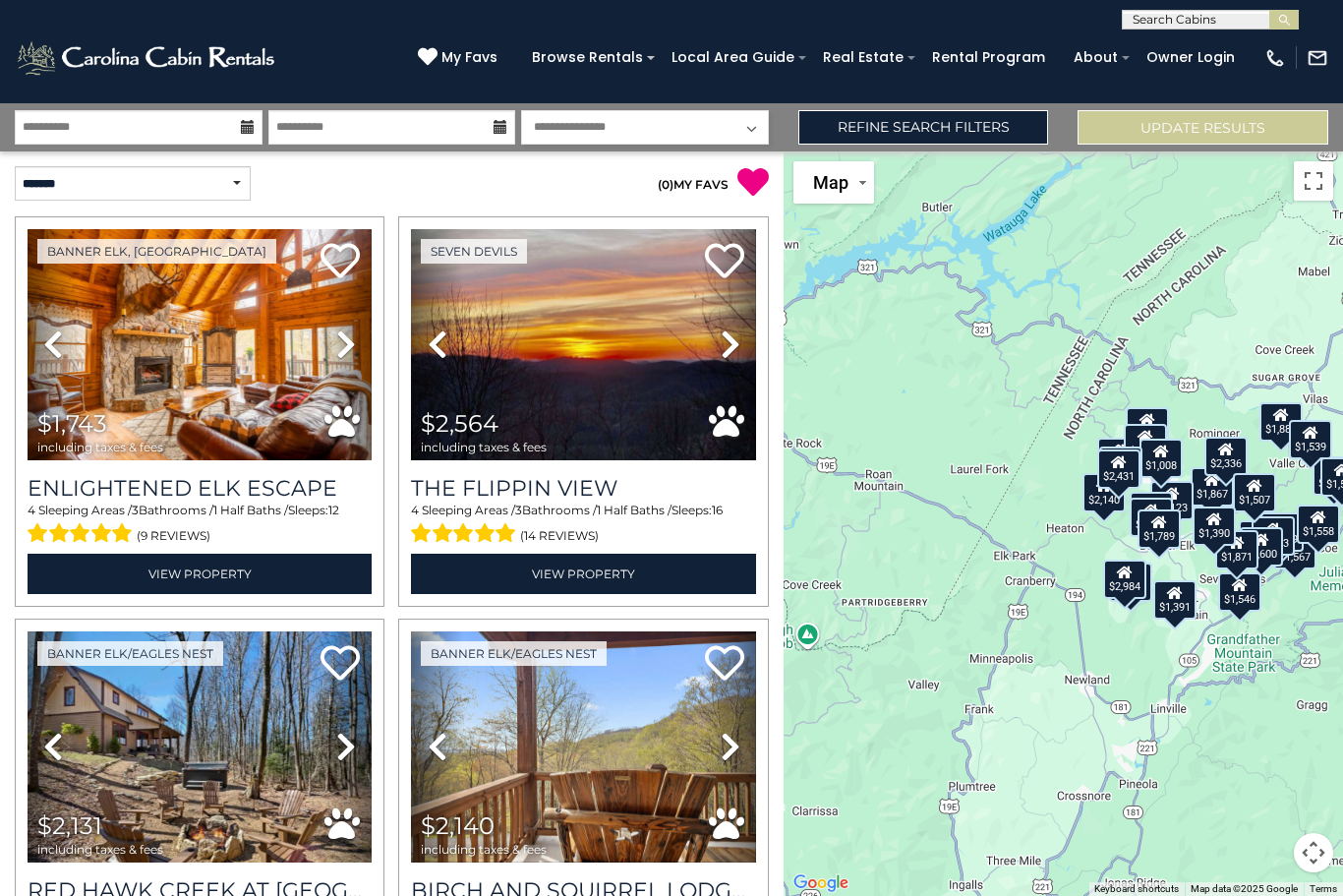
click at [728, 346] on icon at bounding box center [731, 344] width 20 height 32
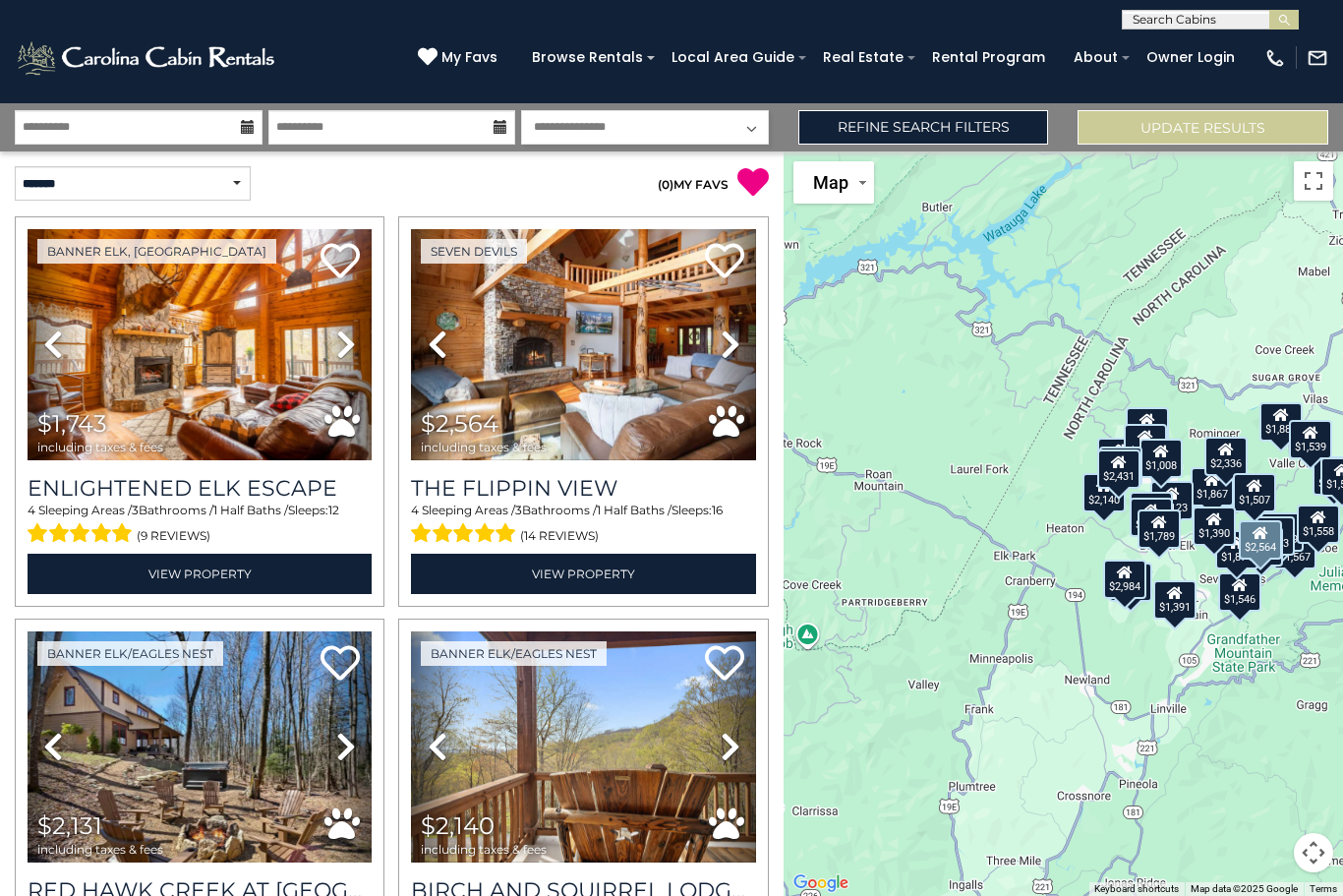
click at [599, 481] on h3 "The Flippin View" at bounding box center [583, 488] width 344 height 27
click at [631, 564] on link "View Property" at bounding box center [583, 573] width 344 height 40
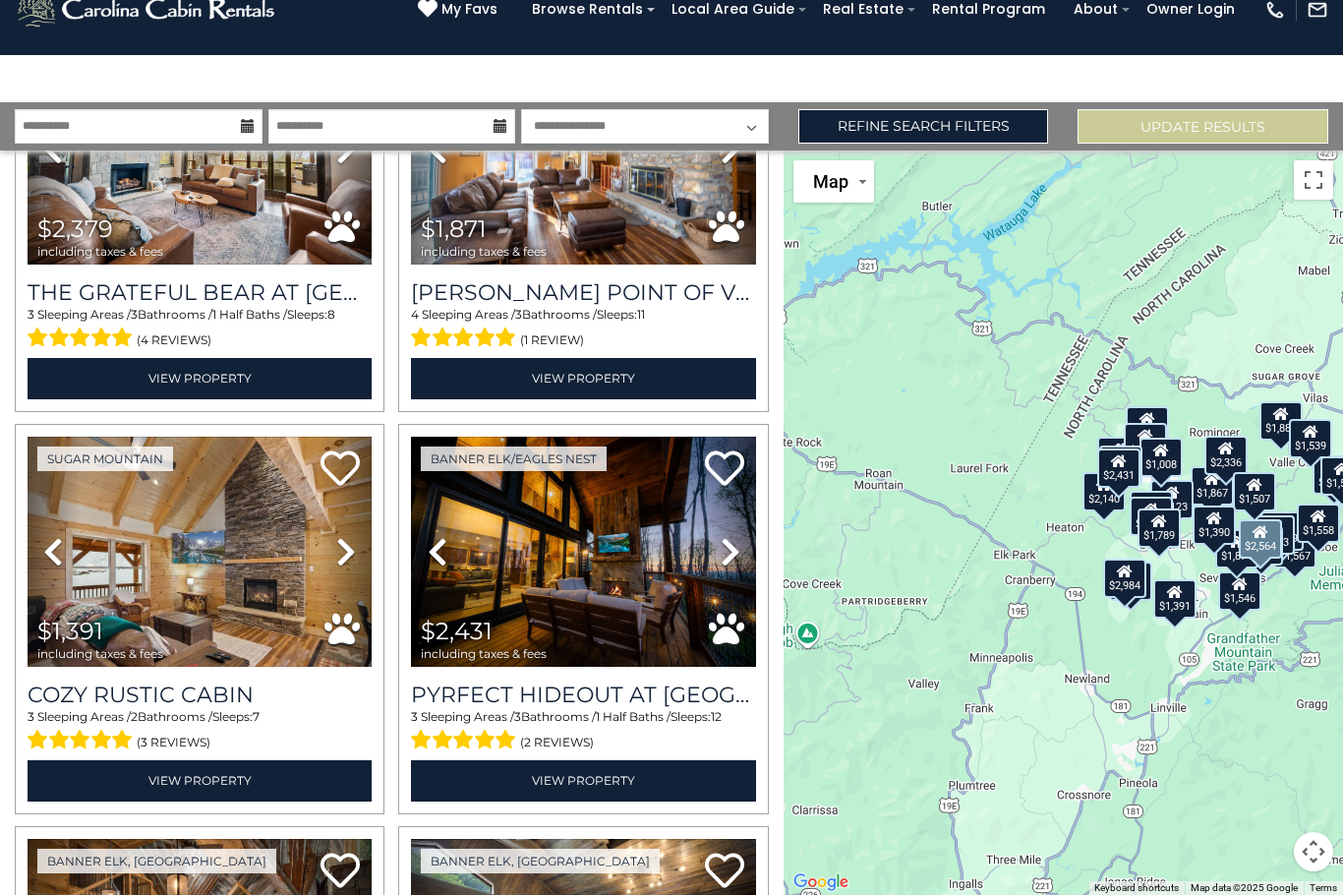
scroll to position [4625, 0]
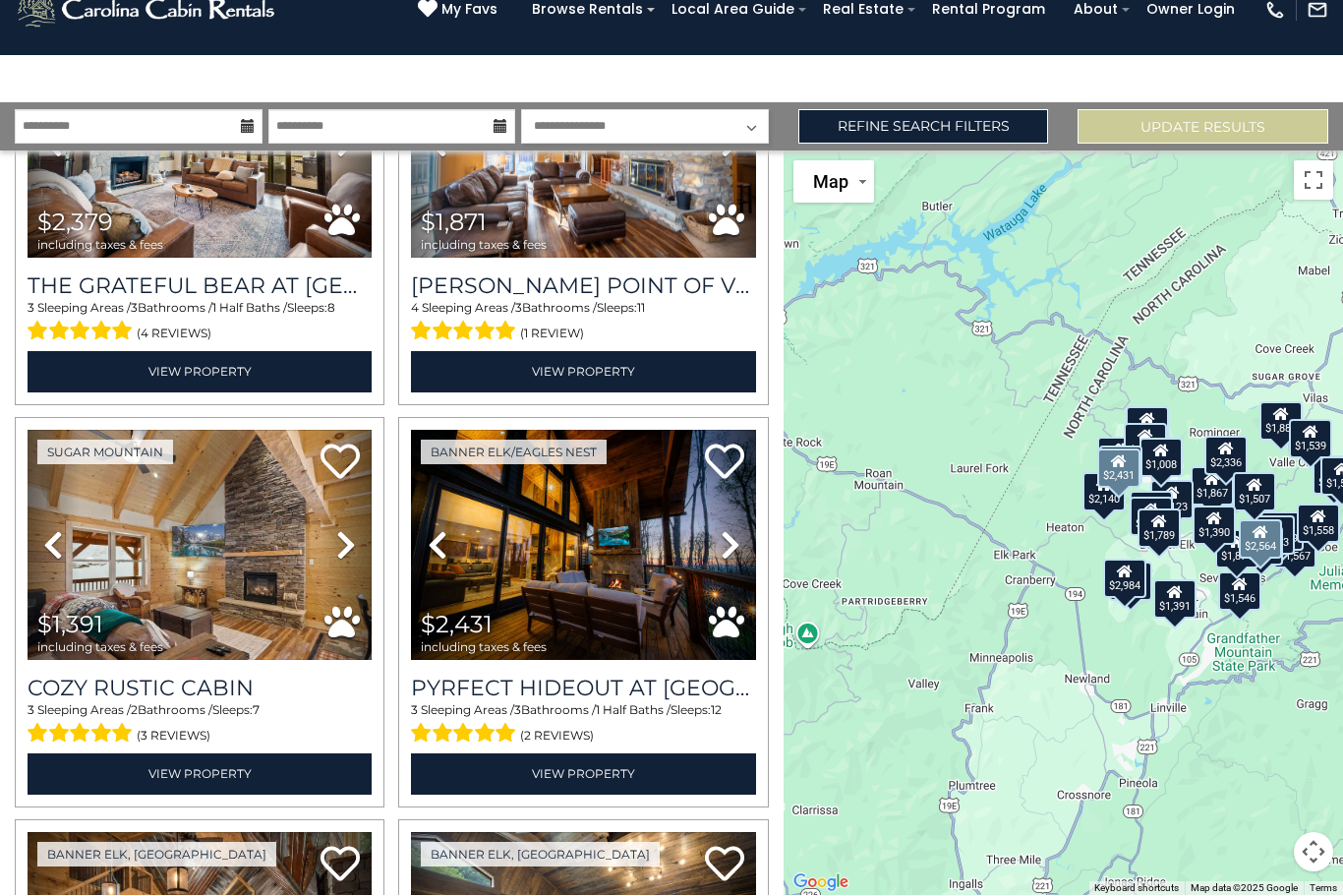
click at [660, 754] on link "View Property" at bounding box center [583, 774] width 344 height 40
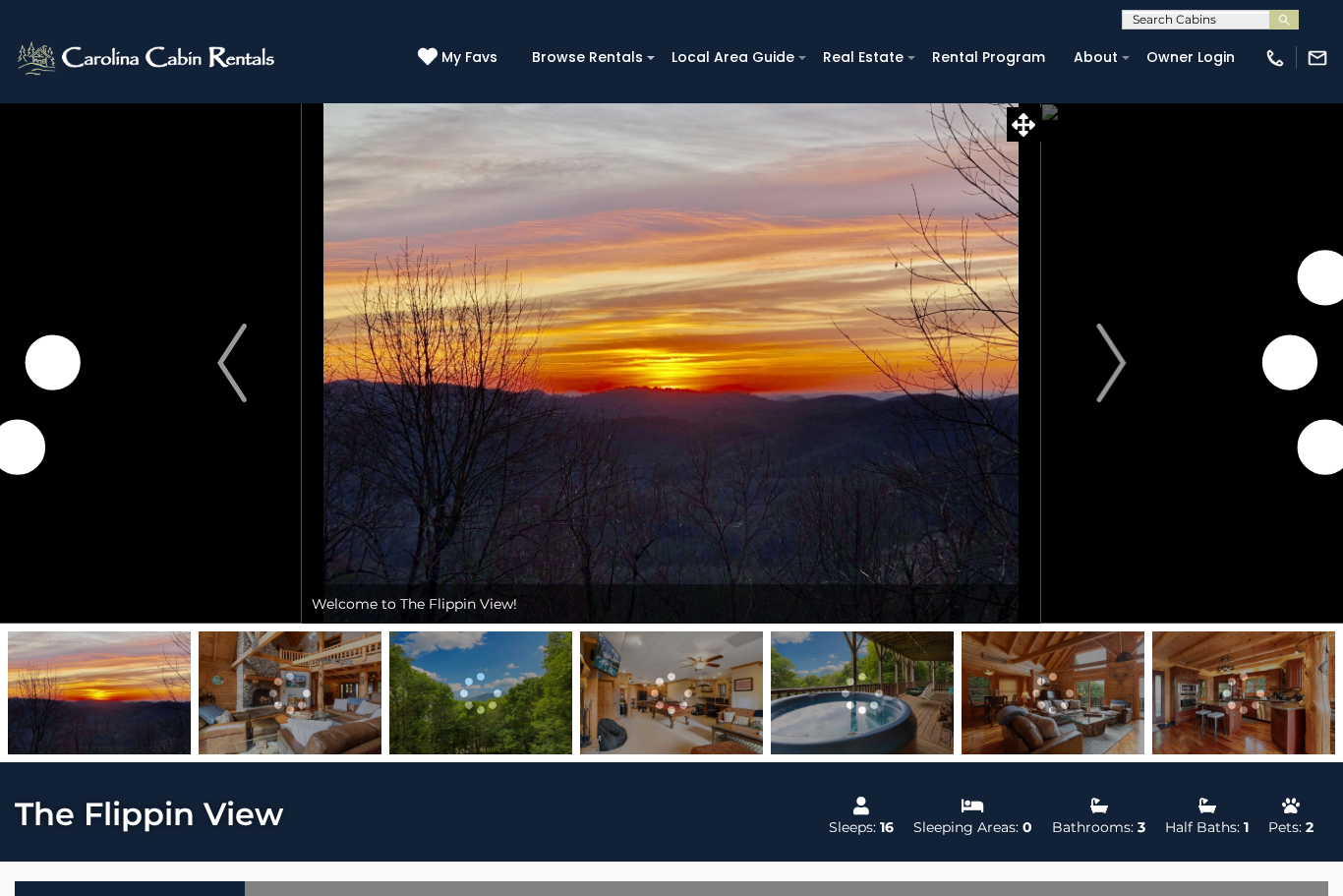
scroll to position [2, 0]
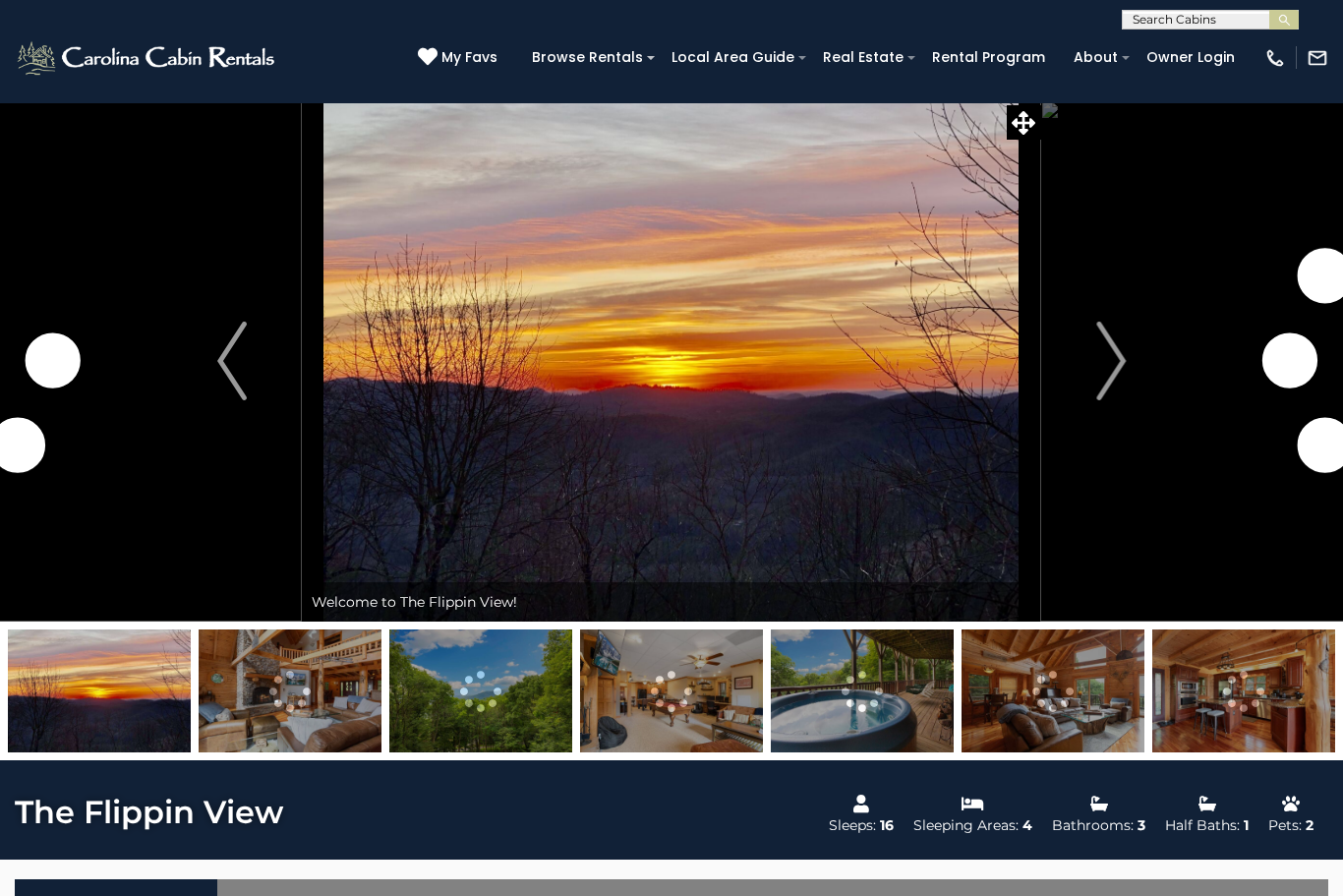
click at [1115, 357] on img "Next" at bounding box center [1111, 360] width 30 height 79
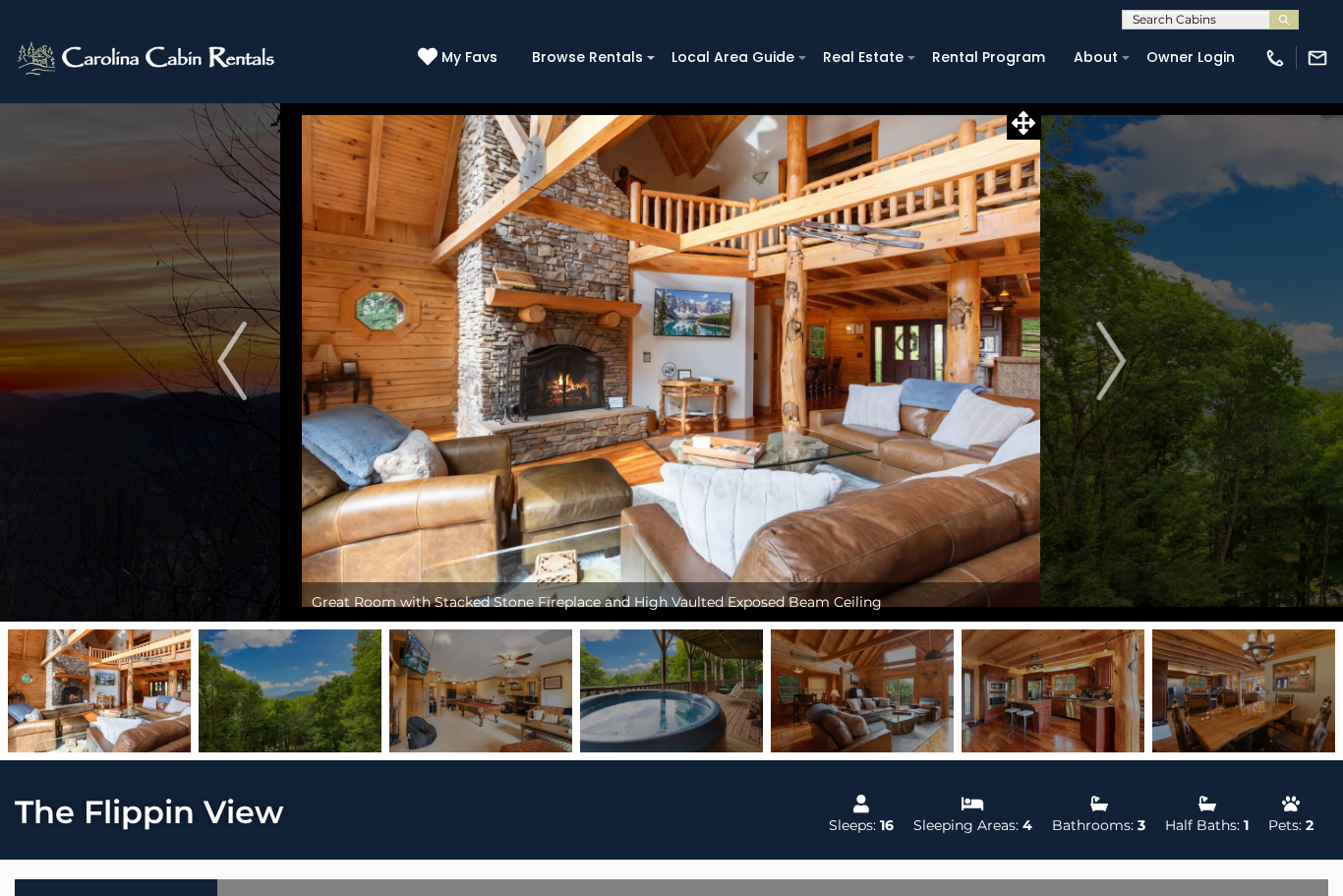
click at [1111, 357] on img "Next" at bounding box center [1111, 360] width 30 height 79
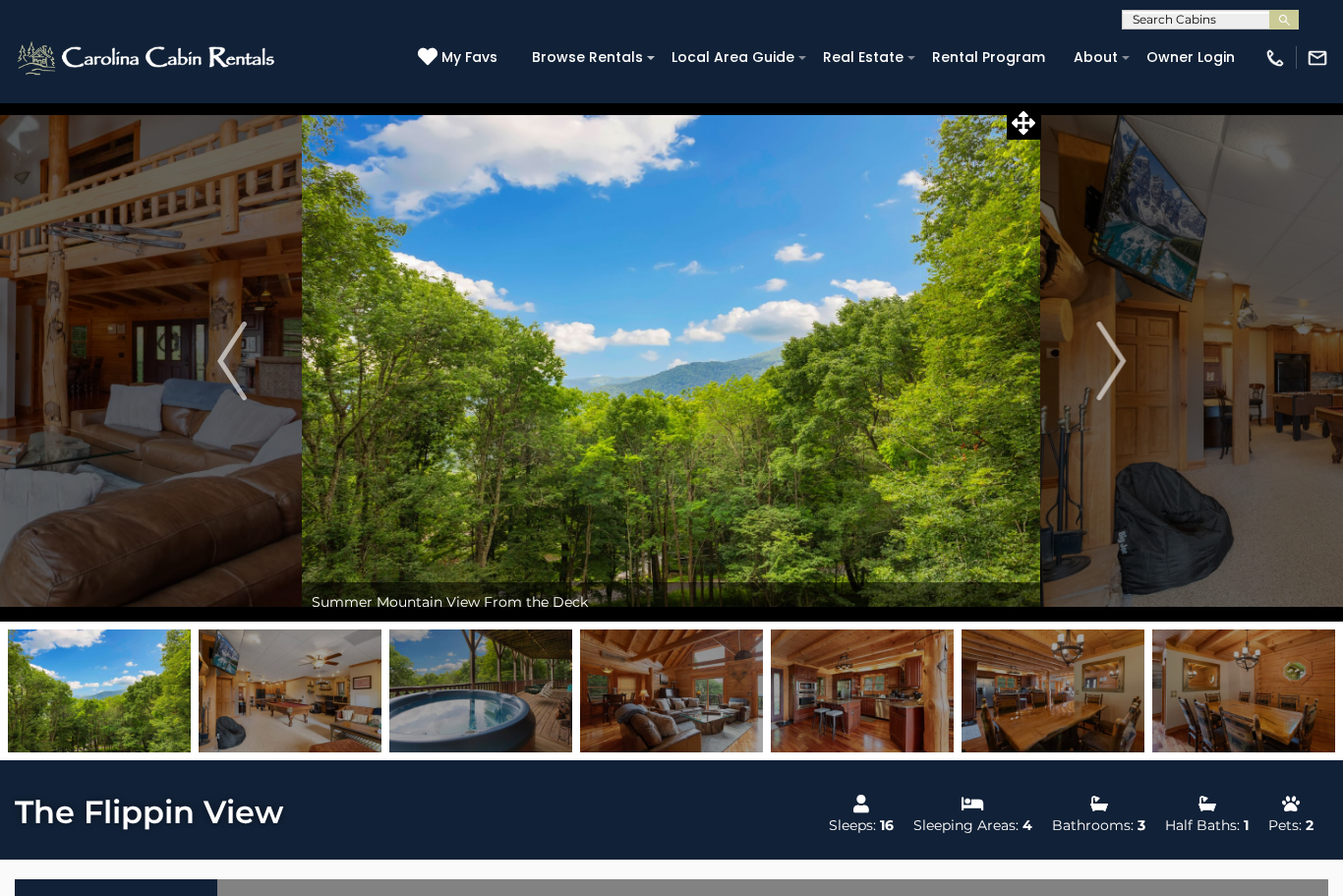
click at [1109, 361] on img "Next" at bounding box center [1111, 360] width 30 height 79
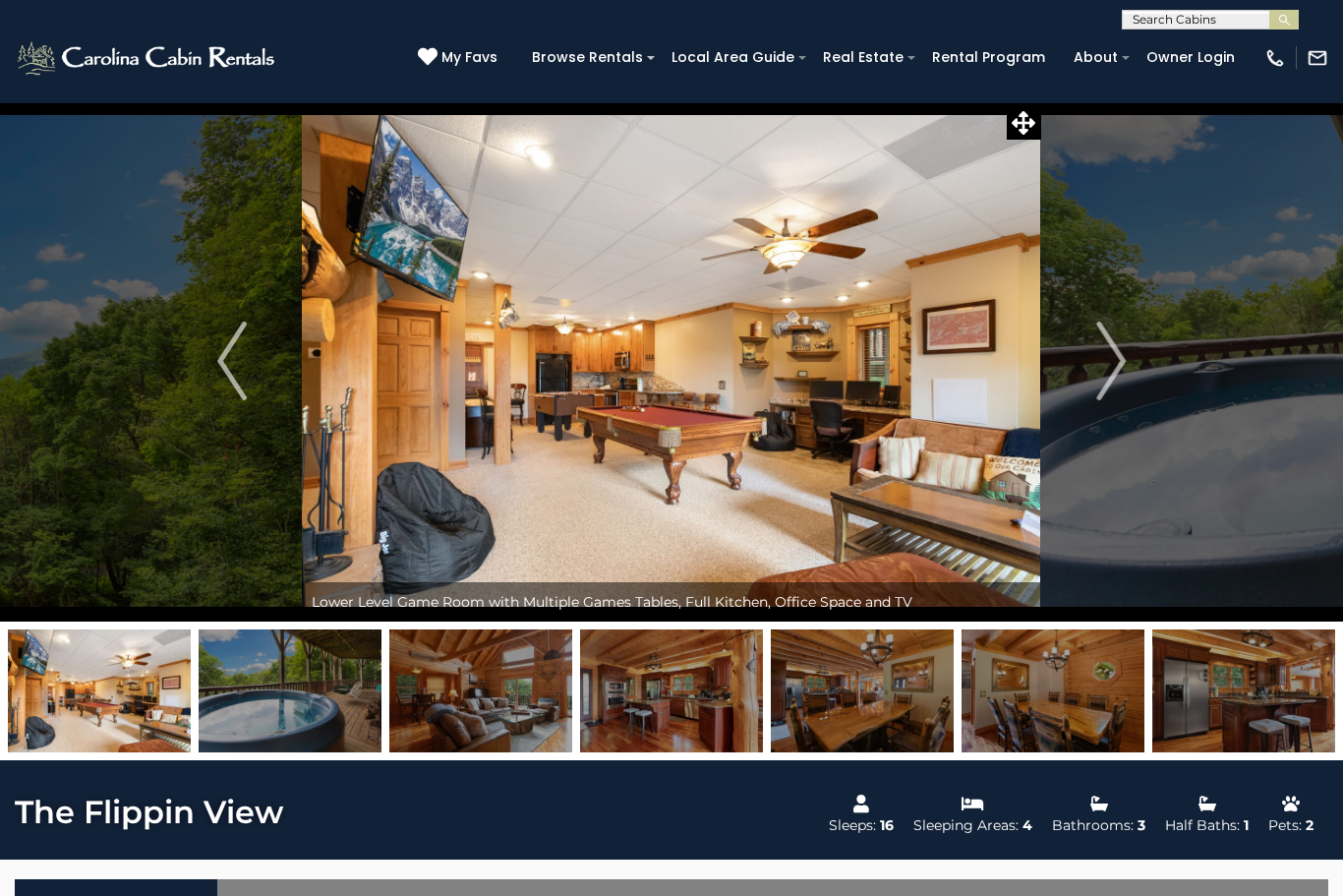
click at [1106, 366] on img "Next" at bounding box center [1111, 360] width 30 height 79
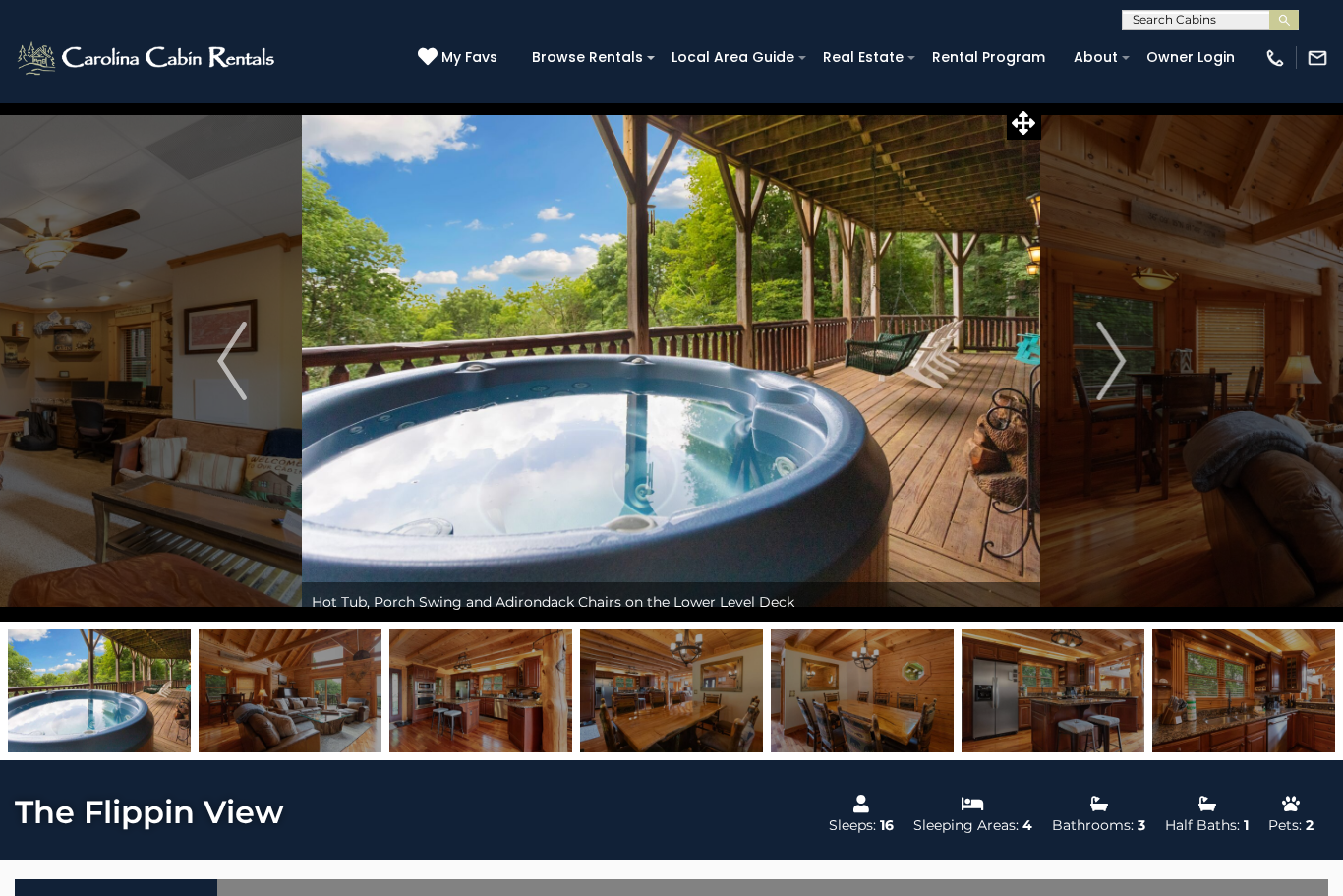
click at [1101, 367] on img "Next" at bounding box center [1111, 360] width 30 height 79
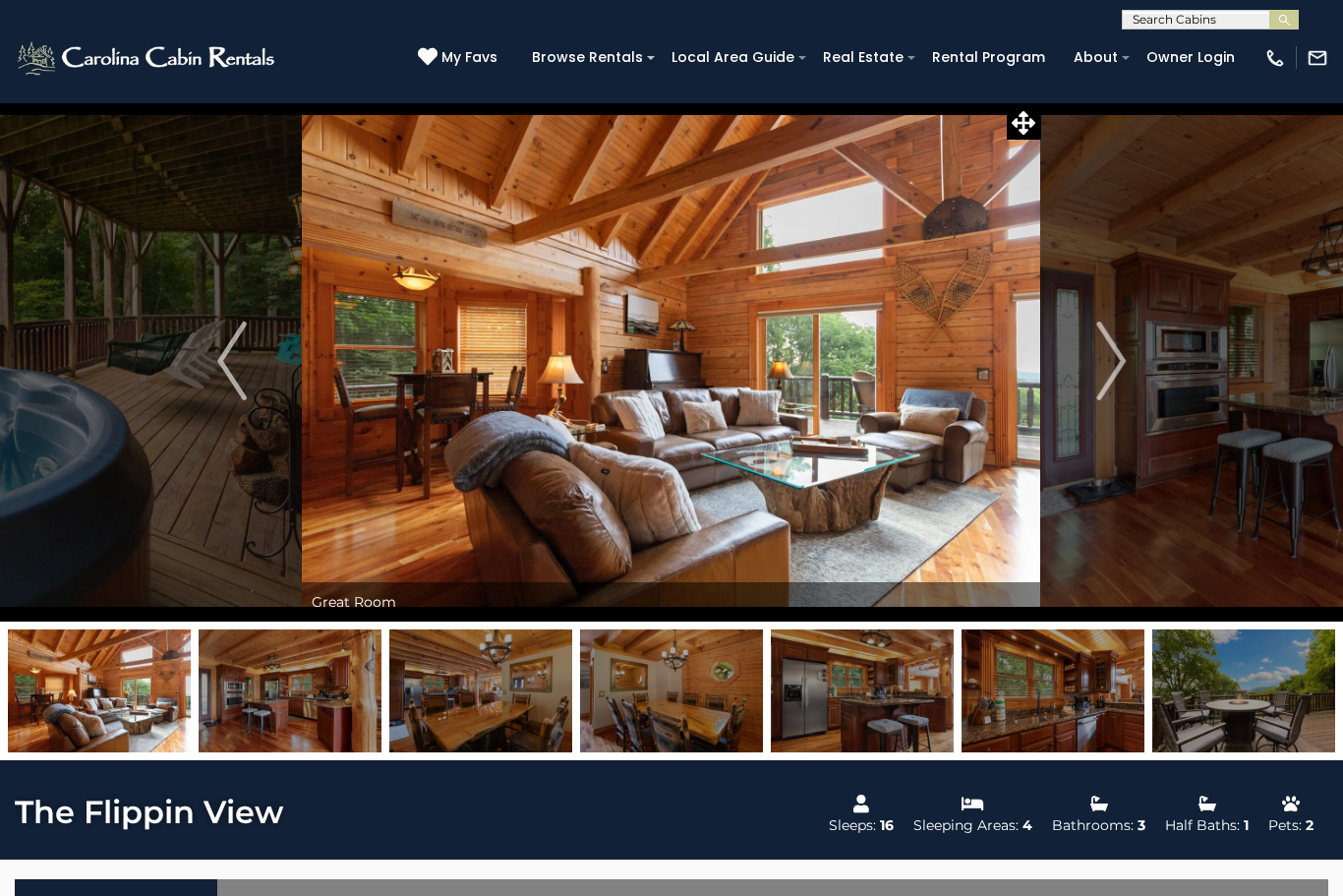
click at [1099, 366] on img "Next" at bounding box center [1111, 360] width 30 height 79
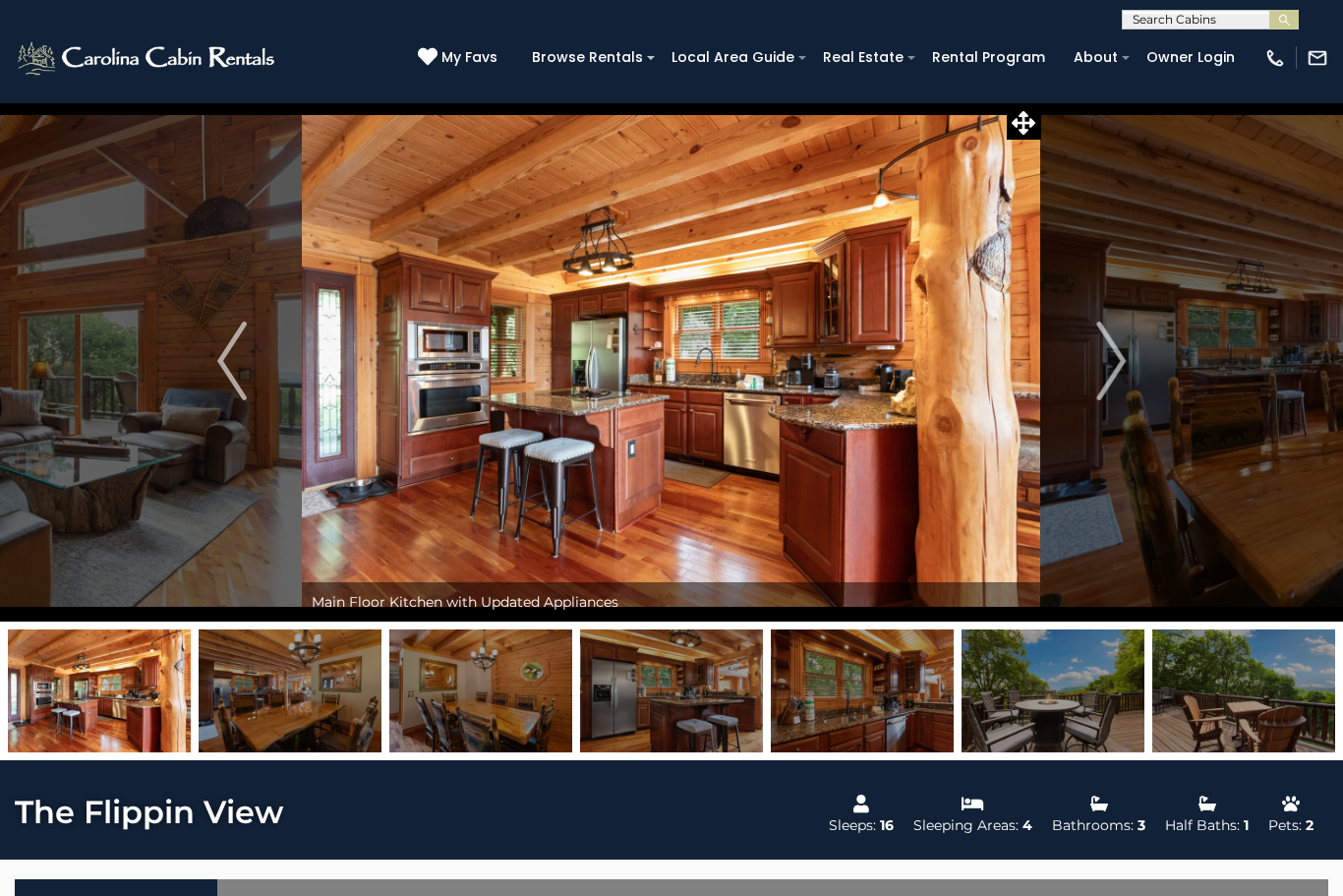
click at [1102, 363] on img "Next" at bounding box center [1111, 360] width 30 height 79
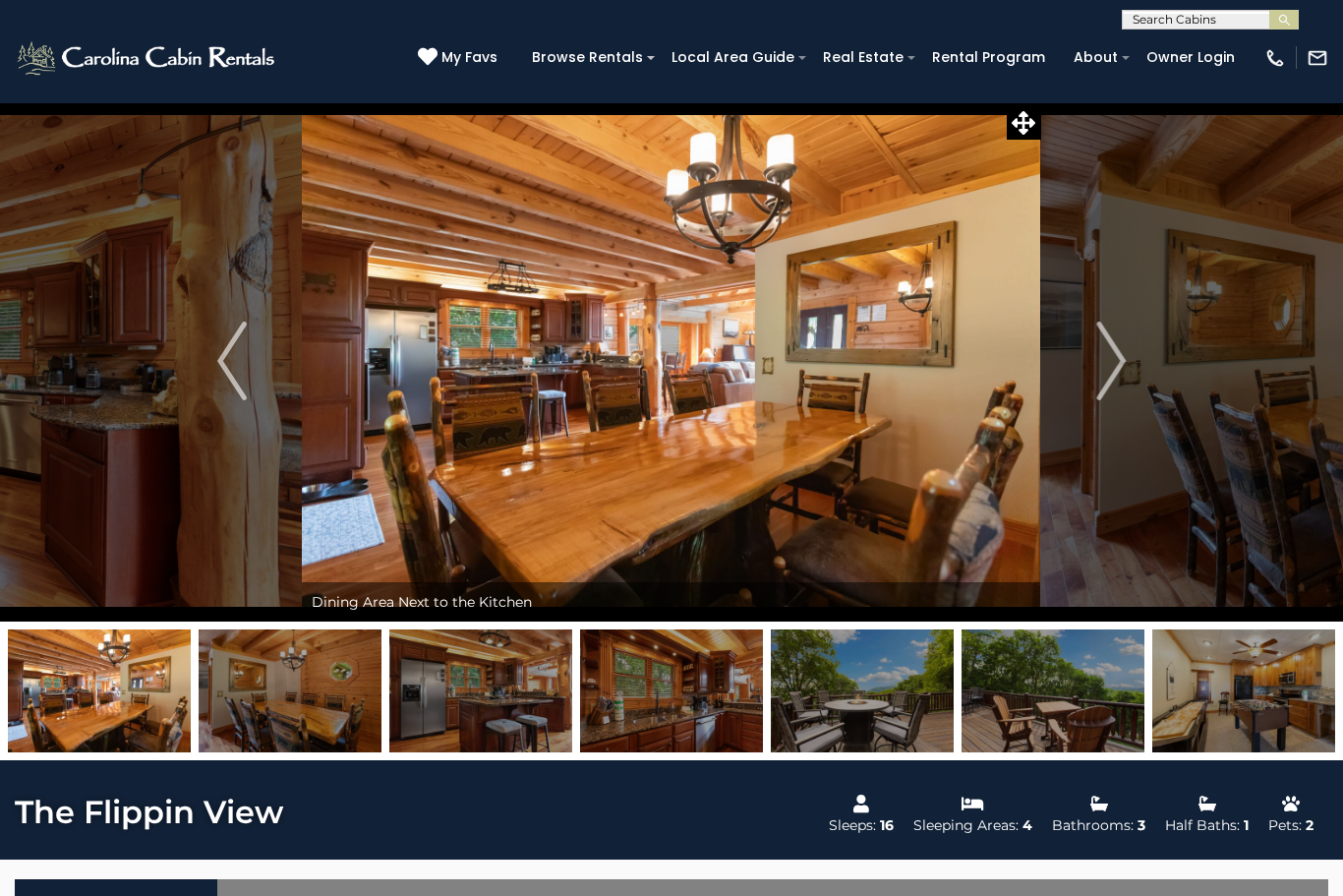
click at [1097, 361] on img "Next" at bounding box center [1111, 360] width 30 height 79
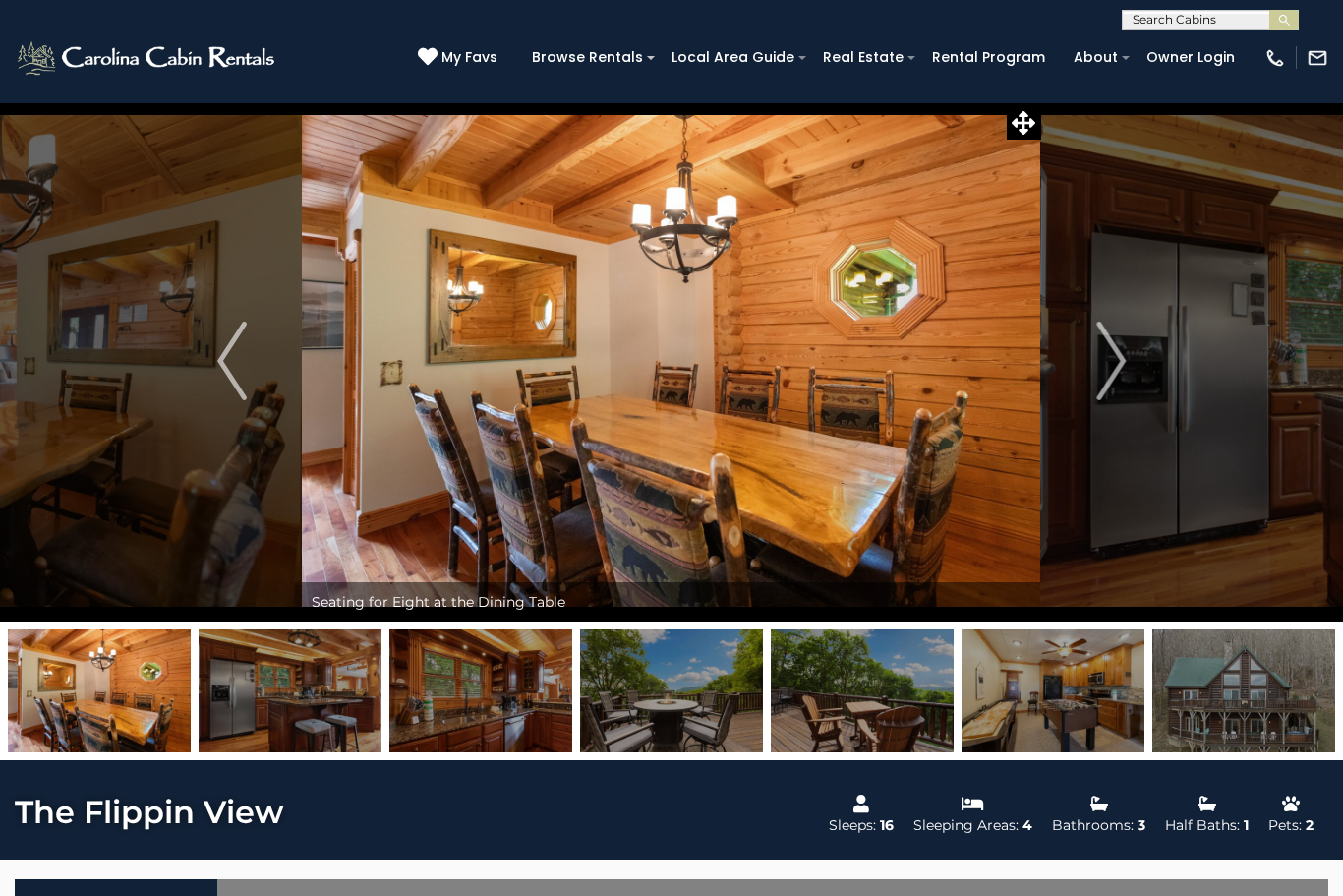
click at [1104, 360] on img "Next" at bounding box center [1111, 360] width 30 height 79
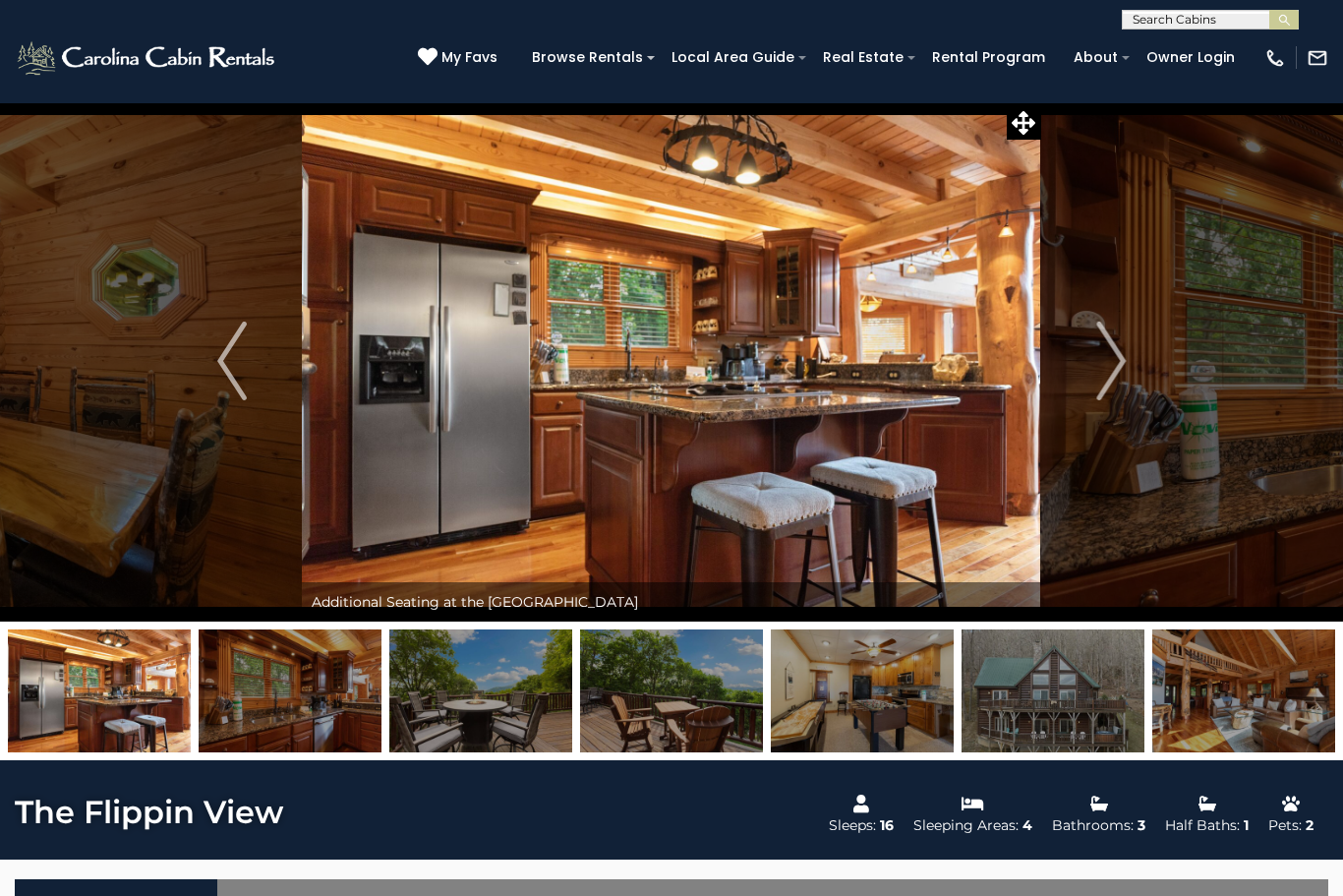
click at [1104, 359] on img "Next" at bounding box center [1111, 360] width 30 height 79
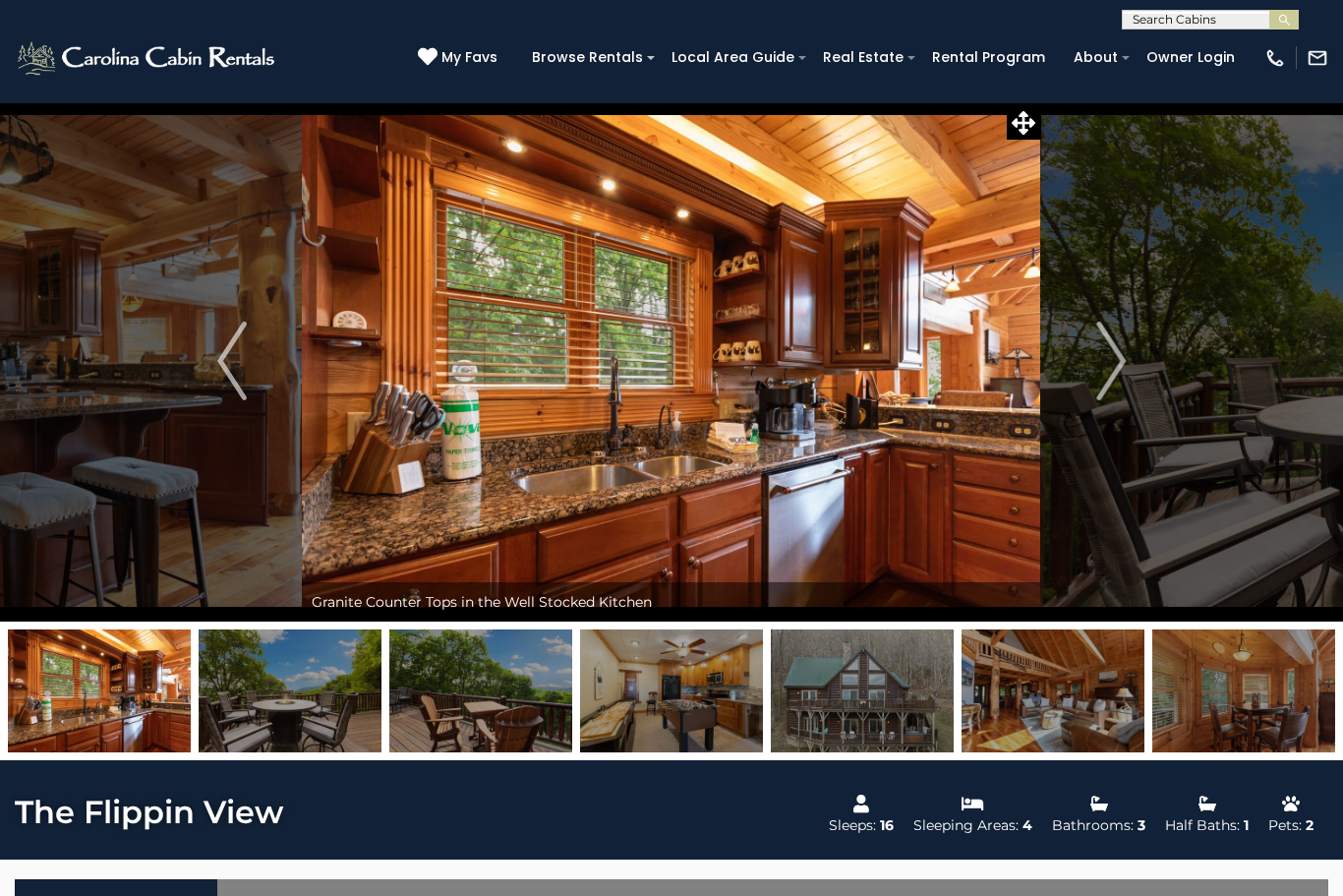
click at [1105, 357] on img "Next" at bounding box center [1111, 360] width 30 height 79
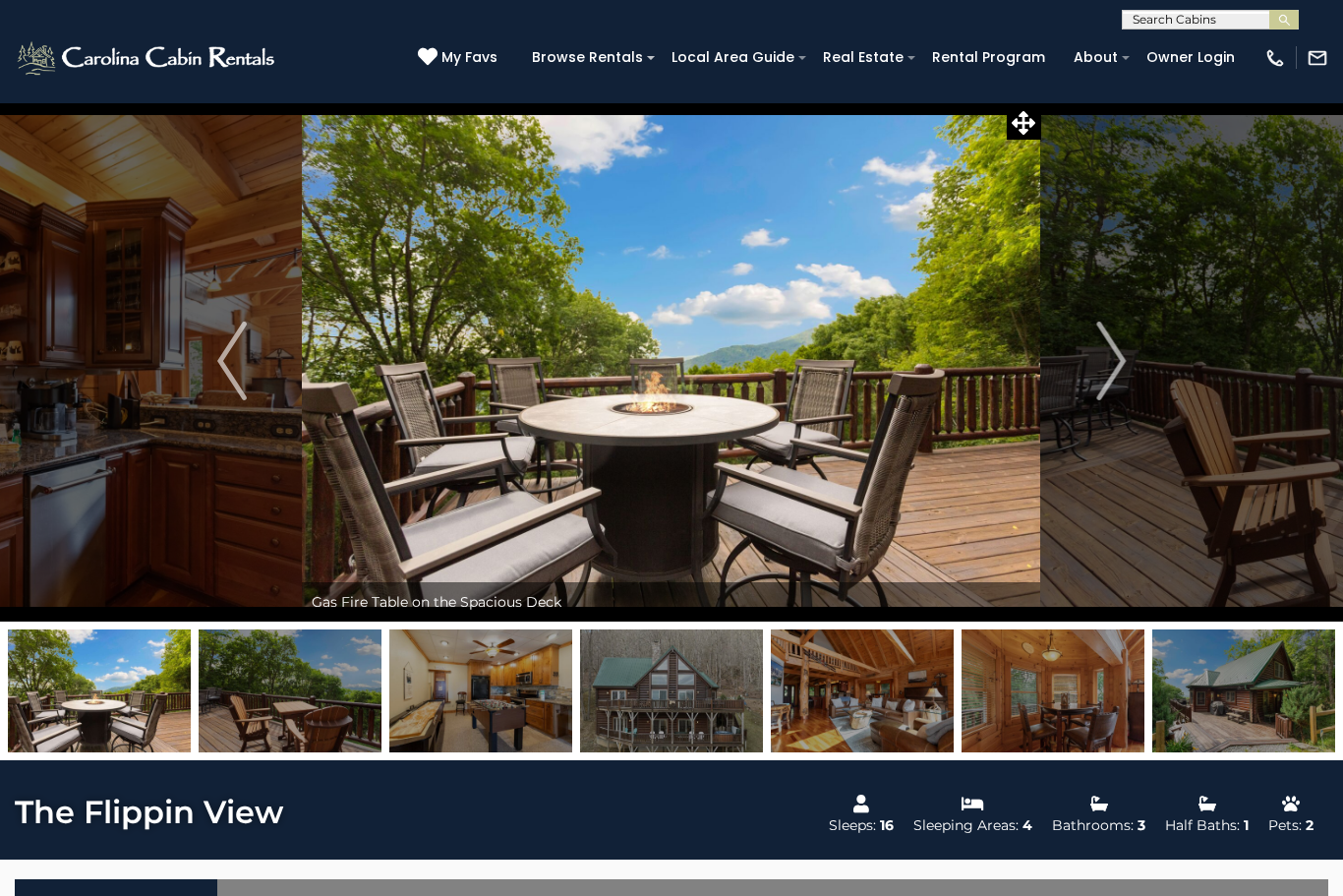
click at [1098, 360] on img "Next" at bounding box center [1111, 360] width 30 height 79
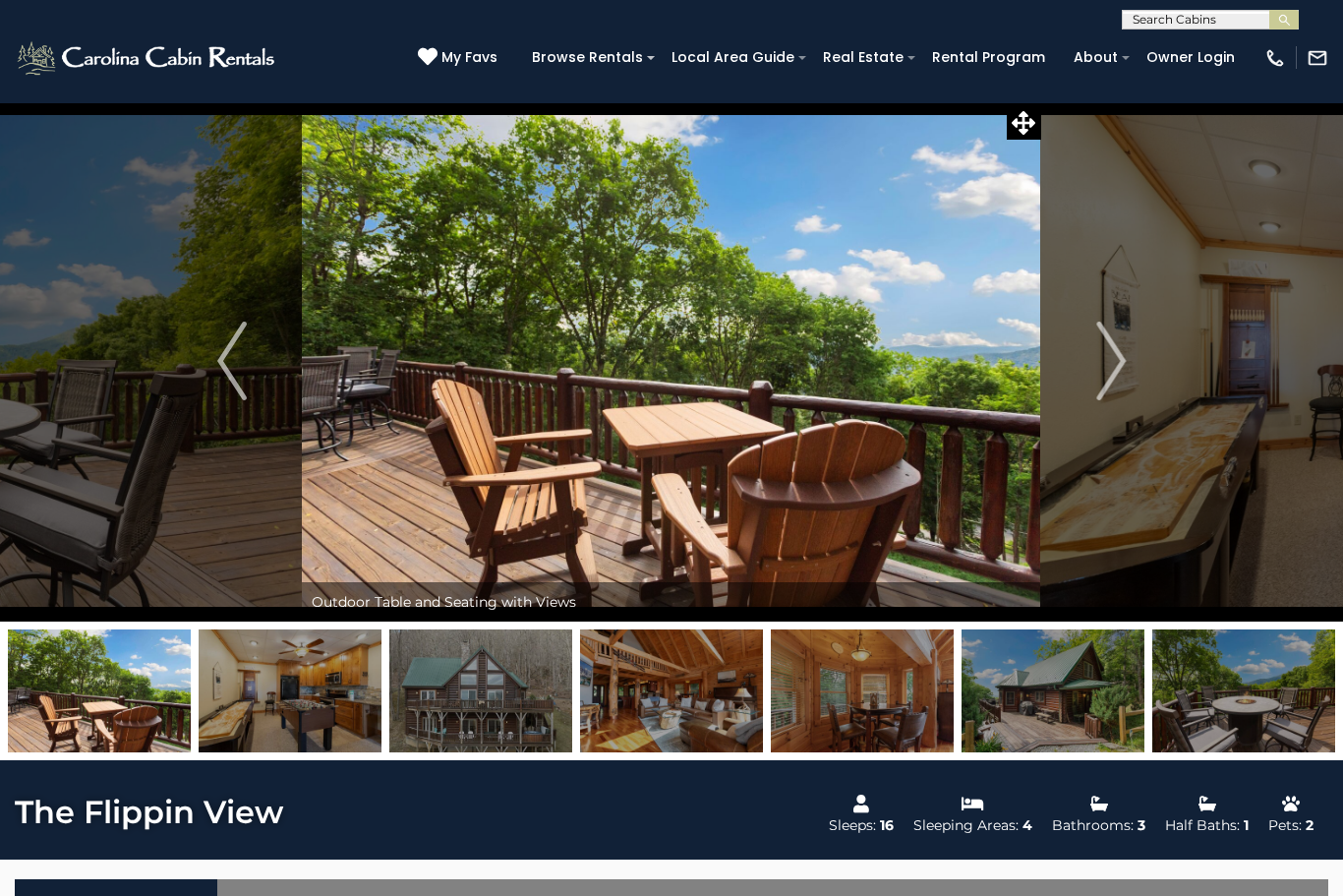
click at [1107, 360] on img "Next" at bounding box center [1111, 360] width 30 height 79
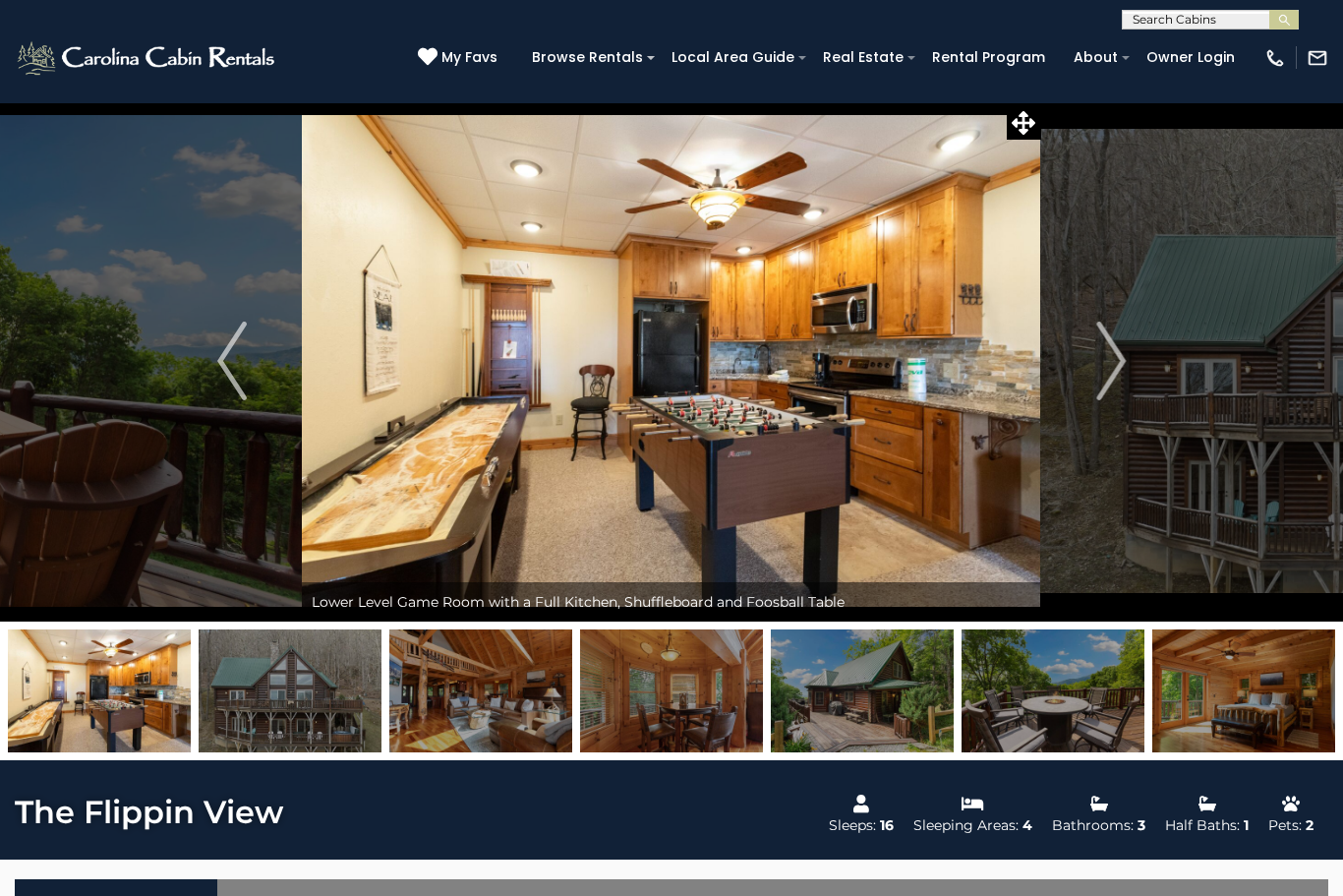
click at [1111, 362] on img "Next" at bounding box center [1111, 360] width 30 height 79
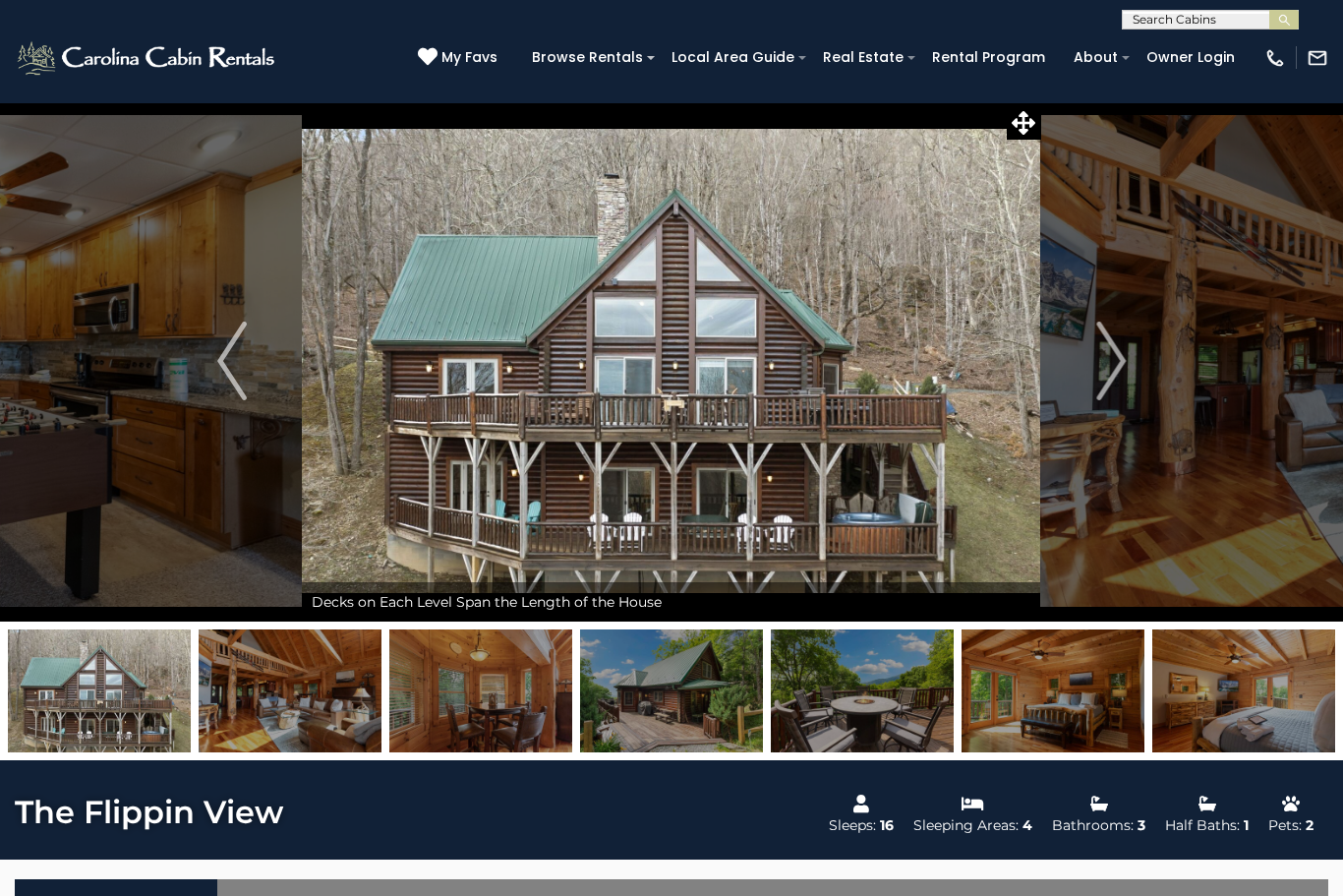
click at [1104, 373] on img "Next" at bounding box center [1111, 360] width 30 height 79
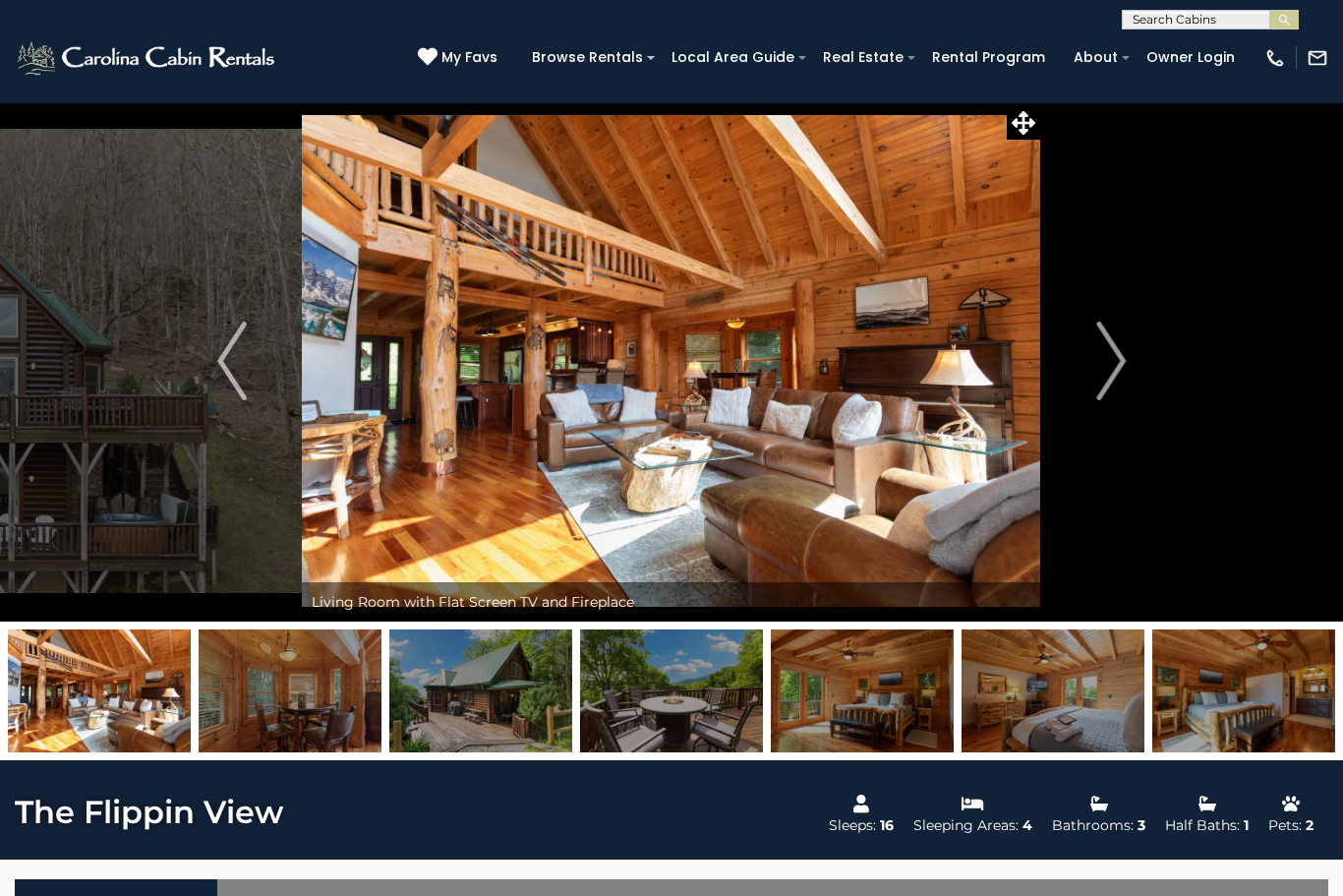
click at [1104, 366] on img "Next" at bounding box center [1111, 360] width 30 height 79
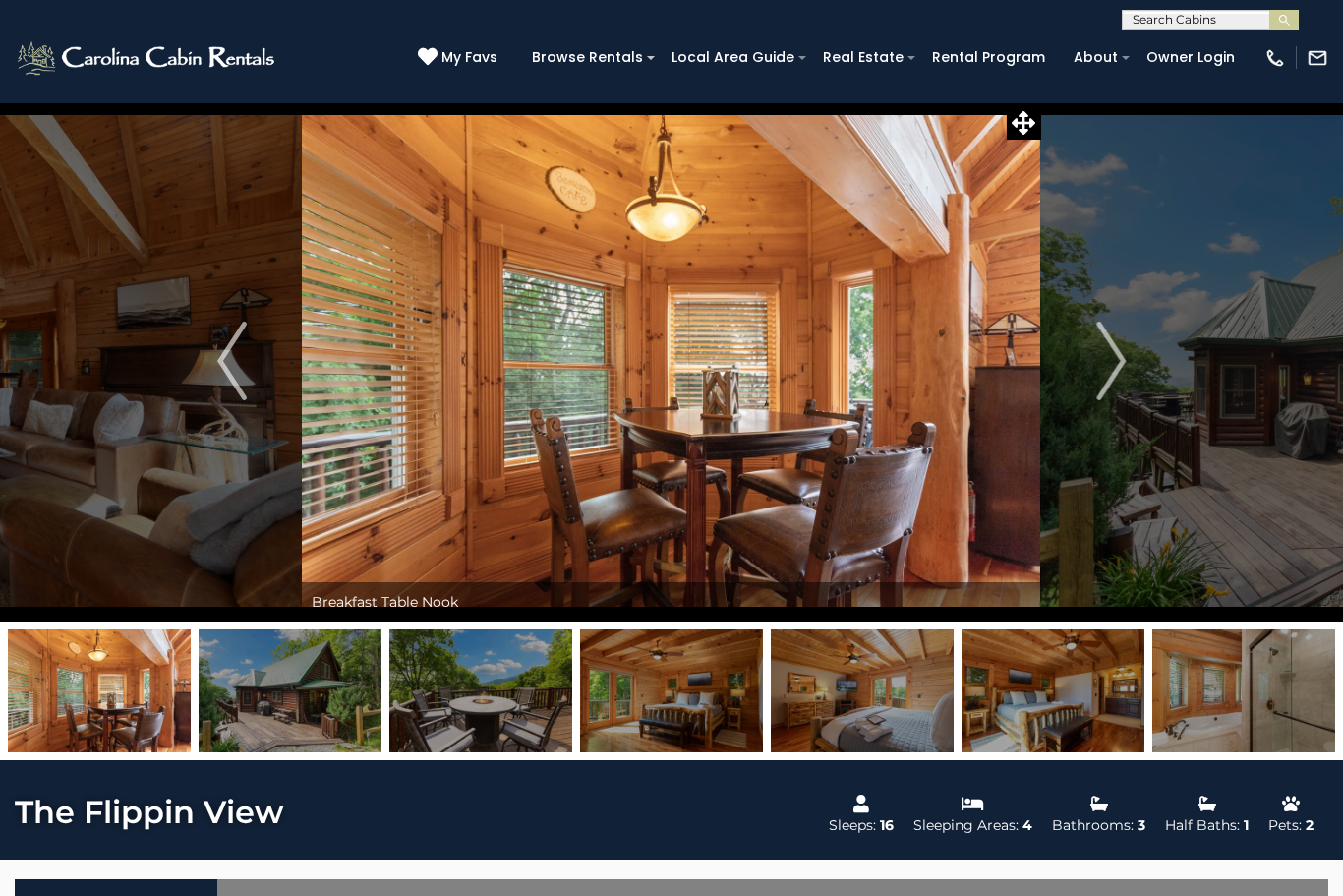
click at [1106, 366] on img "Next" at bounding box center [1111, 360] width 30 height 79
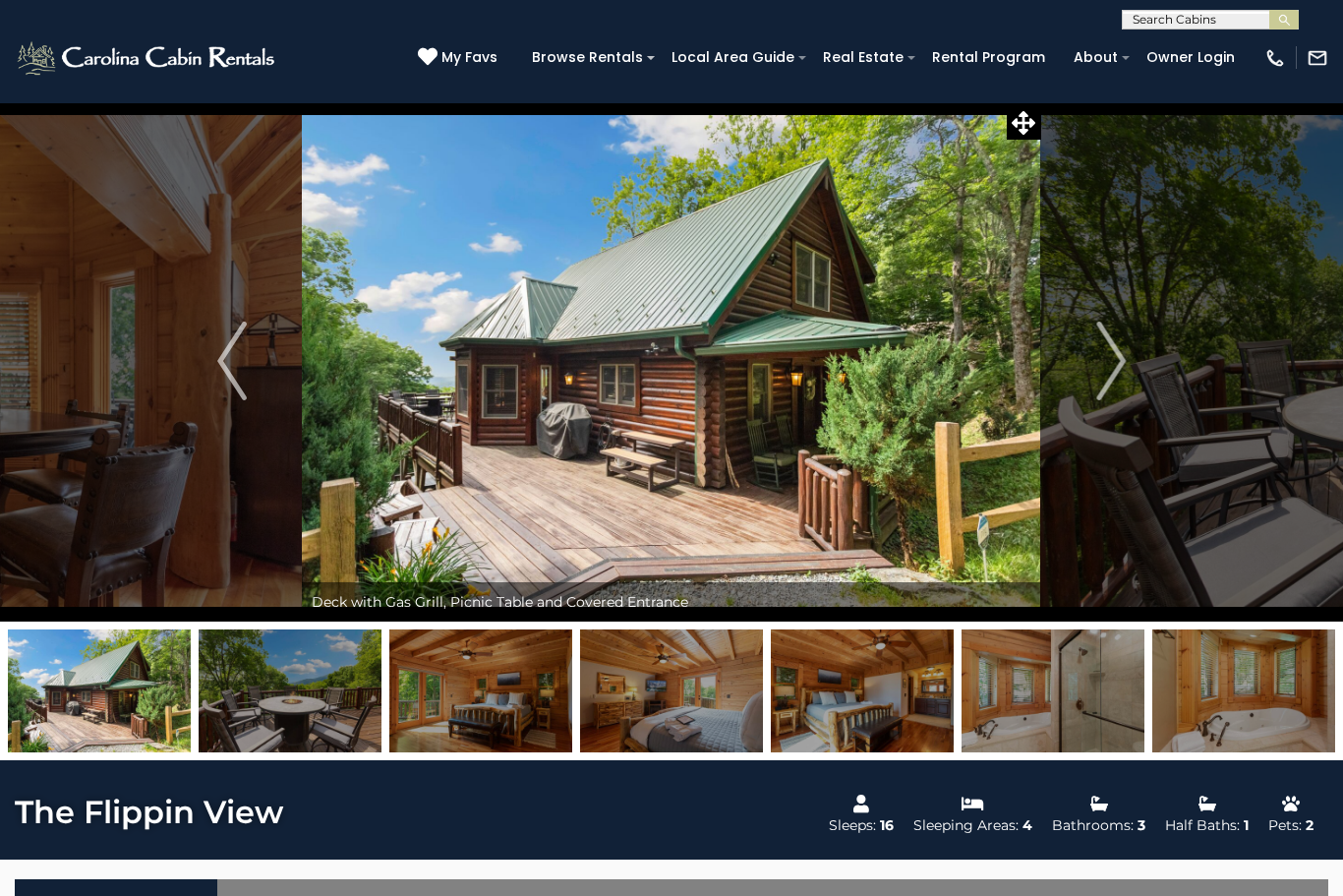
click at [1108, 367] on img "Next" at bounding box center [1111, 360] width 30 height 79
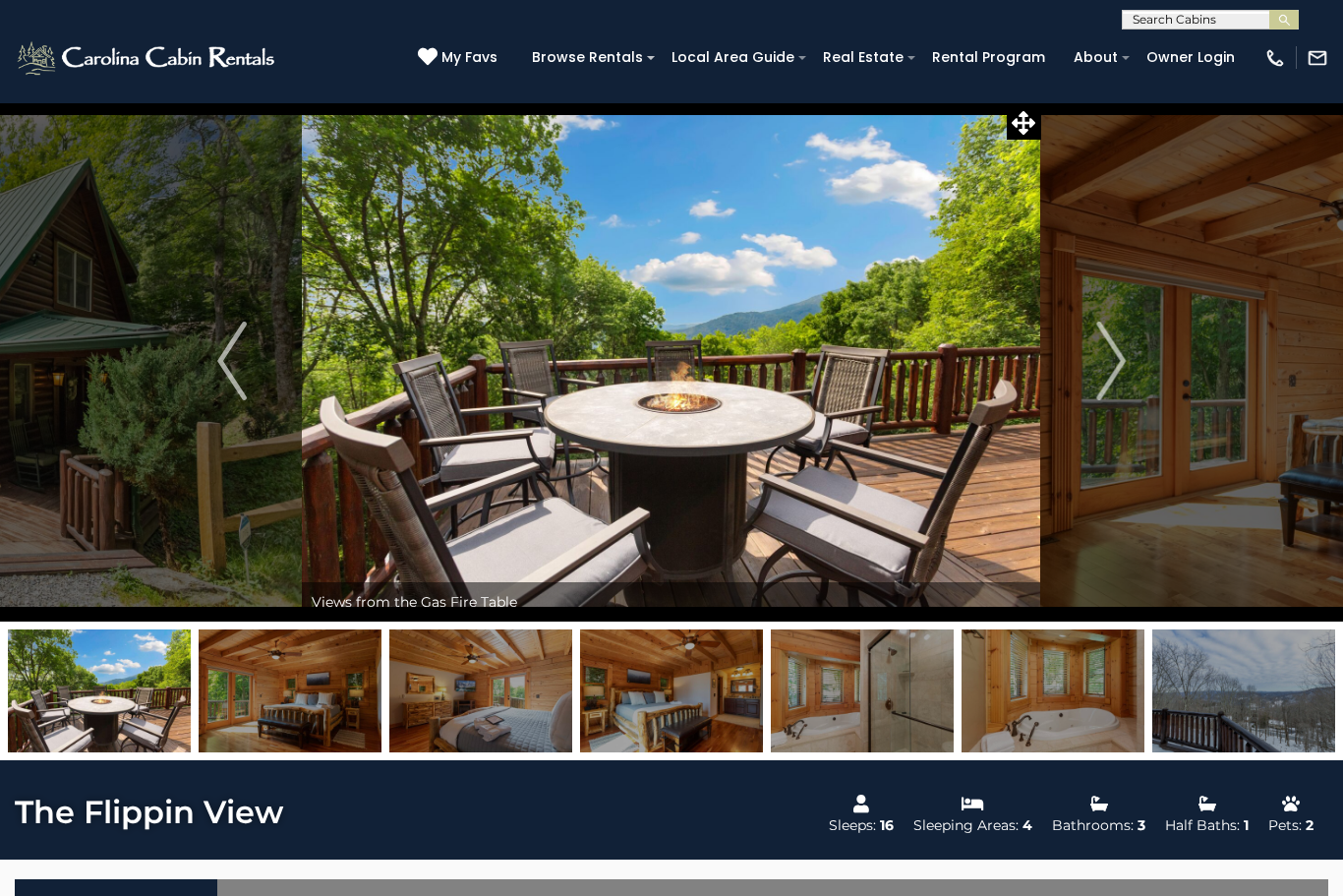
click at [1106, 365] on img "Next" at bounding box center [1111, 360] width 30 height 79
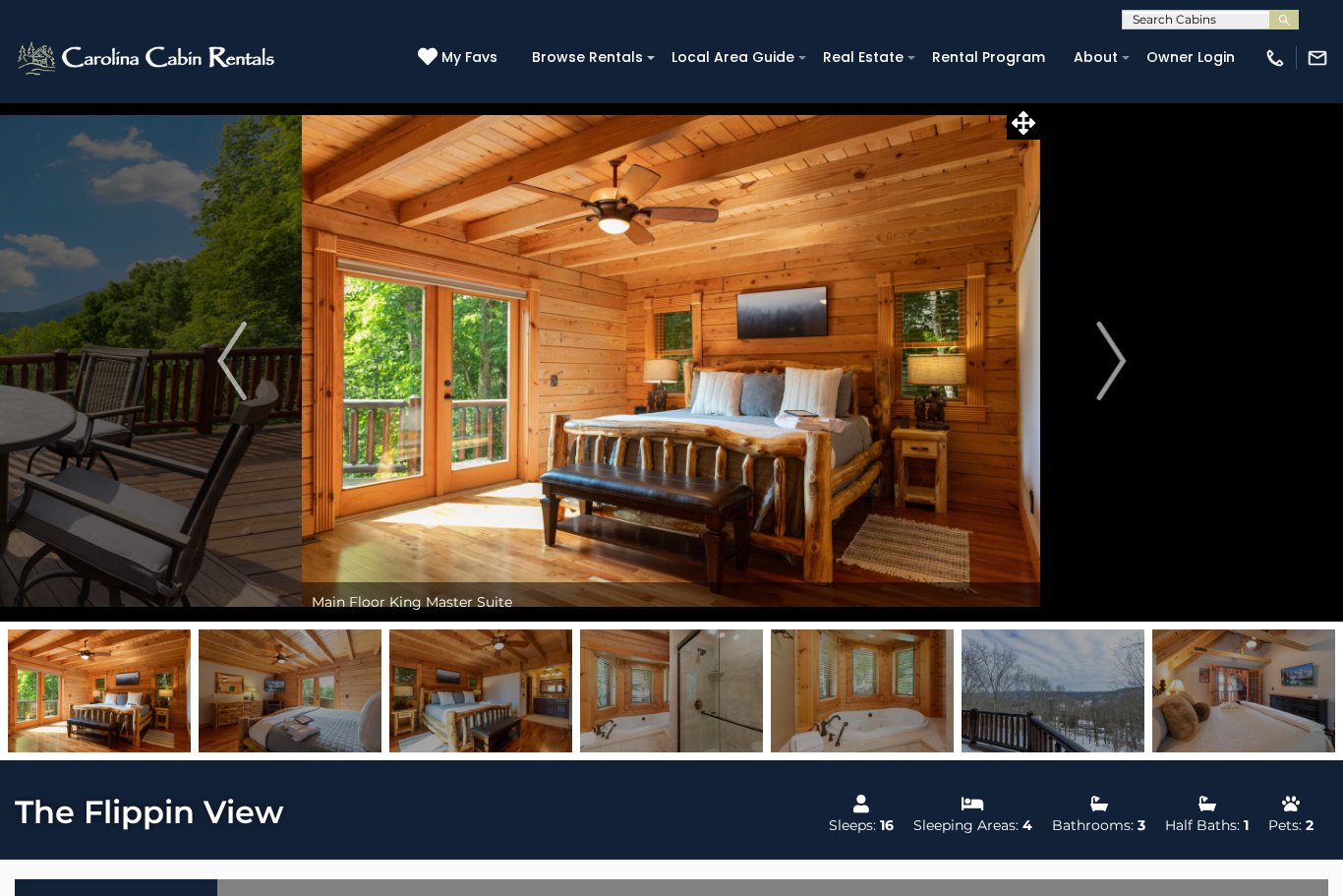
click at [1106, 366] on img "Next" at bounding box center [1111, 360] width 30 height 79
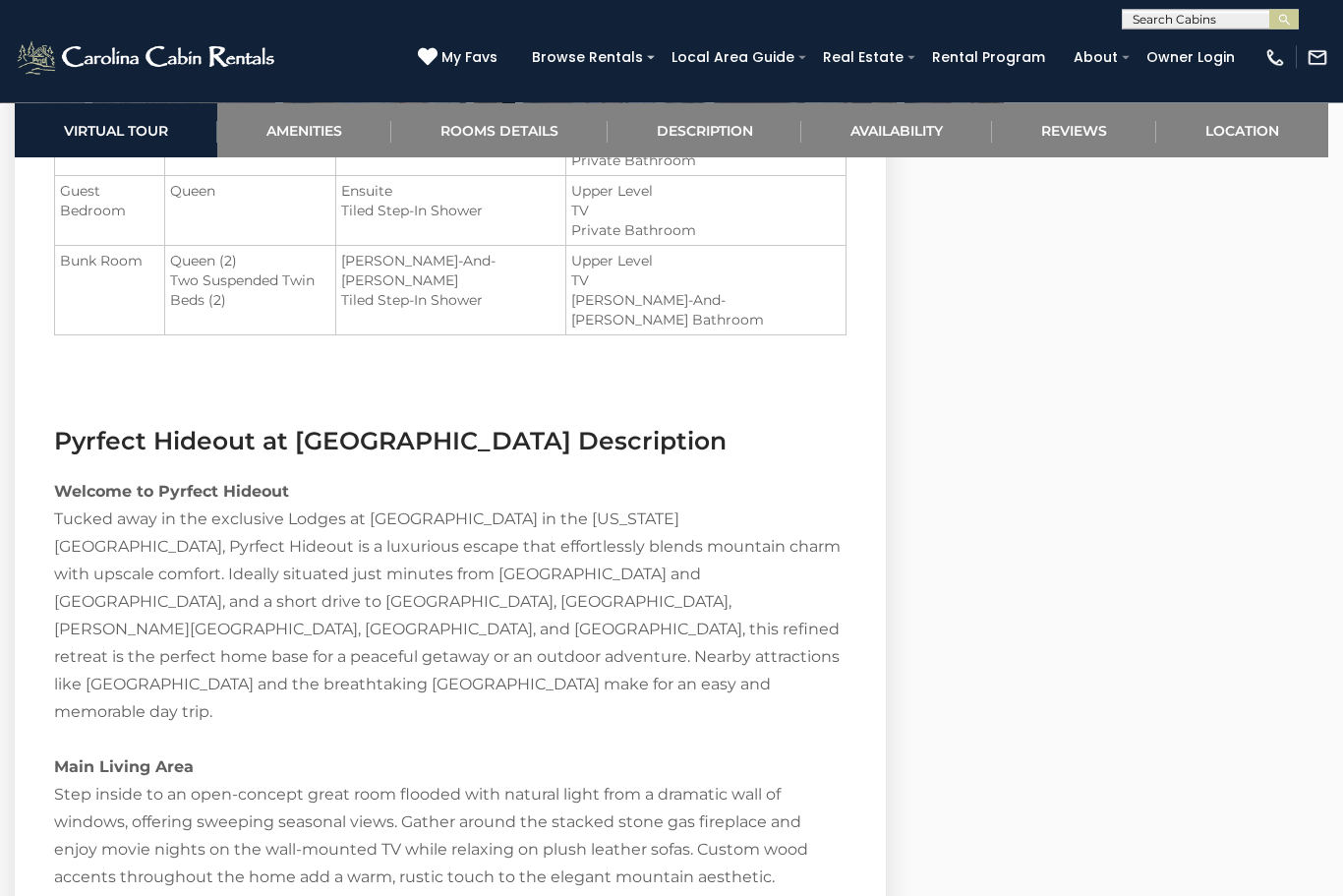
scroll to position [2331, 0]
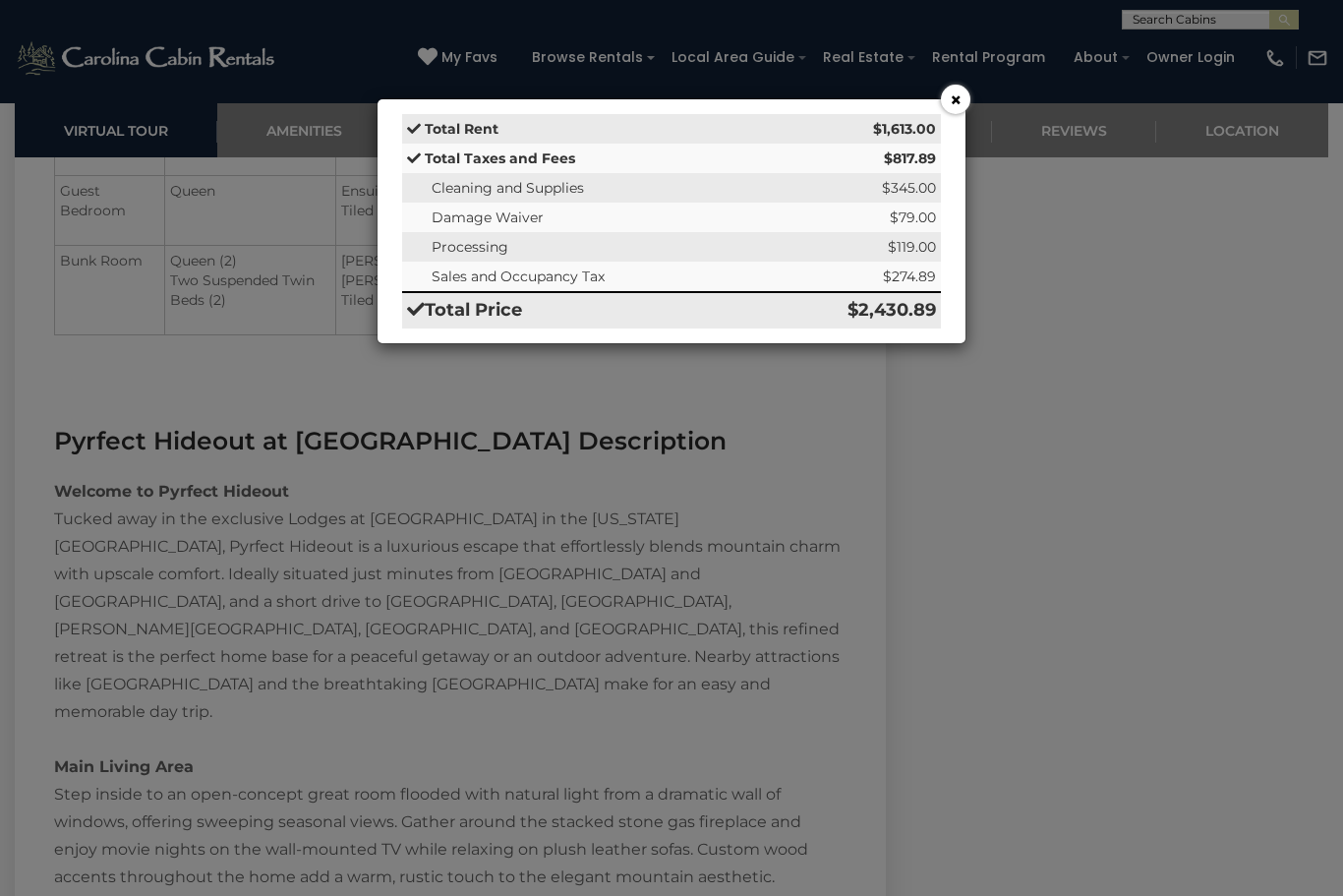
click at [957, 112] on button "×" at bounding box center [956, 100] width 30 height 30
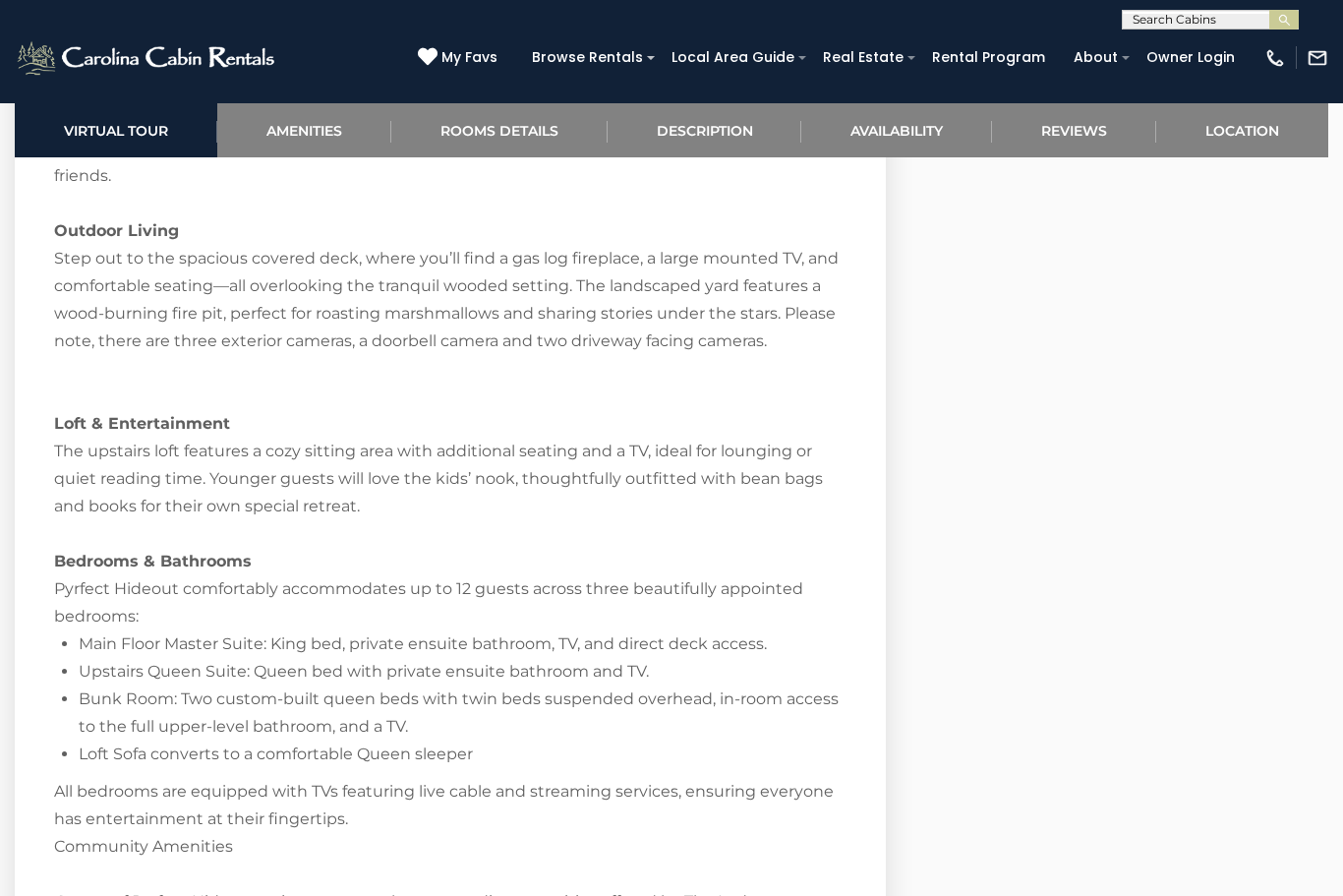
scroll to position [3140, 0]
